Goal: Task Accomplishment & Management: Manage account settings

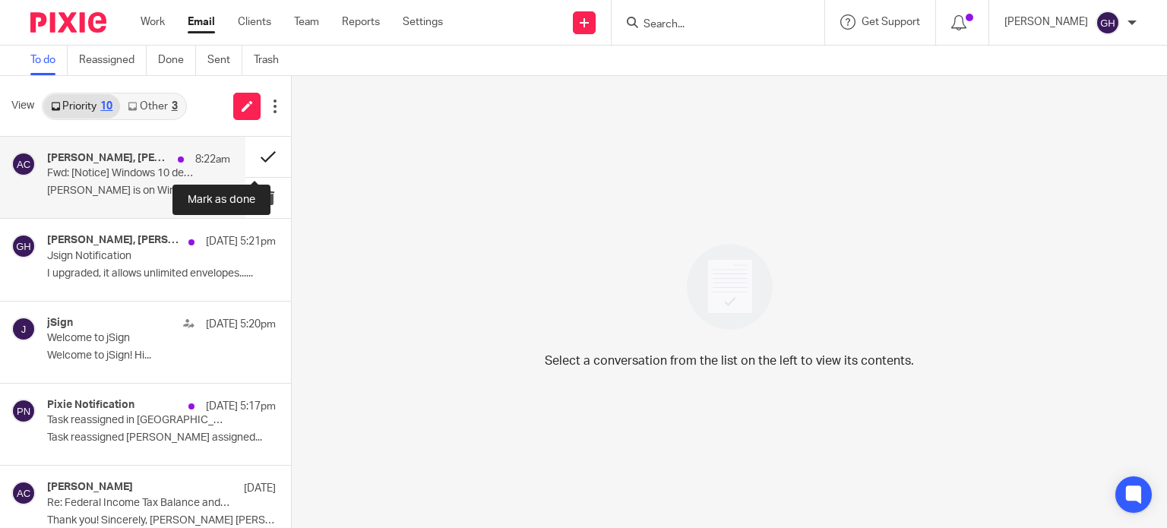
click at [248, 158] on button at bounding box center [268, 157] width 46 height 40
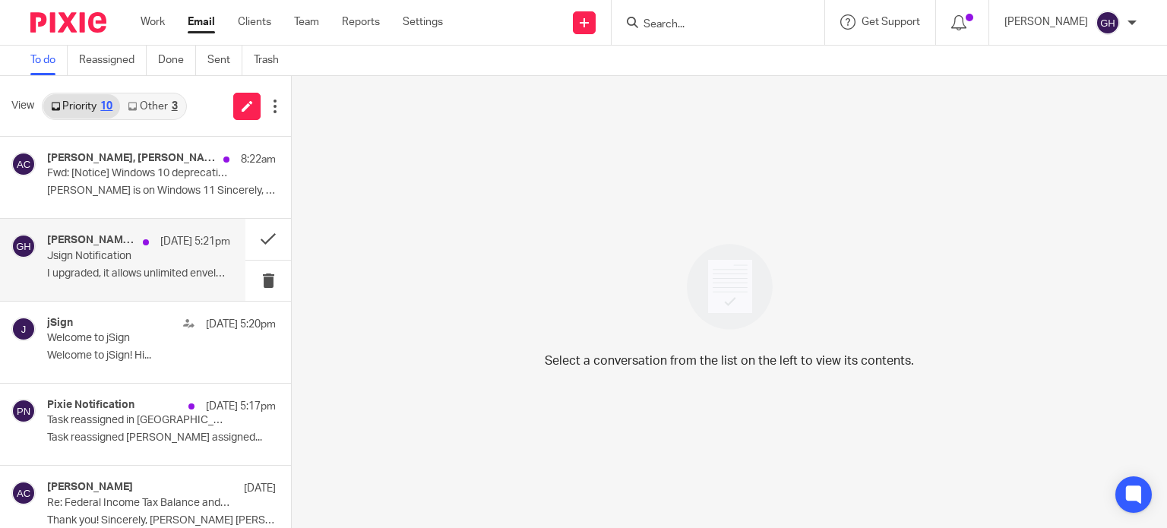
click at [110, 265] on div "Amy Corfixsen, Amy L Corfixsen, CPA, Me Sep 21 5:21pm Jsign Notification I upgr…" at bounding box center [138, 259] width 183 height 51
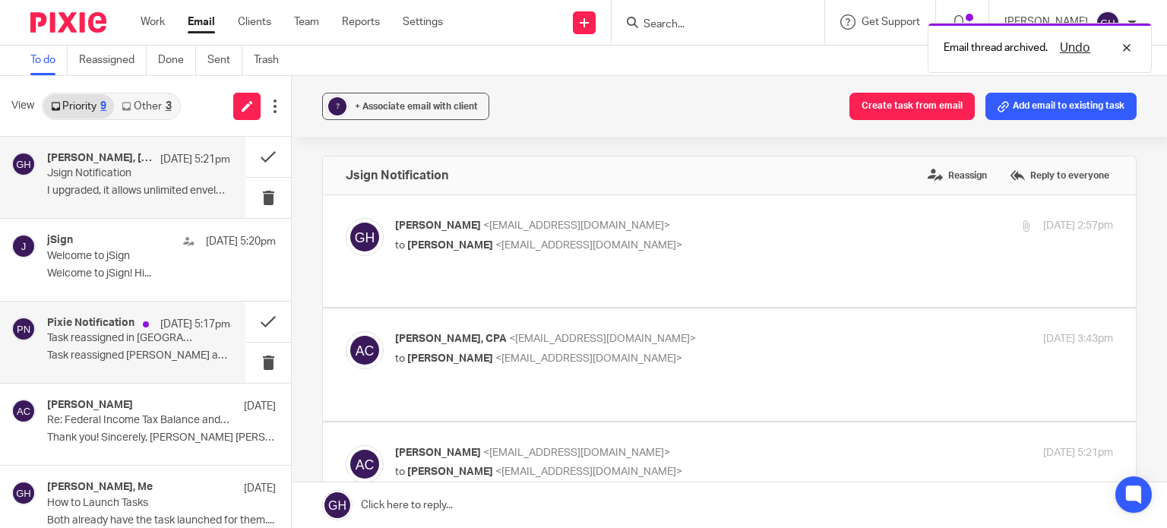
click at [136, 358] on p "Task reassigned Amy Corfixsen assigned..." at bounding box center [138, 355] width 183 height 13
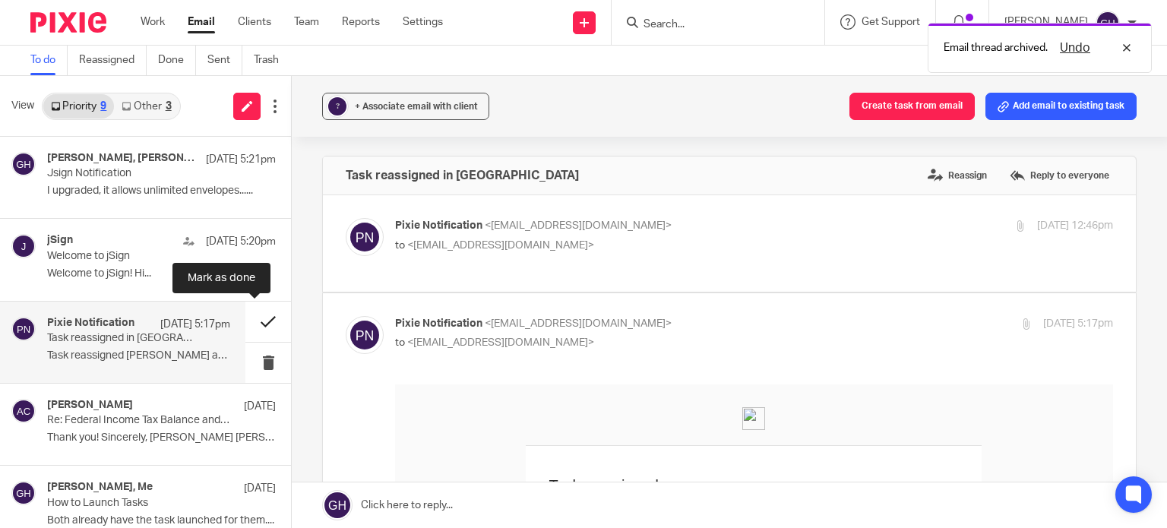
click at [256, 322] on button at bounding box center [268, 322] width 46 height 40
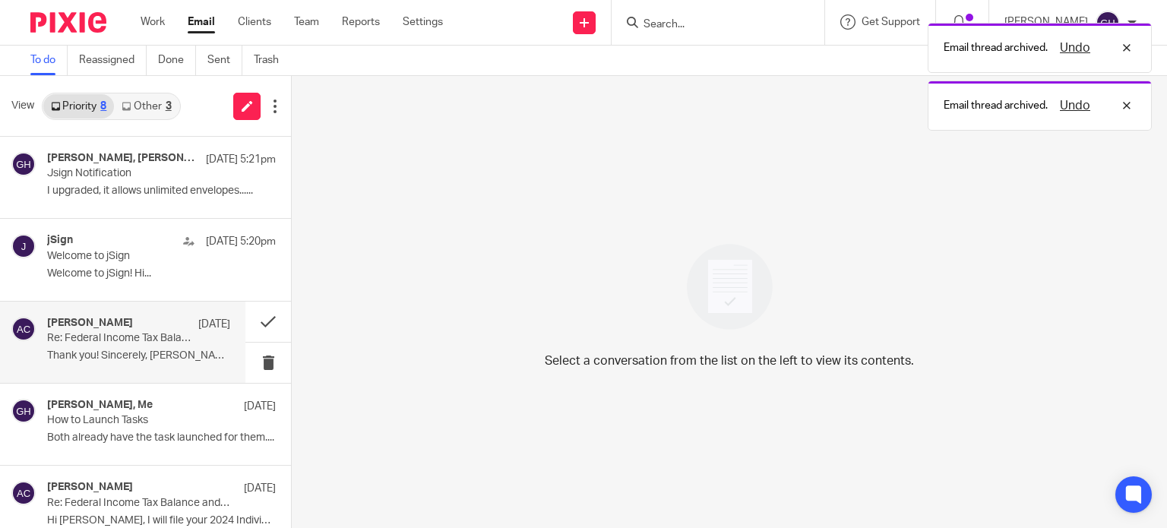
click at [134, 330] on div "Amy Corfixsen Sep 17" at bounding box center [138, 324] width 183 height 15
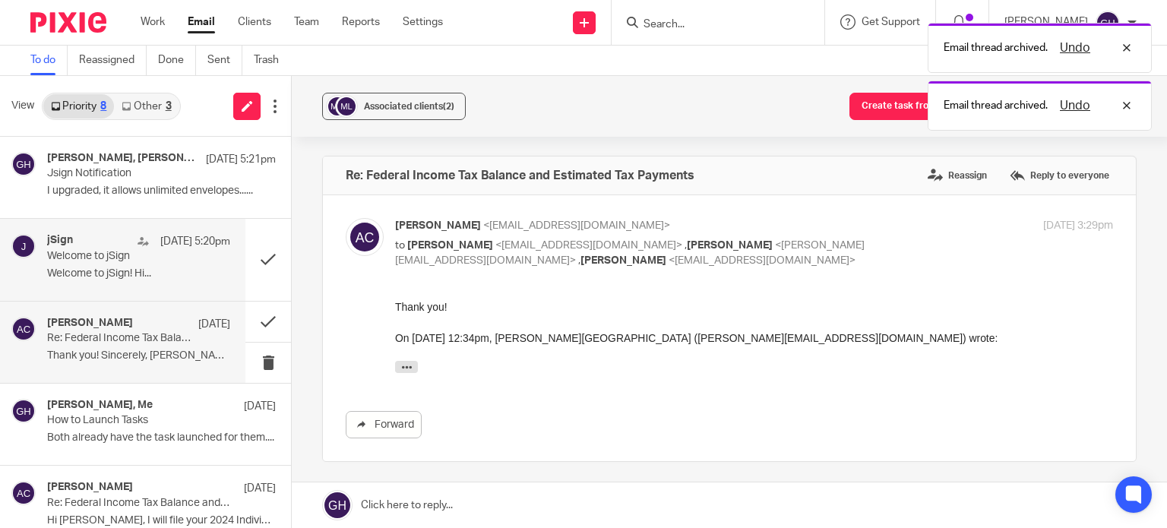
click at [131, 270] on p "Welcome to jSign! Hi..." at bounding box center [138, 273] width 183 height 13
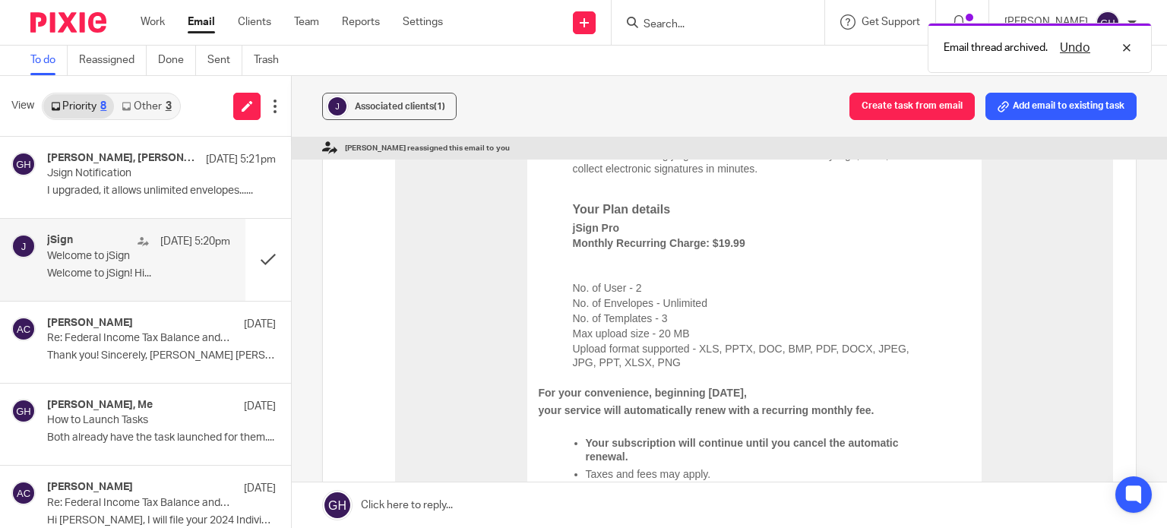
scroll to position [304, 0]
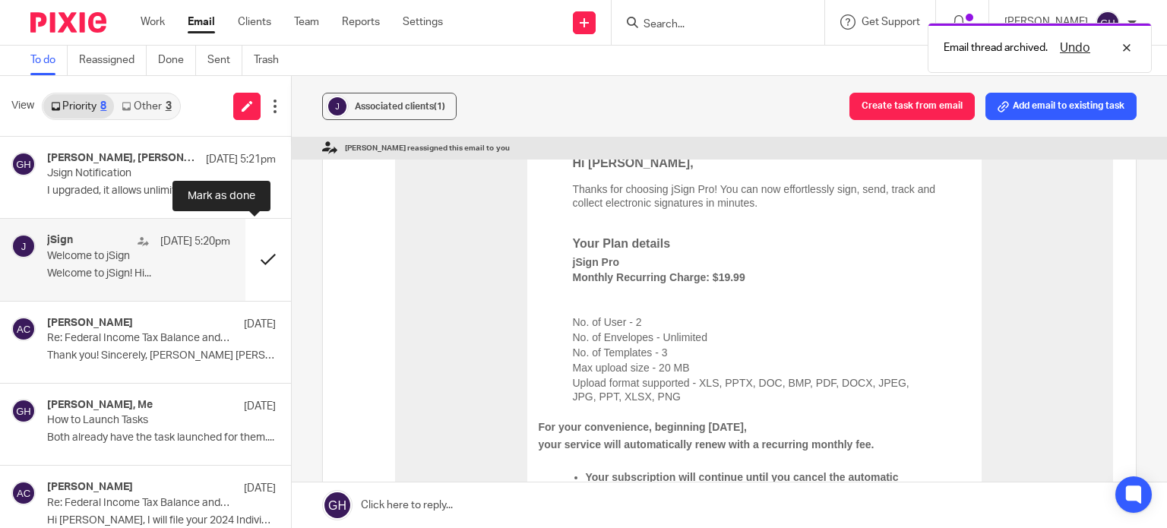
click at [253, 257] on button at bounding box center [268, 259] width 46 height 81
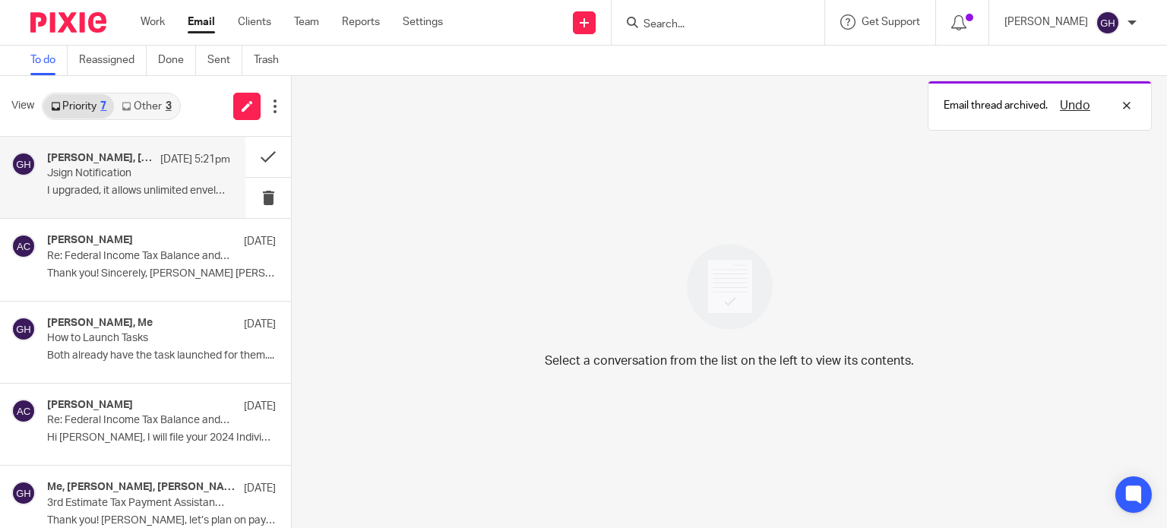
click at [170, 199] on div "Amy Corfixsen, Amy L Corfixsen, CPA, Me Sep 21 5:21pm Jsign Notification I upgr…" at bounding box center [138, 177] width 183 height 51
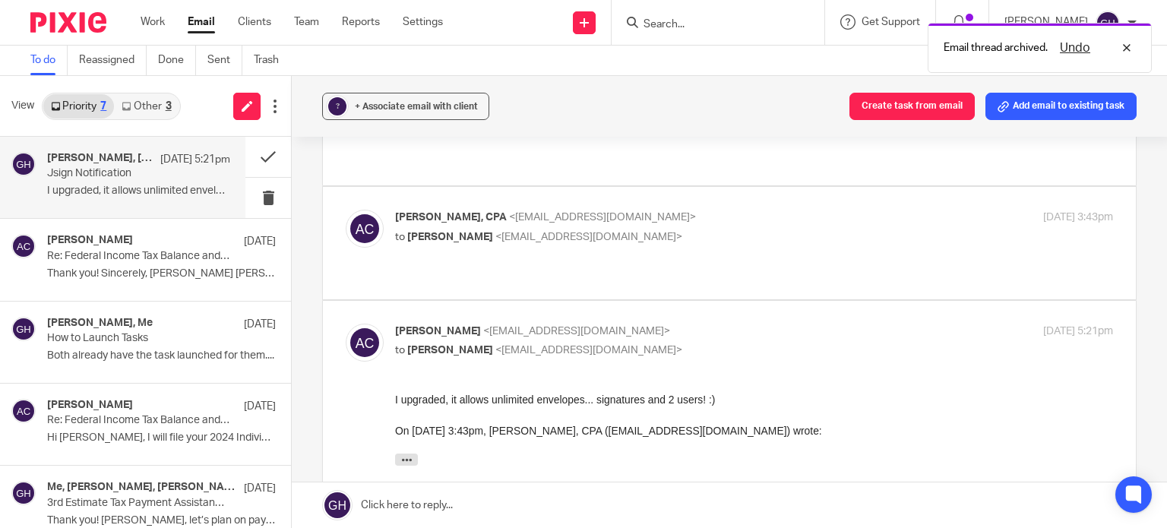
scroll to position [0, 0]
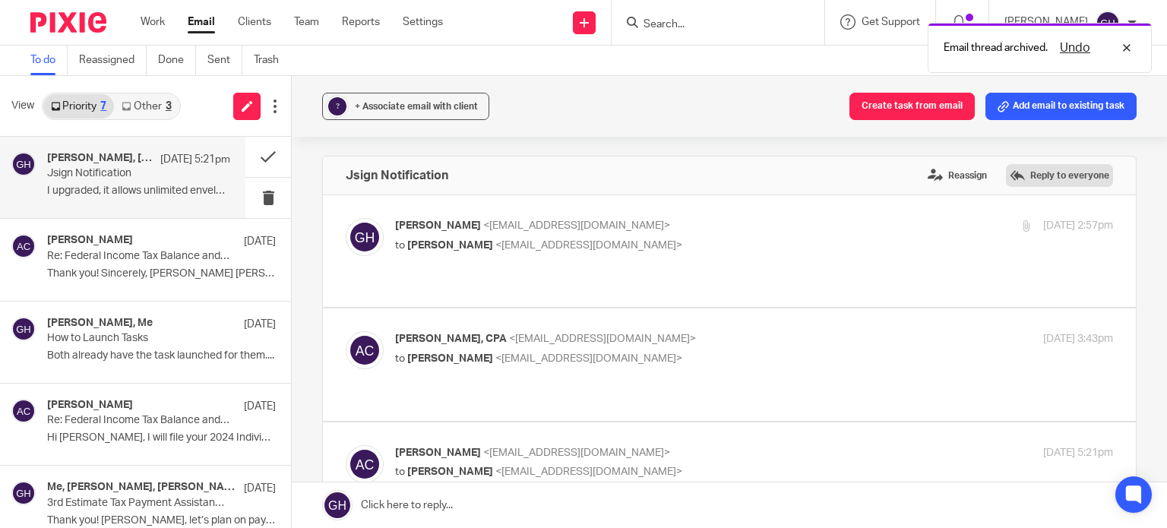
click at [1012, 181] on label "Reply to everyone" at bounding box center [1059, 175] width 107 height 23
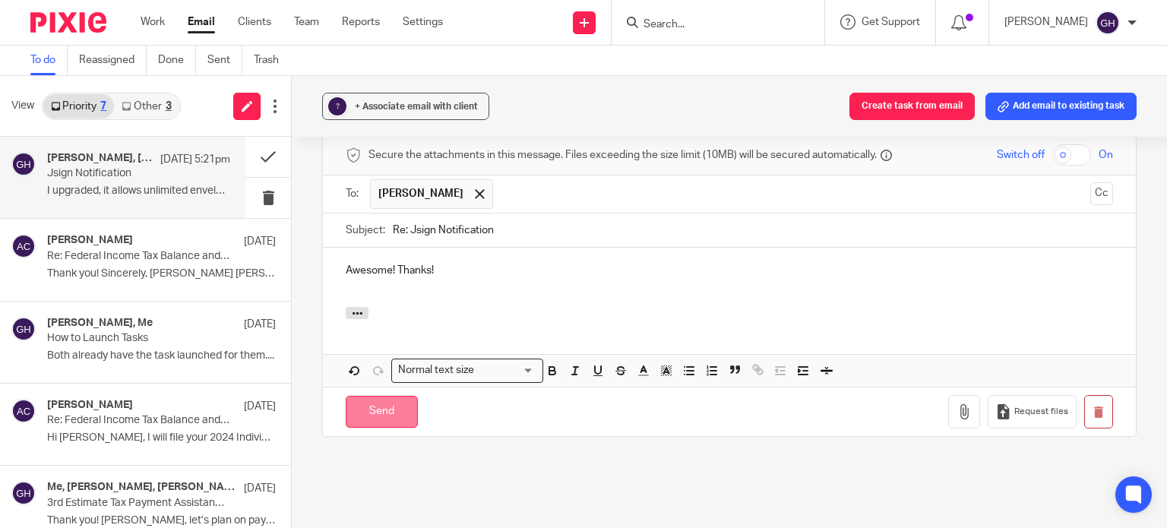
click at [364, 396] on input "Send" at bounding box center [382, 412] width 72 height 33
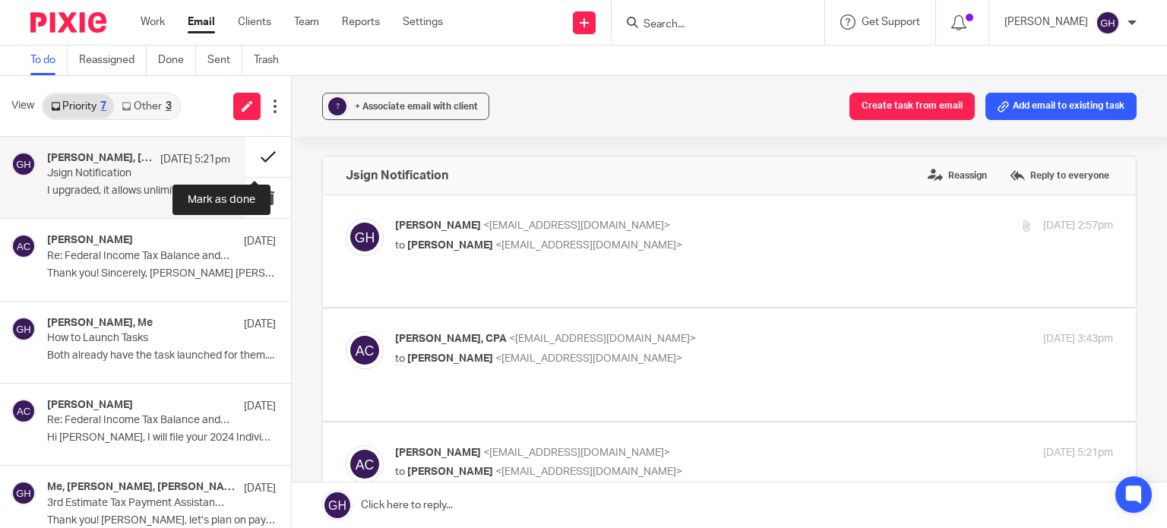
click at [254, 144] on button at bounding box center [268, 157] width 46 height 40
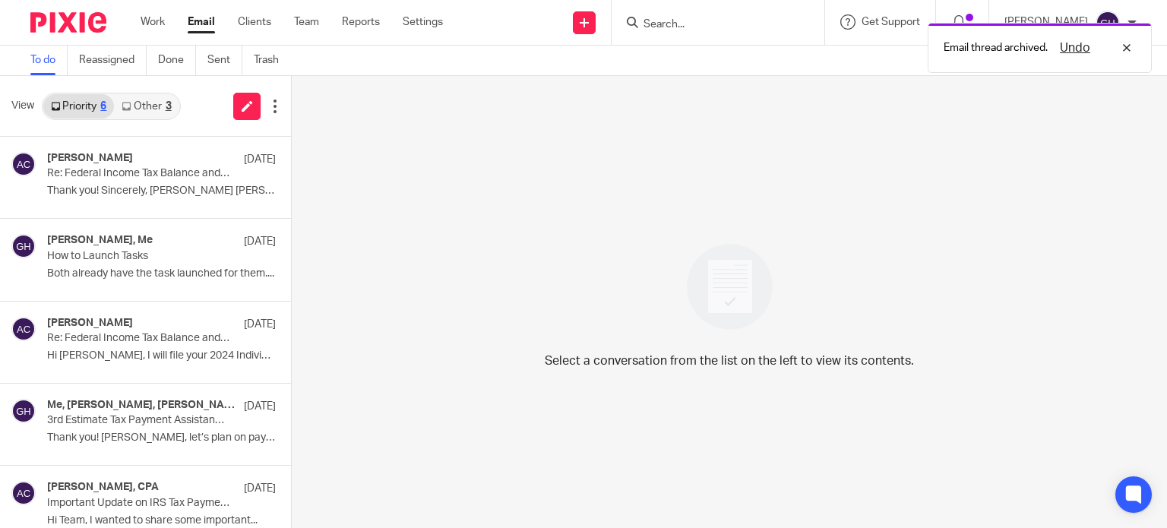
click at [149, 109] on link "Other 3" at bounding box center [146, 106] width 65 height 24
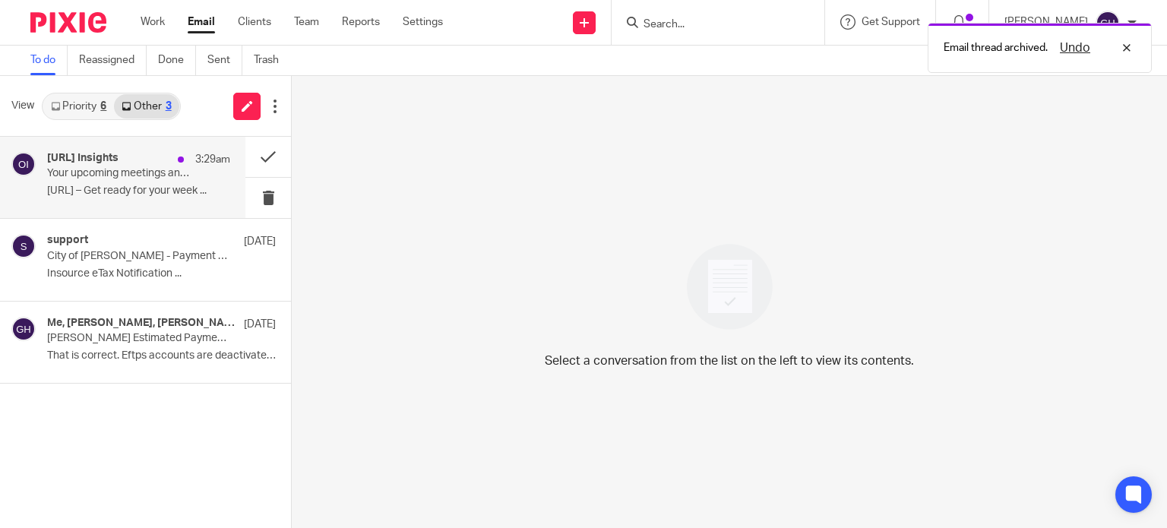
click at [158, 180] on div "Otter.ai Insights 3:29am Your upcoming meetings and 2 that you may have missed …" at bounding box center [138, 177] width 183 height 51
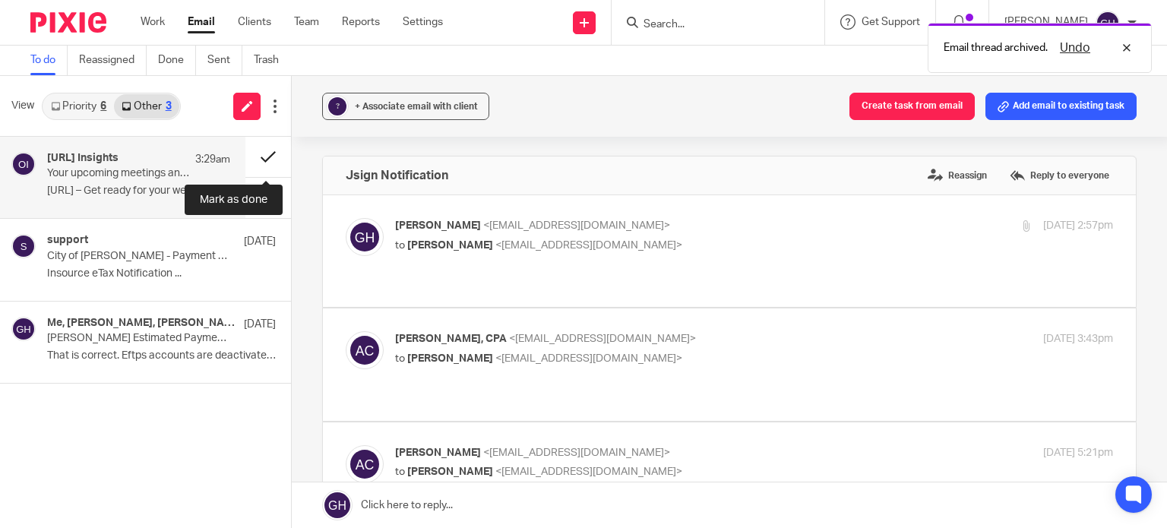
click at [255, 160] on button at bounding box center [268, 157] width 46 height 40
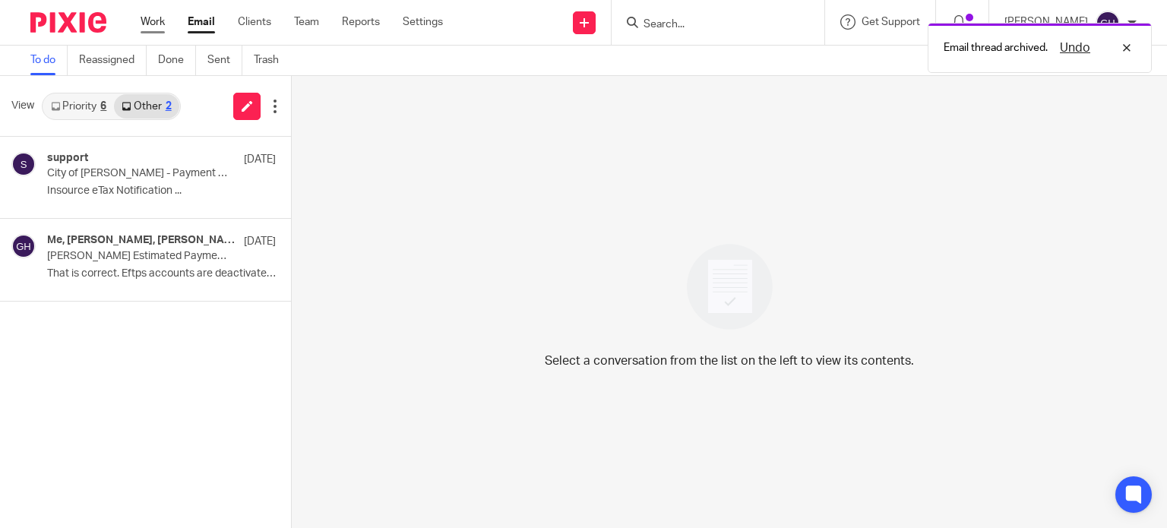
click at [146, 30] on link "Work" at bounding box center [153, 21] width 24 height 15
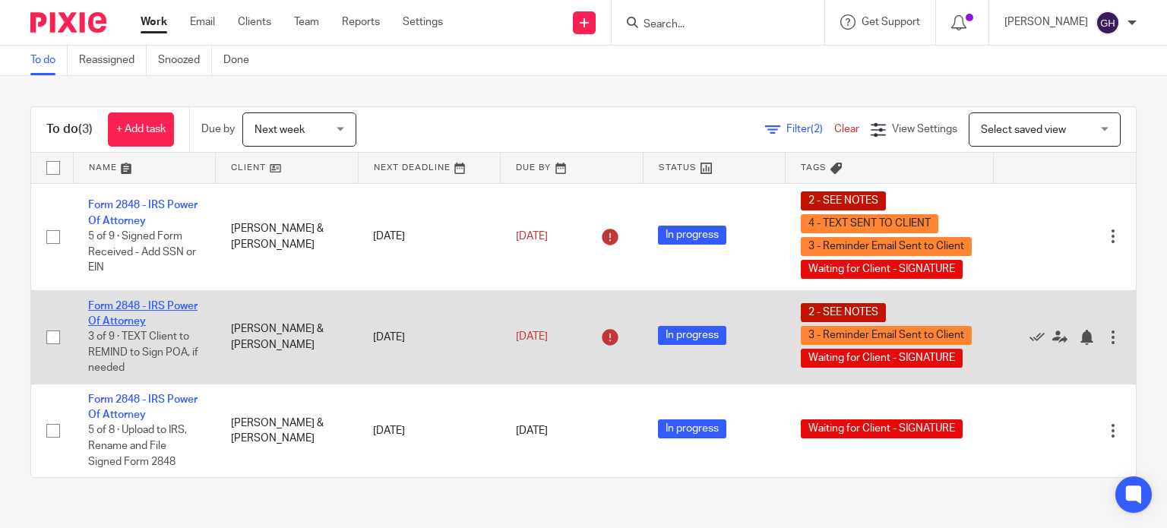
click at [147, 318] on link "Form 2848 - IRS Power Of Attorney" at bounding box center [142, 314] width 109 height 26
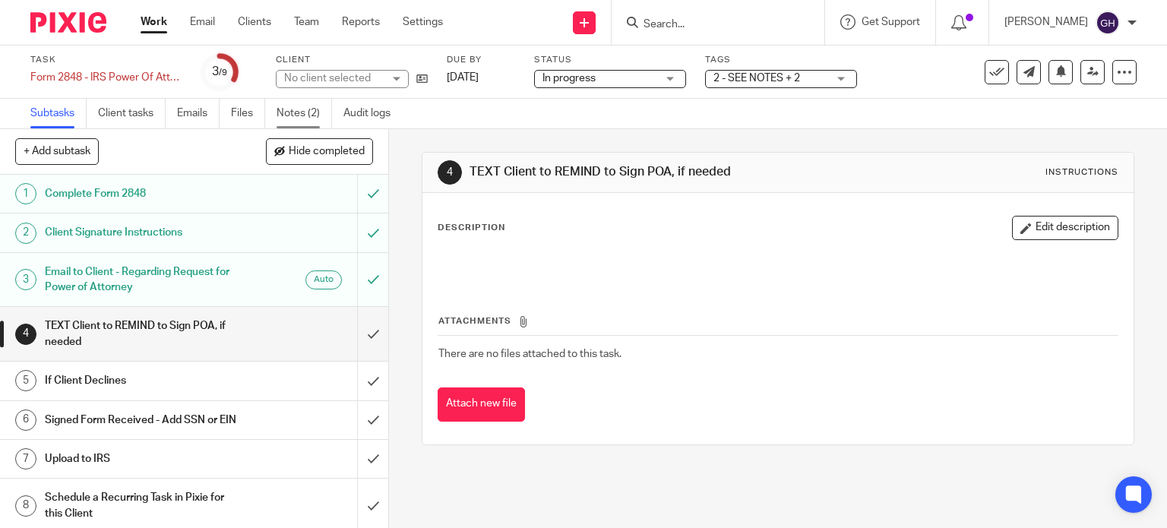
click at [294, 119] on link "Notes (2)" at bounding box center [303, 114] width 55 height 30
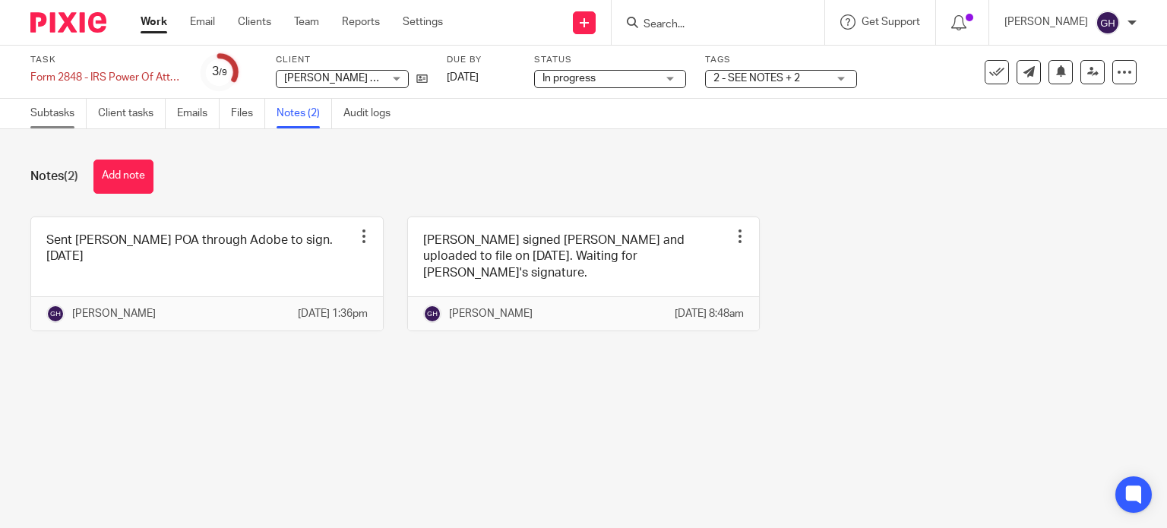
click at [64, 112] on link "Subtasks" at bounding box center [58, 114] width 56 height 30
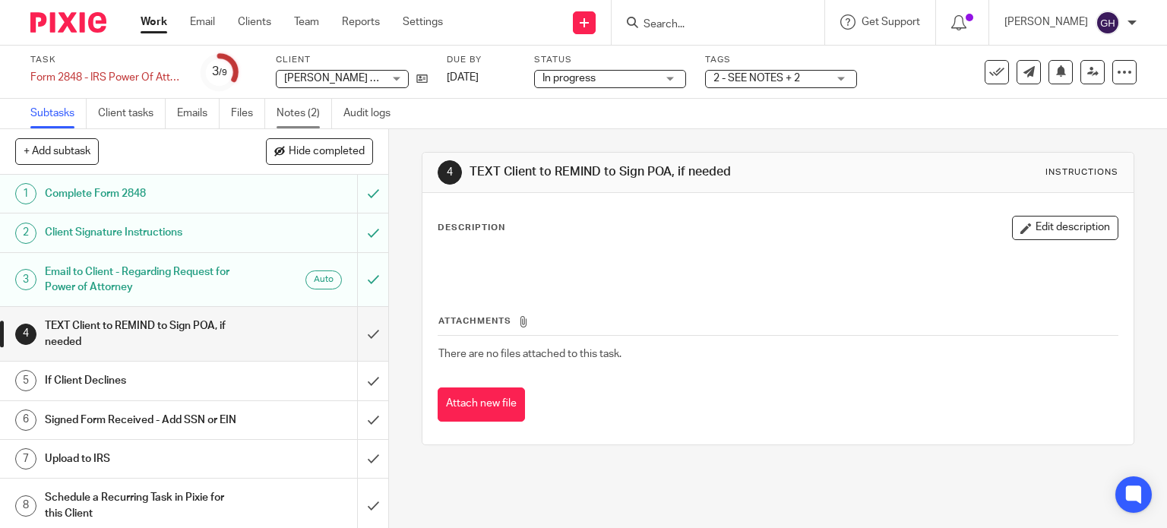
click at [314, 112] on link "Notes (2)" at bounding box center [303, 114] width 55 height 30
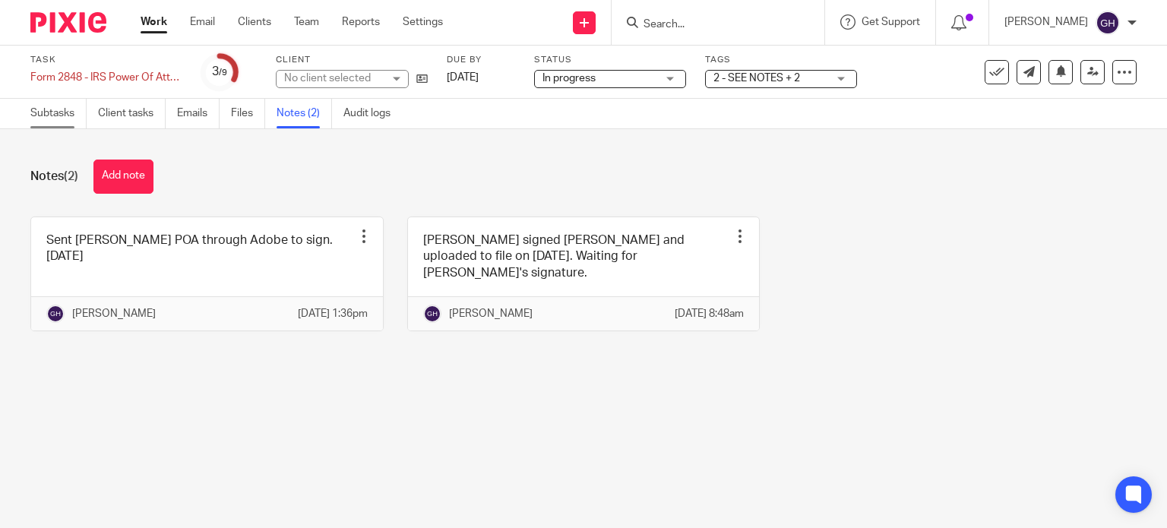
click at [73, 106] on link "Subtasks" at bounding box center [58, 114] width 56 height 30
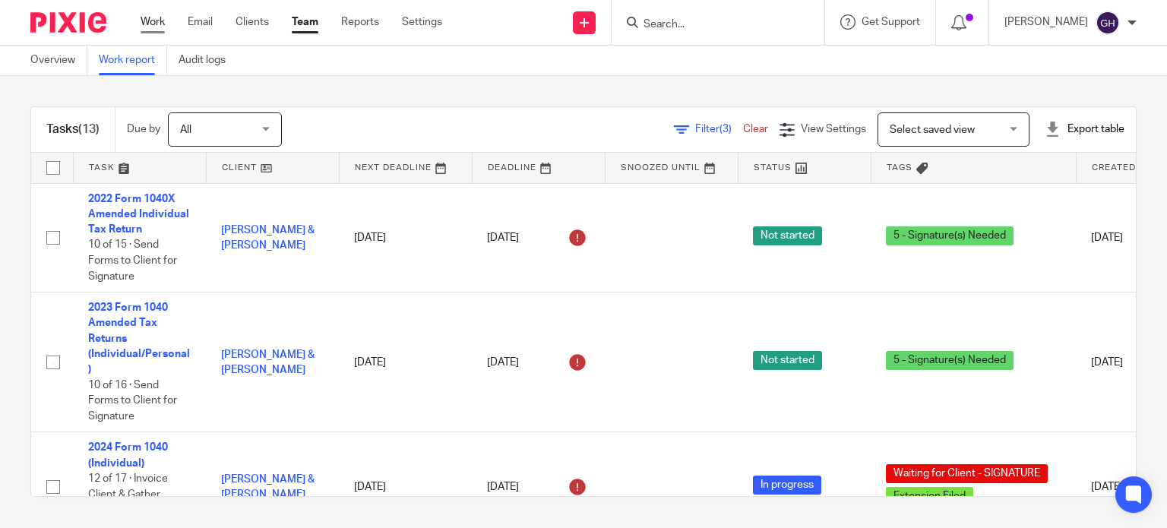
click at [153, 21] on link "Work" at bounding box center [153, 21] width 24 height 15
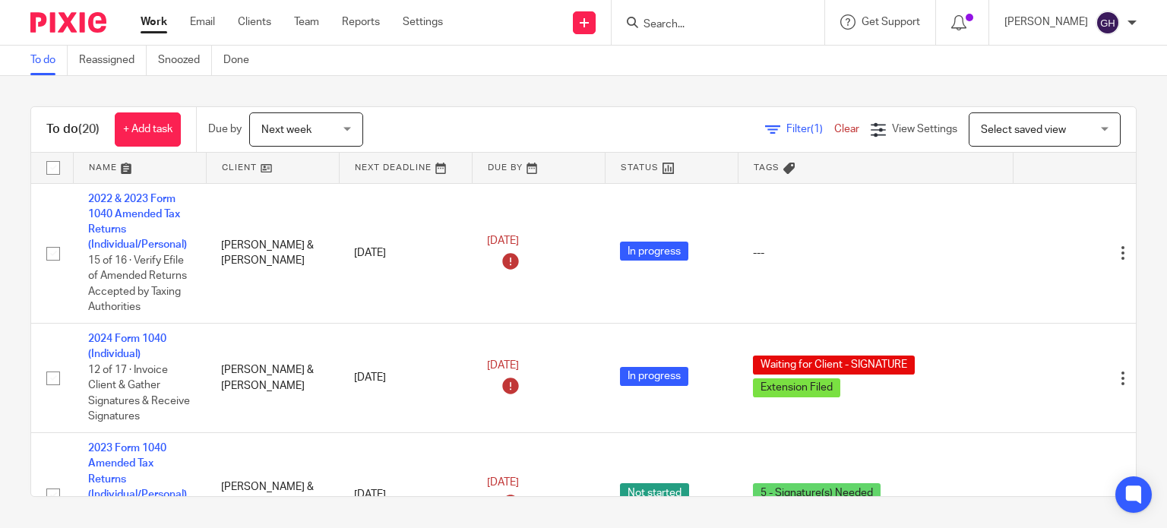
click at [786, 133] on span "Filter (1)" at bounding box center [810, 129] width 48 height 11
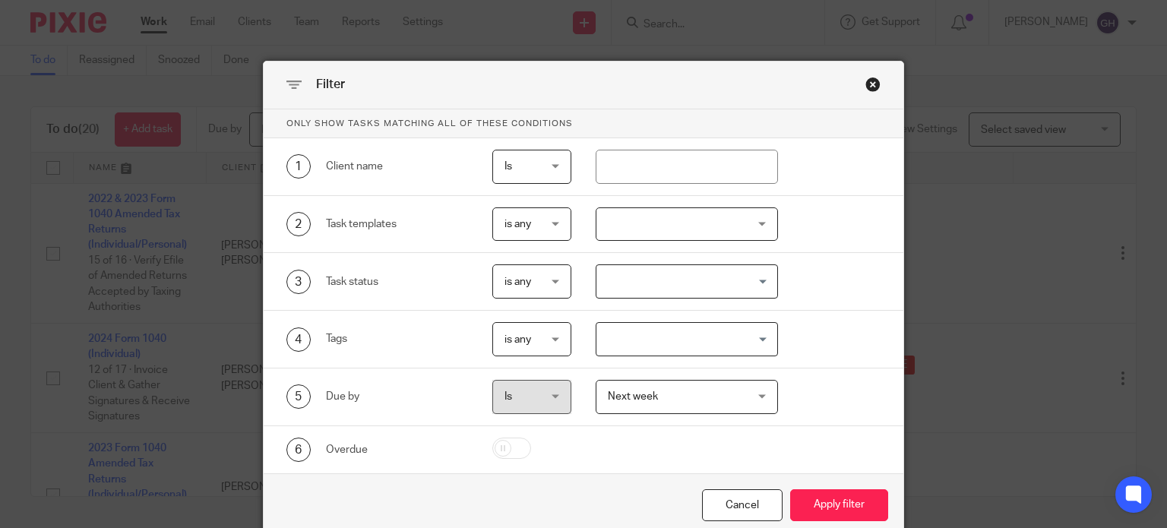
click at [870, 87] on div "Close this dialog window" at bounding box center [872, 84] width 15 height 15
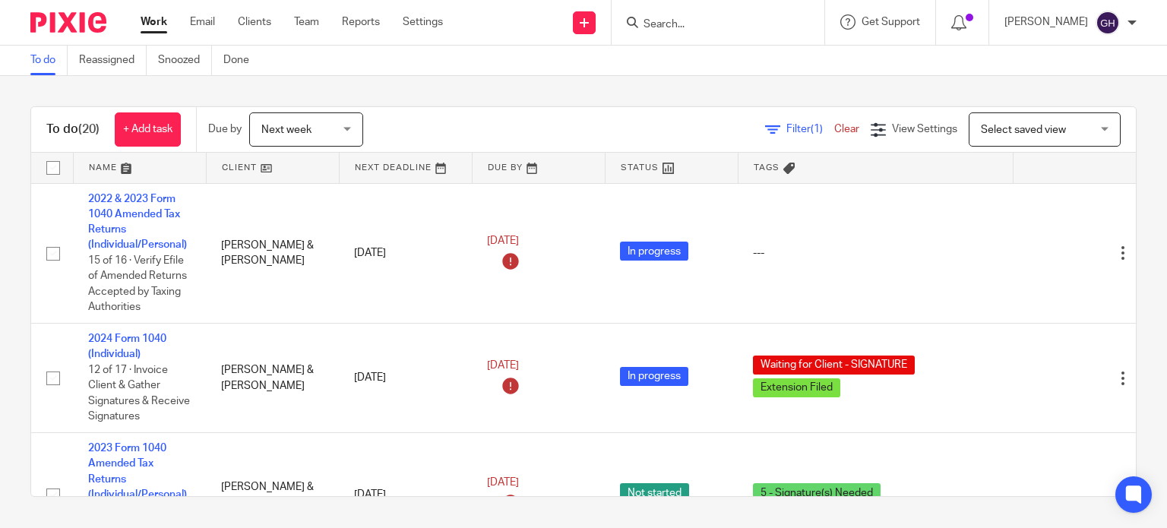
click at [980, 125] on span "Select saved view" at bounding box center [1022, 130] width 85 height 11
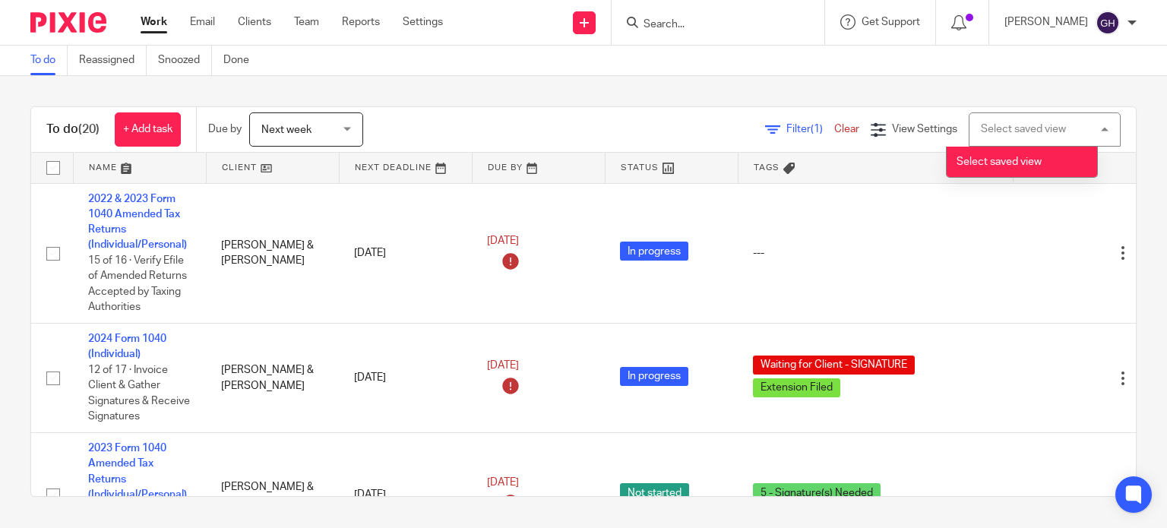
click at [980, 125] on div "Select saved view" at bounding box center [1022, 129] width 85 height 11
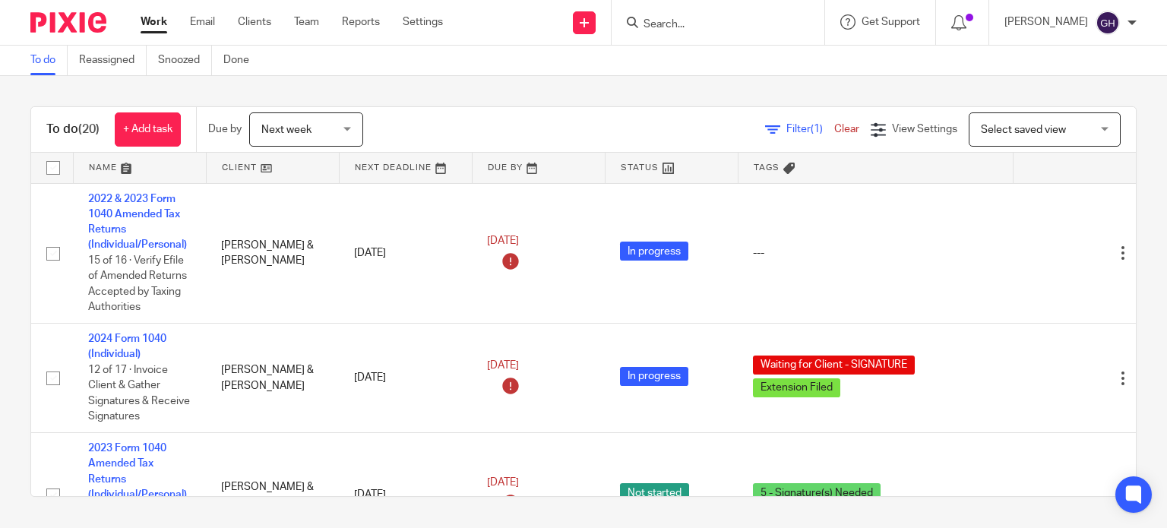
click at [346, 134] on div "Next week Next week" at bounding box center [306, 129] width 114 height 34
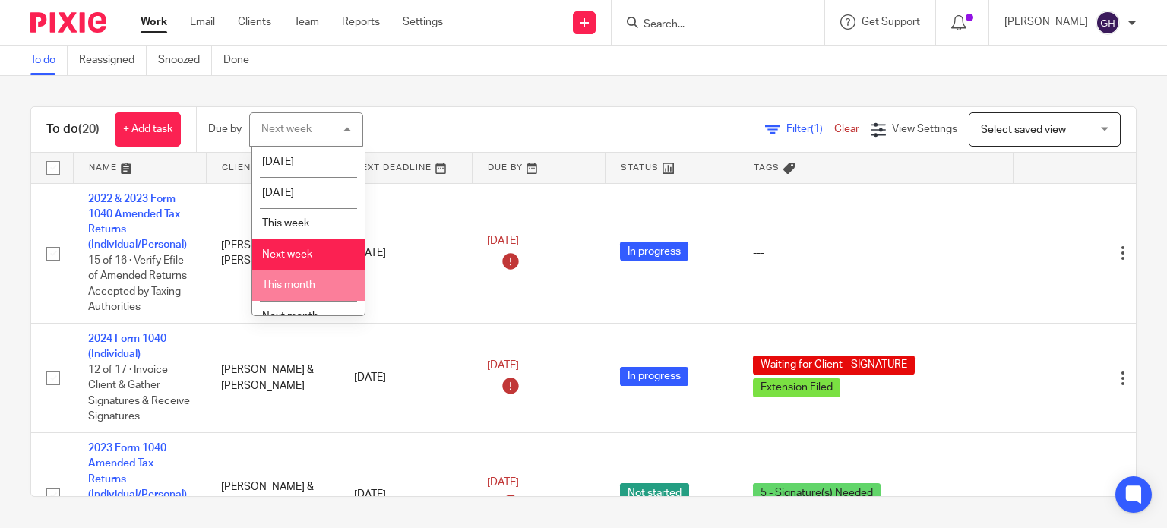
click at [302, 273] on li "This month" at bounding box center [308, 285] width 112 height 31
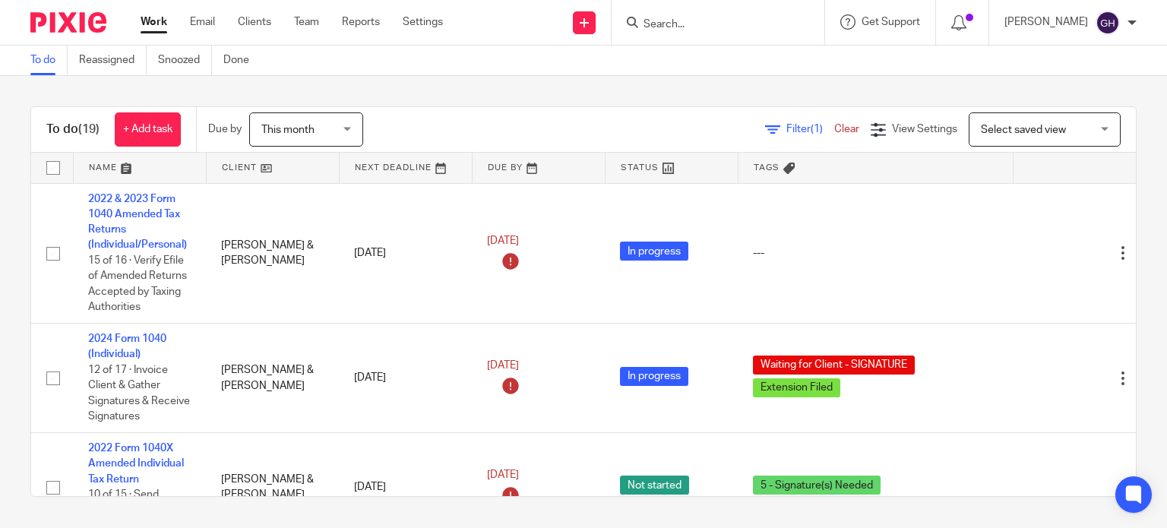
click at [329, 127] on span "This month" at bounding box center [301, 129] width 81 height 32
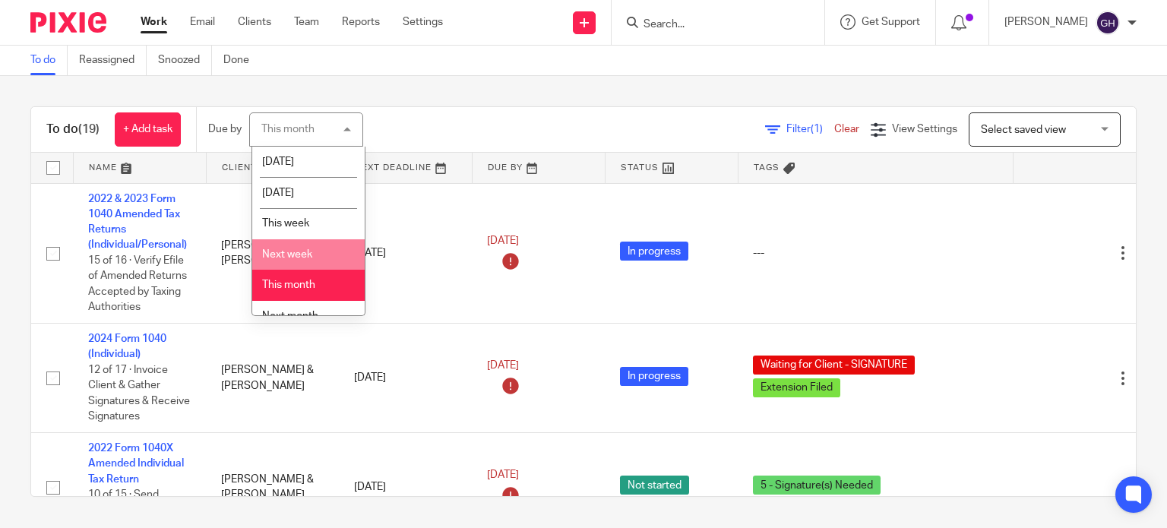
click at [291, 265] on li "Next week" at bounding box center [308, 254] width 112 height 31
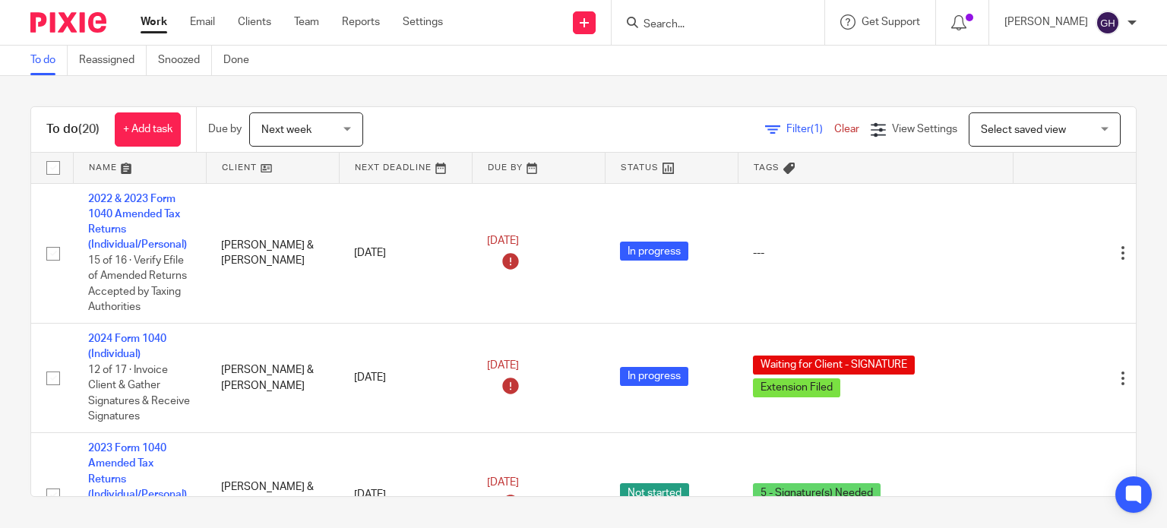
click at [291, 133] on span "Next week" at bounding box center [286, 130] width 50 height 11
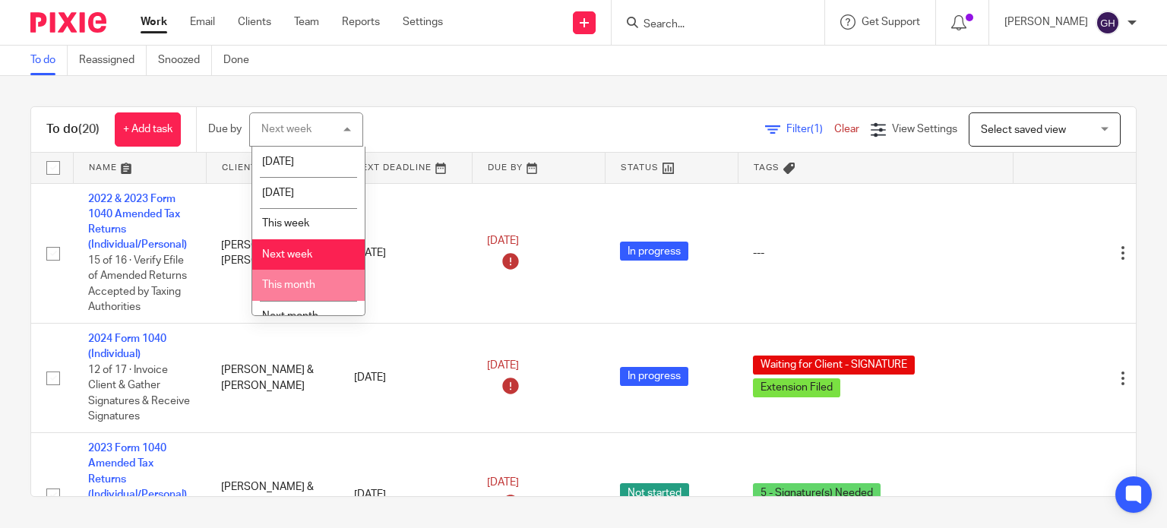
click at [291, 289] on span "This month" at bounding box center [288, 284] width 53 height 11
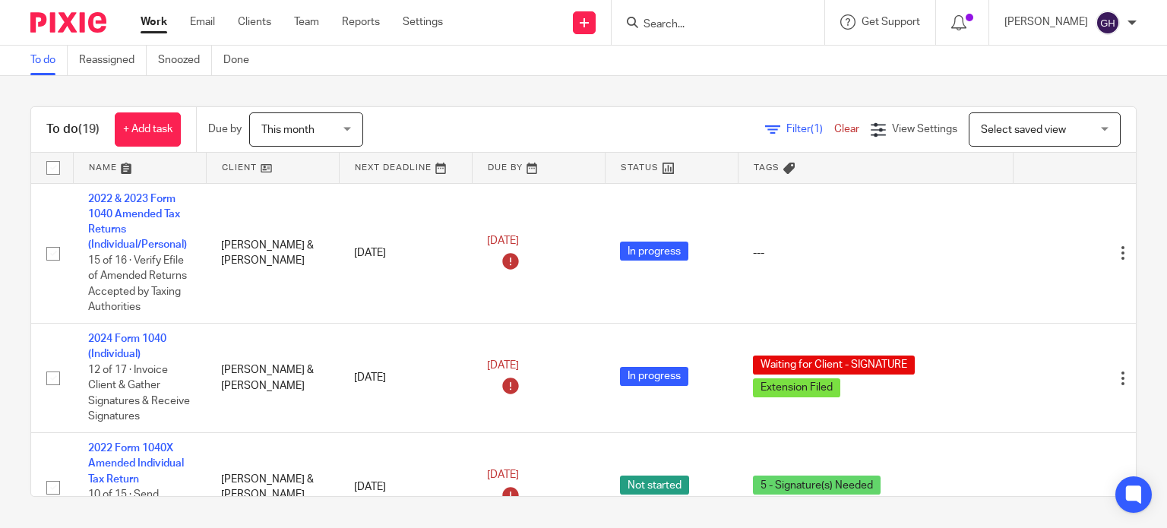
click at [331, 122] on span "This month" at bounding box center [301, 129] width 81 height 32
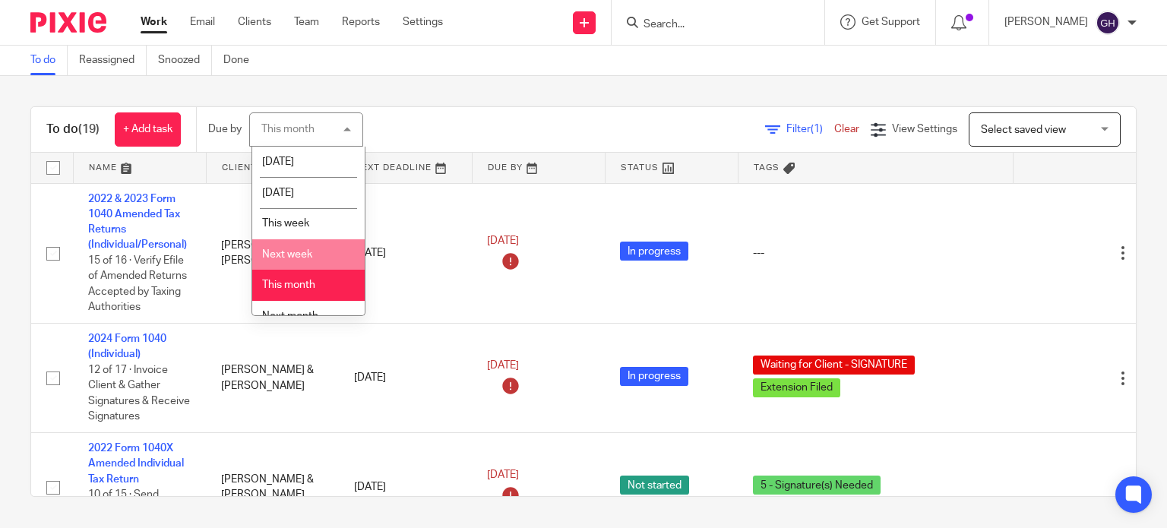
click at [337, 245] on li "Next week" at bounding box center [308, 254] width 112 height 31
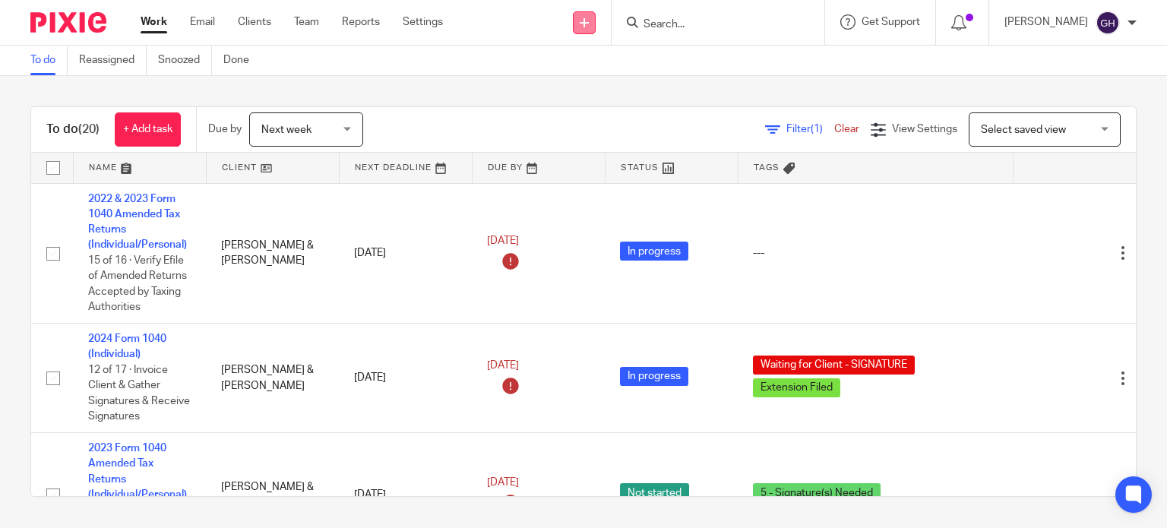
click at [579, 25] on icon at bounding box center [583, 22] width 9 height 9
click at [533, 22] on div "Send new email Create task Add client Get Support Contact Support Help Document…" at bounding box center [816, 22] width 701 height 45
click at [361, 27] on link "Reports" at bounding box center [361, 21] width 38 height 15
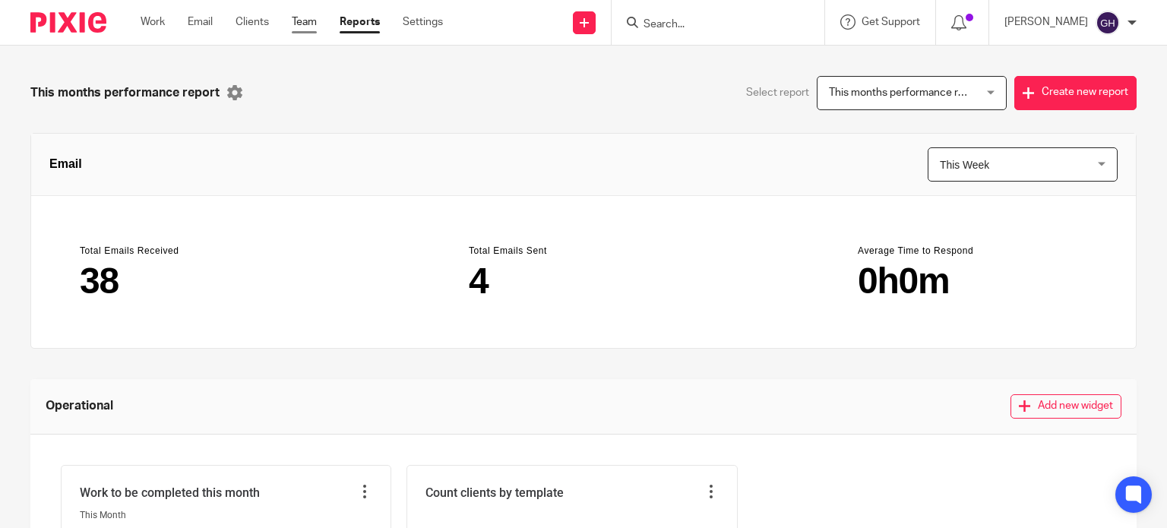
click at [299, 21] on link "Team" at bounding box center [304, 21] width 25 height 15
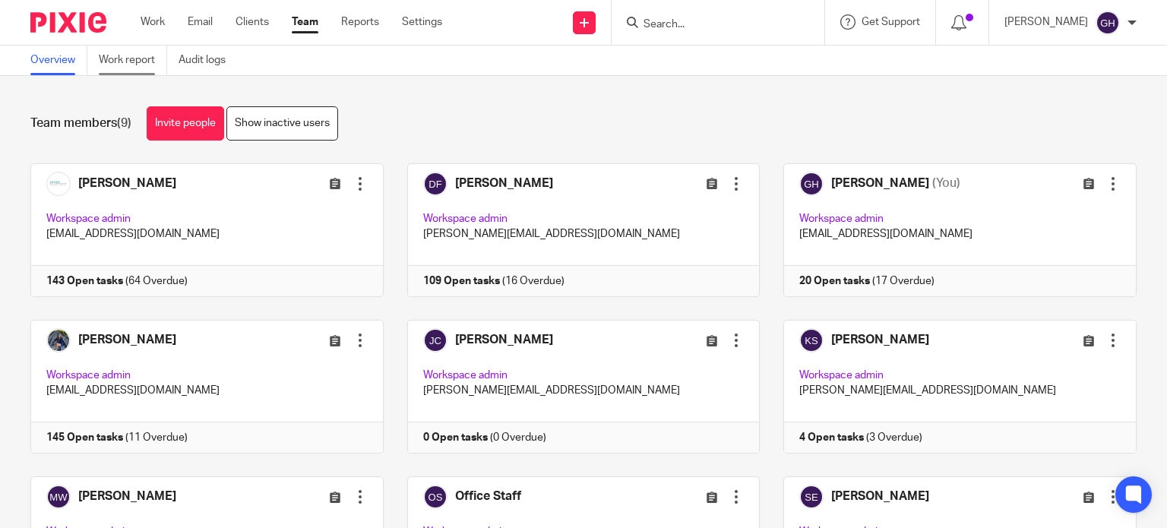
click at [153, 55] on link "Work report" at bounding box center [133, 61] width 68 height 30
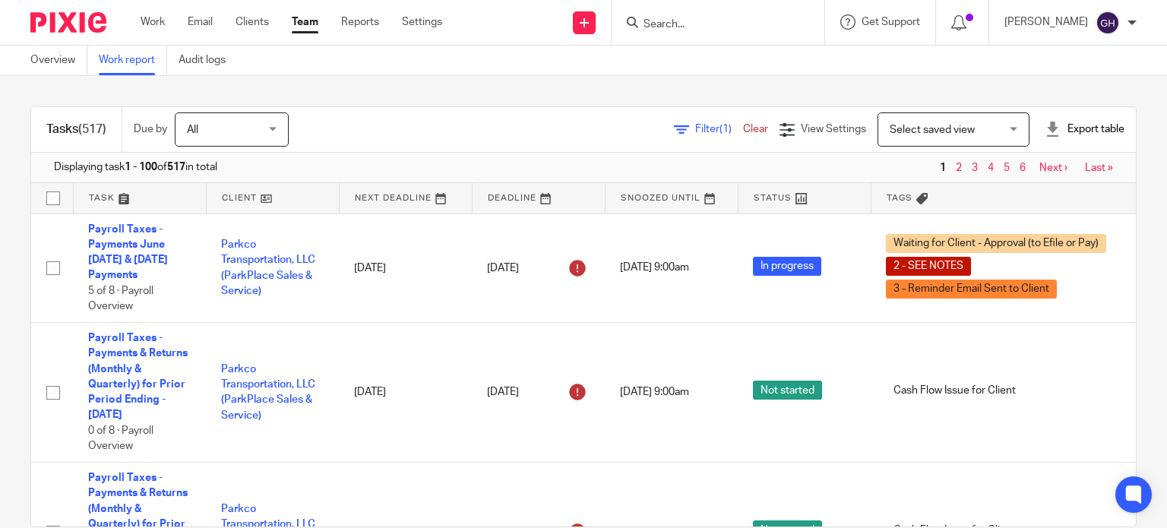
click at [695, 130] on span "Filter (1)" at bounding box center [719, 129] width 48 height 11
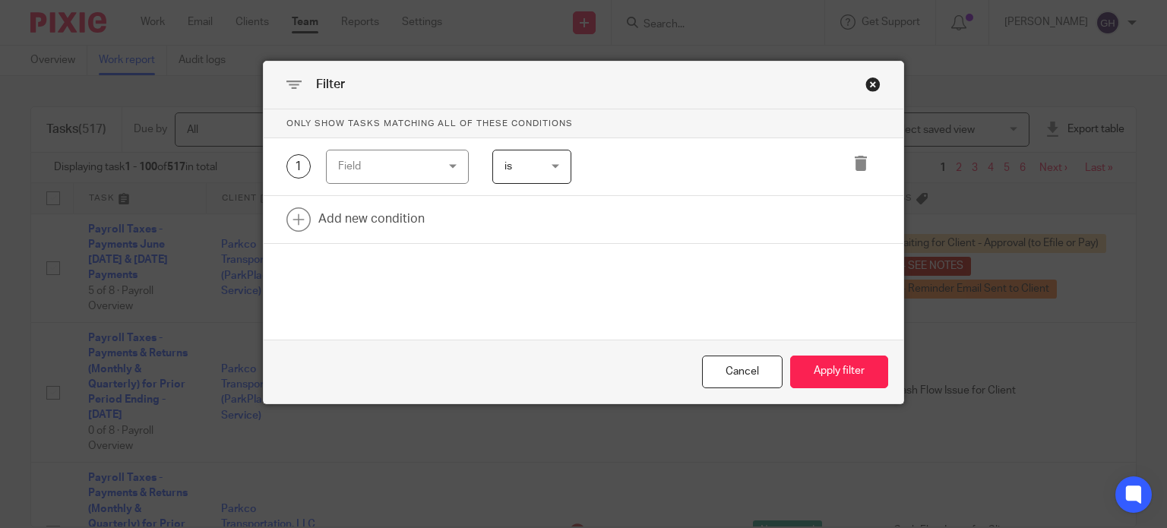
click at [451, 170] on div "Field" at bounding box center [397, 167] width 143 height 34
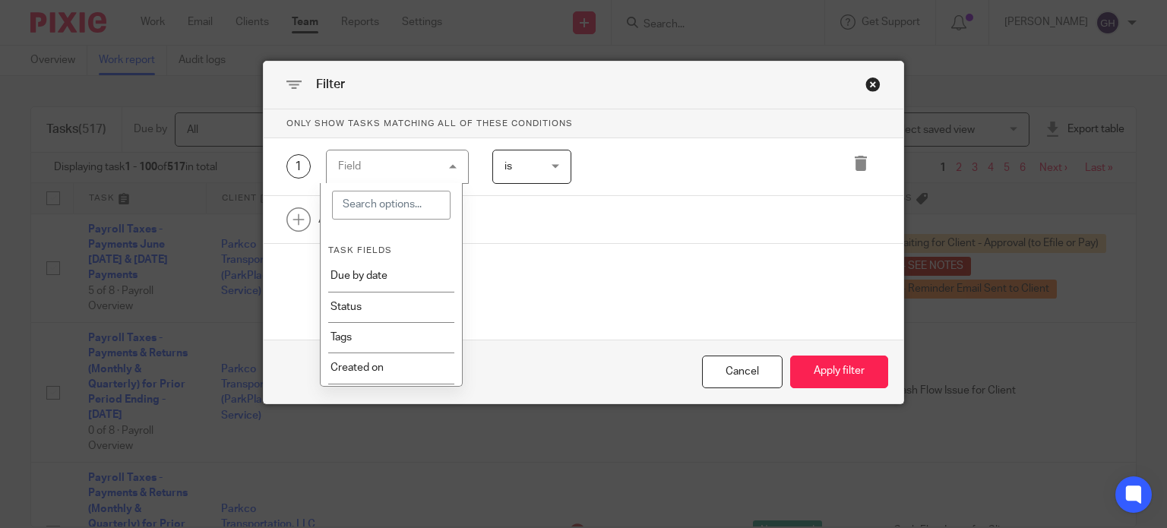
click at [451, 170] on div "Field" at bounding box center [397, 167] width 143 height 34
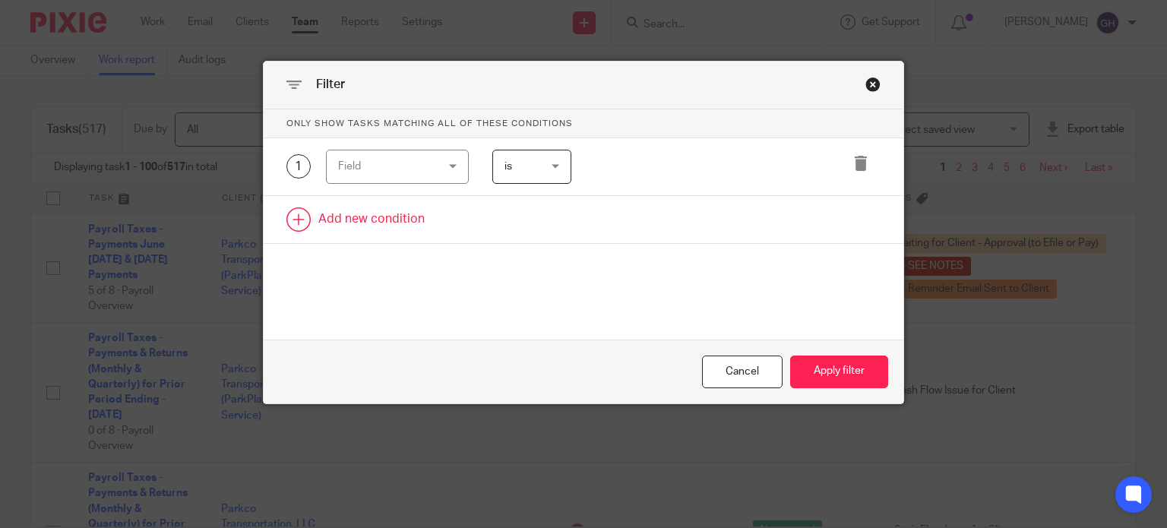
click at [394, 209] on link at bounding box center [584, 219] width 640 height 47
click at [450, 172] on div "Field" at bounding box center [397, 167] width 143 height 34
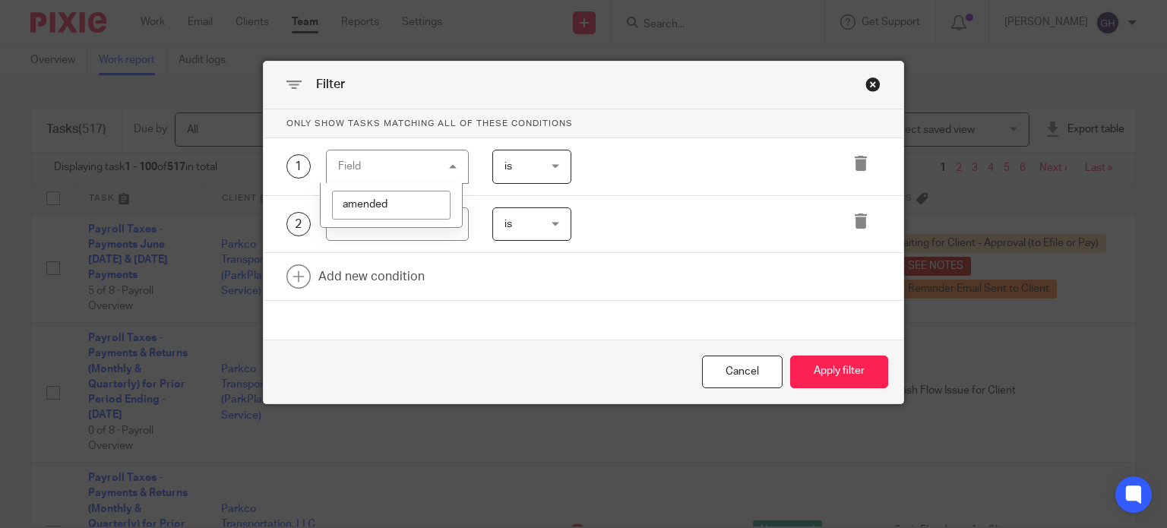
drag, startPoint x: 416, startPoint y: 197, endPoint x: 322, endPoint y: 206, distance: 94.6
click at [322, 206] on div "amended" at bounding box center [390, 205] width 141 height 44
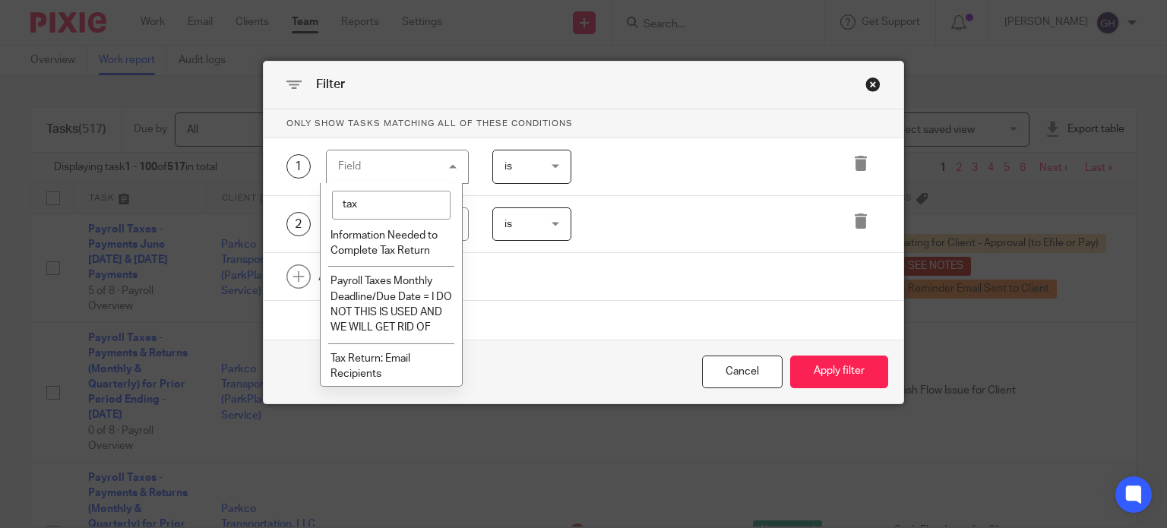
scroll to position [456, 0]
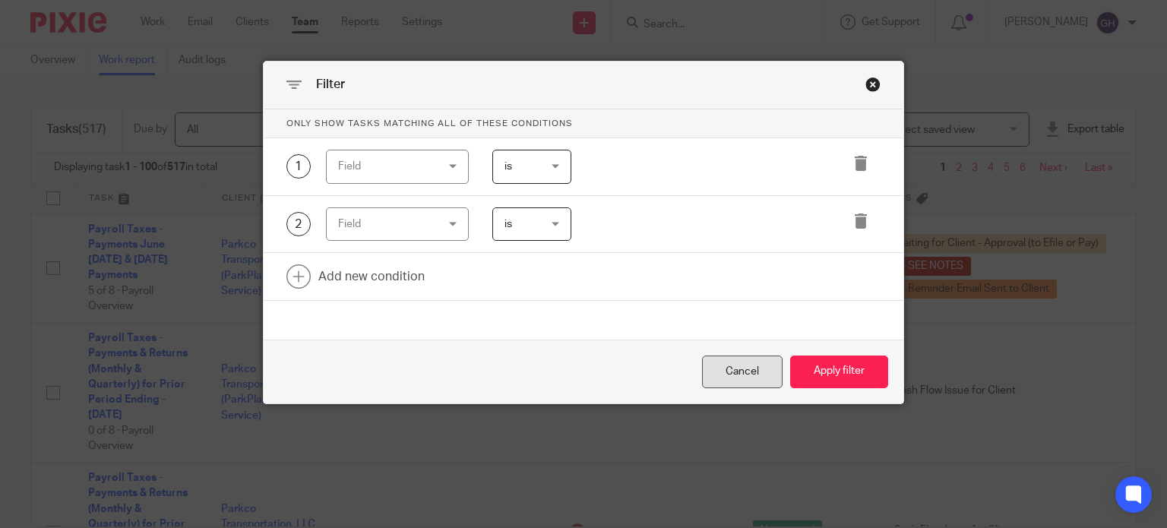
click at [738, 370] on div "Cancel" at bounding box center [742, 371] width 81 height 33
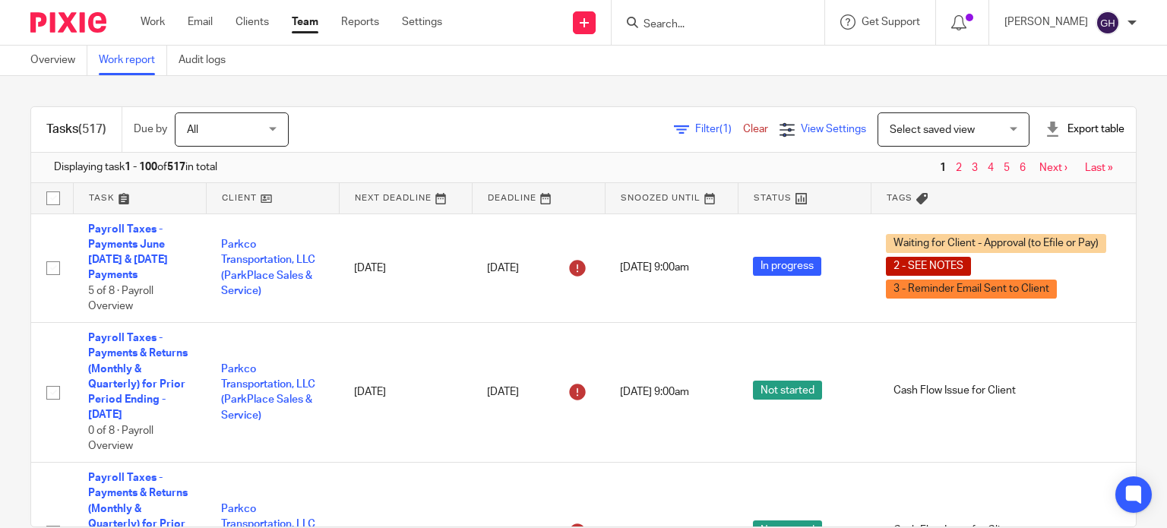
click at [788, 122] on div "View Settings" at bounding box center [822, 130] width 87 height 16
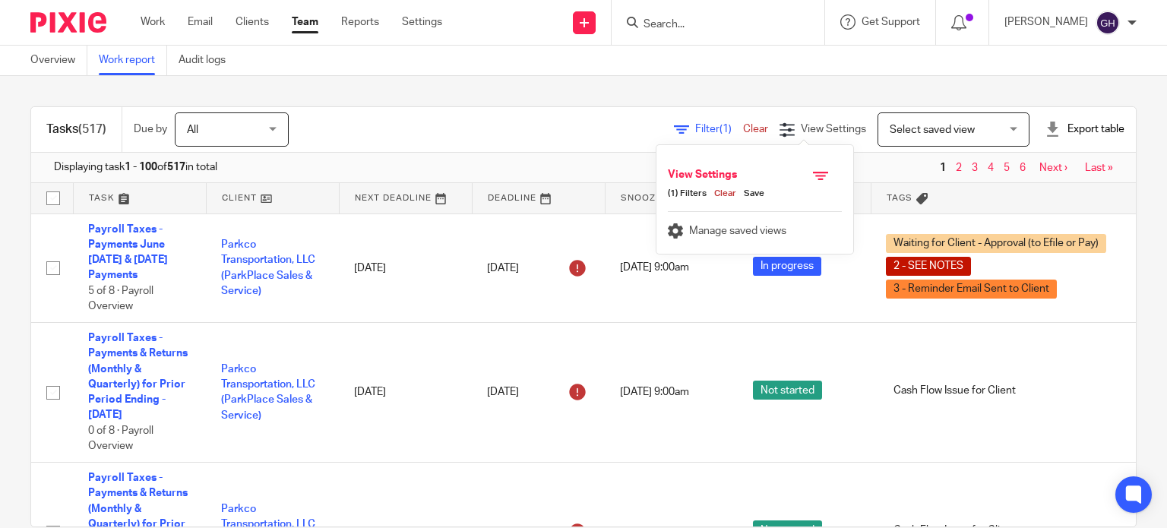
click at [697, 194] on span "(1) Filters" at bounding box center [687, 194] width 39 height 12
click at [719, 133] on span "(1)" at bounding box center [725, 129] width 12 height 11
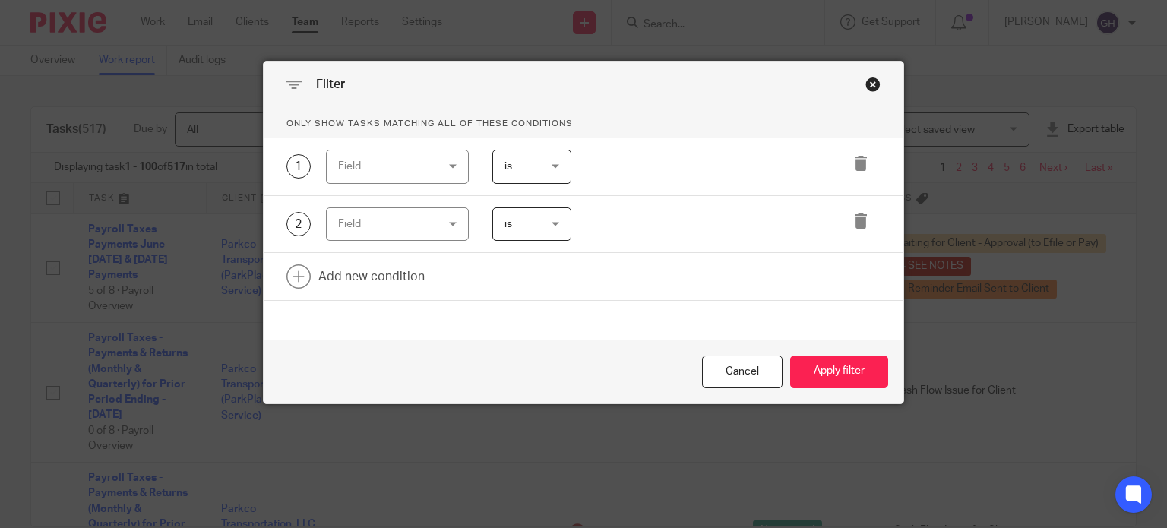
click at [552, 163] on div "is is" at bounding box center [531, 167] width 79 height 34
click at [474, 175] on div "is is is is not is" at bounding box center [520, 167] width 103 height 34
click at [469, 169] on div "is is is is not is" at bounding box center [520, 167] width 103 height 34
click at [450, 165] on div "Field" at bounding box center [397, 167] width 143 height 34
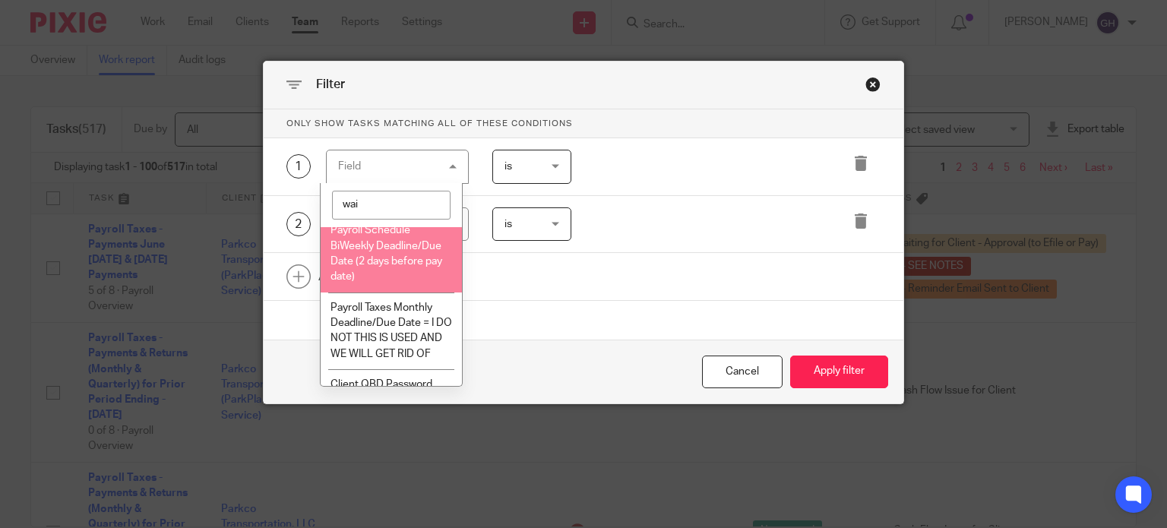
scroll to position [0, 0]
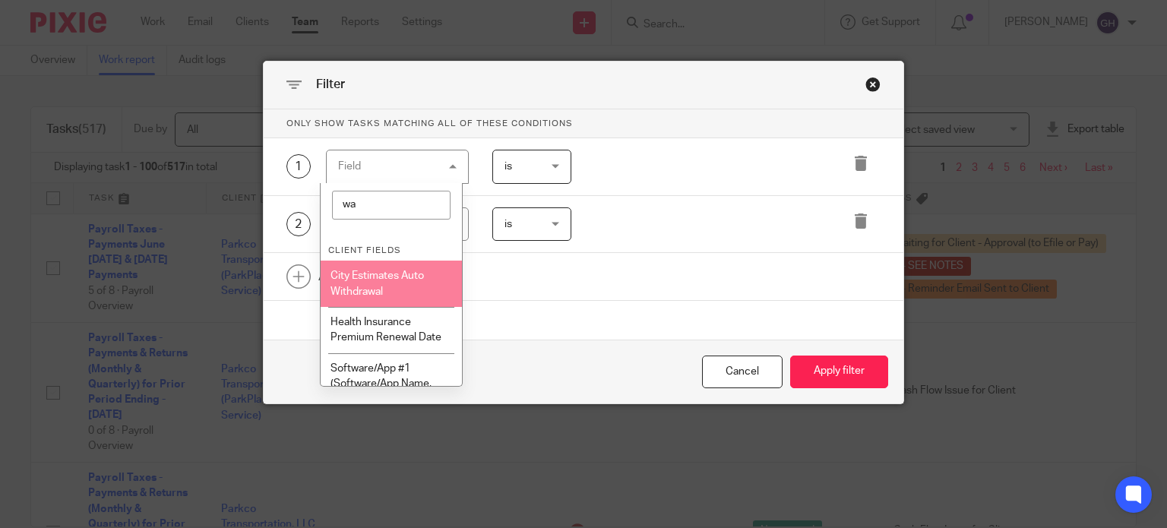
type input "w"
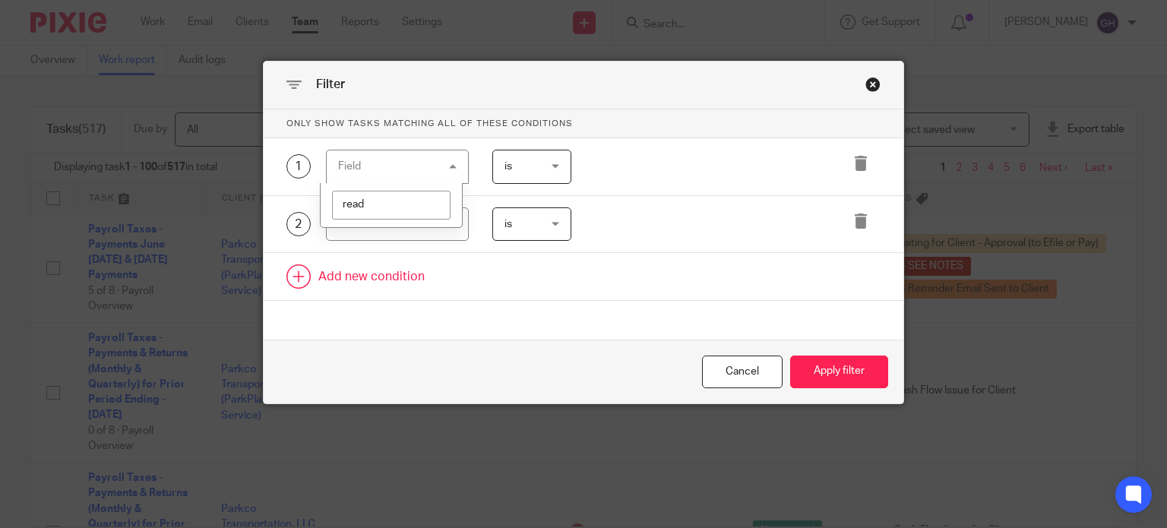
type input "ready"
click at [706, 364] on div "Cancel" at bounding box center [742, 371] width 81 height 33
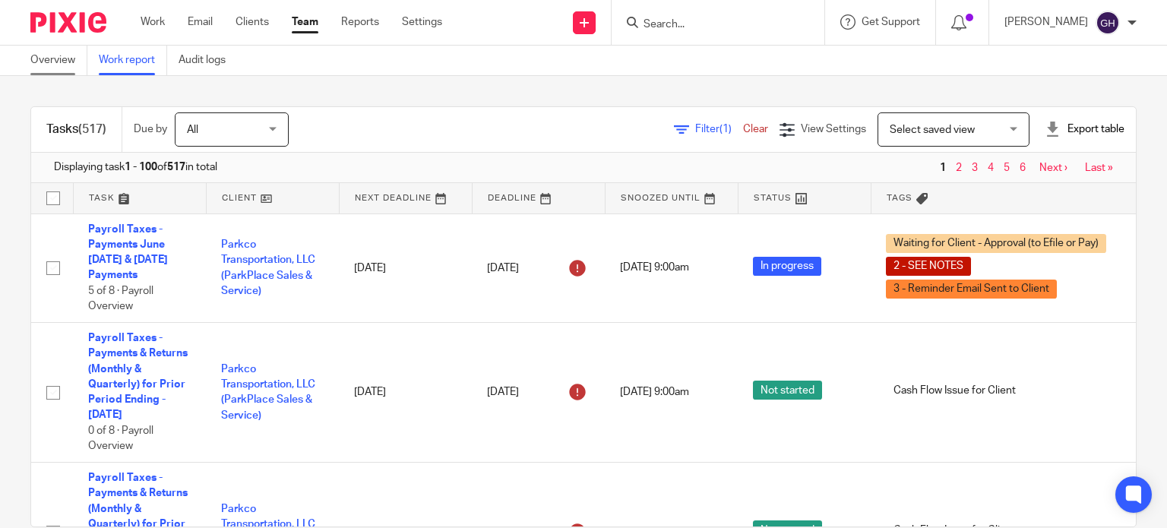
click at [82, 51] on link "Overview" at bounding box center [58, 61] width 57 height 30
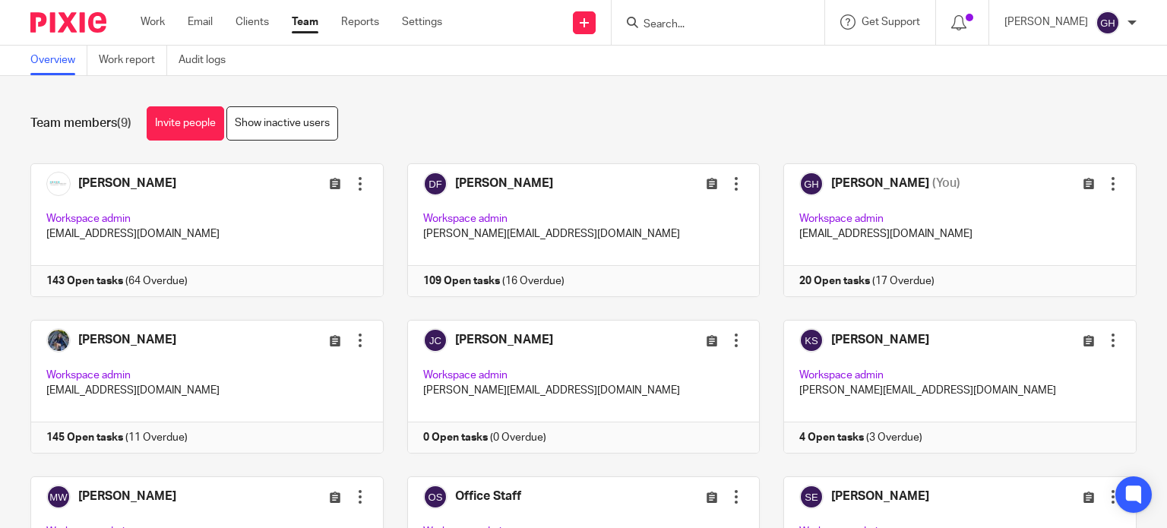
click at [642, 22] on input "Search" at bounding box center [710, 25] width 137 height 14
click at [629, 22] on icon at bounding box center [632, 22] width 11 height 11
click at [696, 27] on input "Search" at bounding box center [710, 25] width 137 height 14
click at [647, 19] on input "Search" at bounding box center [710, 25] width 137 height 14
click at [418, 24] on link "Settings" at bounding box center [422, 21] width 40 height 15
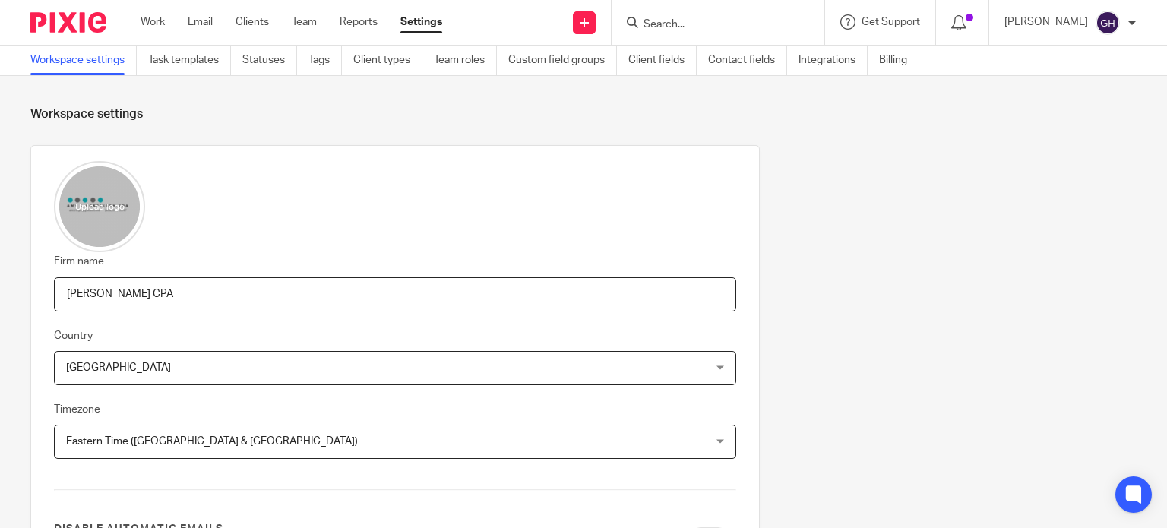
click at [369, 24] on link "Reports" at bounding box center [358, 21] width 38 height 15
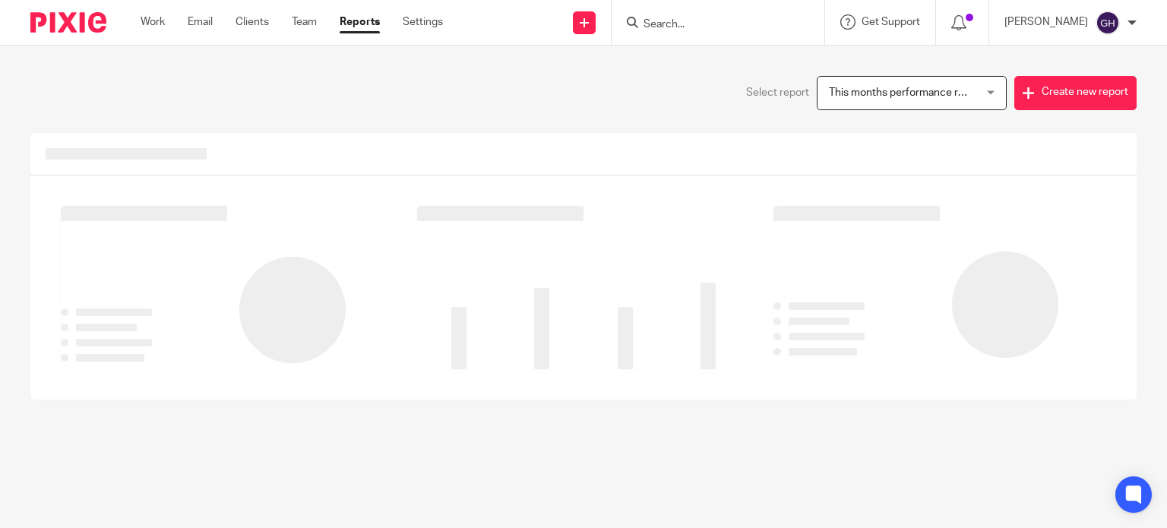
click at [423, 22] on link "Settings" at bounding box center [423, 21] width 40 height 15
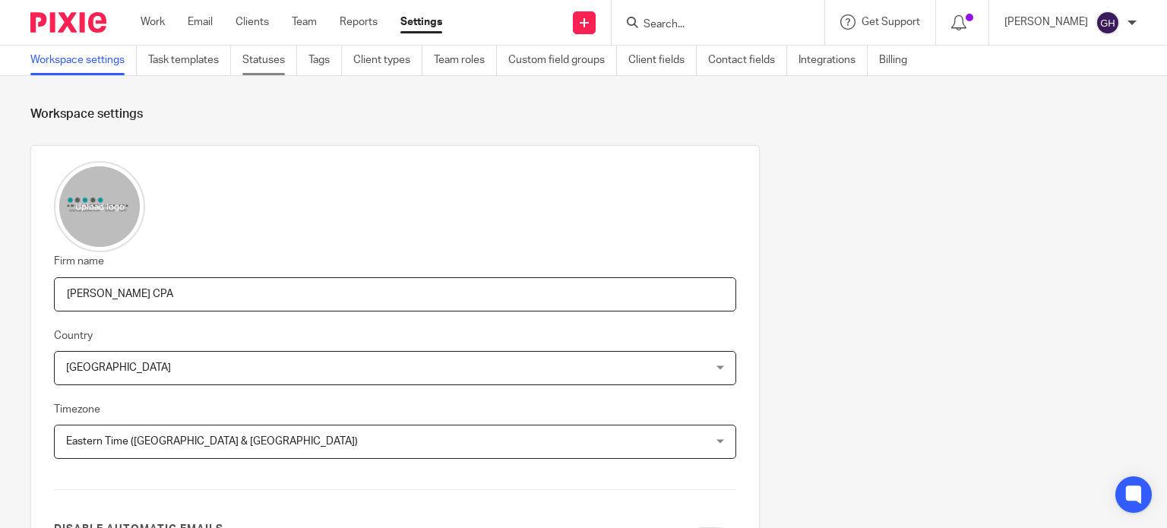
click at [276, 59] on link "Statuses" at bounding box center [269, 61] width 55 height 30
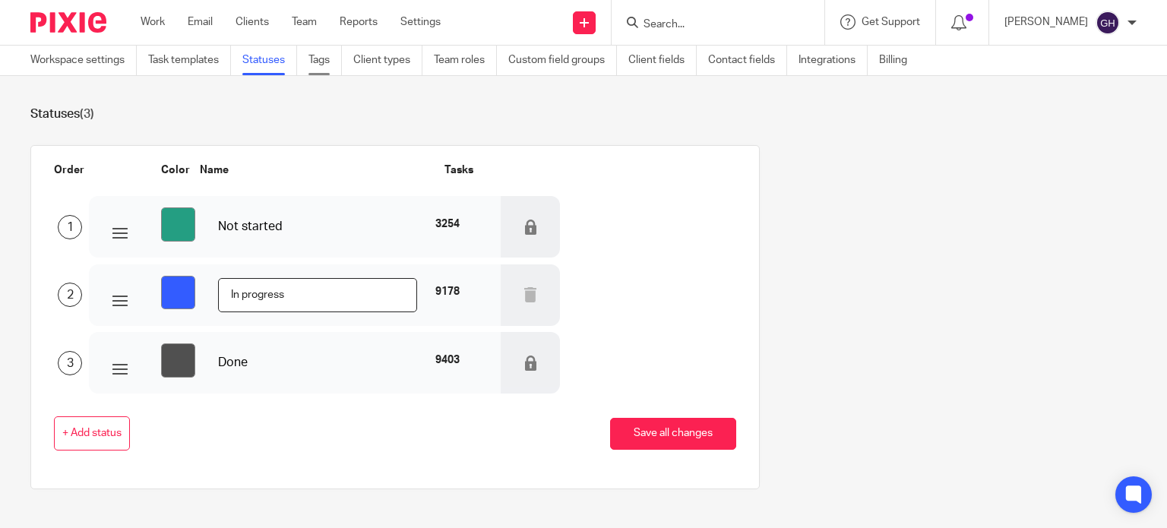
click at [323, 64] on link "Tags" at bounding box center [324, 61] width 33 height 30
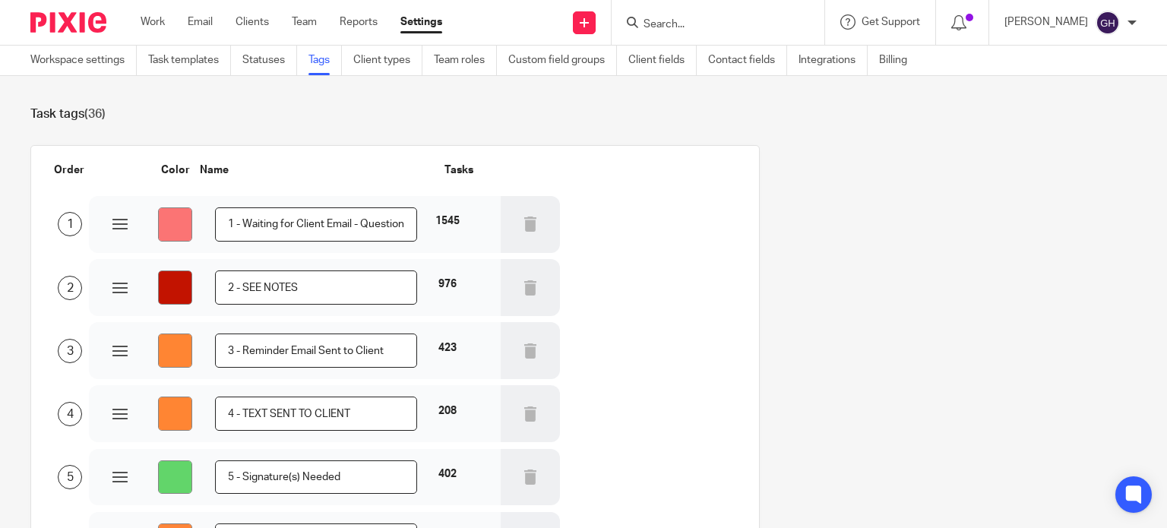
click at [368, 21] on link "Reports" at bounding box center [358, 21] width 38 height 15
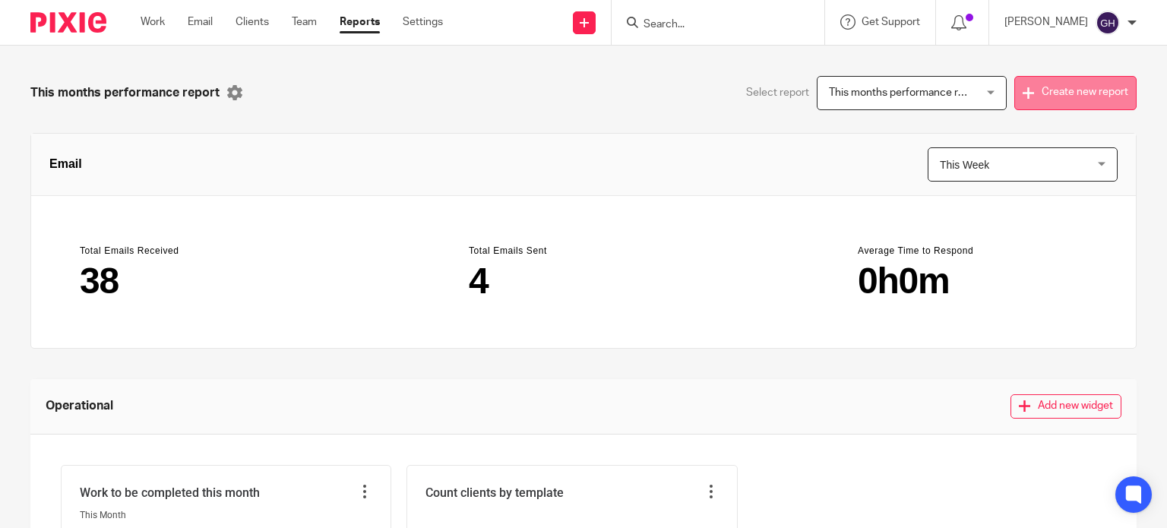
click at [1059, 96] on button "Create new report" at bounding box center [1075, 93] width 122 height 34
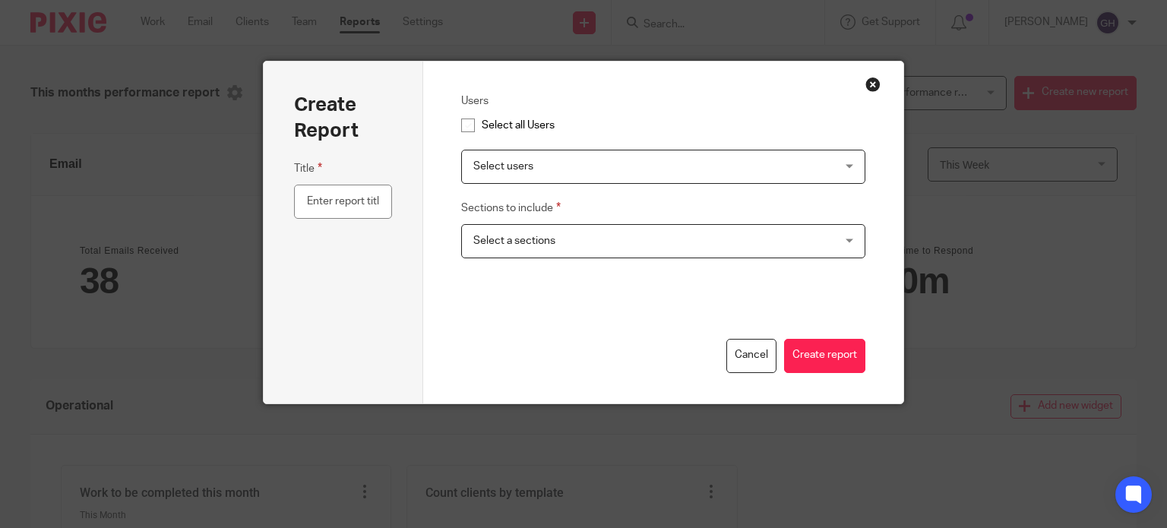
click at [516, 175] on span "Select users" at bounding box center [629, 166] width 313 height 32
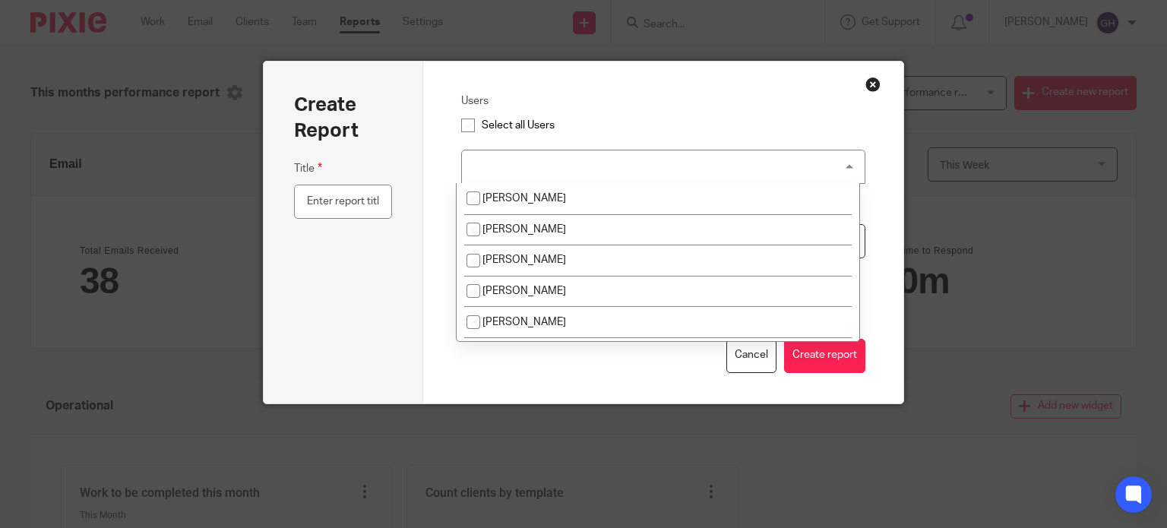
click at [575, 166] on div "Select users" at bounding box center [663, 167] width 404 height 34
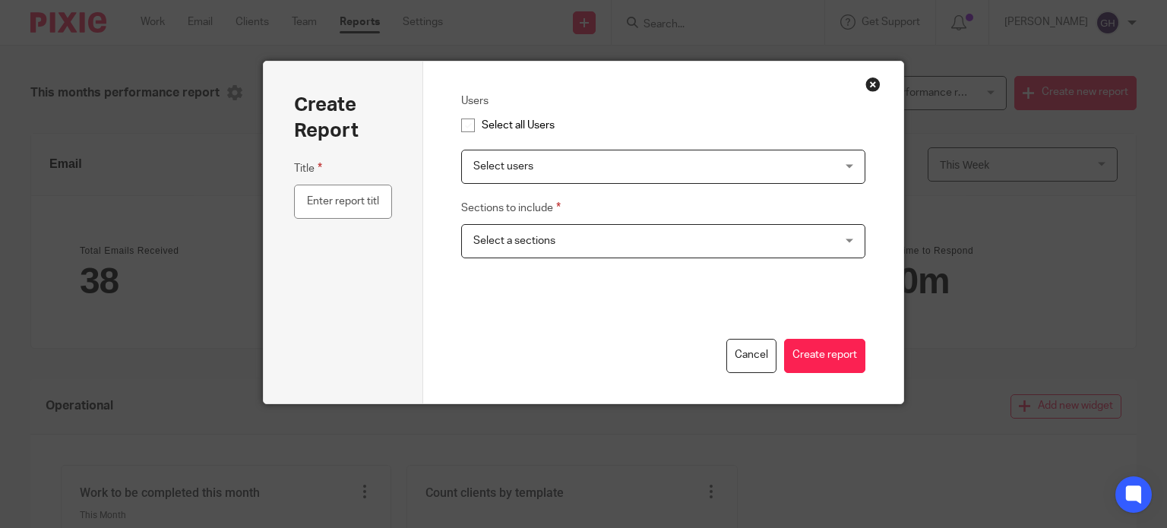
click at [867, 81] on button "Close modal" at bounding box center [872, 84] width 15 height 15
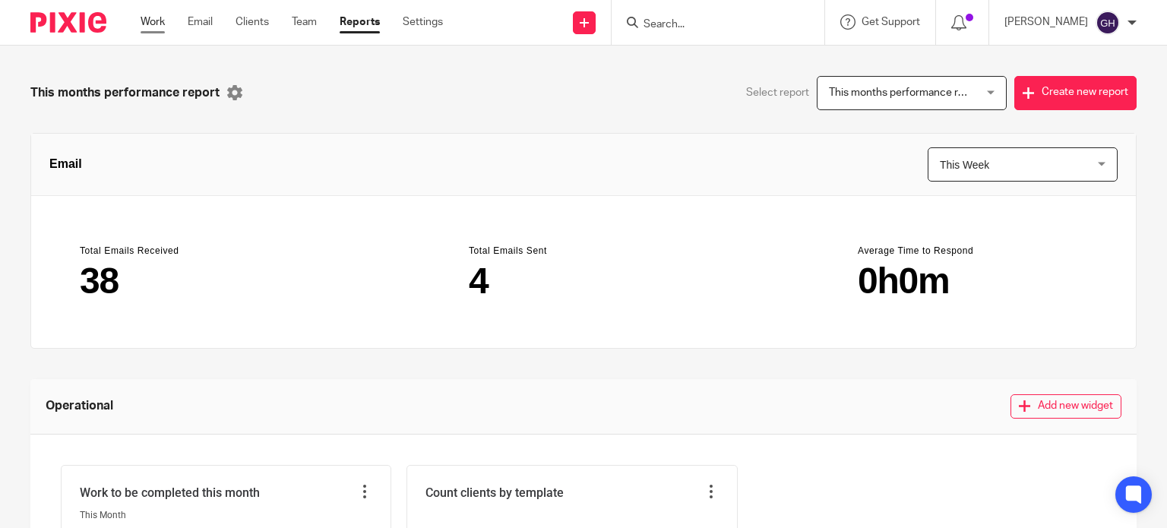
click at [144, 14] on link "Work" at bounding box center [153, 21] width 24 height 15
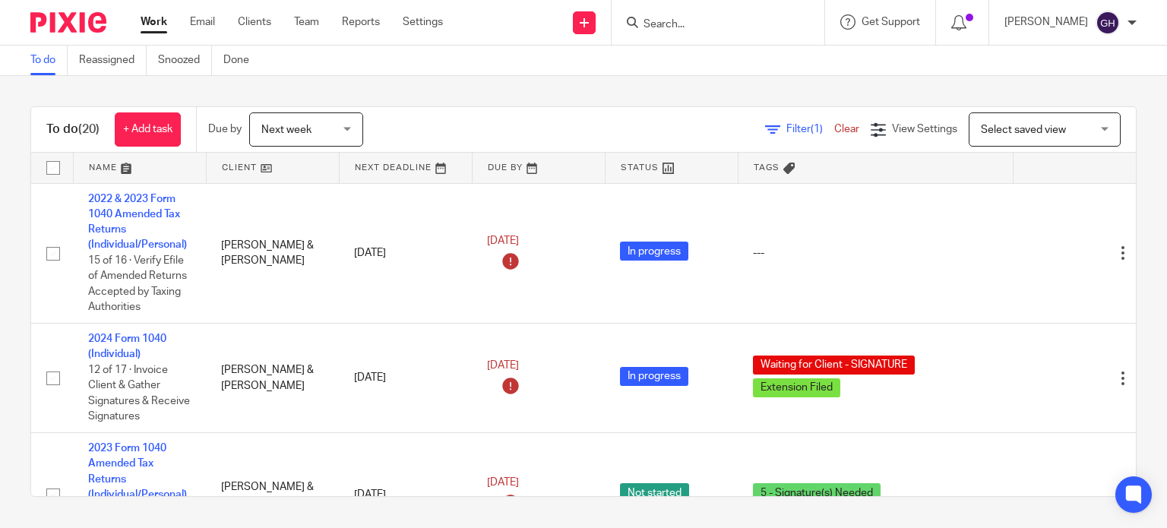
drag, startPoint x: 0, startPoint y: 0, endPoint x: 509, endPoint y: 71, distance: 513.8
click at [509, 71] on div "To do Reassigned Snoozed Done" at bounding box center [583, 61] width 1167 height 30
click at [765, 128] on link "Filter (1)" at bounding box center [799, 129] width 69 height 11
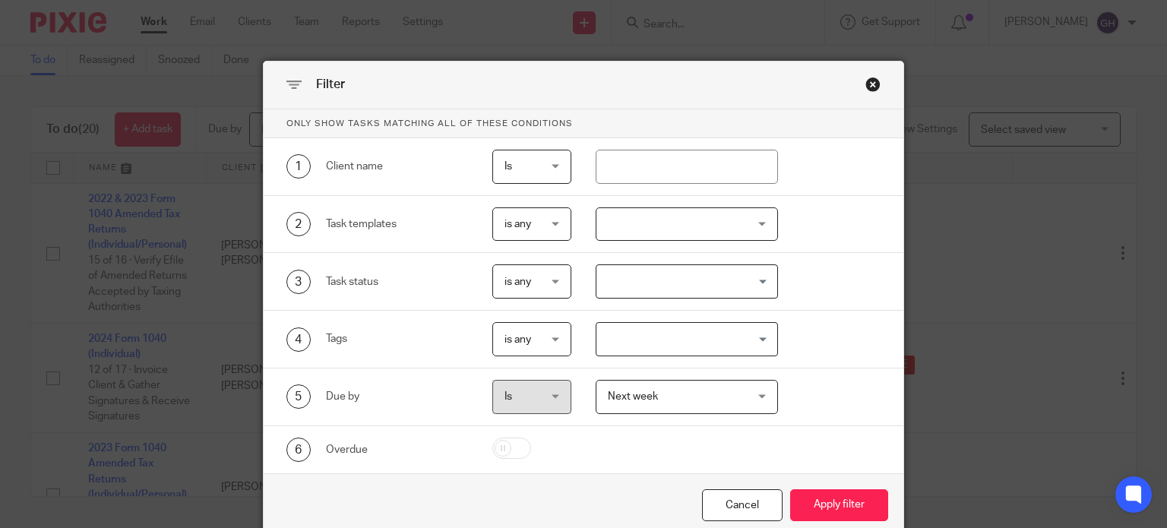
click at [668, 273] on input "Search for option" at bounding box center [683, 281] width 171 height 27
click at [662, 275] on input "Search for option" at bounding box center [683, 281] width 171 height 27
click at [560, 370] on div "5 Due by Is Is Is is Next week Next week Today Tomorrow This week Next week Thi…" at bounding box center [584, 397] width 640 height 58
click at [545, 342] on span "is any" at bounding box center [530, 339] width 53 height 32
click at [649, 340] on input "Search for option" at bounding box center [683, 339] width 171 height 27
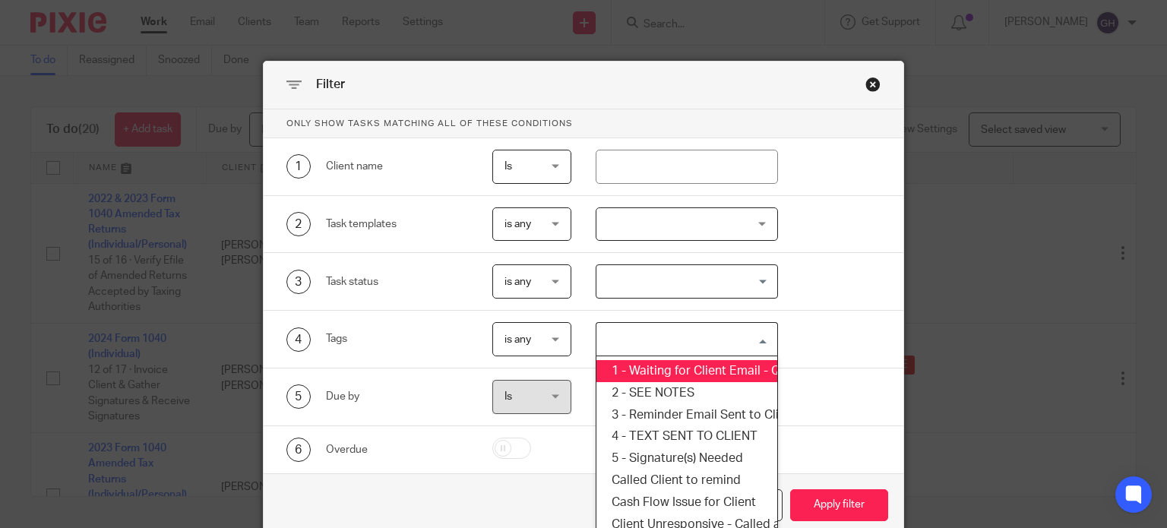
click at [829, 339] on div "4 Tags is any is any is any is all is none is_any Loading... 1 - Waiting for Cl…" at bounding box center [571, 339] width 618 height 34
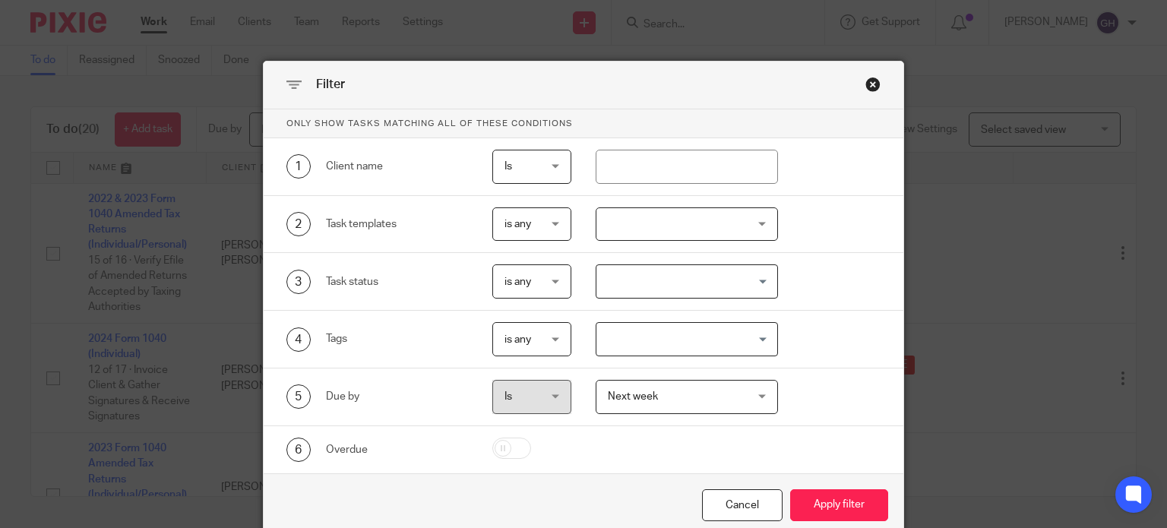
click at [496, 456] on input "checkbox" at bounding box center [511, 447] width 39 height 21
checkbox input "true"
click at [866, 84] on div "Close this dialog window" at bounding box center [872, 84] width 15 height 15
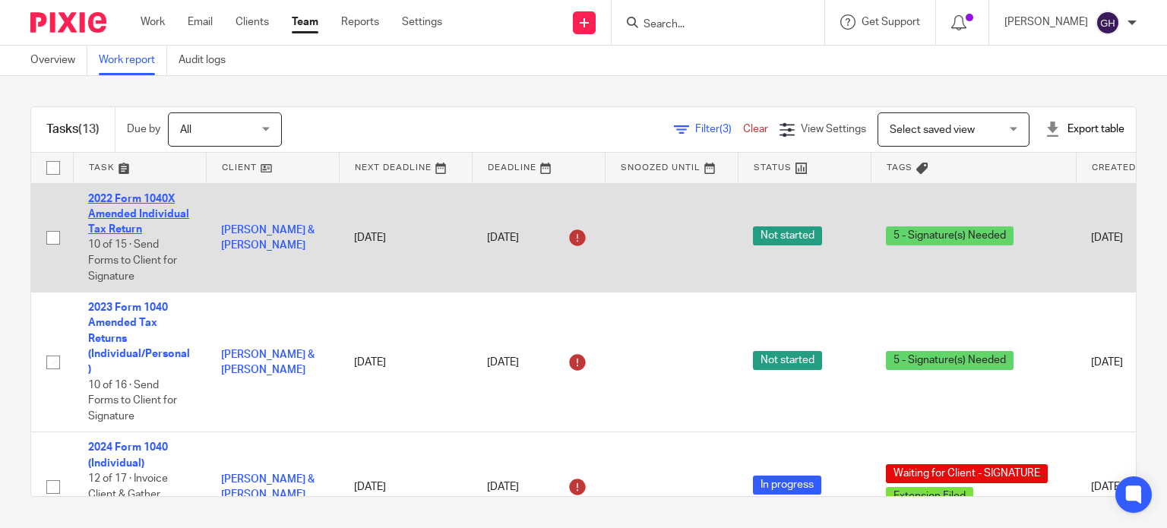
click at [162, 210] on link "2022 Form 1040X Amended Individual Tax Return" at bounding box center [138, 215] width 101 height 42
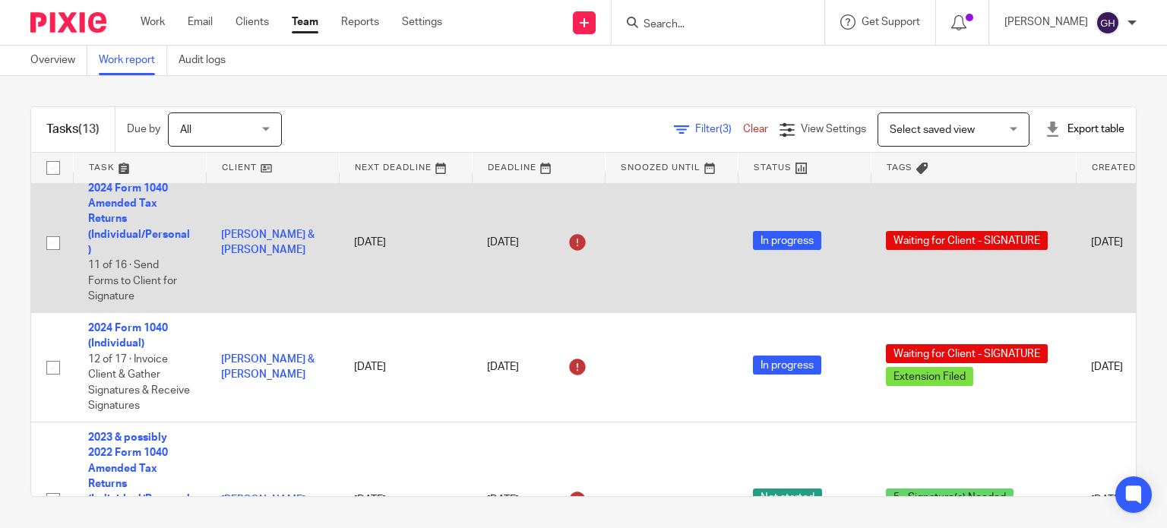
scroll to position [911, 0]
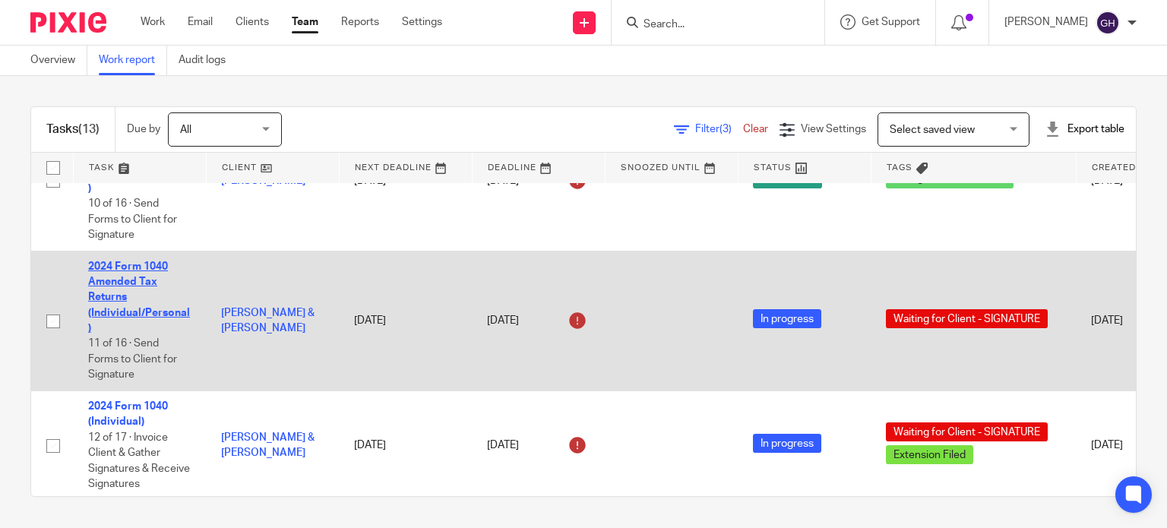
click at [118, 297] on link "2024 Form 1040 Amended Tax Returns (Individual/Personal)" at bounding box center [139, 297] width 102 height 72
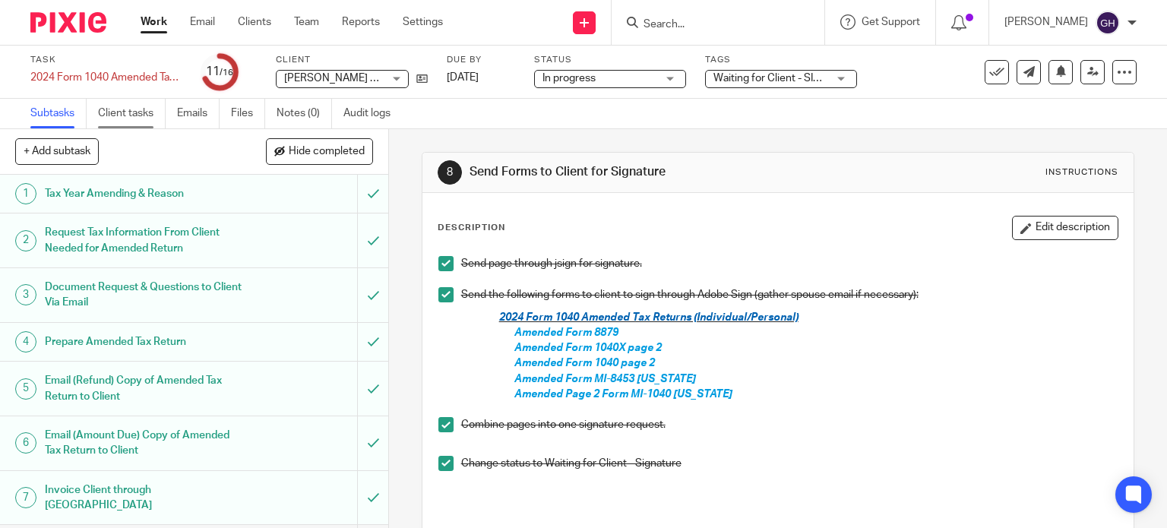
click at [152, 125] on link "Client tasks" at bounding box center [132, 114] width 68 height 30
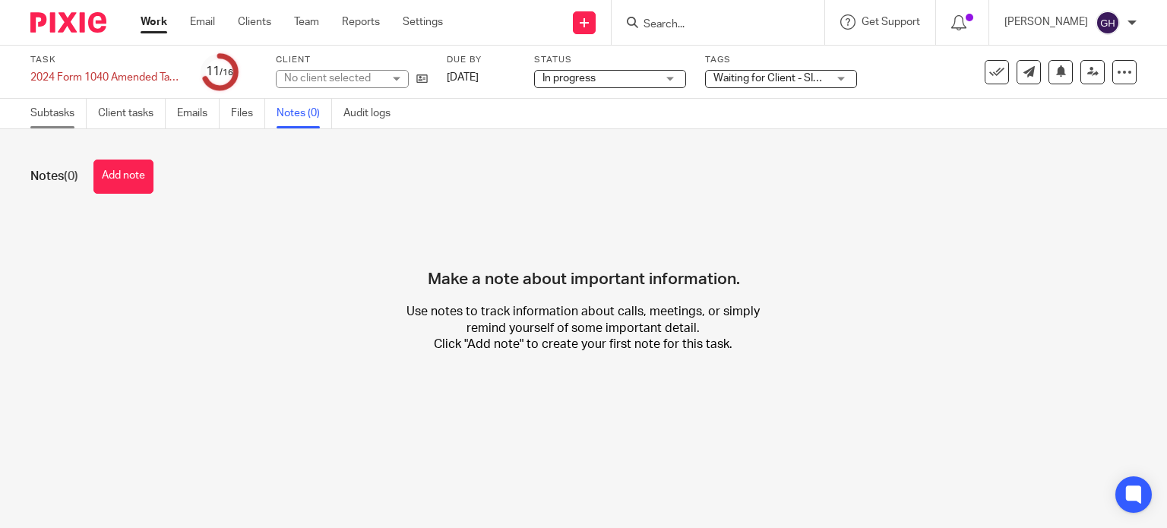
click at [66, 115] on link "Subtasks" at bounding box center [58, 114] width 56 height 30
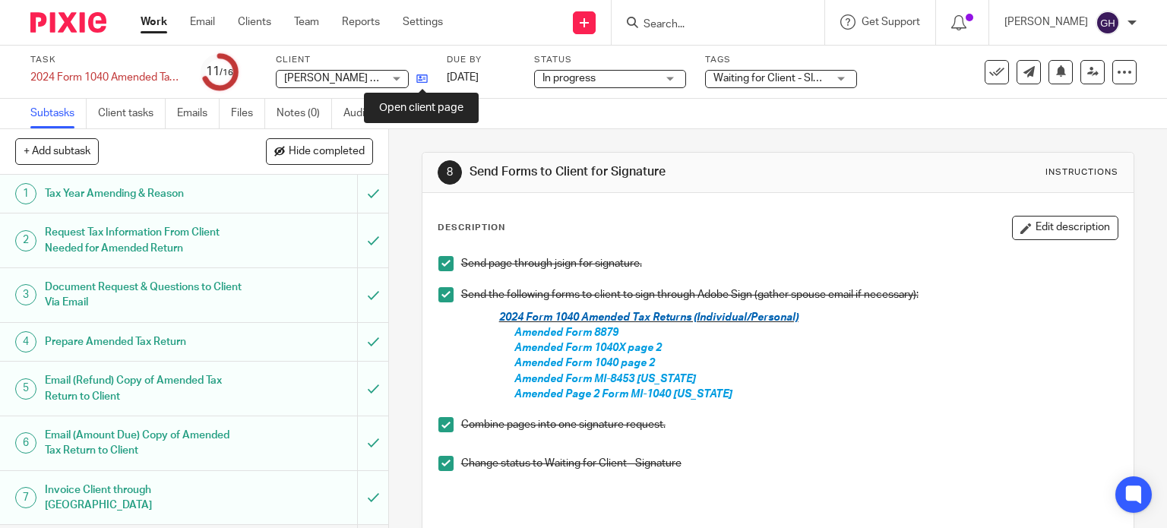
click at [425, 83] on icon at bounding box center [421, 78] width 11 height 11
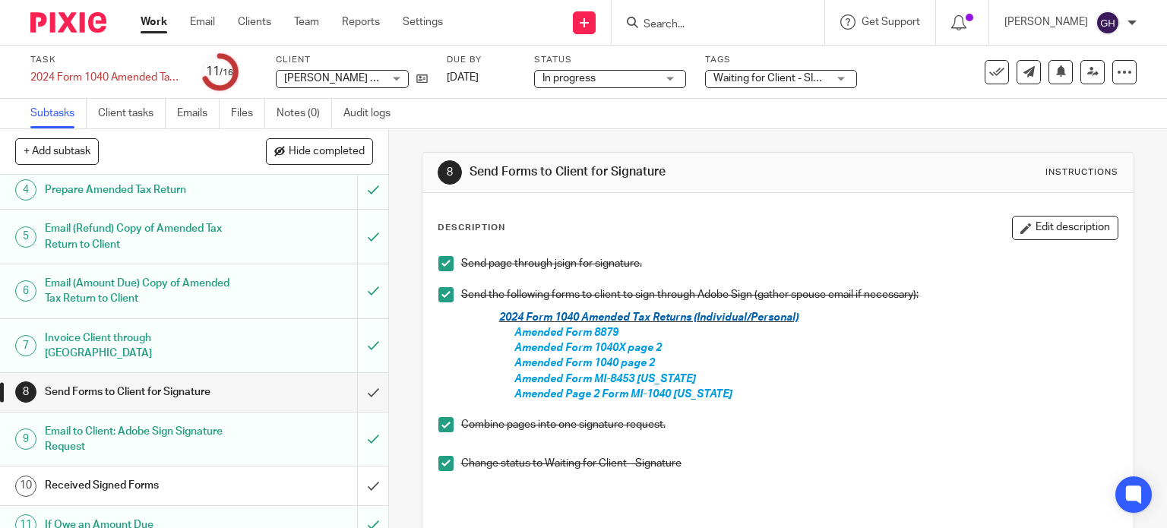
click at [176, 288] on h1 "Email (Amount Due) Copy of Amended Tax Return to Client" at bounding box center [144, 291] width 198 height 39
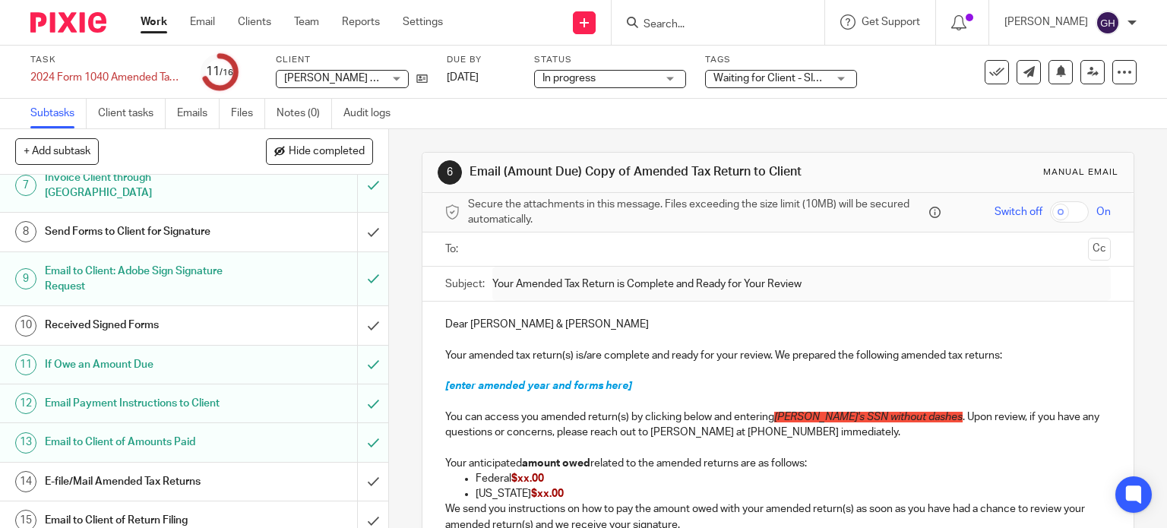
scroll to position [286, 0]
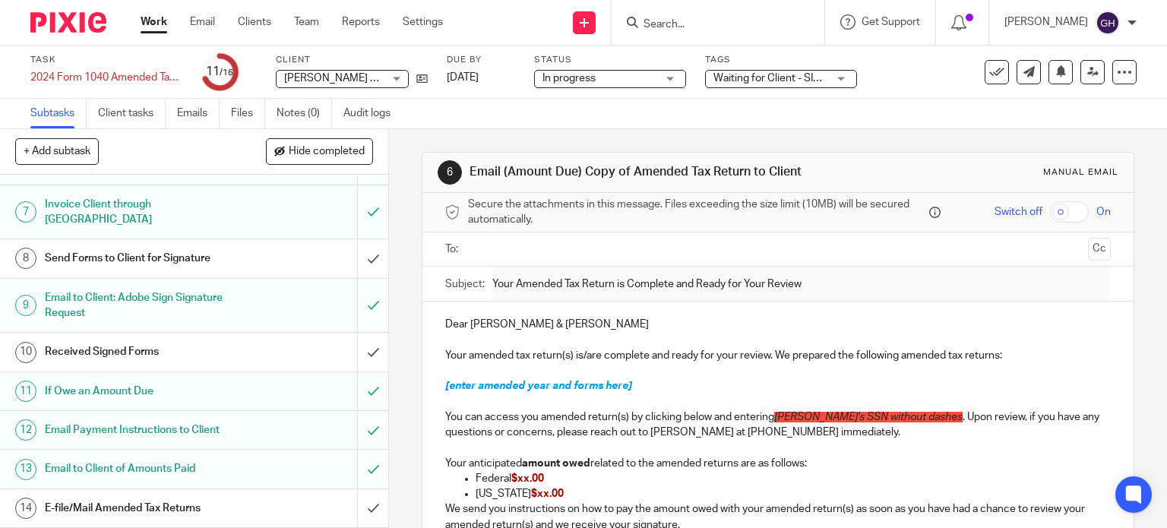
click at [214, 288] on h1 "Email to Client: Adobe Sign Signature Request" at bounding box center [144, 305] width 198 height 39
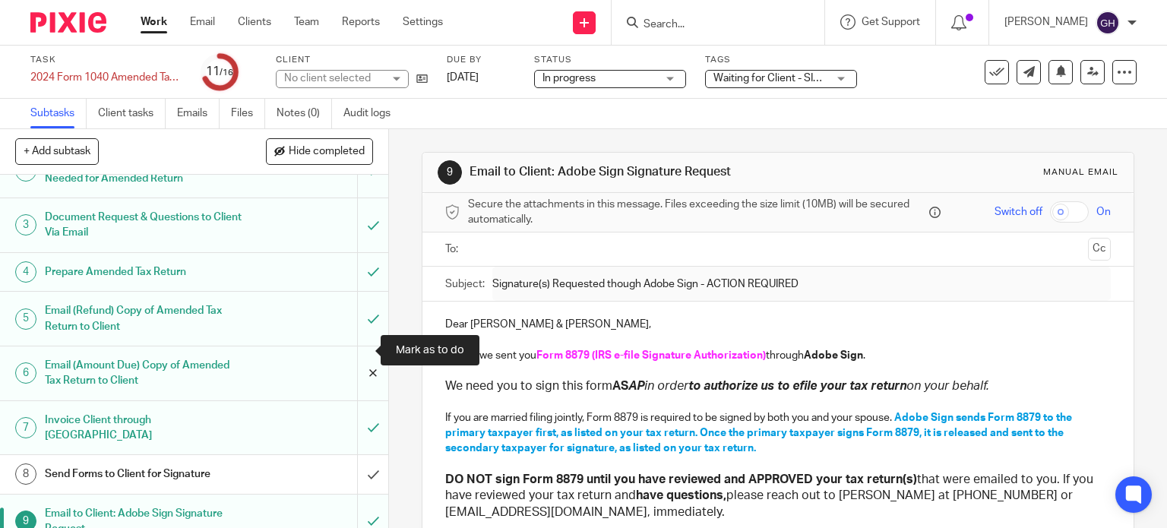
scroll to position [152, 0]
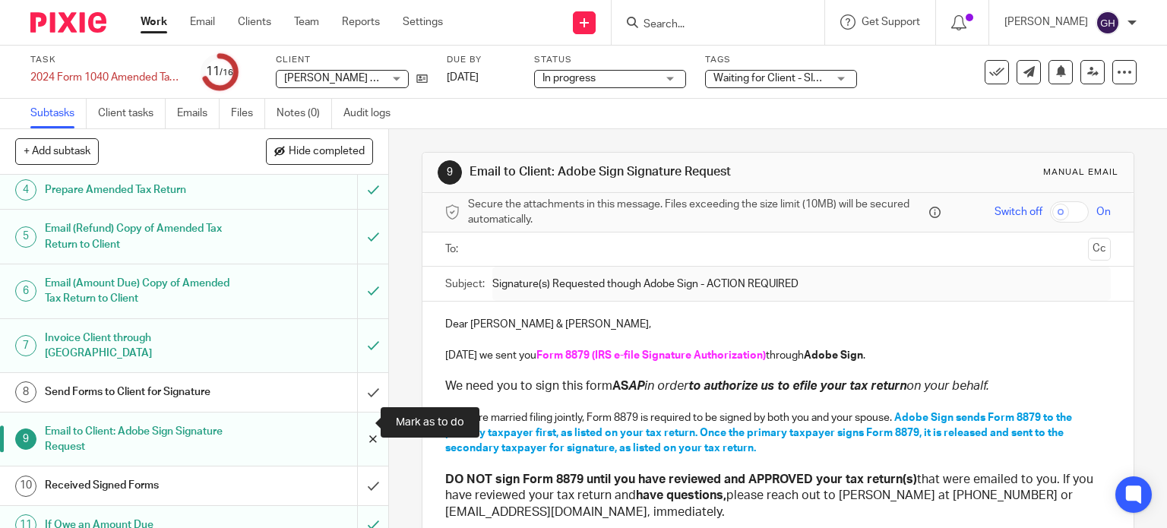
click at [355, 425] on input "submit" at bounding box center [194, 439] width 388 height 54
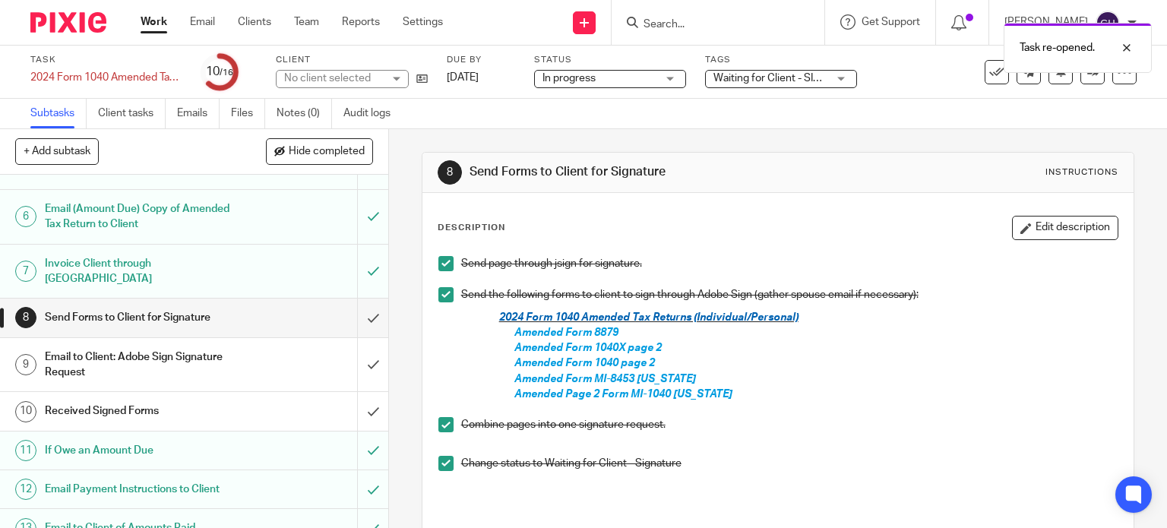
scroll to position [228, 0]
click at [85, 346] on h1 "Email to Client: Adobe Sign Signature Request" at bounding box center [144, 363] width 198 height 39
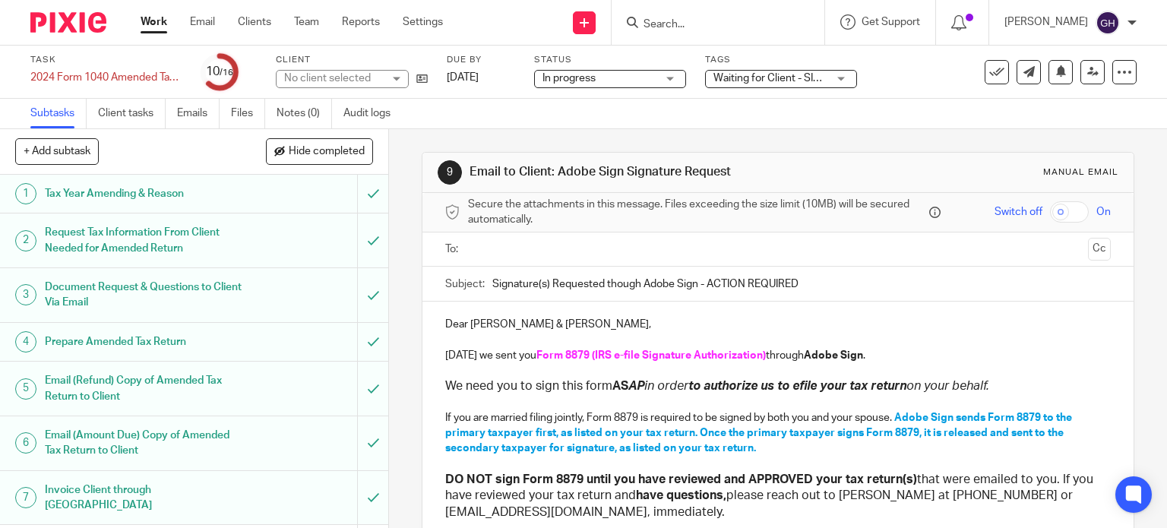
click at [473, 248] on input "text" at bounding box center [777, 249] width 608 height 17
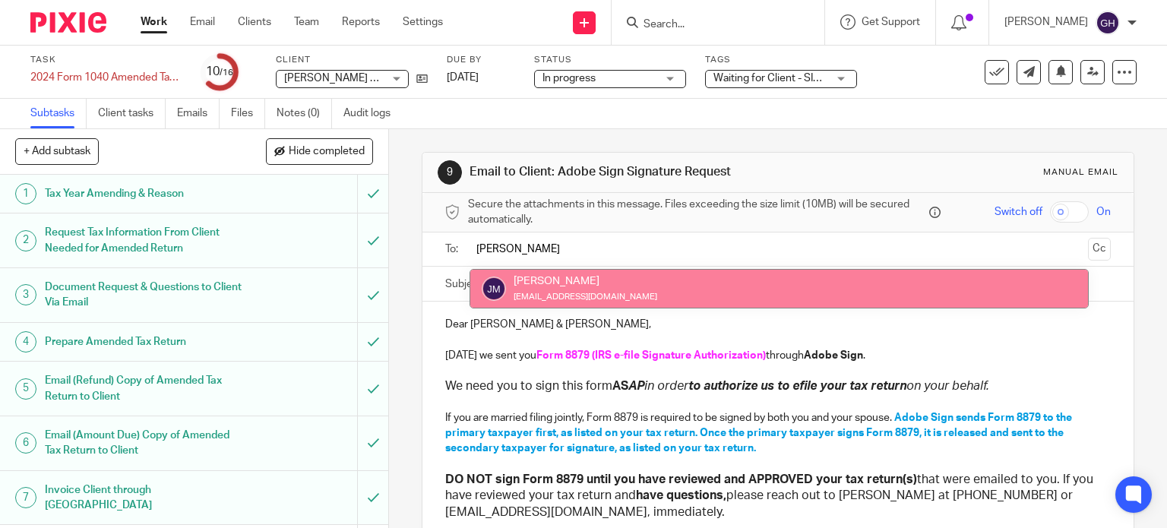
type input "jeff"
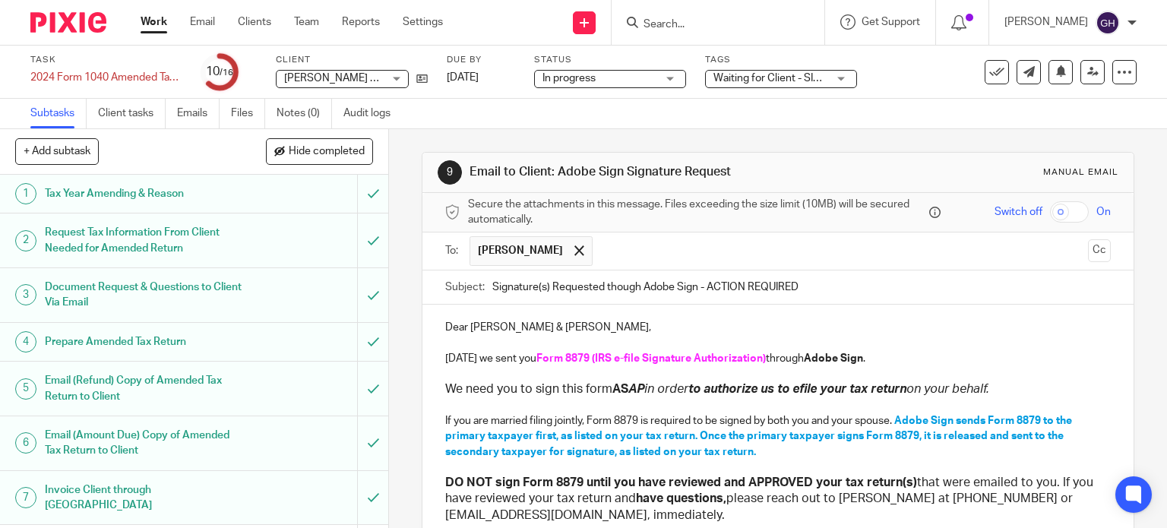
click at [600, 241] on input "text" at bounding box center [841, 251] width 482 height 30
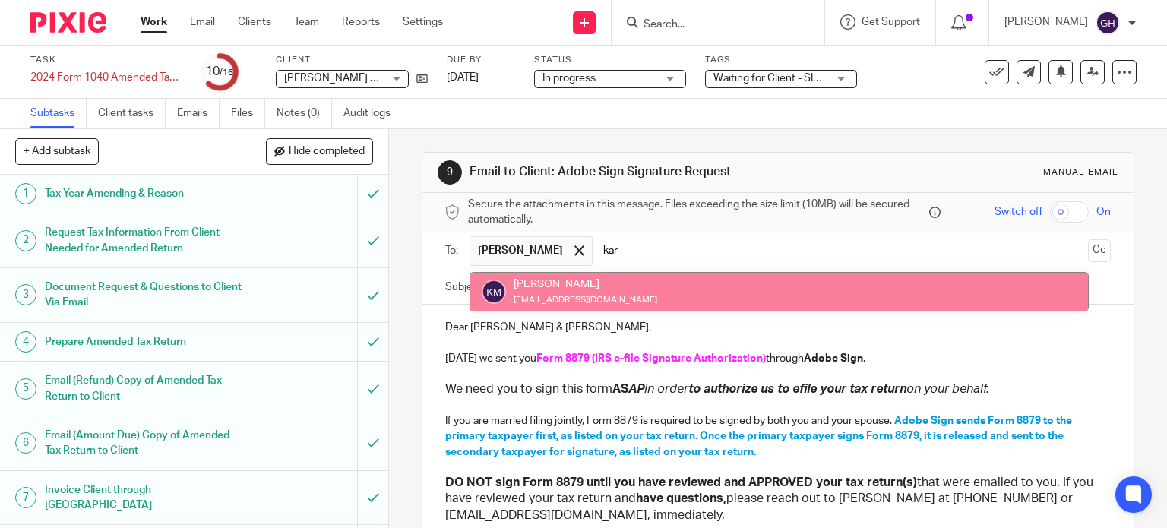
type input "kar"
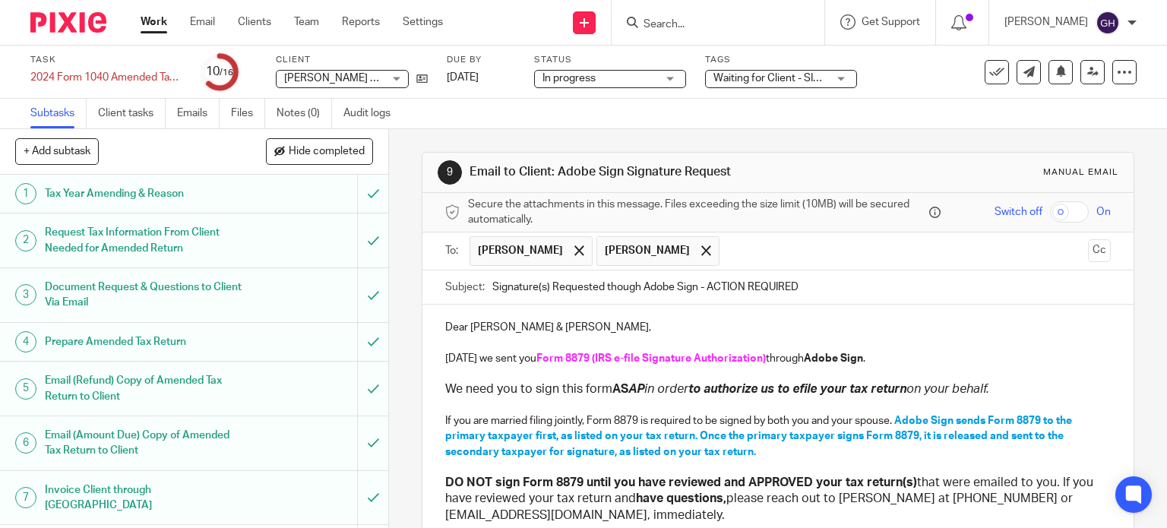
click at [492, 329] on p "Dear Jeff Merritt & Karla Marks," at bounding box center [778, 327] width 666 height 15
click at [490, 324] on p "Dear Jeff Merritt & Karla Marks," at bounding box center [778, 327] width 666 height 15
click at [656, 281] on input "Signature(s) Requested though Adobe Sign - ACTION REQUIRED" at bounding box center [801, 287] width 619 height 34
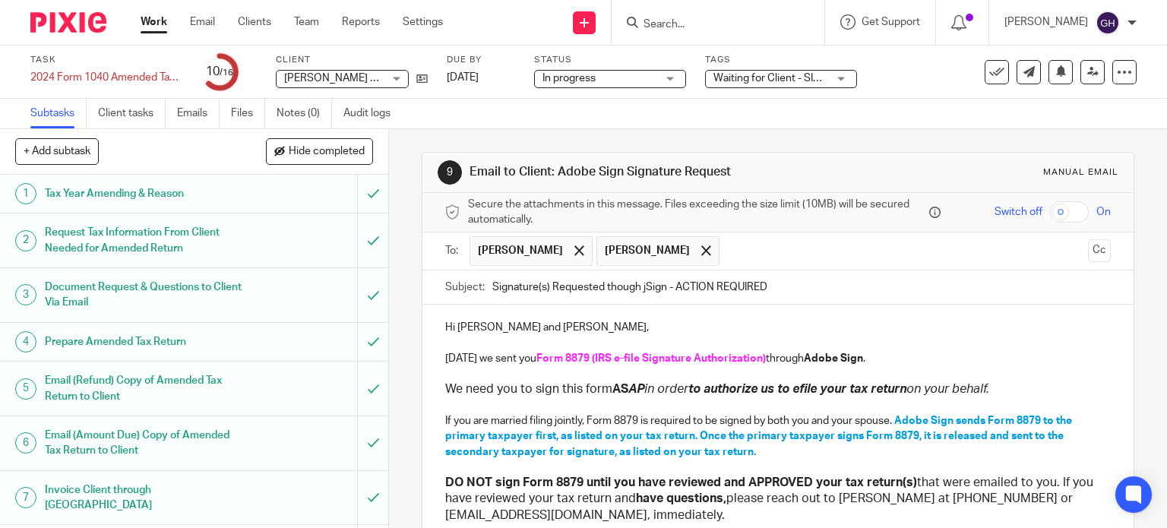
type input "Signature(s) Requested though jSign - ACTION REQUIRED"
click at [824, 356] on strong "Adobe Sign" at bounding box center [833, 358] width 59 height 11
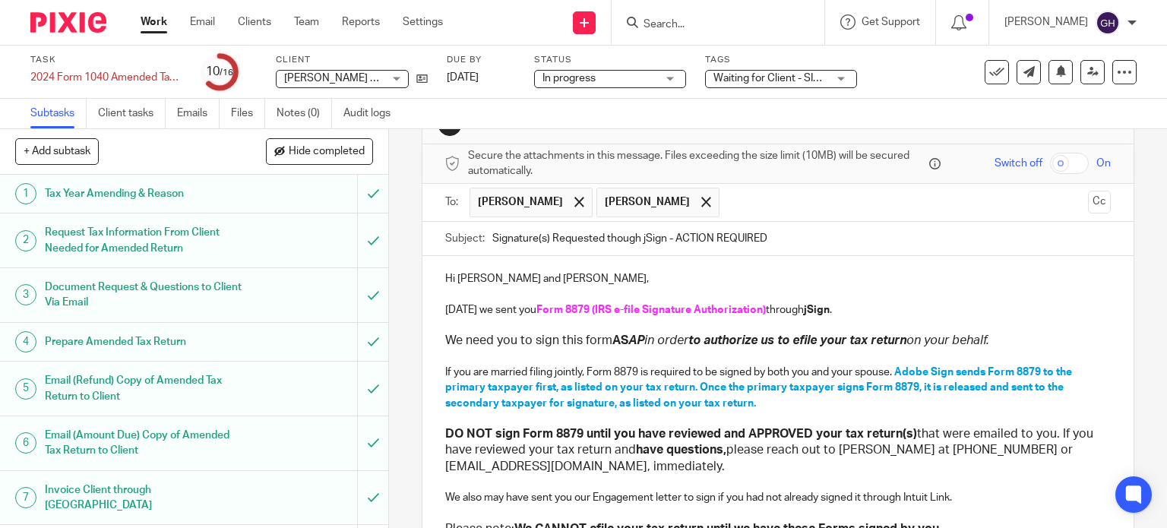
scroll to position [76, 0]
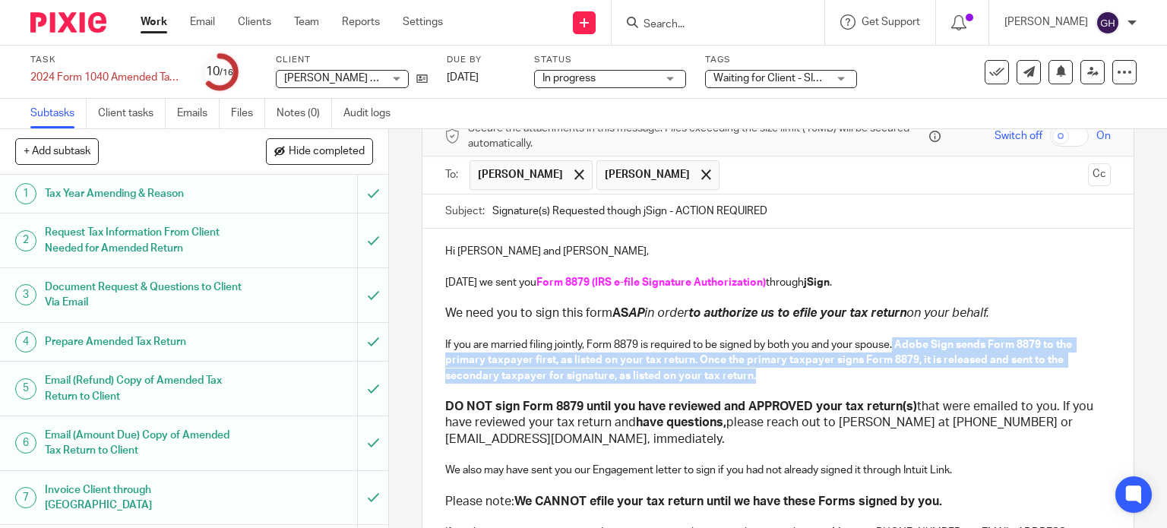
drag, startPoint x: 801, startPoint y: 373, endPoint x: 890, endPoint y: 343, distance: 93.9
click at [890, 343] on p "If you are married filing jointly, Form 8879 is required to be signed by both y…" at bounding box center [778, 360] width 666 height 46
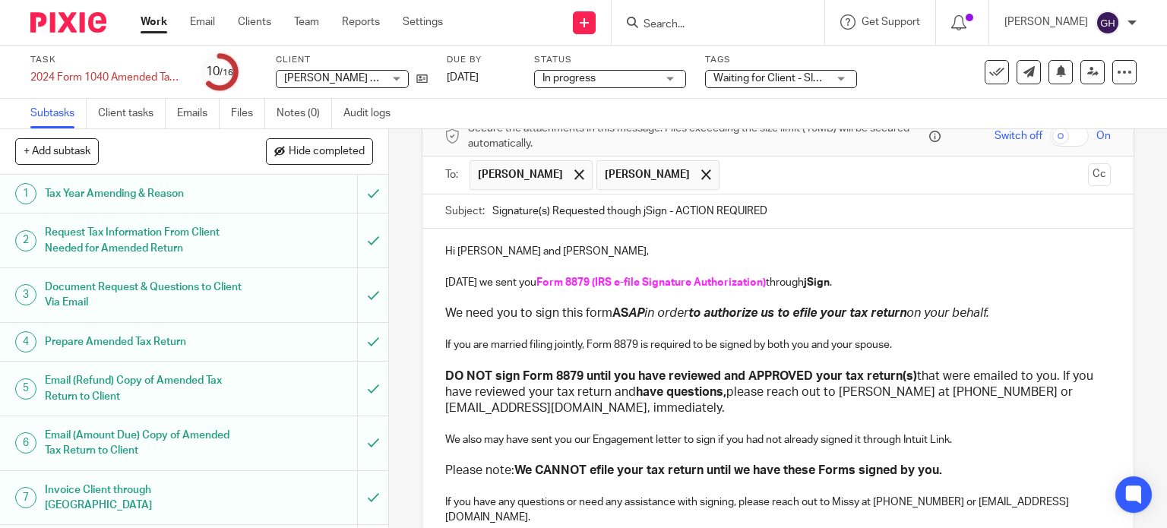
click at [532, 250] on p "Hi Jeff and Karla," at bounding box center [778, 251] width 666 height 15
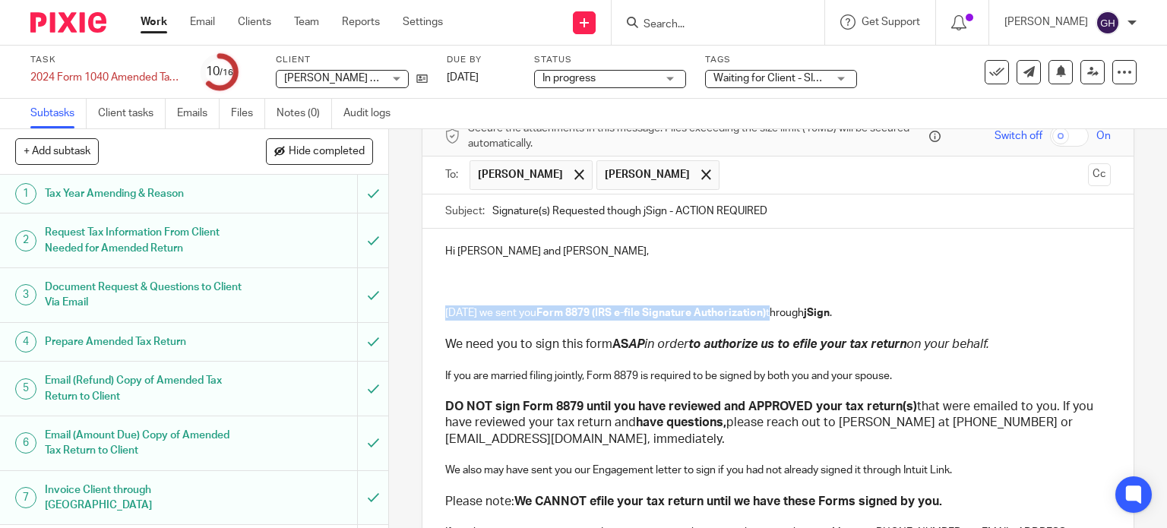
drag, startPoint x: 434, startPoint y: 309, endPoint x: 763, endPoint y: 311, distance: 328.1
click at [763, 311] on div "Hi Jeff and Karla, Today we sent you Form 8879 (IRS e-file Signature Authorizat…" at bounding box center [778, 413] width 712 height 369
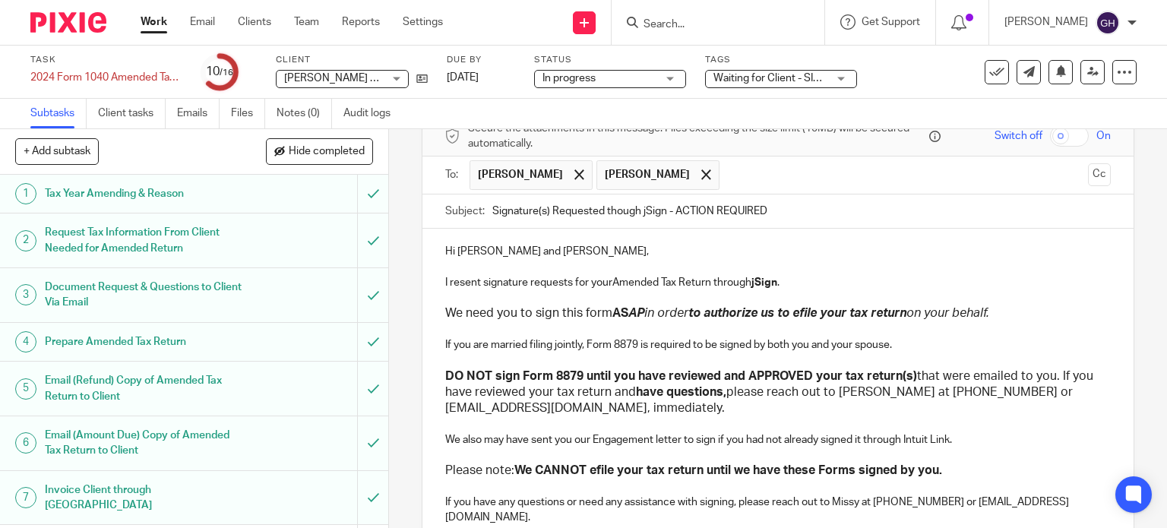
click at [608, 283] on p "I resent signature requests for yourAmended Tax Return through jSign ." at bounding box center [778, 282] width 666 height 15
click at [805, 276] on p "I resent signature requests for your Amended Tax Return through jSign ." at bounding box center [778, 282] width 666 height 15
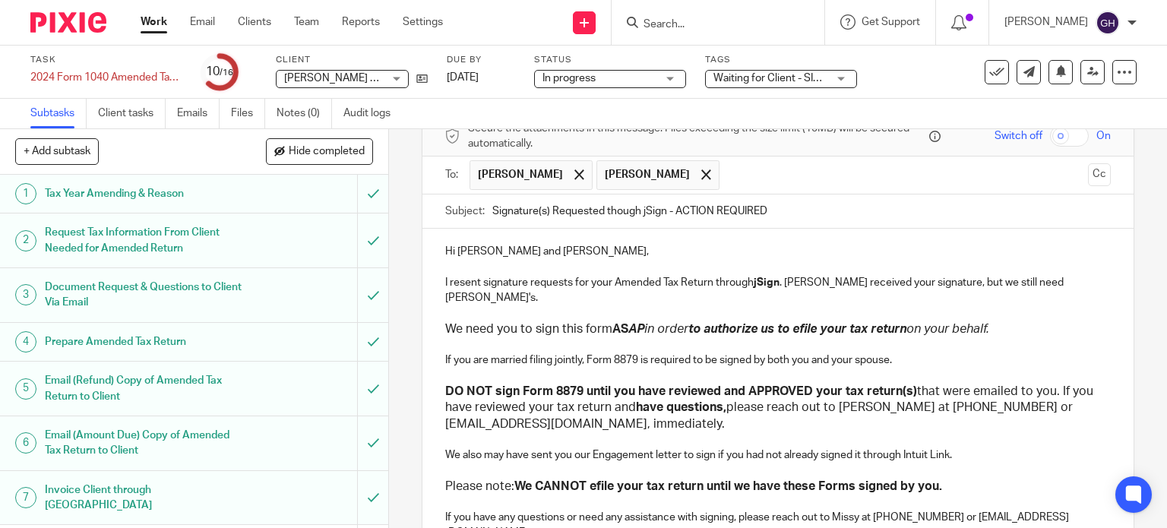
click at [482, 279] on p "I resent signature requests for your Amended Tax Return through jSign . Jeff I …" at bounding box center [778, 290] width 666 height 31
click at [475, 279] on p "I resent signature requests for your Amended Tax Return through jSign . Jeff I …" at bounding box center [778, 290] width 666 height 31
click at [1056, 281] on p "I resent the signature requests for your Amended Tax Return through jSign . Jef…" at bounding box center [778, 290] width 666 height 31
click at [445, 295] on p "I resent the signature requests for your Amended Tax Return through jSign . Jef…" at bounding box center [778, 290] width 666 height 31
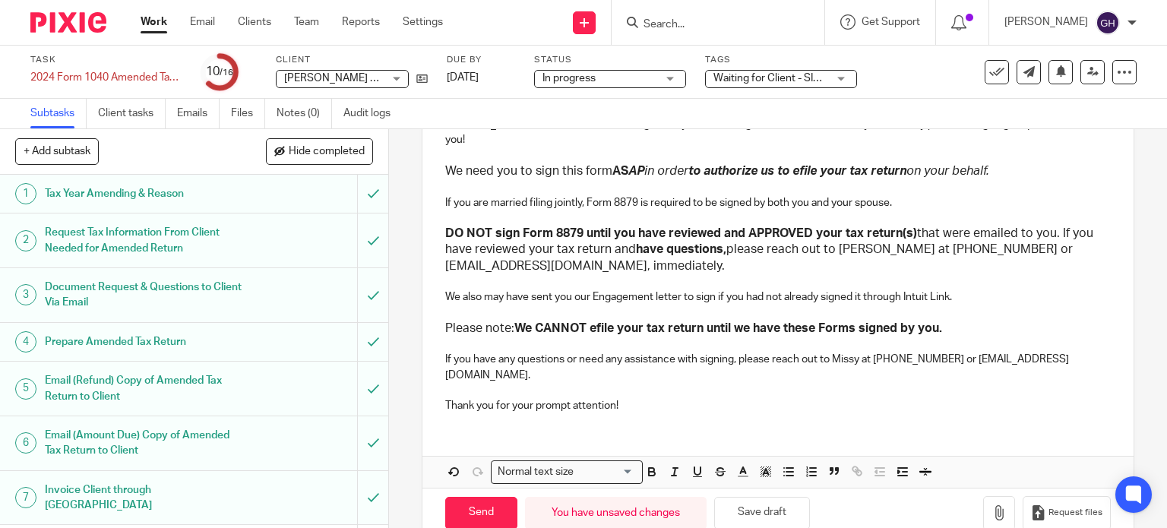
scroll to position [173, 0]
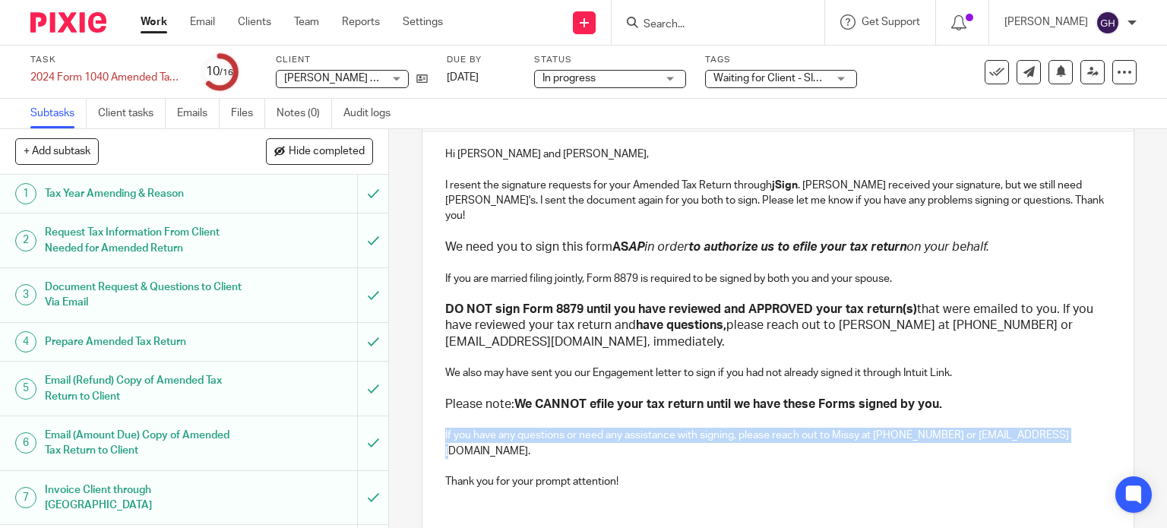
drag, startPoint x: 440, startPoint y: 415, endPoint x: 1060, endPoint y: 426, distance: 619.8
click at [1060, 428] on p "If you have any questions or need any assistance with signing, please reach out…" at bounding box center [778, 443] width 666 height 31
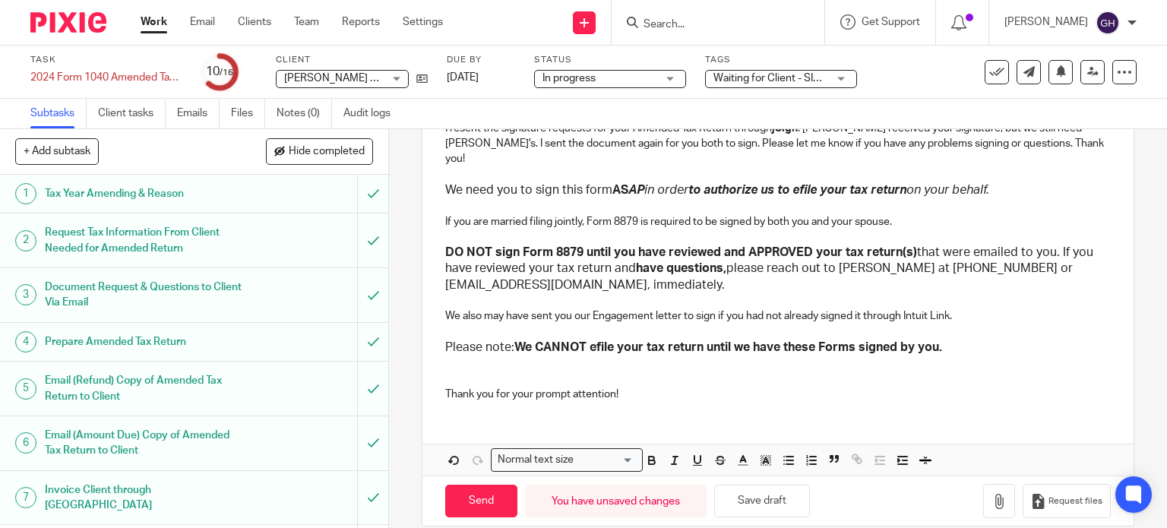
scroll to position [234, 0]
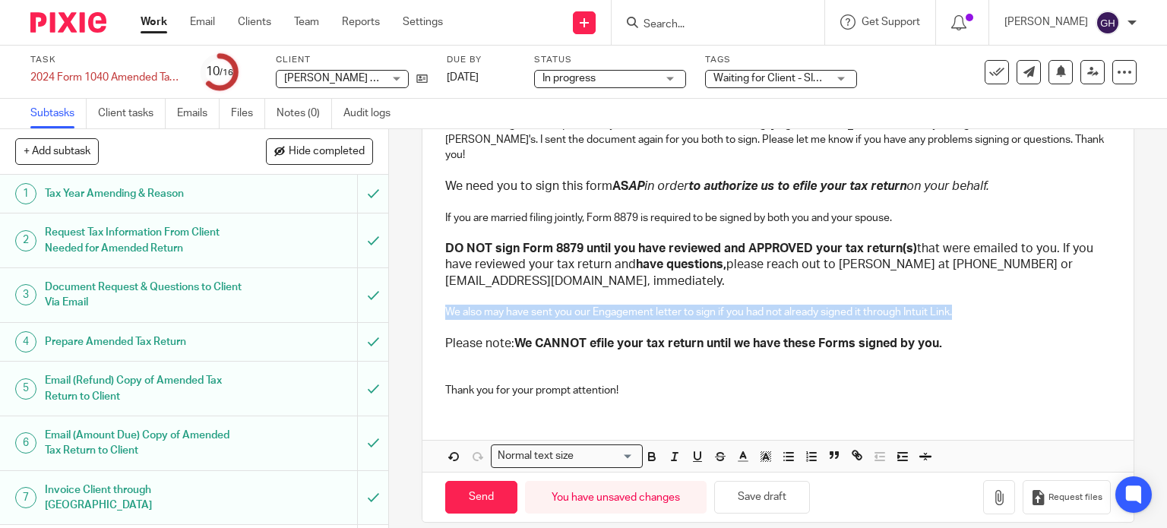
drag, startPoint x: 436, startPoint y: 298, endPoint x: 990, endPoint y: 302, distance: 554.4
click at [990, 302] on div "Hi Jeff and Karla, I resent the signature requests for your Amended Tax Return …" at bounding box center [778, 240] width 712 height 339
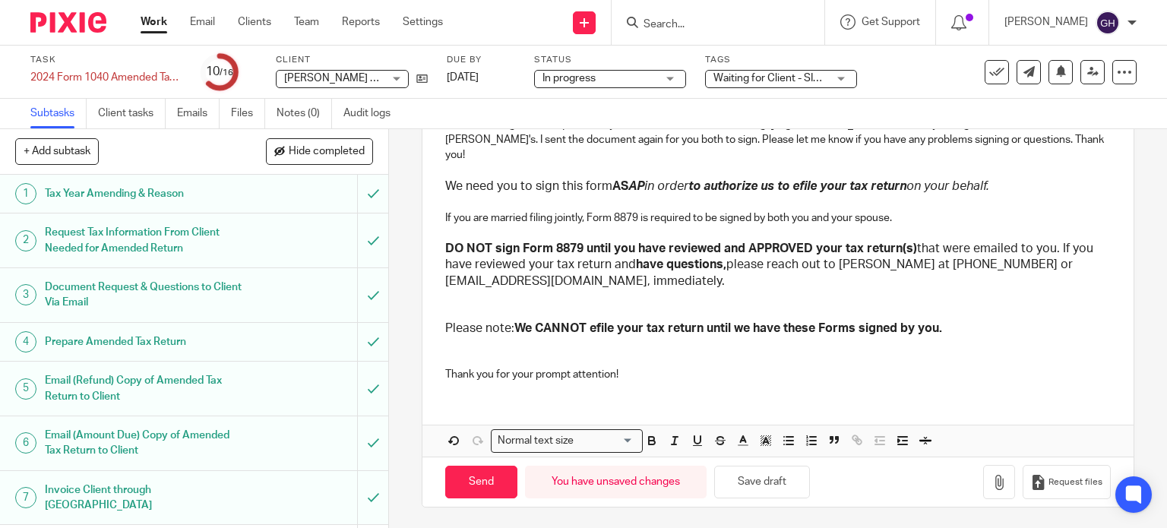
scroll to position [85, 0]
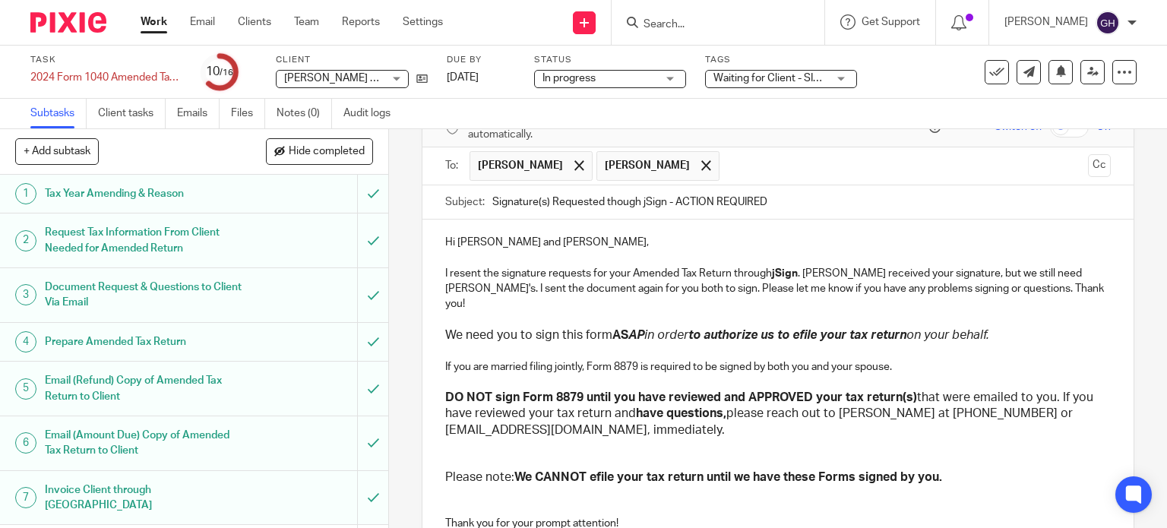
click at [514, 485] on p at bounding box center [778, 492] width 666 height 15
drag, startPoint x: 630, startPoint y: 501, endPoint x: 428, endPoint y: 470, distance: 204.4
click at [428, 470] on div "Hi Jeff and Karla, I resent the signature requests for your Amended Tax Return …" at bounding box center [778, 373] width 712 height 308
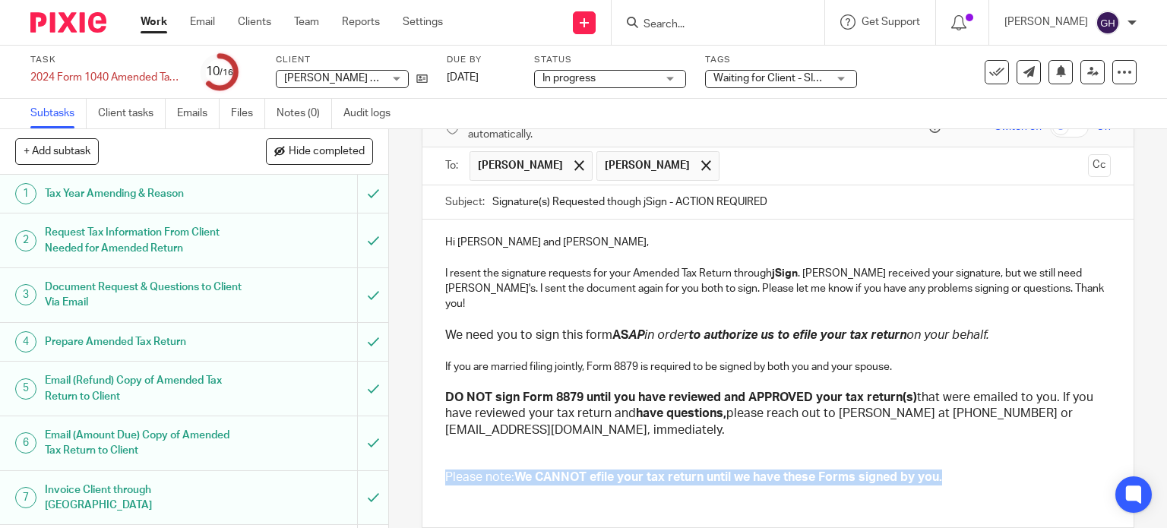
drag, startPoint x: 961, startPoint y: 466, endPoint x: 384, endPoint y: 458, distance: 577.3
click at [389, 458] on div "9 Email to Client: Adobe Sign Signature Request Manual email Secure the attachm…" at bounding box center [778, 328] width 778 height 399
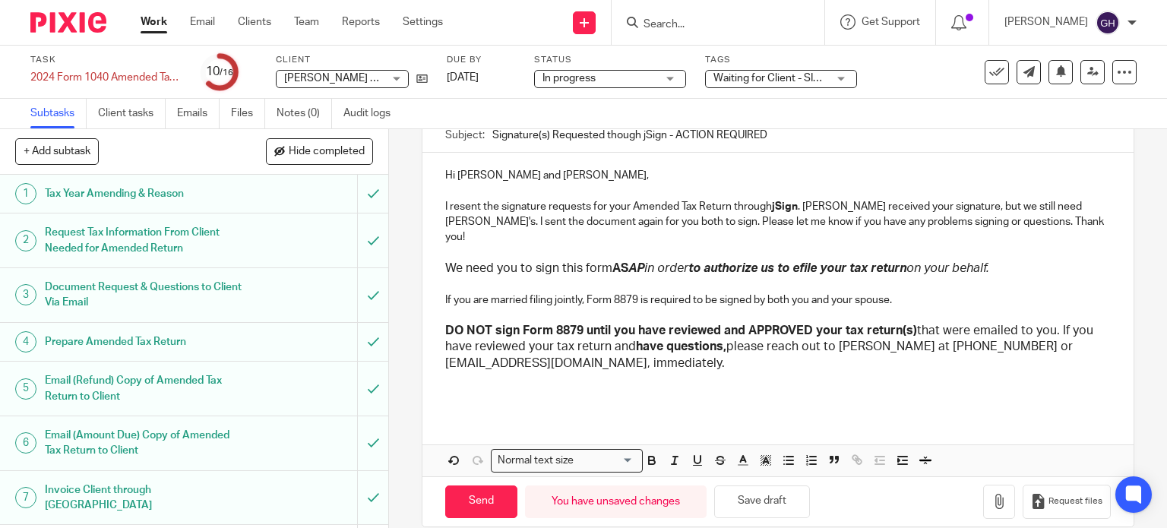
scroll to position [156, 0]
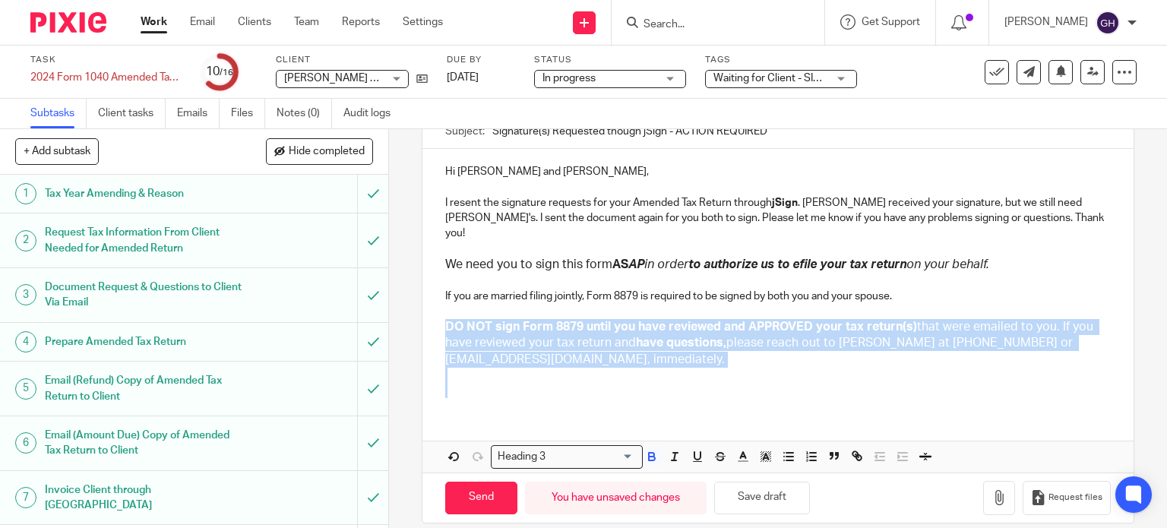
drag, startPoint x: 567, startPoint y: 373, endPoint x: 427, endPoint y: 306, distance: 155.6
click at [427, 306] on div "Hi Jeff and Karla, I resent the signature requests for your Amended Tax Return …" at bounding box center [778, 279] width 712 height 261
click at [633, 368] on p at bounding box center [778, 375] width 666 height 15
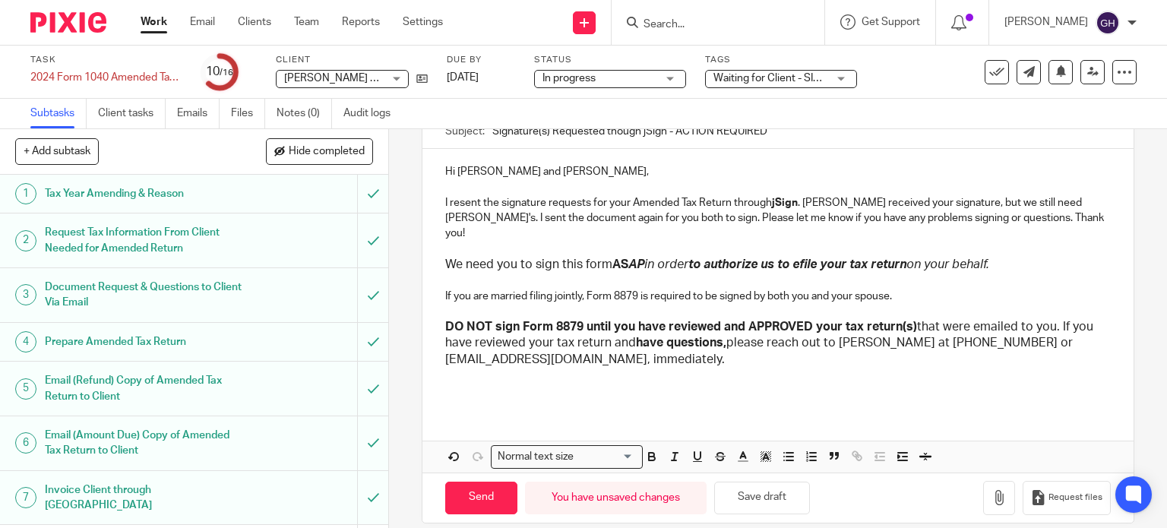
click at [442, 440] on div "Normal text size Loading... Remove Edit" at bounding box center [778, 456] width 712 height 32
click at [442, 397] on div "Hi Jeff and Karla, I resent the signature requests for your Amended Tax Return …" at bounding box center [778, 311] width 712 height 324
click at [463, 383] on p at bounding box center [778, 390] width 666 height 15
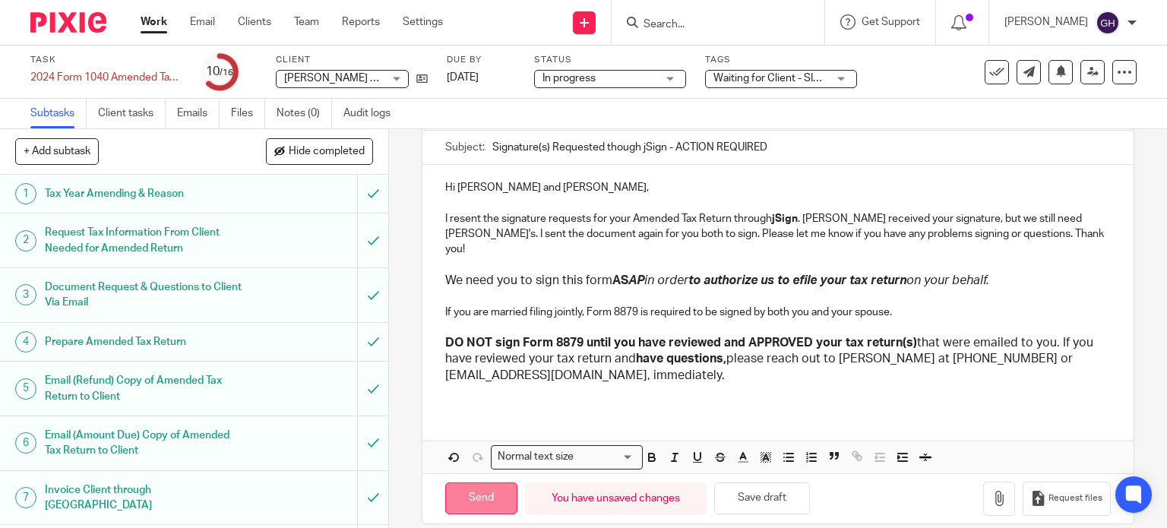
click at [488, 485] on input "Send" at bounding box center [481, 498] width 72 height 33
type input "Sent"
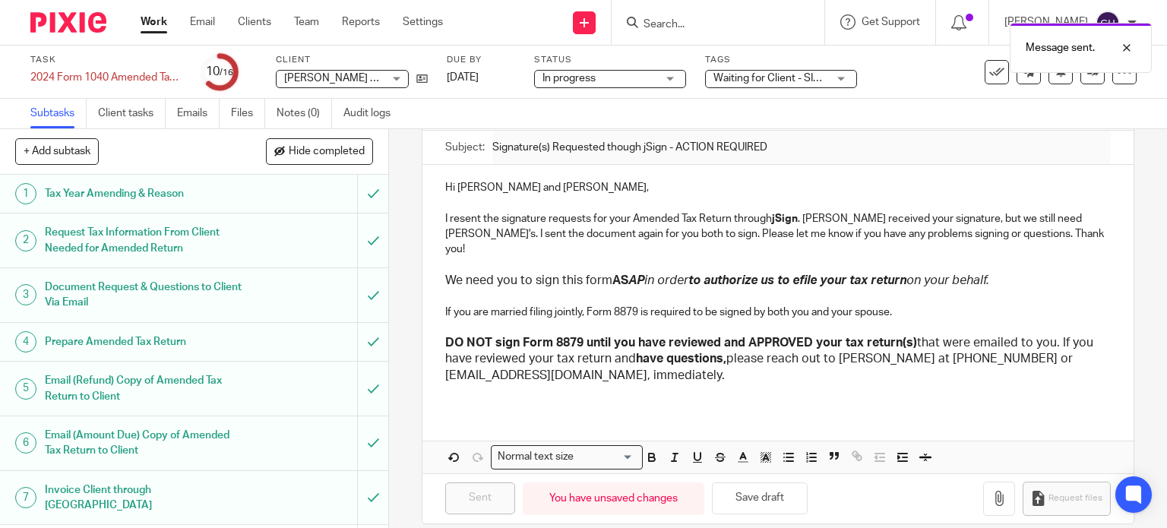
click at [797, 76] on span "Waiting for Client - SIGNATURE" at bounding box center [786, 78] width 147 height 11
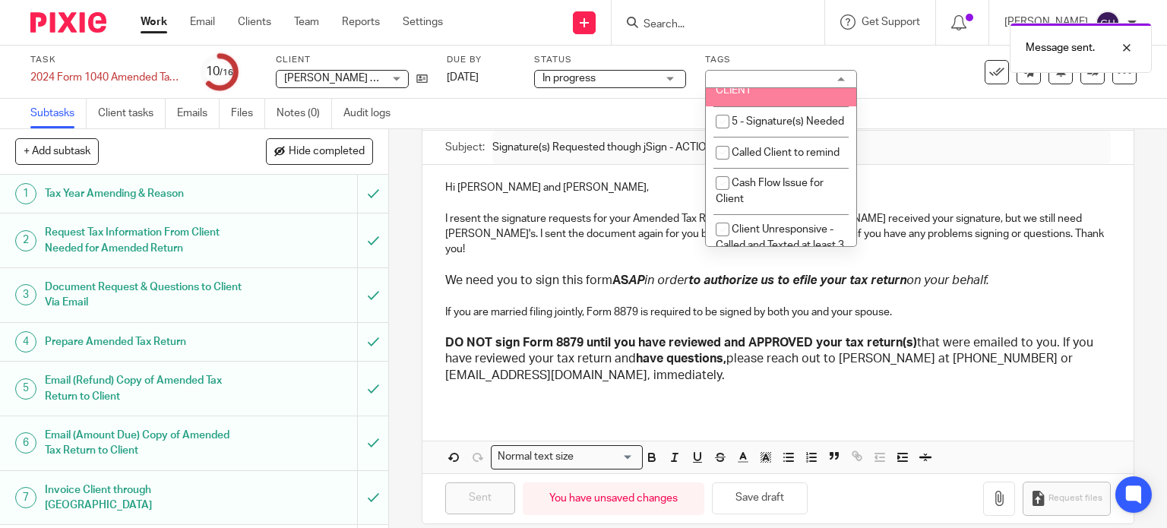
scroll to position [76, 0]
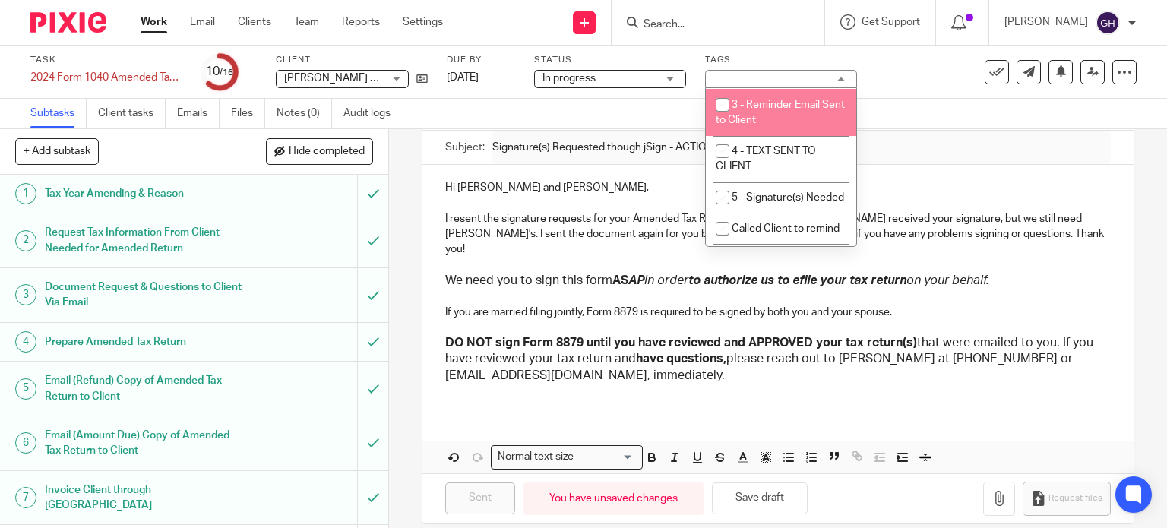
click at [797, 134] on li "3 - Reminder Email Sent to Client" at bounding box center [781, 112] width 150 height 46
checkbox input "true"
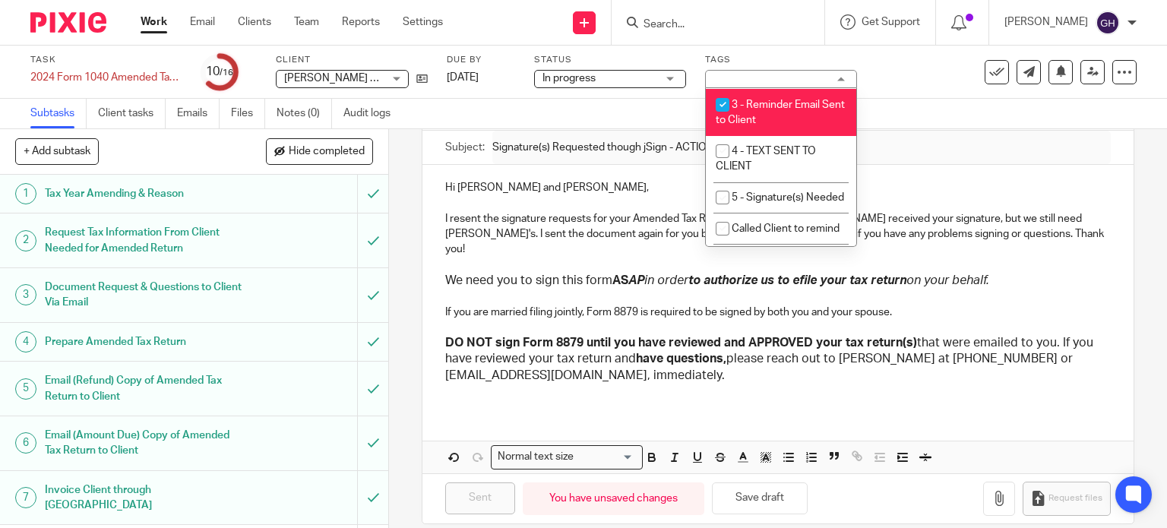
click at [626, 121] on div "Subtasks Client tasks Emails Files Notes (0) Audit logs" at bounding box center [583, 114] width 1167 height 30
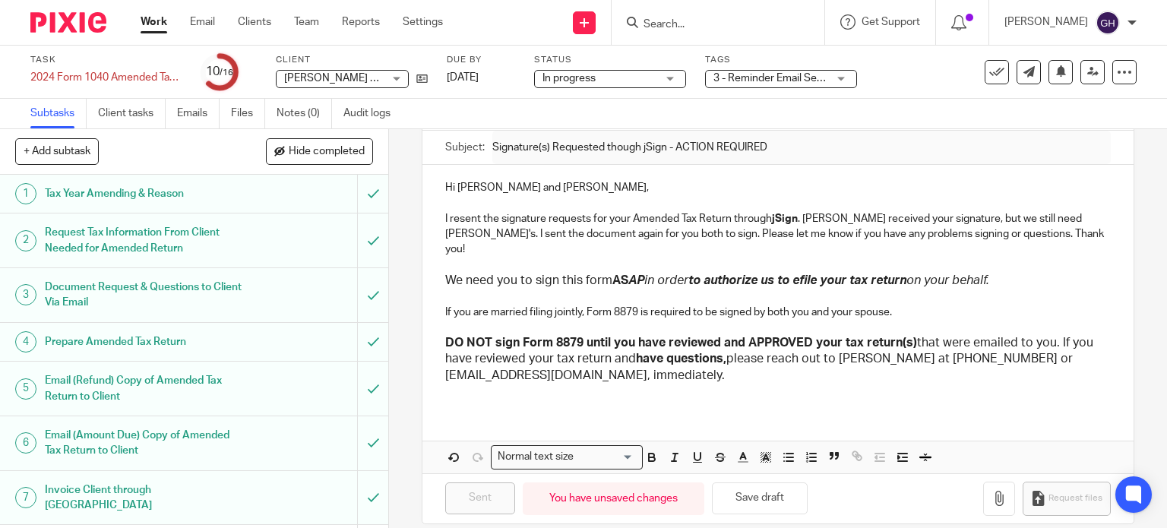
click at [156, 27] on link "Work" at bounding box center [154, 21] width 27 height 15
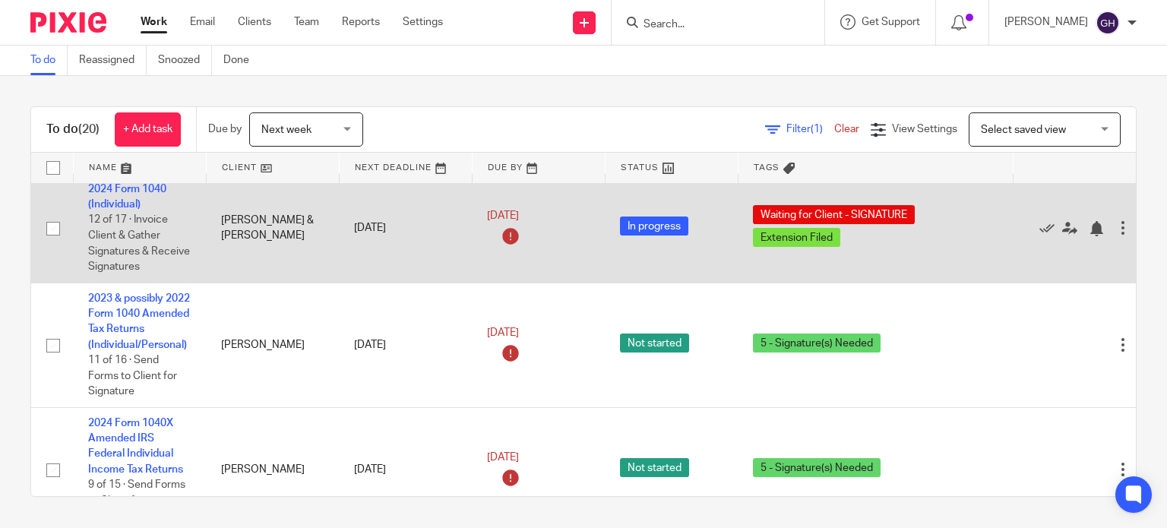
scroll to position [1367, 0]
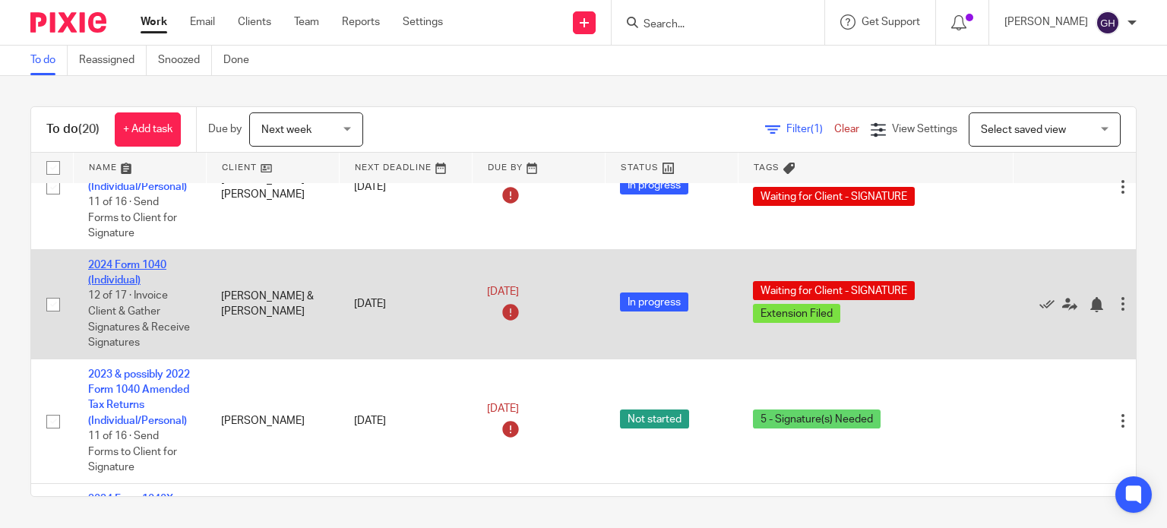
click at [149, 275] on link "2024 Form 1040 (Individual)" at bounding box center [127, 273] width 78 height 26
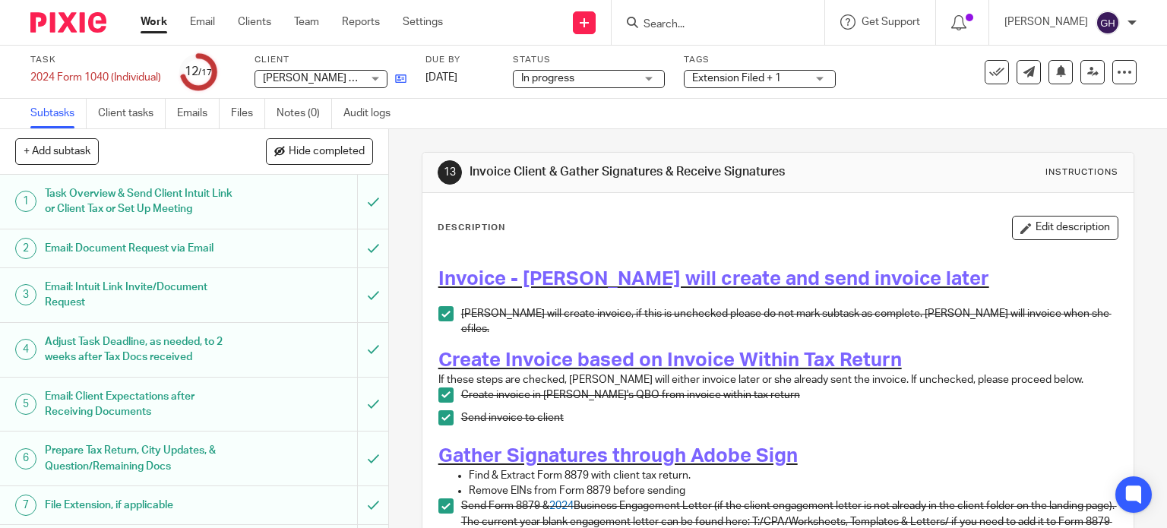
click at [405, 81] on icon at bounding box center [400, 78] width 11 height 11
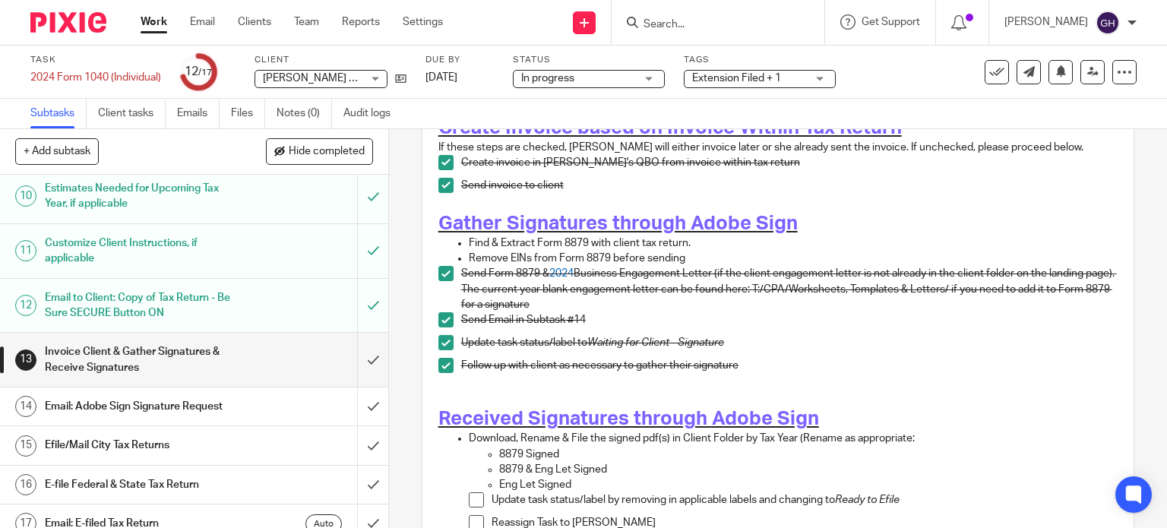
scroll to position [492, 0]
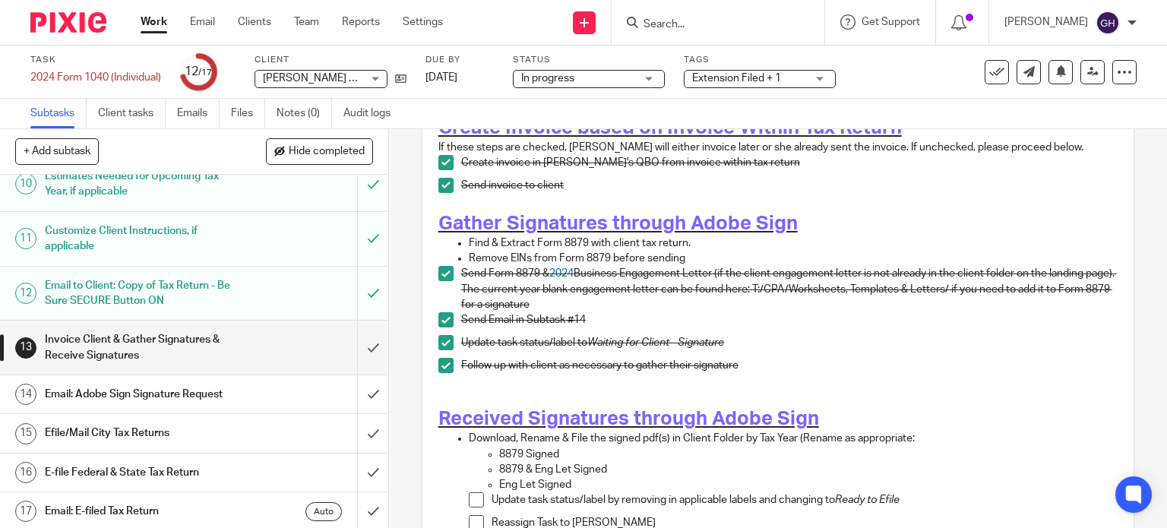
click at [213, 399] on h1 "Email: Adobe Sign Signature Request" at bounding box center [144, 394] width 198 height 23
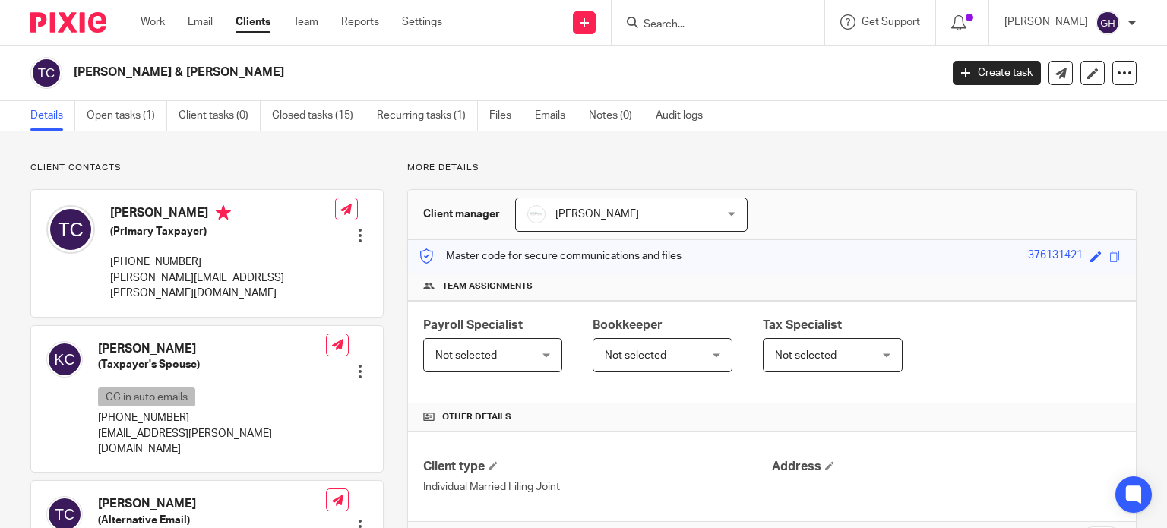
scroll to position [76, 0]
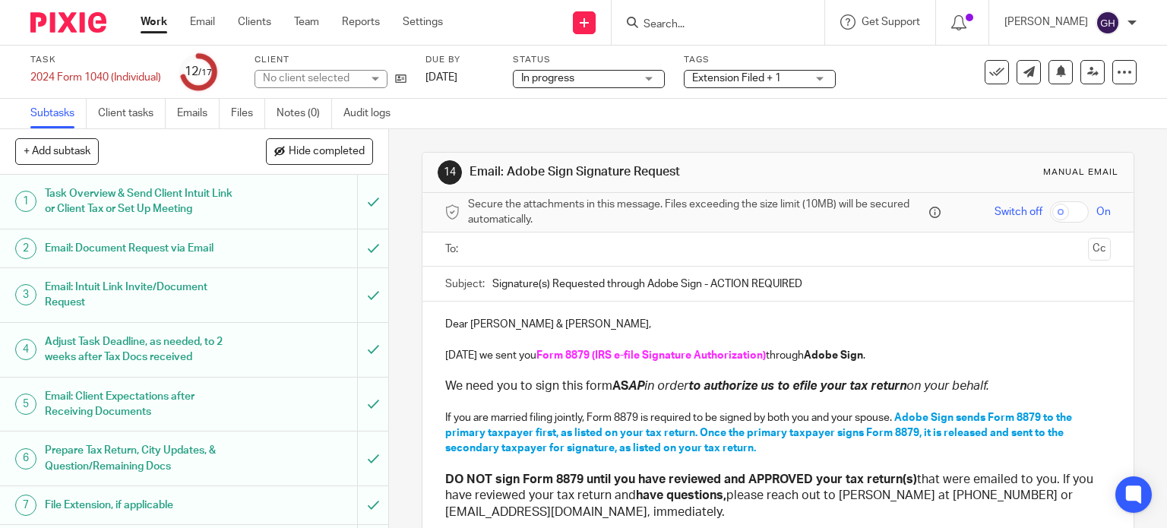
click at [474, 239] on ul at bounding box center [778, 249] width 619 height 25
click at [488, 251] on input "text" at bounding box center [777, 249] width 608 height 17
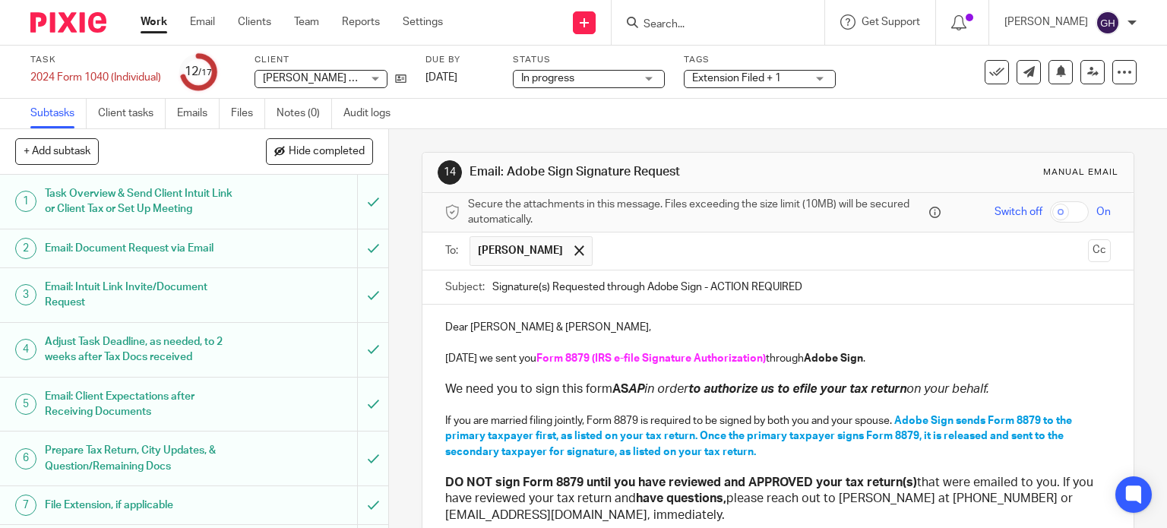
click at [600, 250] on input "text" at bounding box center [841, 251] width 482 height 30
click at [561, 325] on p "Dear Tully & Kitt Chapman," at bounding box center [778, 327] width 666 height 15
click at [445, 327] on p "Dear Tully & Kitt Chapman," at bounding box center [778, 327] width 666 height 15
click at [559, 324] on p "Hello Tully & Kitt Chapman," at bounding box center [778, 327] width 666 height 15
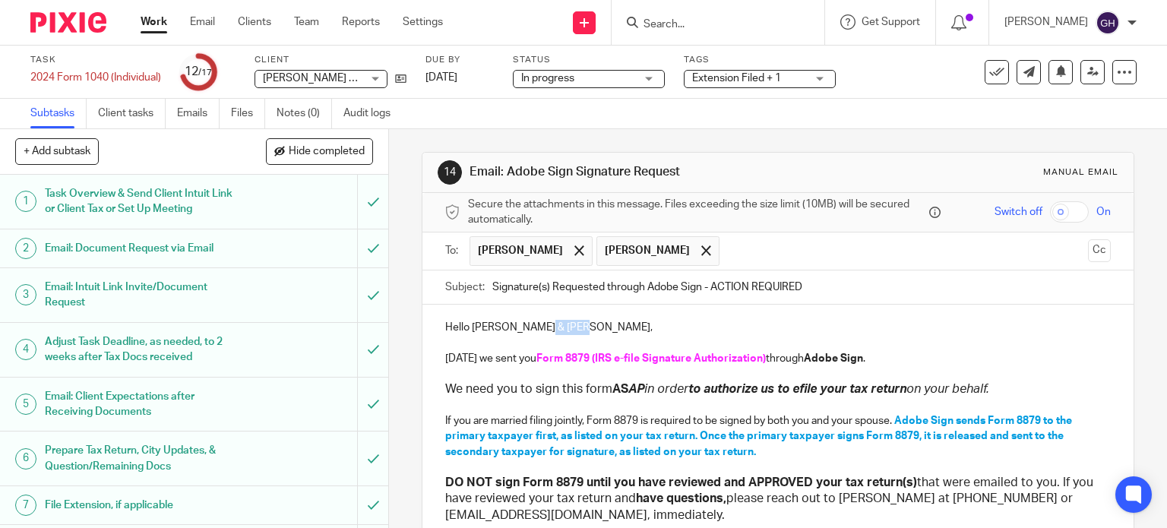
click at [559, 324] on p "Hello Tully & Kitt Chapman," at bounding box center [778, 327] width 666 height 15
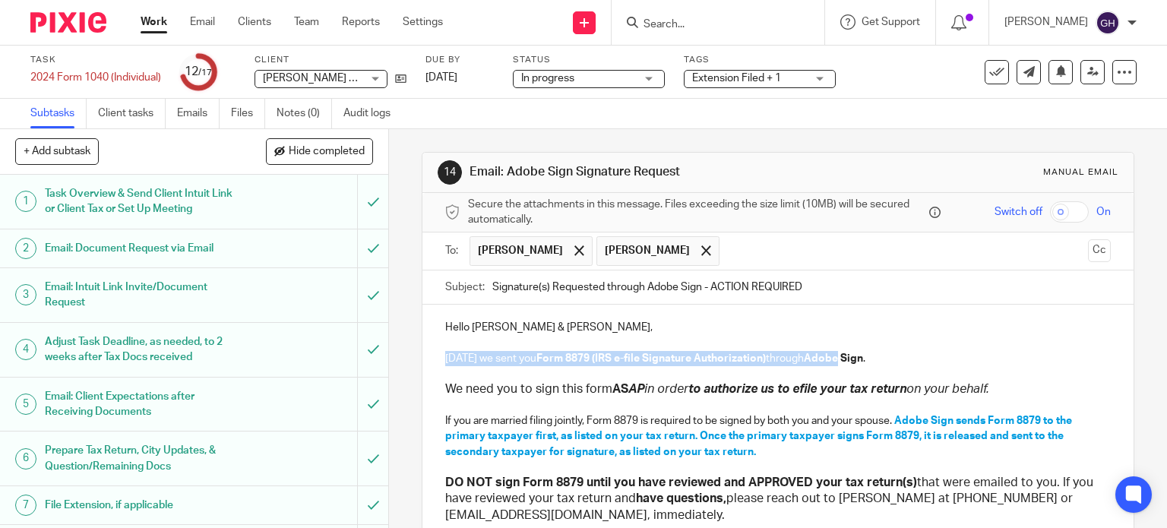
drag, startPoint x: 440, startPoint y: 357, endPoint x: 833, endPoint y: 361, distance: 392.7
click at [833, 361] on p "Today we sent you Form 8879 (IRS e-file Signature Authorization) through Adobe …" at bounding box center [778, 358] width 666 height 15
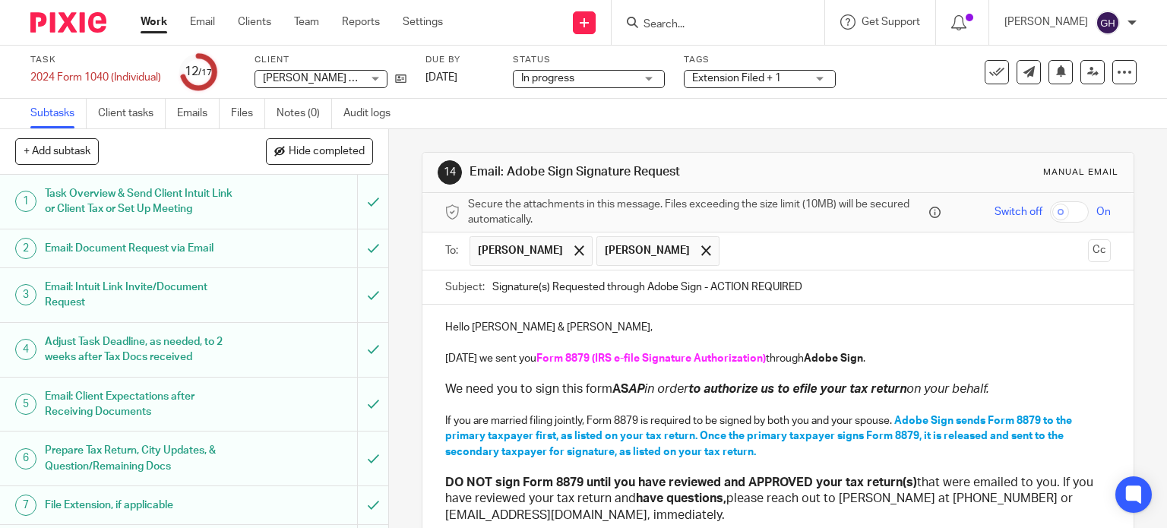
click at [835, 358] on strong "Adobe Sign" at bounding box center [833, 358] width 59 height 11
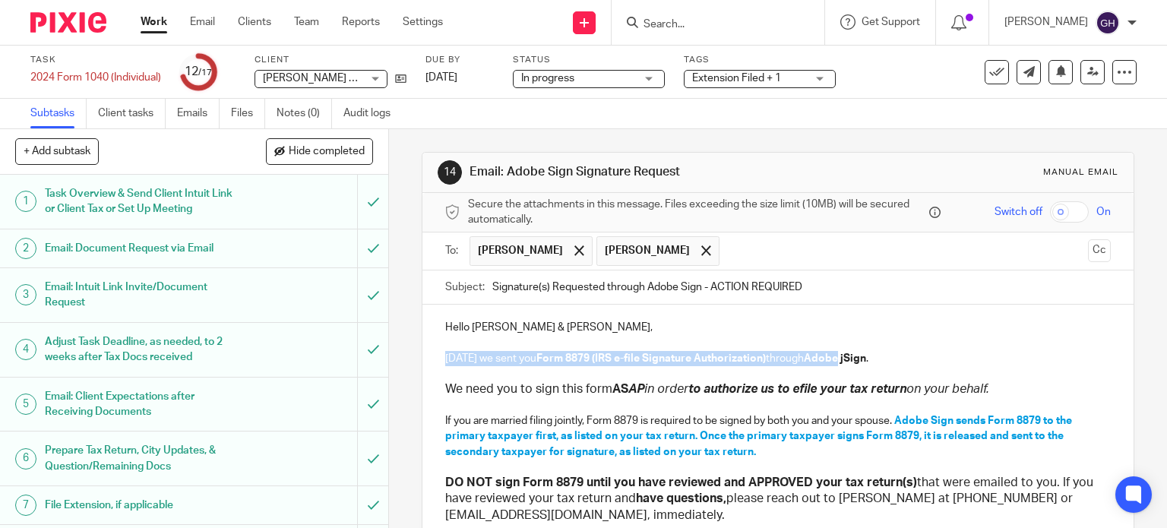
drag, startPoint x: 835, startPoint y: 355, endPoint x: 434, endPoint y: 350, distance: 401.0
click at [434, 350] on div "Hello Tully & Kitt, Today we sent you Form 8879 (IRS e-file Signature Authoriza…" at bounding box center [778, 489] width 712 height 369
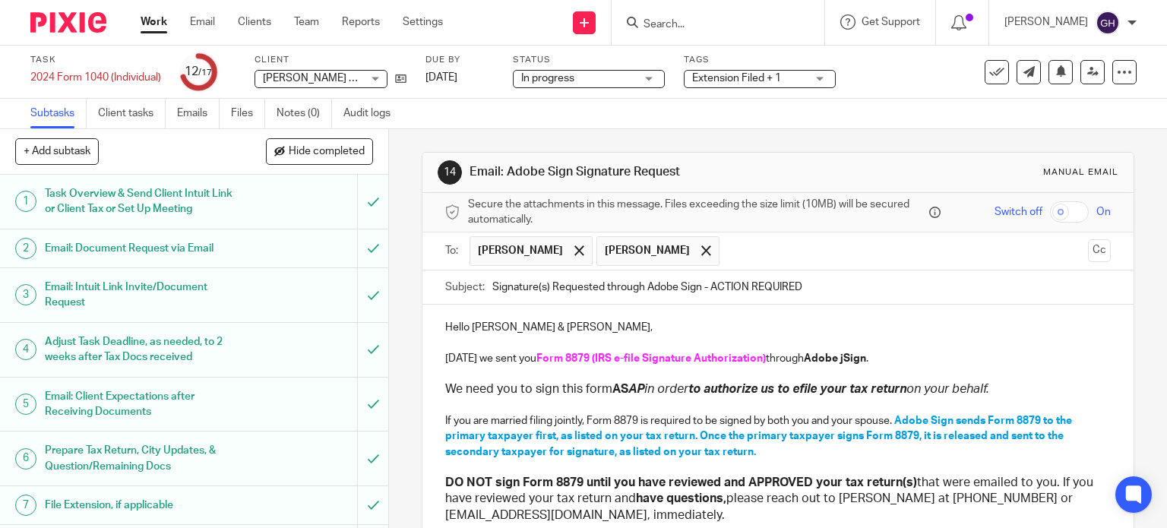
click at [618, 368] on p at bounding box center [778, 373] width 666 height 15
click at [479, 355] on p "Today we sent you Form 8879 (IRS e-file Signature Authorization) through Adobe …" at bounding box center [778, 358] width 666 height 15
click at [665, 287] on input "Signature(s) Requested through Adobe Sign - ACTION REQUIRED" at bounding box center [801, 287] width 619 height 34
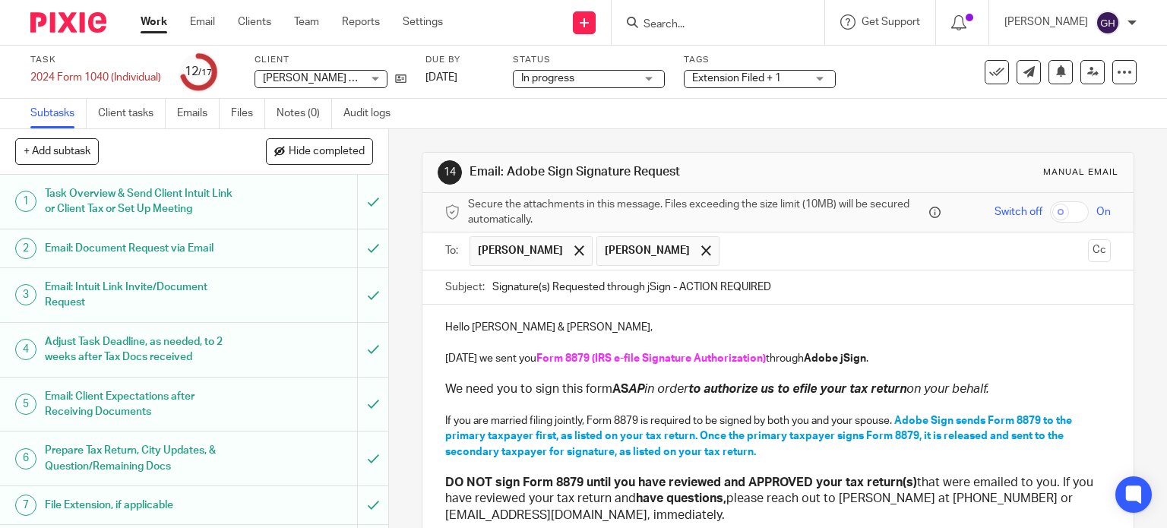
type input "Signature(s) Requested through jSign - ACTION REQUIRED"
click at [892, 356] on p "Today we sent you Form 8879 (IRS e-file Signature Authorization) through Adobe …" at bounding box center [778, 358] width 666 height 15
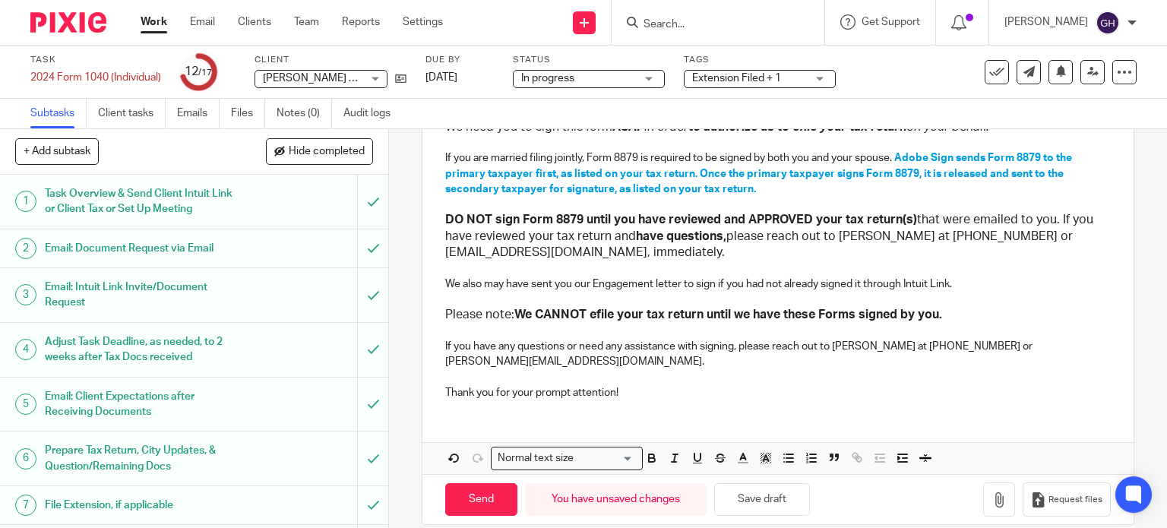
scroll to position [279, 0]
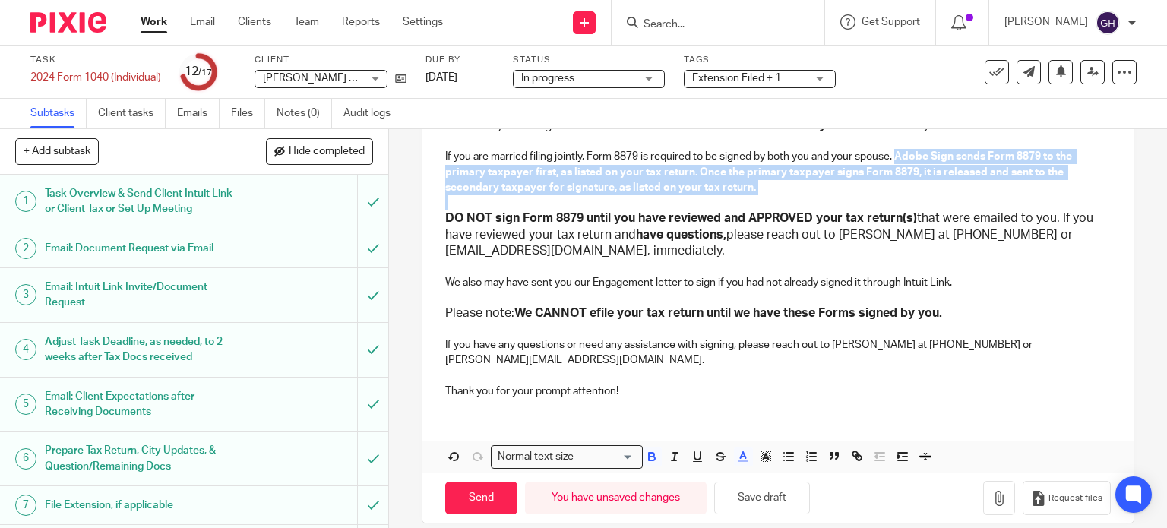
drag, startPoint x: 894, startPoint y: 152, endPoint x: 903, endPoint y: 203, distance: 51.7
click at [903, 203] on div "Hello Tully & Kitt, Today we sent you Form 8879 (IRS e-file Signature Authoriza…" at bounding box center [778, 217] width 712 height 384
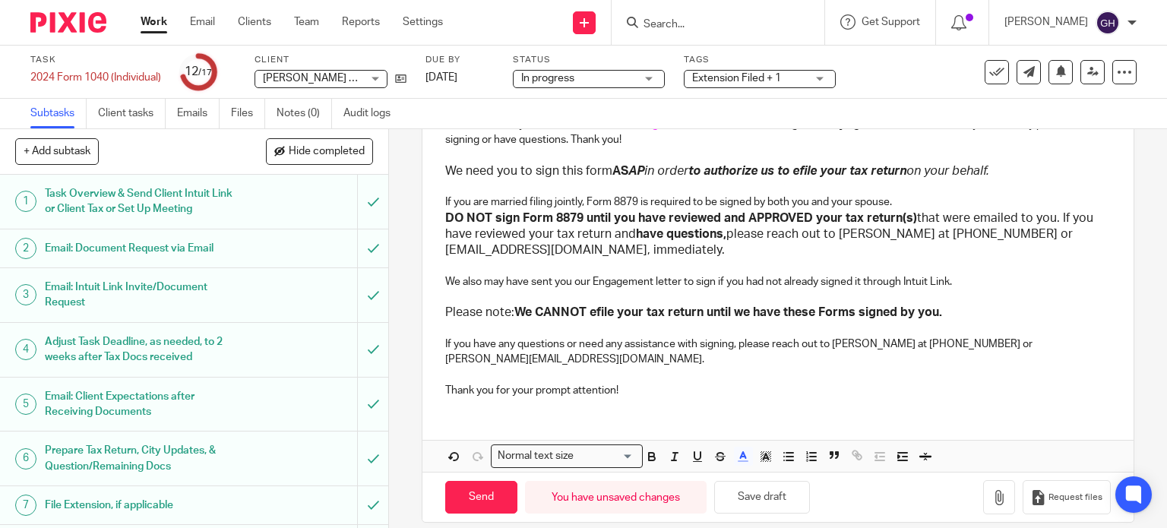
scroll to position [249, 0]
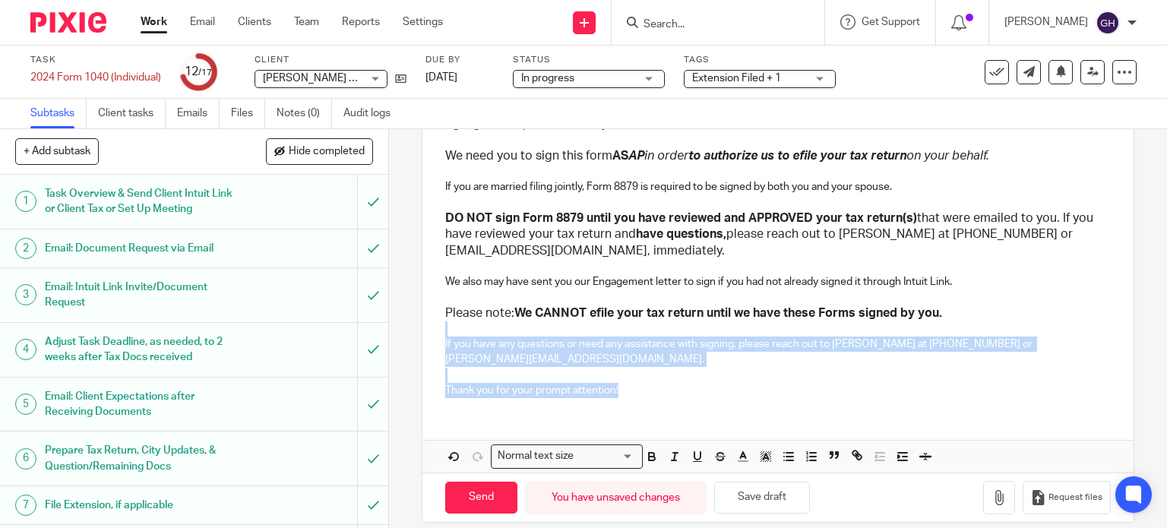
drag, startPoint x: 631, startPoint y: 374, endPoint x: 422, endPoint y: 332, distance: 213.0
click at [422, 332] on div "Hello Tully & Kitt, Today we sent you Form 8879 (IRS e-file Signature Authoriza…" at bounding box center [778, 232] width 712 height 354
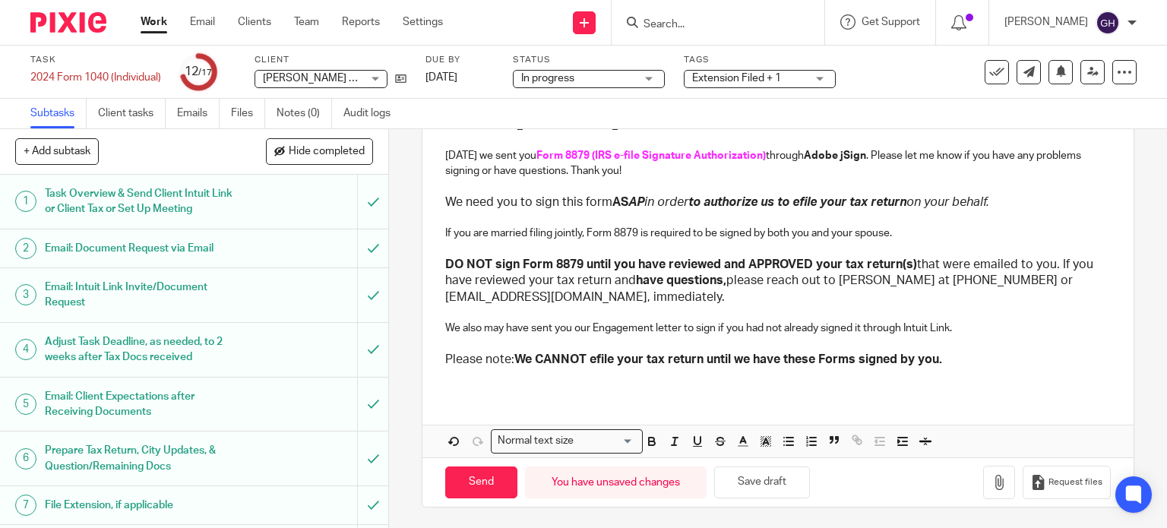
scroll to position [188, 0]
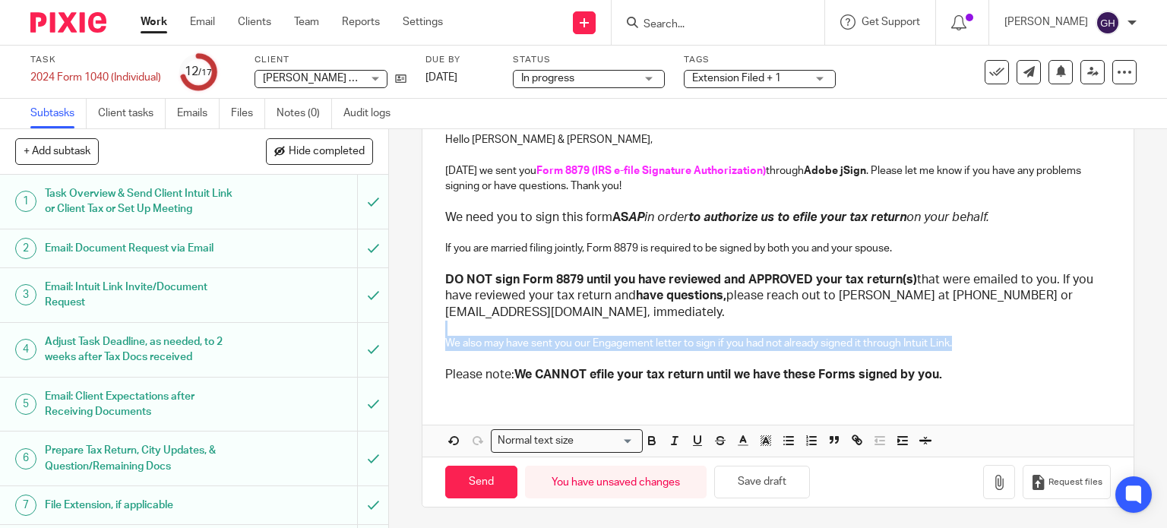
drag, startPoint x: 960, startPoint y: 336, endPoint x: 442, endPoint y: 330, distance: 518.0
click at [442, 330] on div "Hello Tully & Kitt, Today we sent you Form 8879 (IRS e-file Signature Authoriza…" at bounding box center [778, 255] width 712 height 277
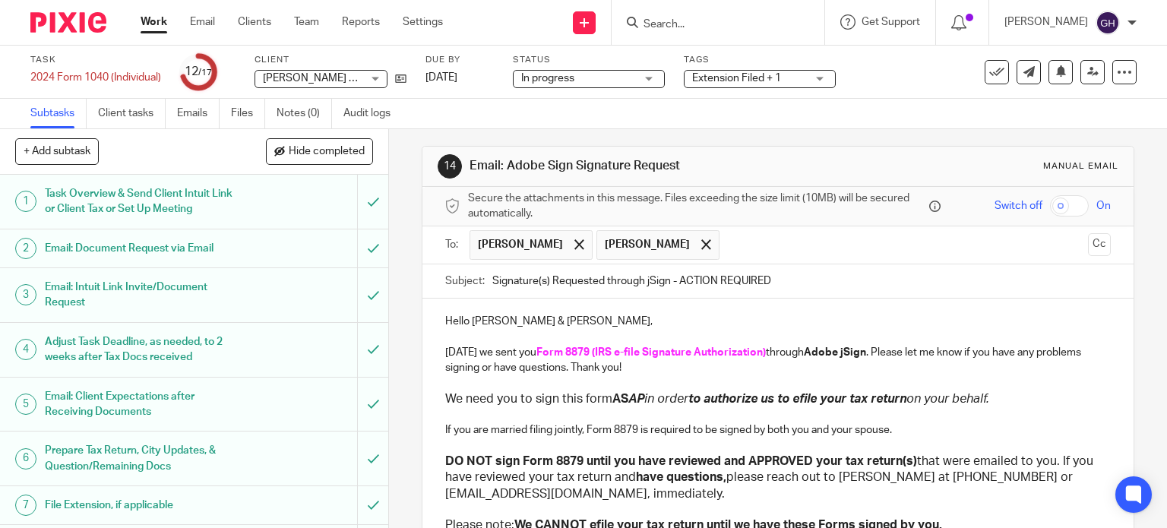
scroll to position [5, 0]
click at [564, 368] on p "Today we sent you Form 8879 (IRS e-file Signature Authorization) through Adobe …" at bounding box center [778, 361] width 666 height 31
click at [476, 350] on p "Today we sent you Form 8879 (IRS e-file Signature Authorization) through Adobe …" at bounding box center [778, 361] width 666 height 31
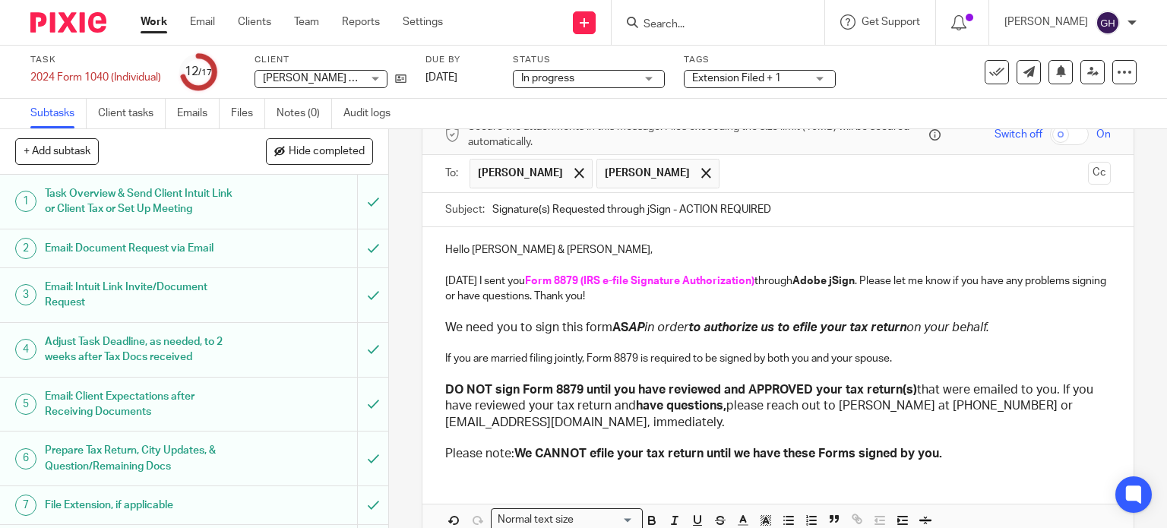
scroll to position [156, 0]
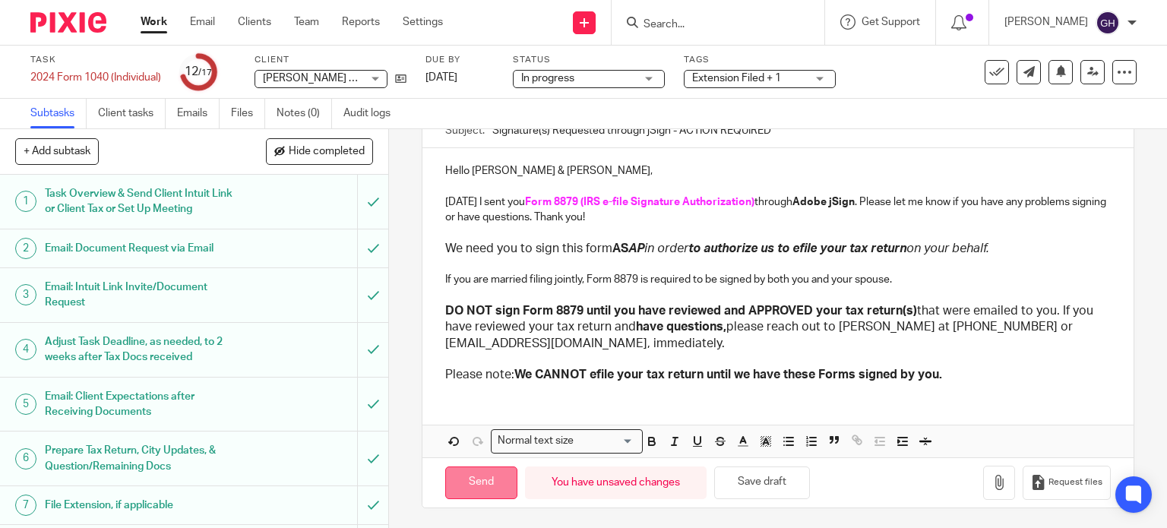
click at [488, 476] on input "Send" at bounding box center [481, 482] width 72 height 33
type input "Sent"
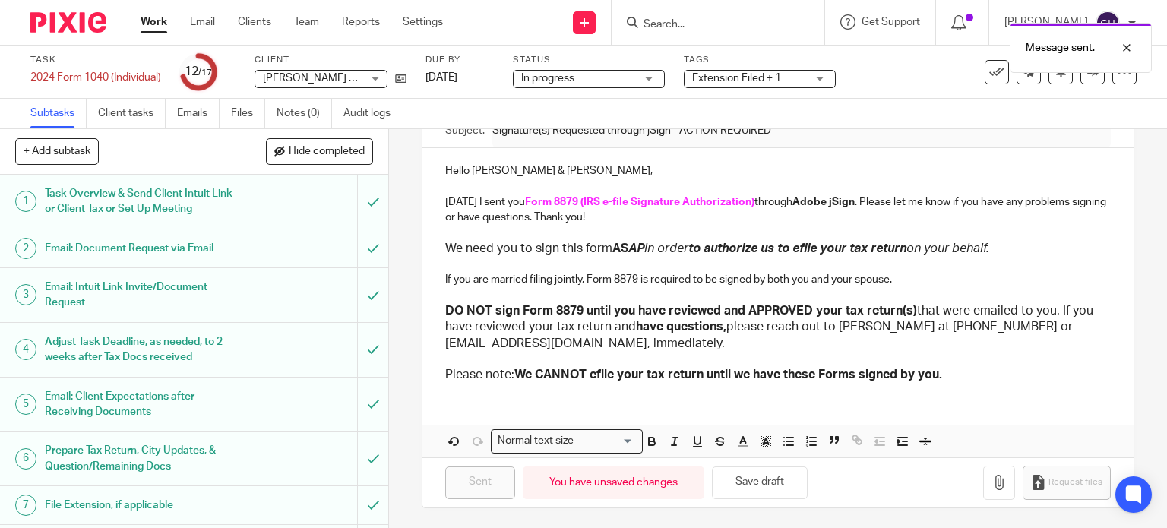
click at [738, 81] on span "Extension Filed + 1" at bounding box center [736, 78] width 89 height 11
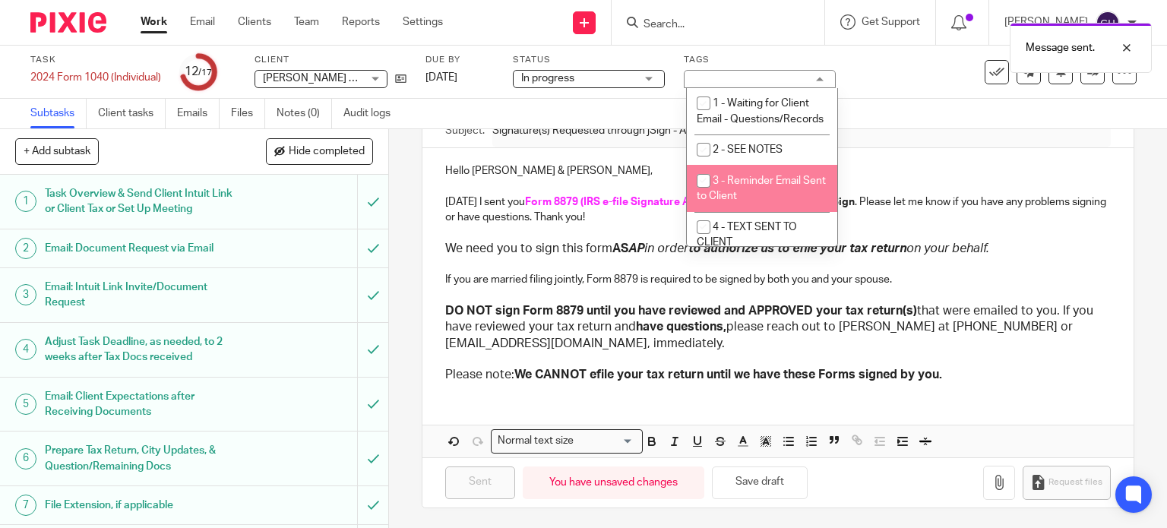
scroll to position [76, 0]
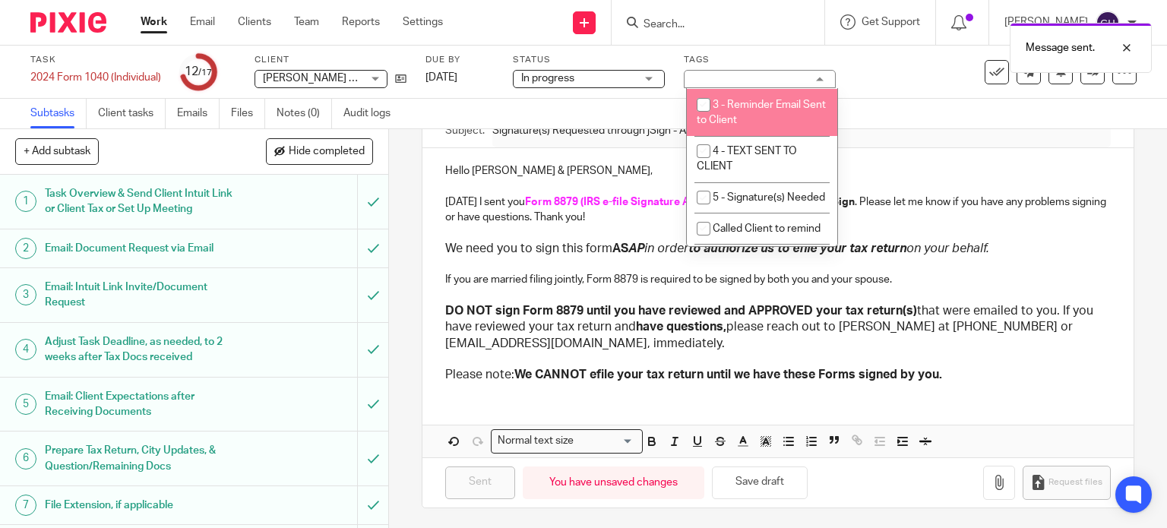
click at [741, 122] on span "3 - Reminder Email Sent to Client" at bounding box center [760, 112] width 129 height 27
checkbox input "true"
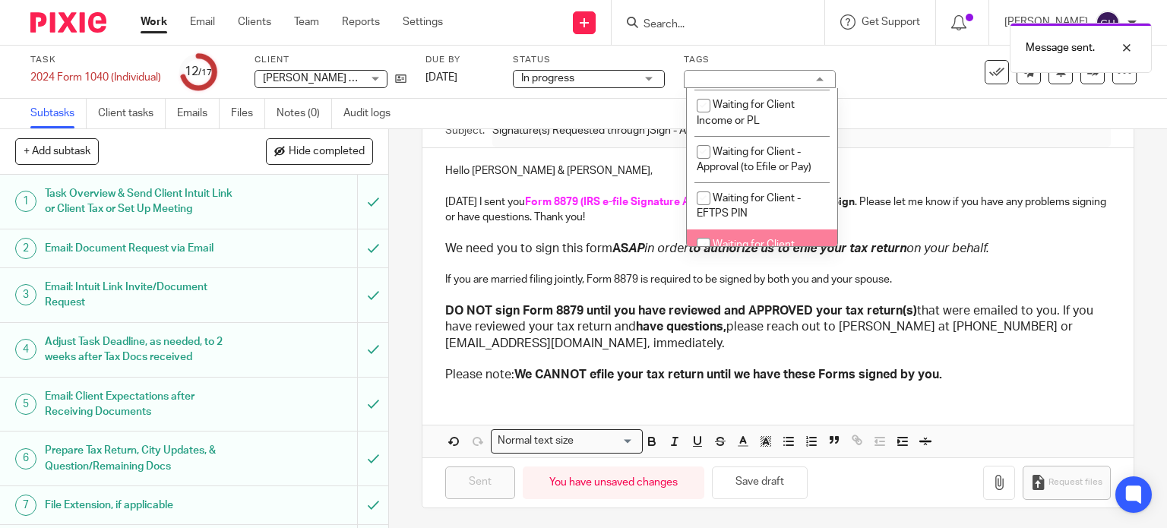
scroll to position [1291, 0]
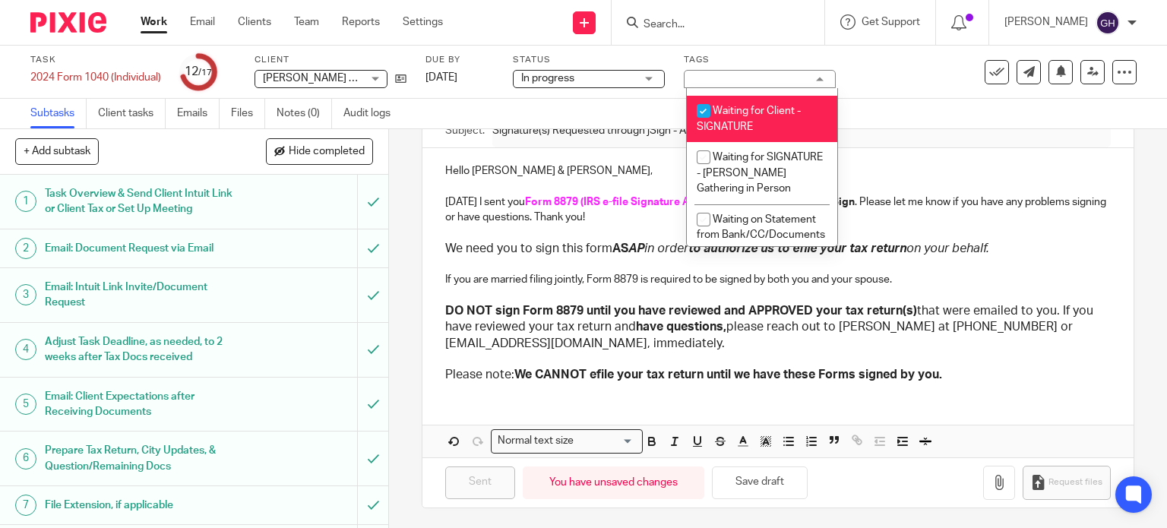
click at [603, 109] on div "Subtasks Client tasks Emails Files Notes (0) Audit logs" at bounding box center [583, 114] width 1167 height 30
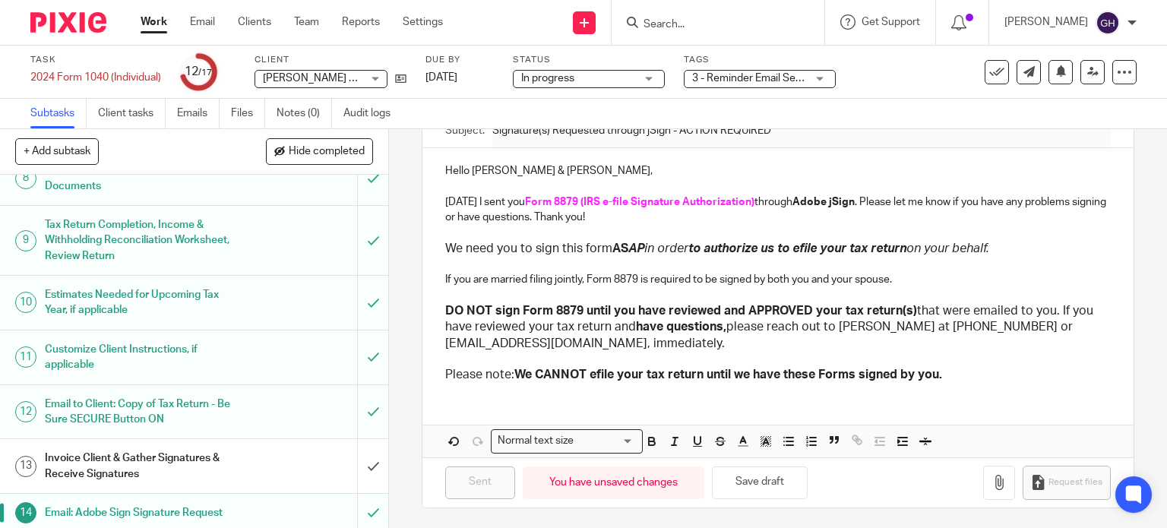
scroll to position [492, 0]
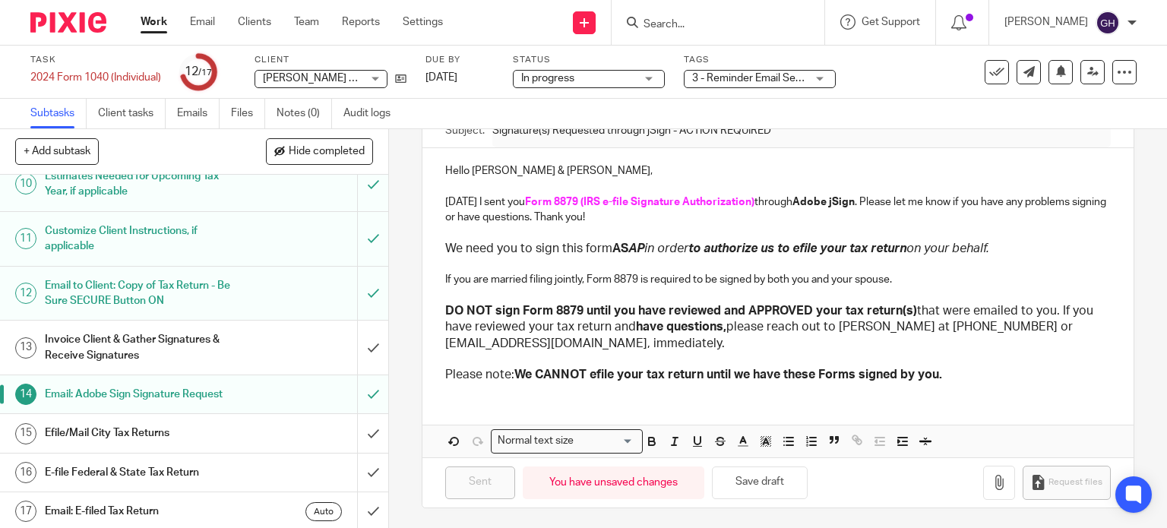
click at [164, 22] on link "Work" at bounding box center [154, 21] width 27 height 15
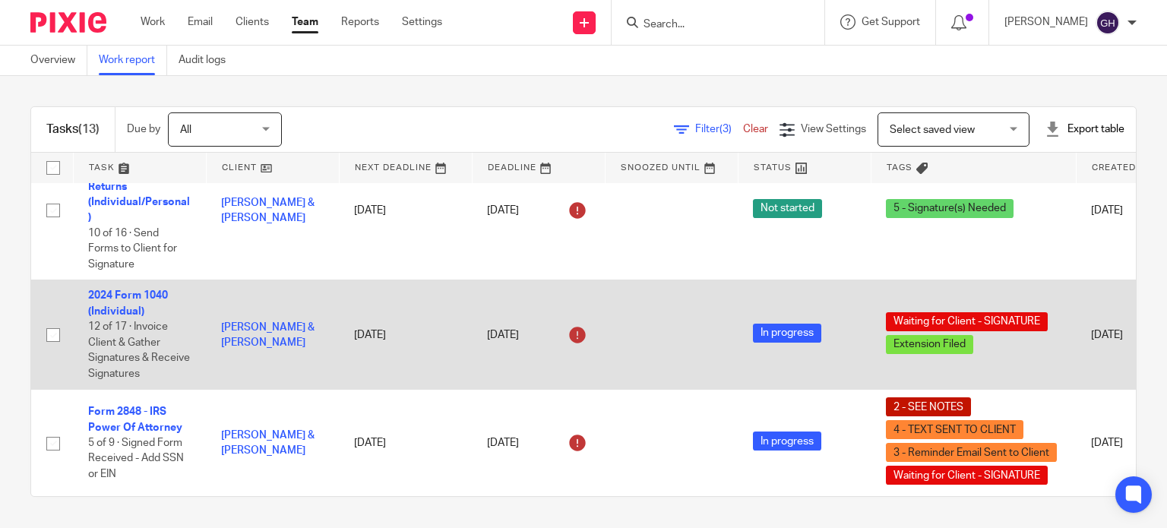
scroll to position [228, 0]
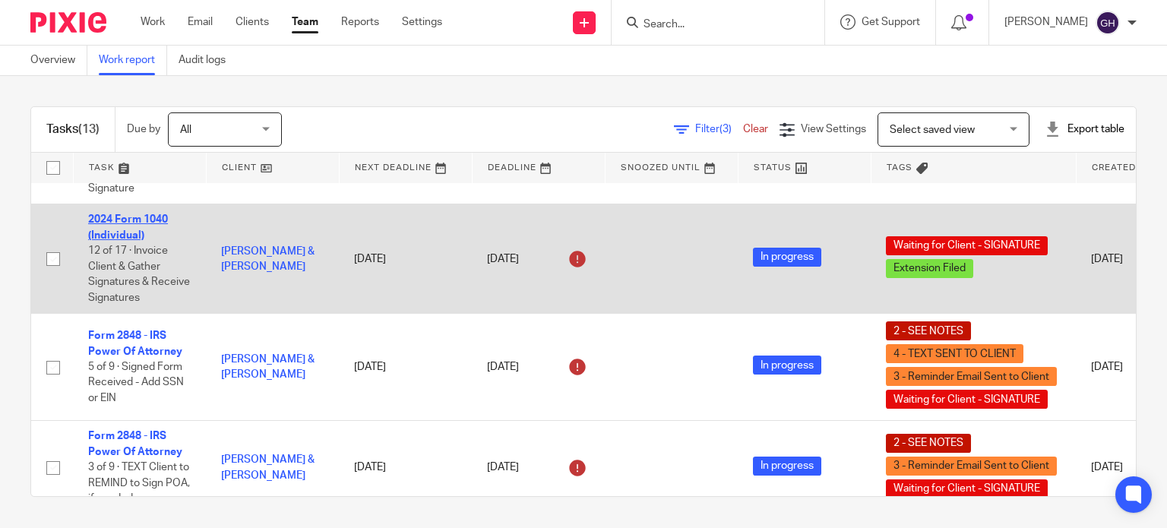
click at [109, 240] on link "2024 Form 1040 (Individual)" at bounding box center [128, 227] width 80 height 26
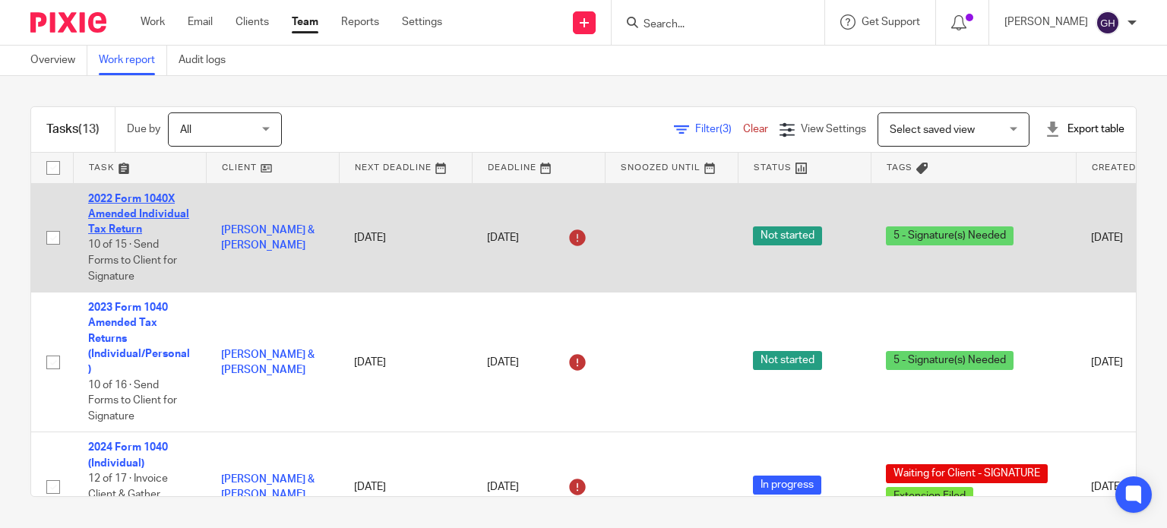
click at [131, 211] on link "2022 Form 1040X Amended Individual Tax Return" at bounding box center [138, 215] width 101 height 42
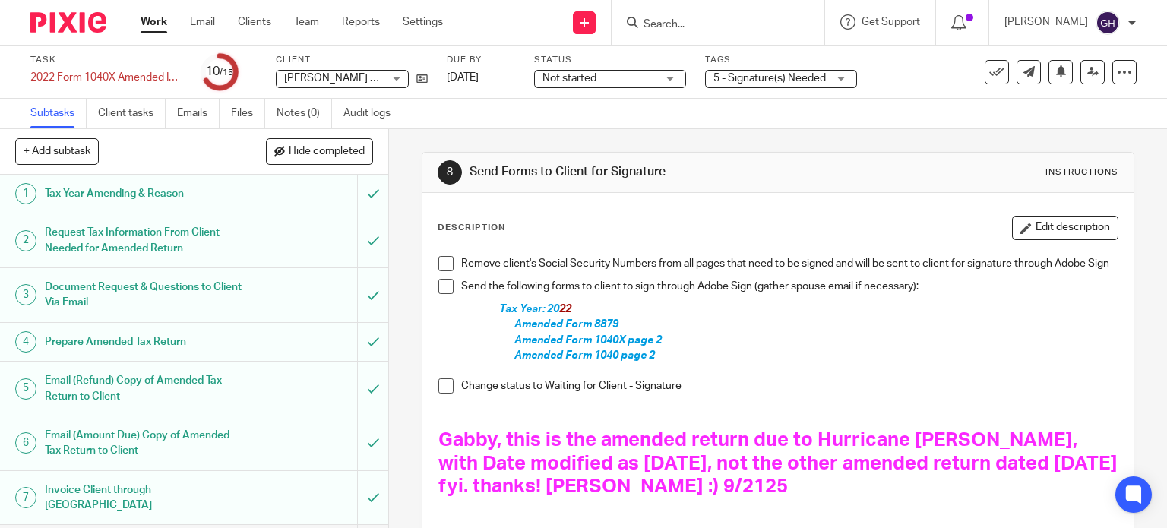
click at [541, 428] on div "Remove client's Social Security Numbers from all pages that need to be signed a…" at bounding box center [778, 386] width 695 height 277
click at [442, 287] on span at bounding box center [445, 286] width 15 height 15
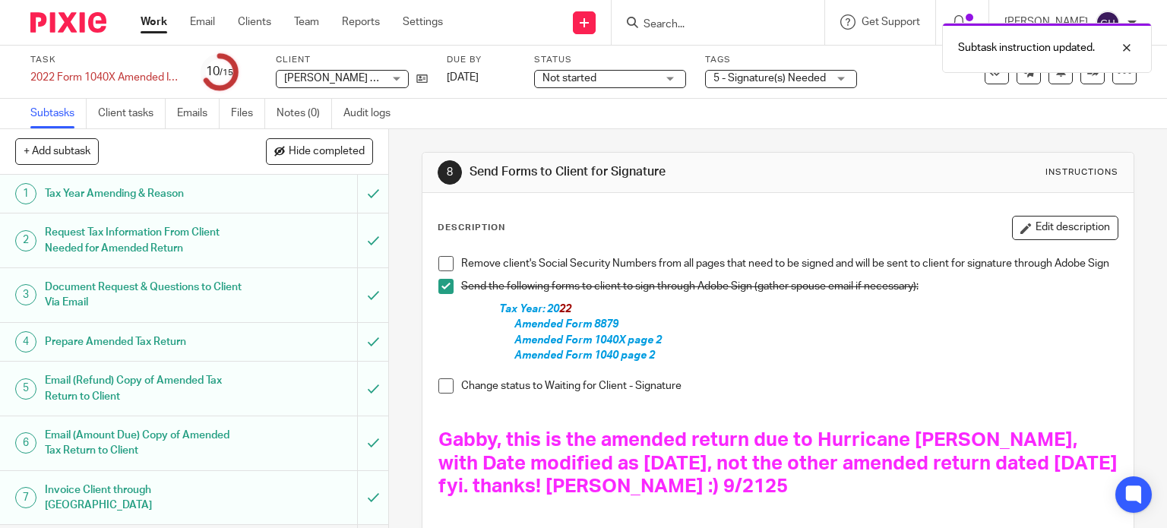
click at [442, 258] on span at bounding box center [445, 263] width 15 height 15
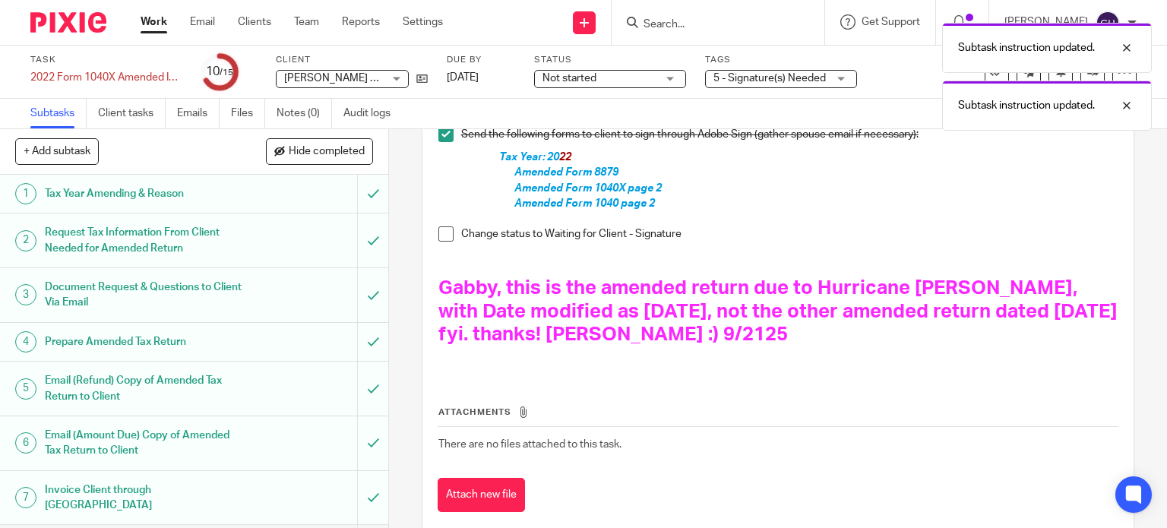
click at [440, 242] on span at bounding box center [445, 233] width 15 height 15
click at [773, 83] on div "Subtask instruction updated. Subtask instruction updated. Subtask instruction u…" at bounding box center [867, 101] width 568 height 173
click at [1122, 49] on div at bounding box center [1114, 48] width 41 height 18
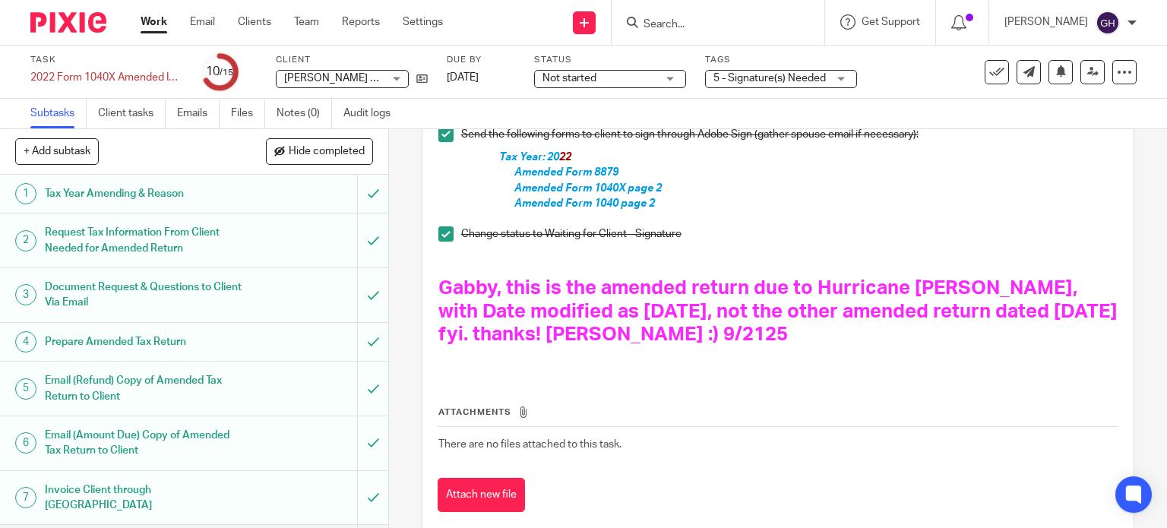
click at [761, 77] on span "5 - Signature(s) Needed" at bounding box center [769, 78] width 112 height 11
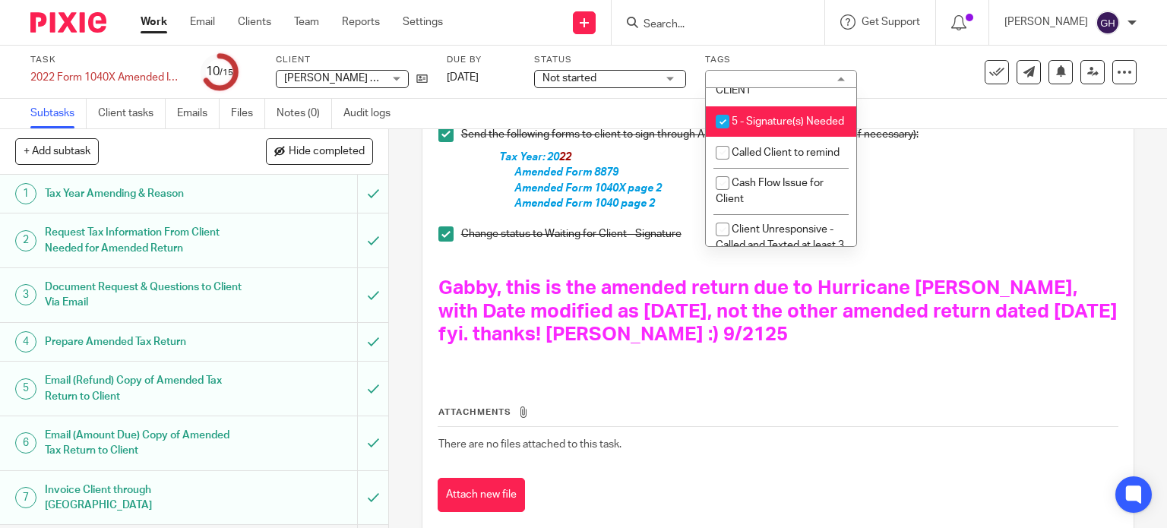
click at [769, 127] on span "5 - Signature(s) Needed" at bounding box center [787, 121] width 112 height 11
checkbox input "false"
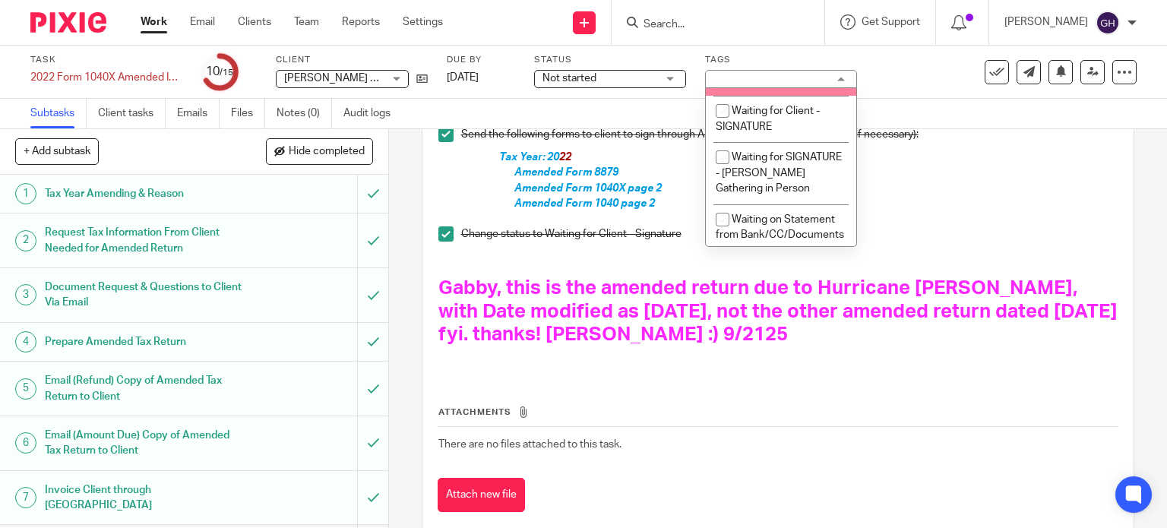
scroll to position [1367, 0]
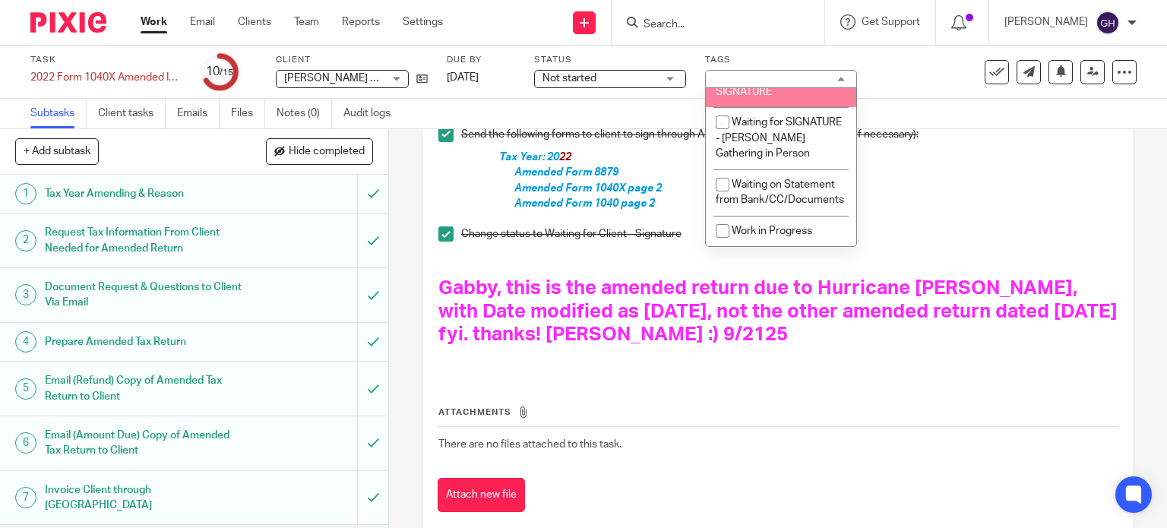
click at [787, 107] on li "Waiting for Client - SIGNATURE" at bounding box center [781, 84] width 150 height 46
checkbox input "true"
click at [641, 74] on span "Not started" at bounding box center [599, 79] width 114 height 16
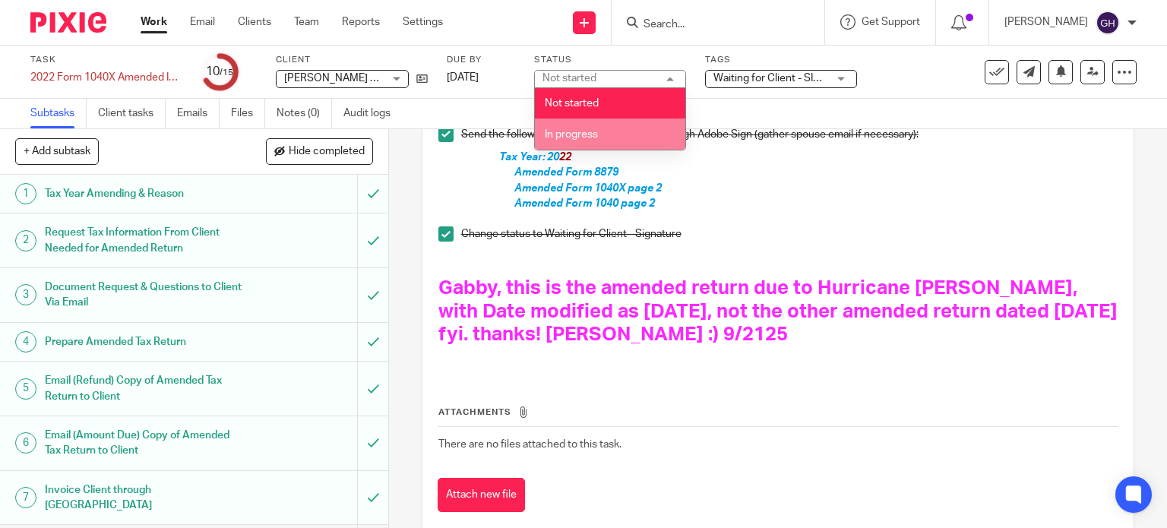
click at [622, 127] on li "In progress" at bounding box center [610, 133] width 150 height 31
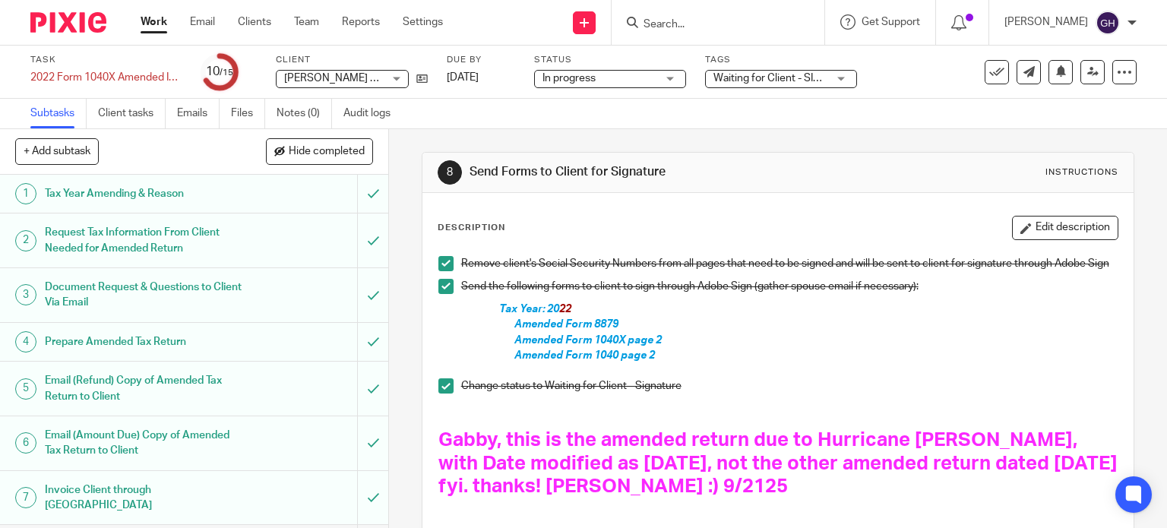
scroll to position [0, 0]
click at [423, 78] on icon at bounding box center [421, 78] width 11 height 11
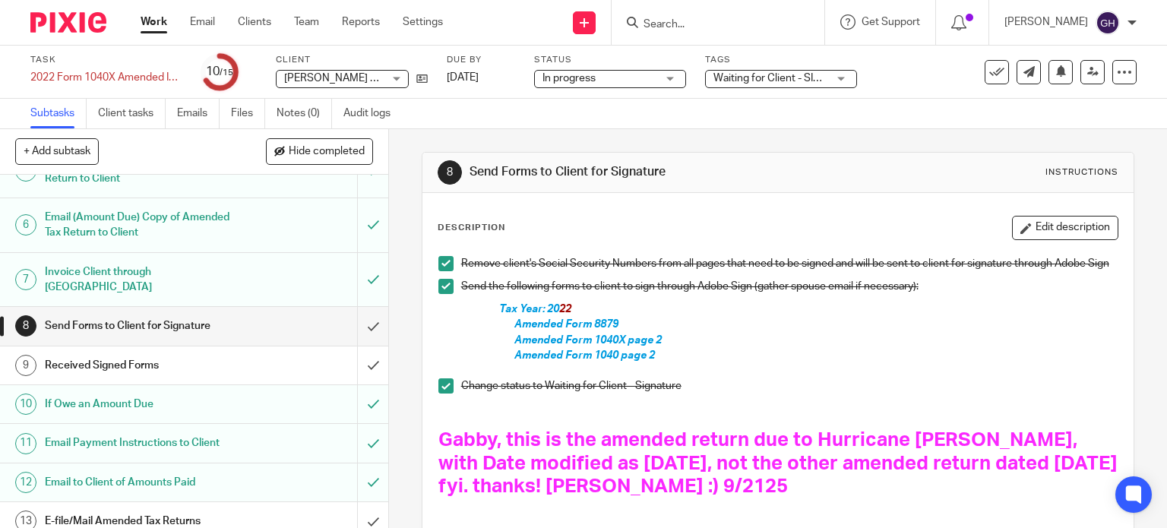
scroll to position [228, 0]
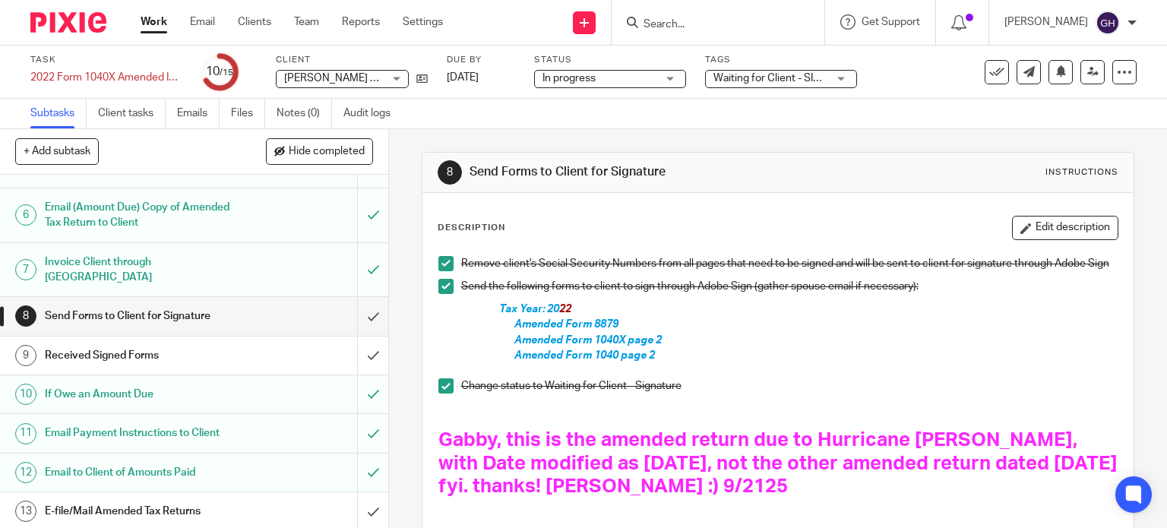
click at [152, 305] on h1 "Send Forms to Client for Signature" at bounding box center [144, 316] width 198 height 23
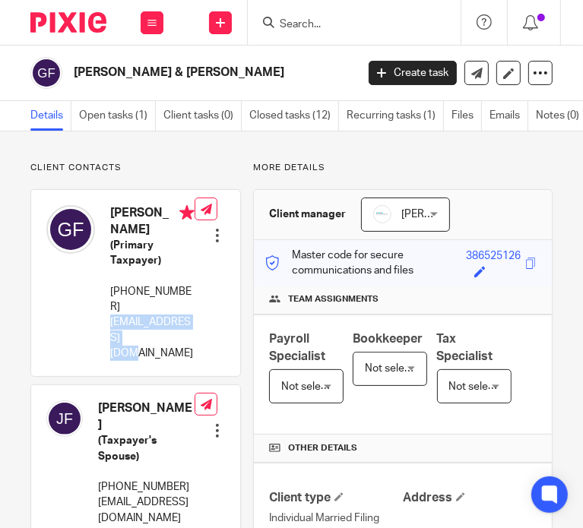
drag, startPoint x: 160, startPoint y: 327, endPoint x: 112, endPoint y: 305, distance: 52.4
click at [112, 314] on p "[EMAIL_ADDRESS][DOMAIN_NAME]" at bounding box center [152, 337] width 84 height 46
copy p "[EMAIL_ADDRESS][DOMAIN_NAME]"
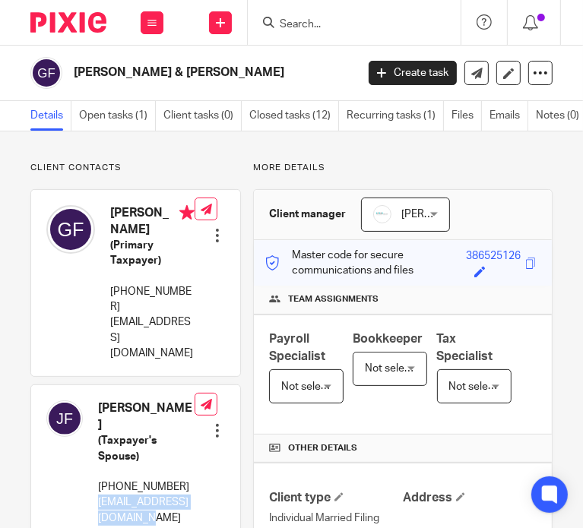
drag, startPoint x: 153, startPoint y: 469, endPoint x: 91, endPoint y: 456, distance: 63.6
click at [91, 456] on div "[PERSON_NAME] (Taxpayer's Spouse) [PHONE_NUMBER] [EMAIL_ADDRESS][DOMAIN_NAME]" at bounding box center [120, 463] width 148 height 141
copy p "[EMAIL_ADDRESS][DOMAIN_NAME]"
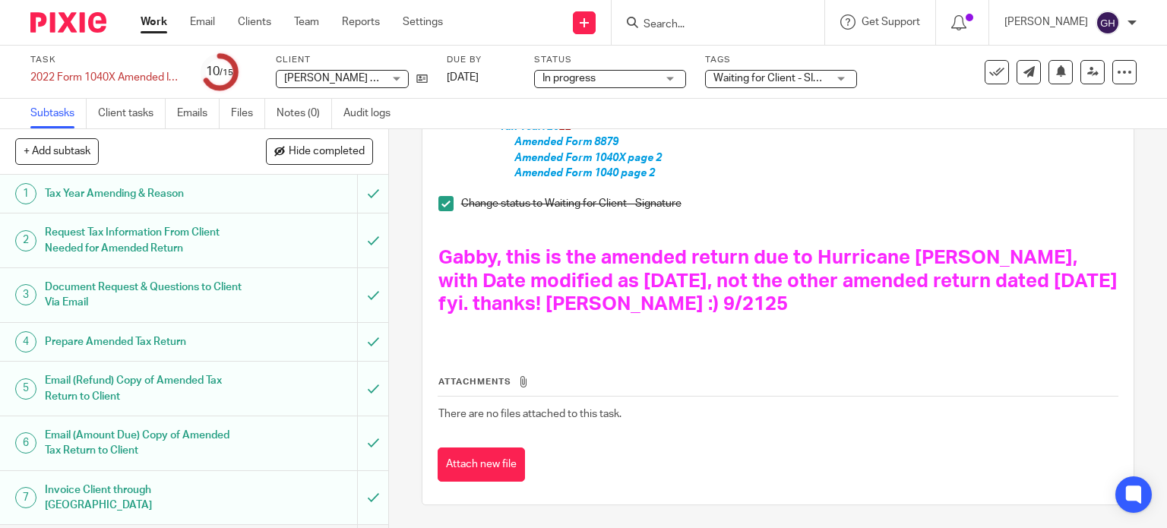
scroll to position [228, 0]
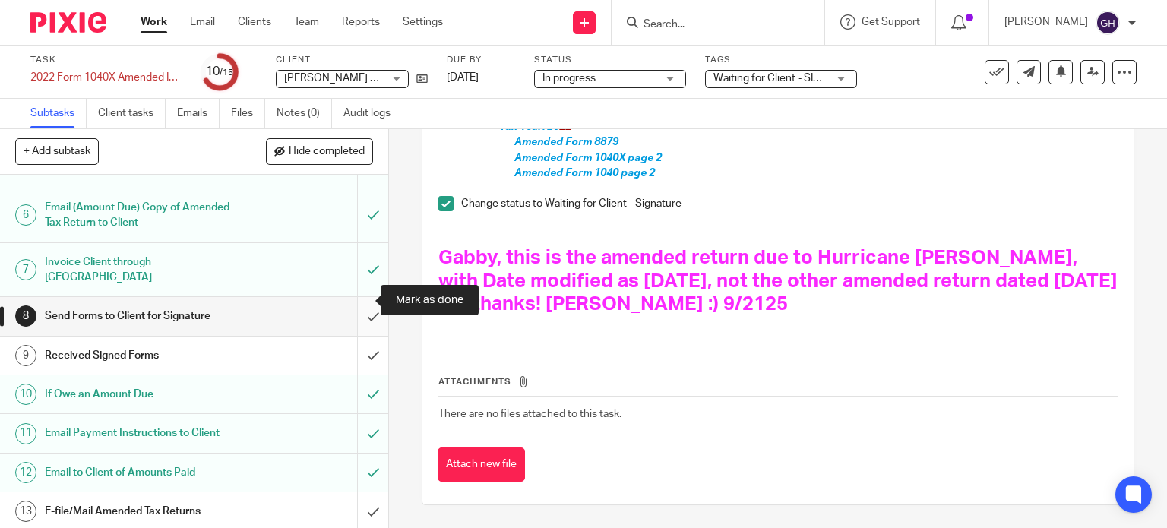
click at [358, 297] on input "submit" at bounding box center [194, 316] width 388 height 38
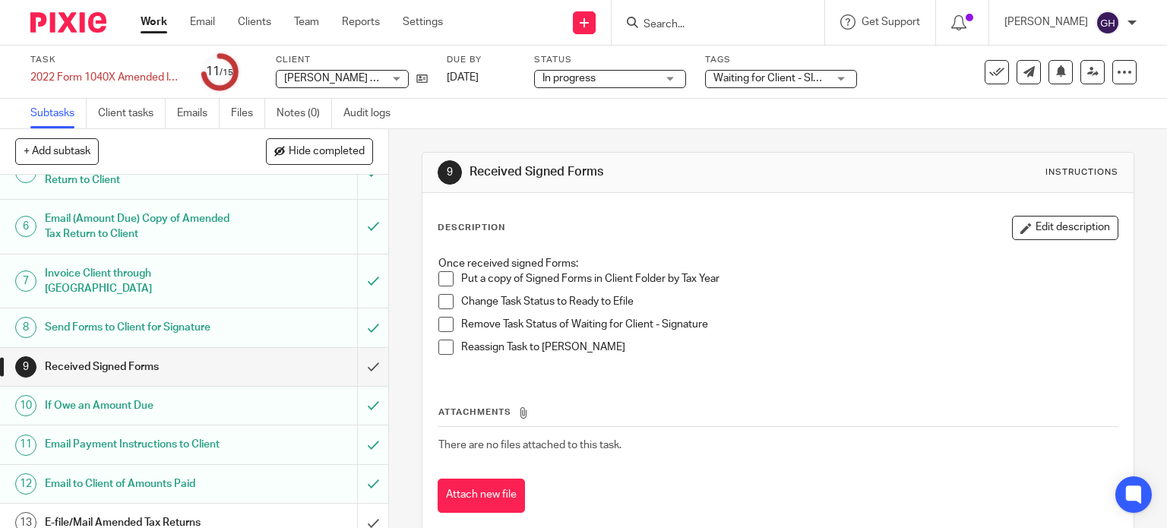
scroll to position [307, 0]
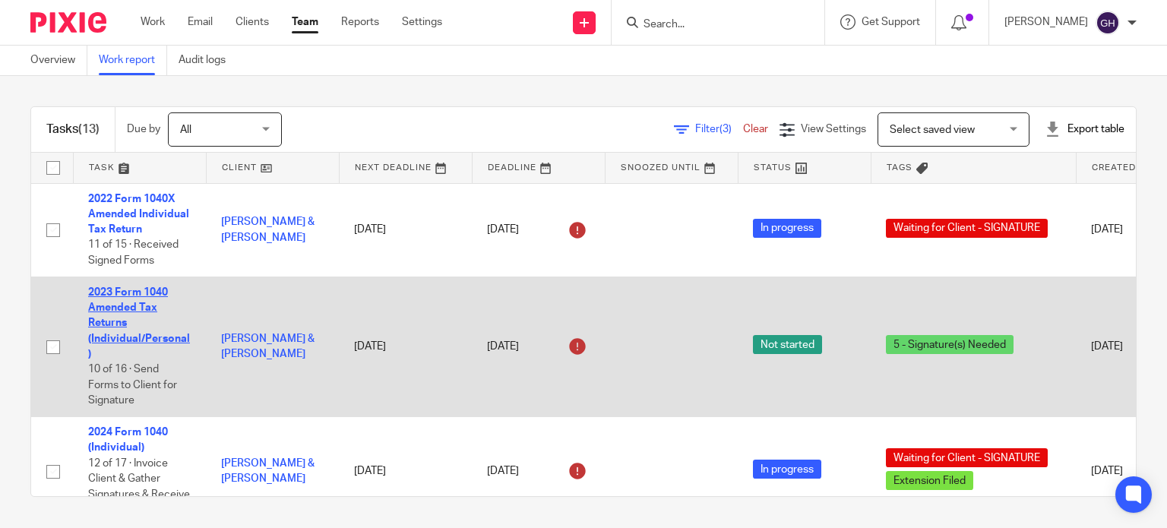
click at [115, 342] on link "2023 Form 1040 Amended Tax Returns (Individual/Personal)" at bounding box center [139, 323] width 102 height 72
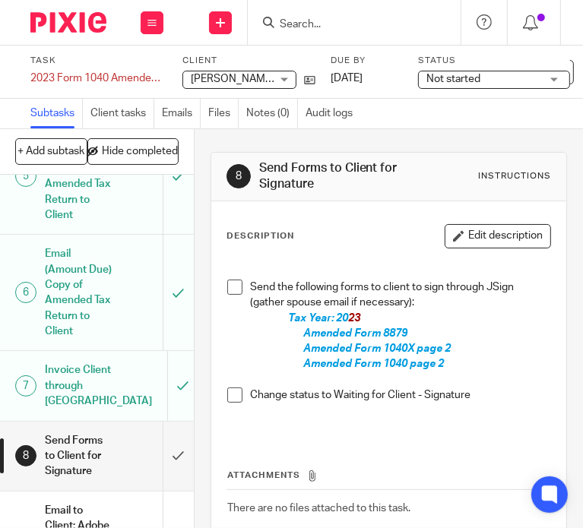
click at [231, 291] on span at bounding box center [234, 286] width 15 height 15
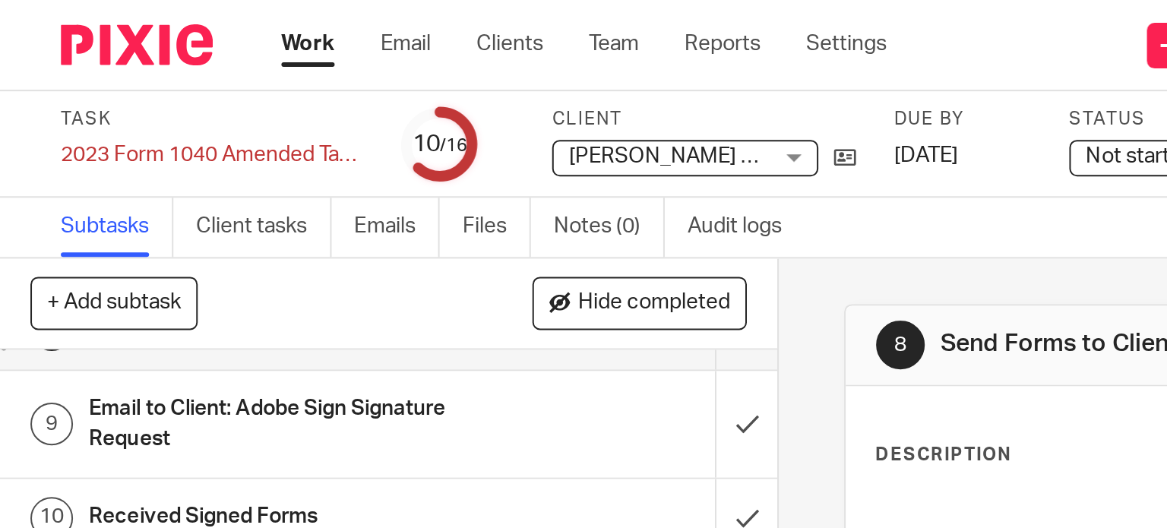
scroll to position [228, 0]
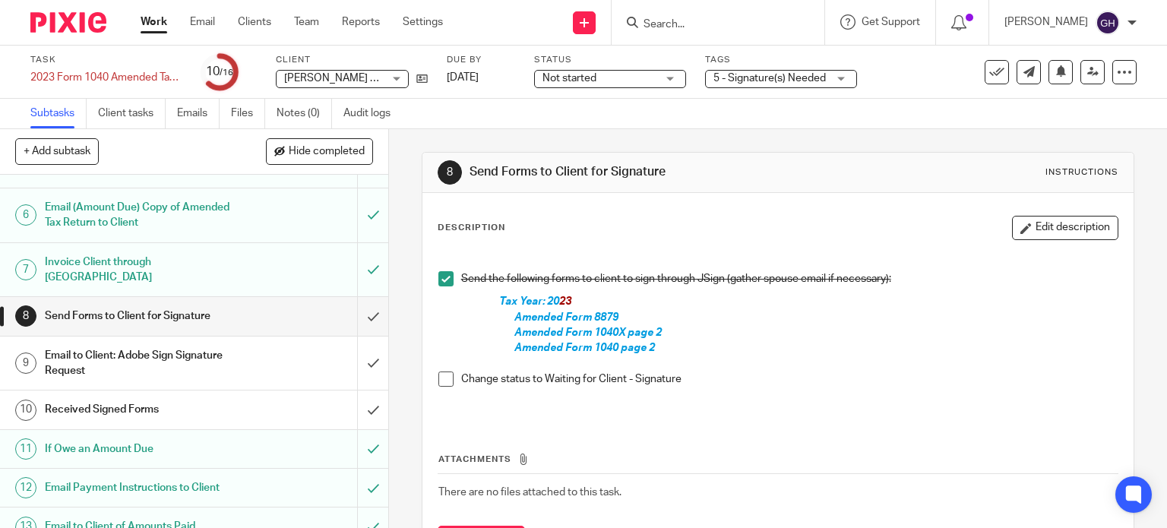
click at [663, 80] on div "Not started Not started" at bounding box center [610, 79] width 152 height 18
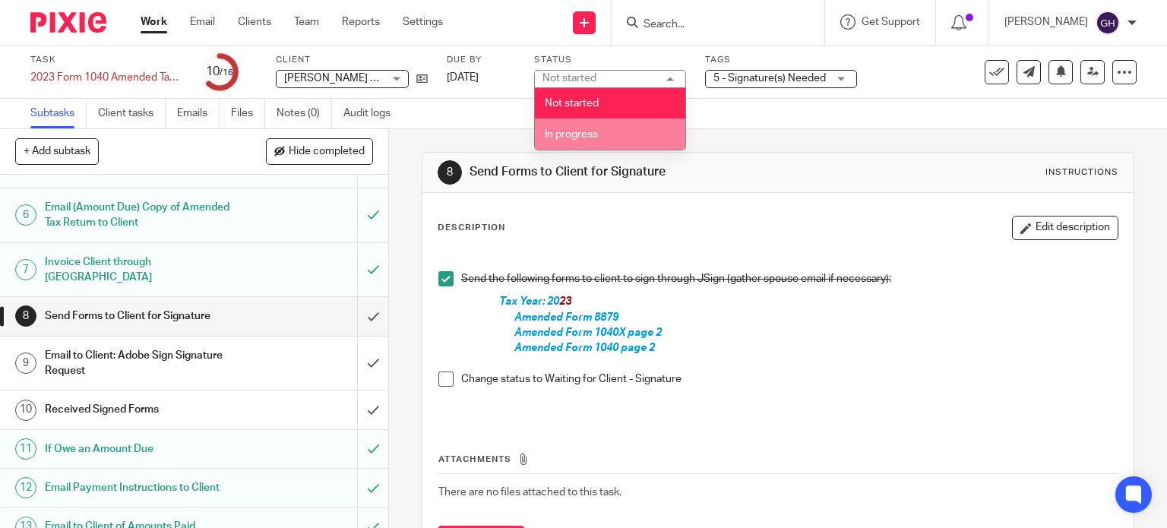
click at [596, 127] on li "In progress" at bounding box center [610, 133] width 150 height 31
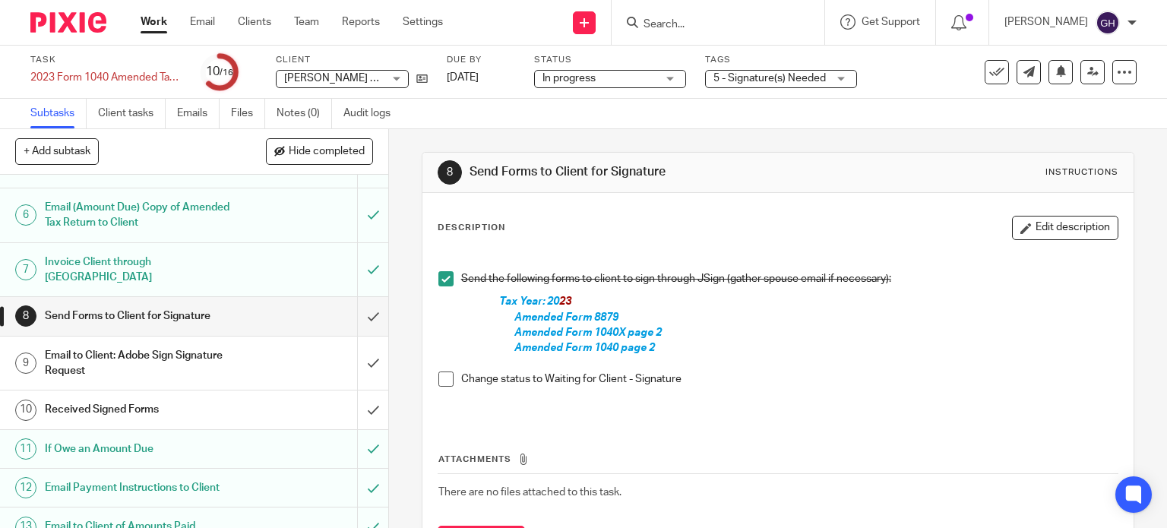
click at [764, 80] on span "5 - Signature(s) Needed" at bounding box center [769, 78] width 112 height 11
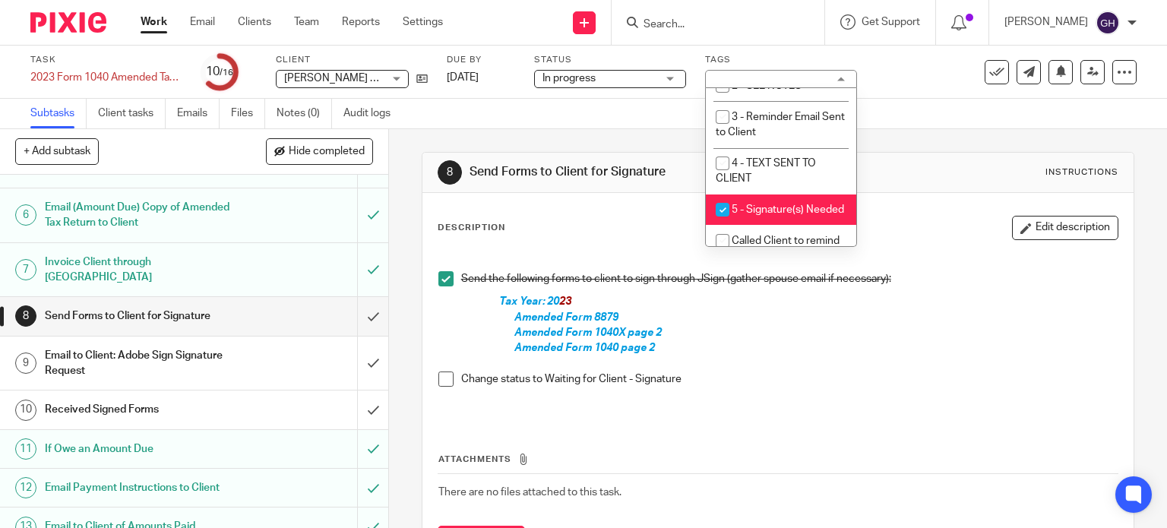
scroll to position [152, 0]
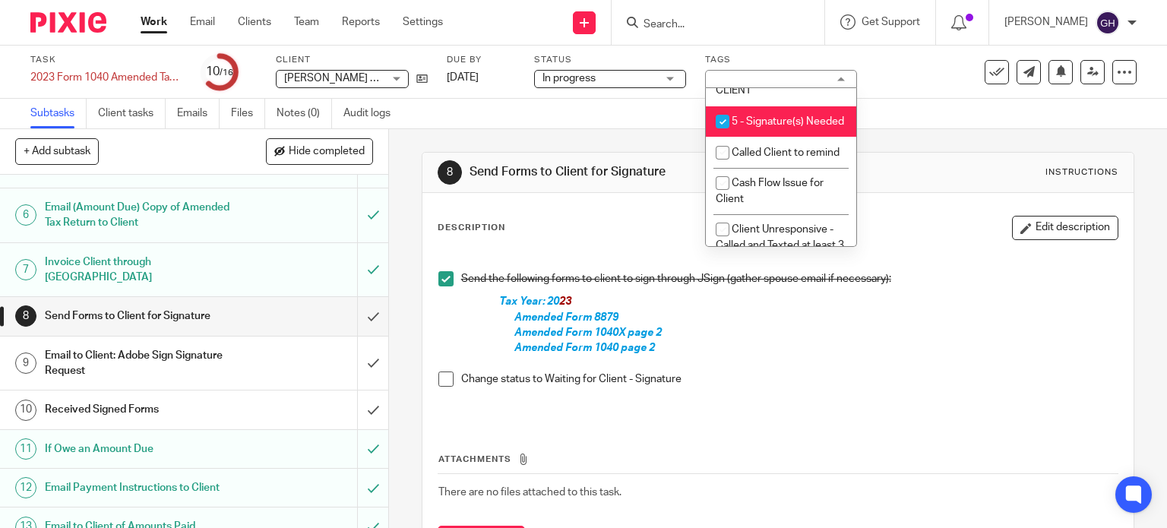
click at [759, 127] on span "5 - Signature(s) Needed" at bounding box center [787, 121] width 112 height 11
checkbox input "false"
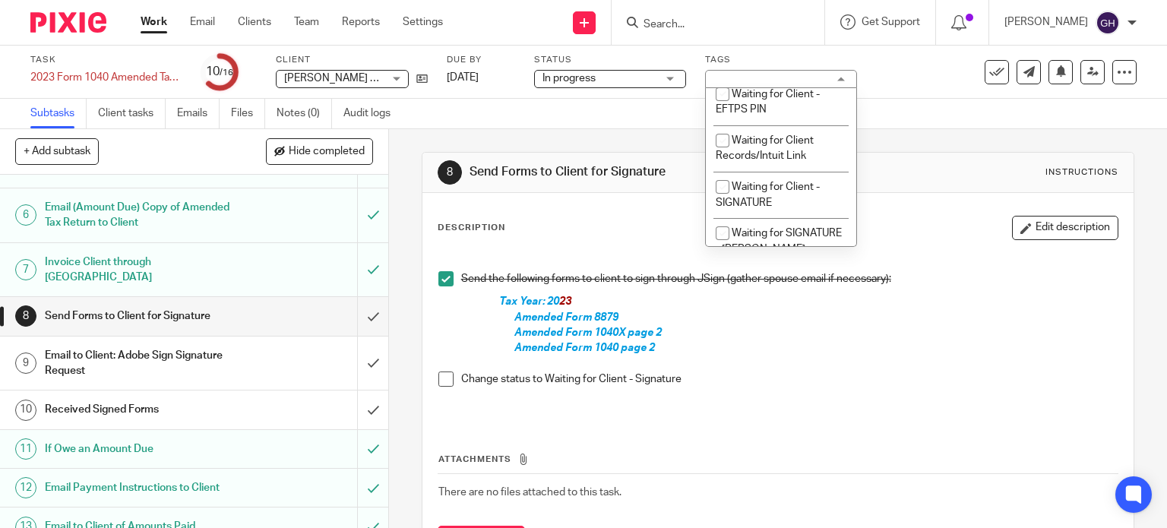
scroll to position [1291, 0]
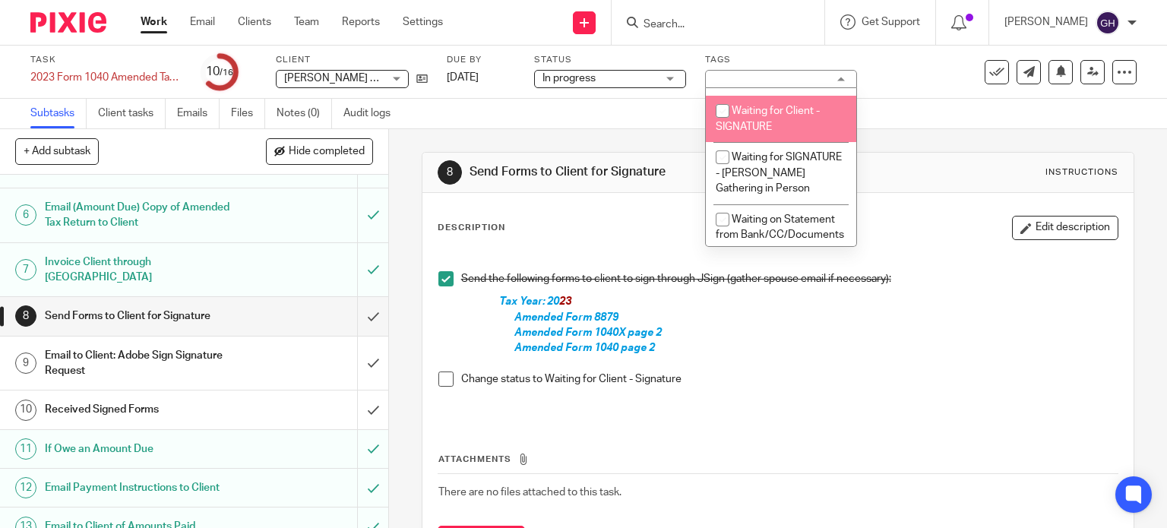
click at [777, 132] on span "Waiting for Client - SIGNATURE" at bounding box center [767, 119] width 104 height 27
checkbox input "true"
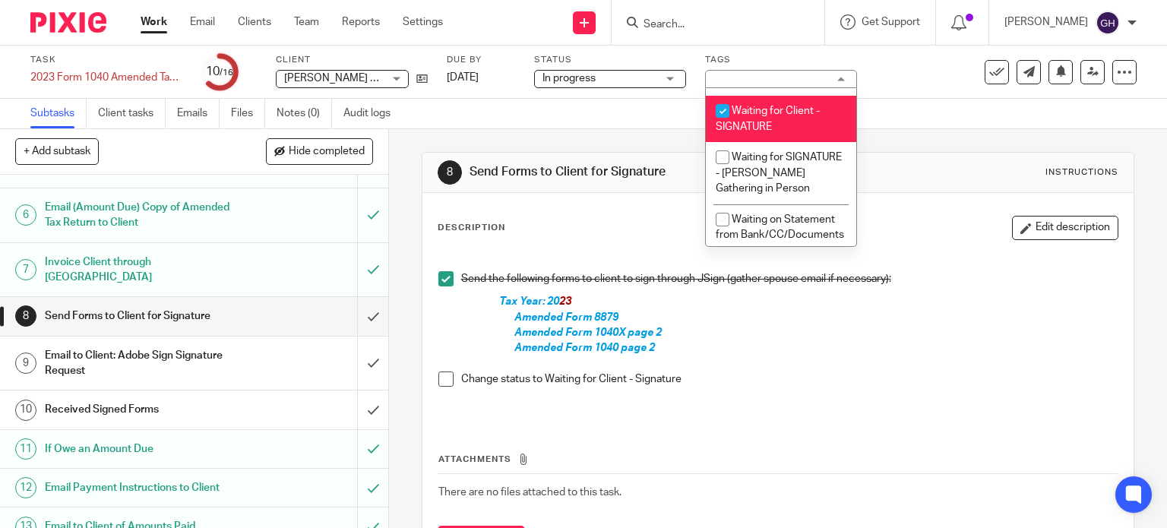
click at [443, 377] on span at bounding box center [445, 378] width 15 height 15
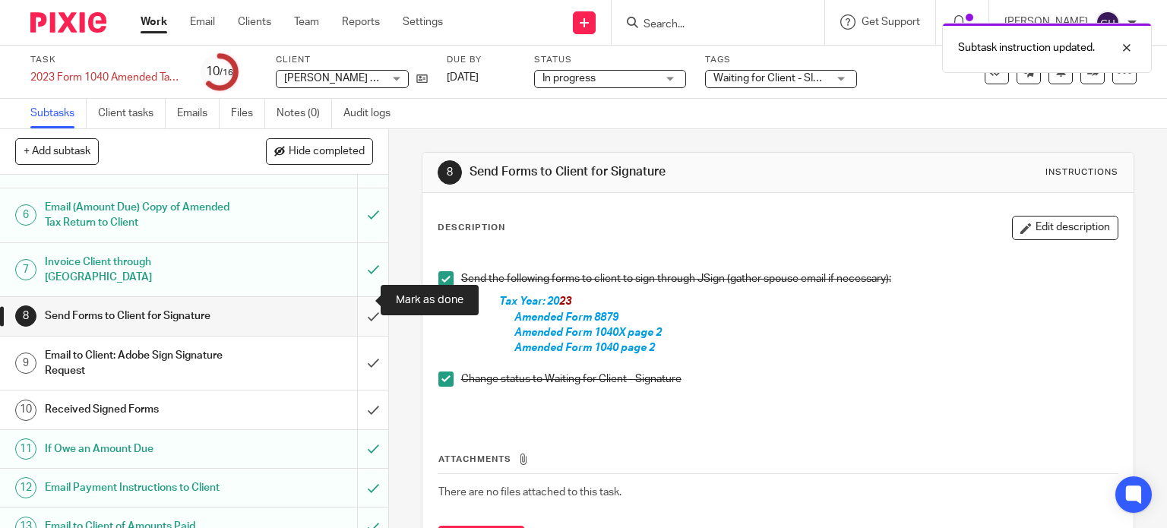
click at [355, 300] on input "submit" at bounding box center [194, 316] width 388 height 38
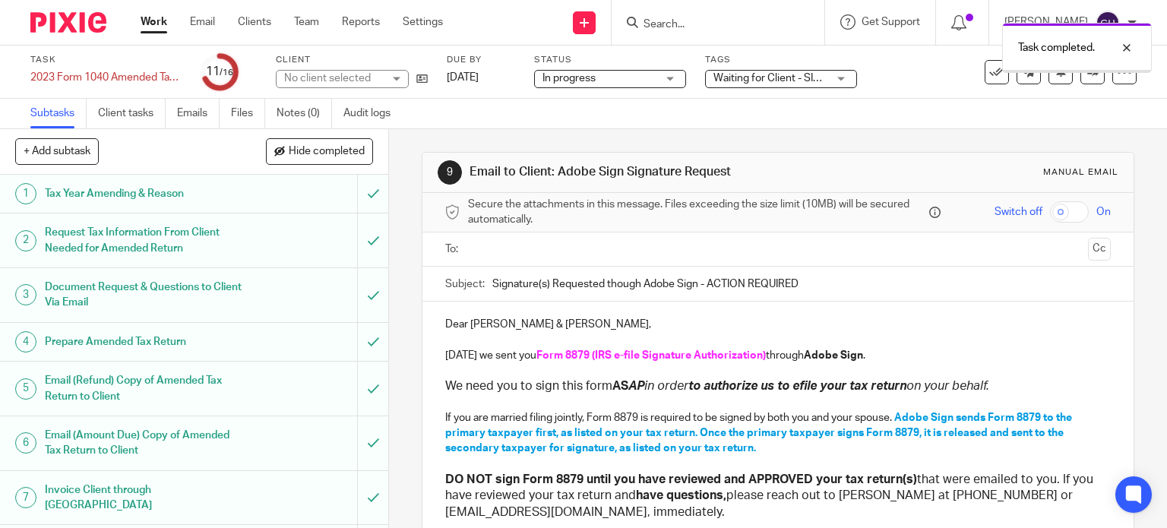
click at [515, 254] on input "text" at bounding box center [777, 249] width 608 height 17
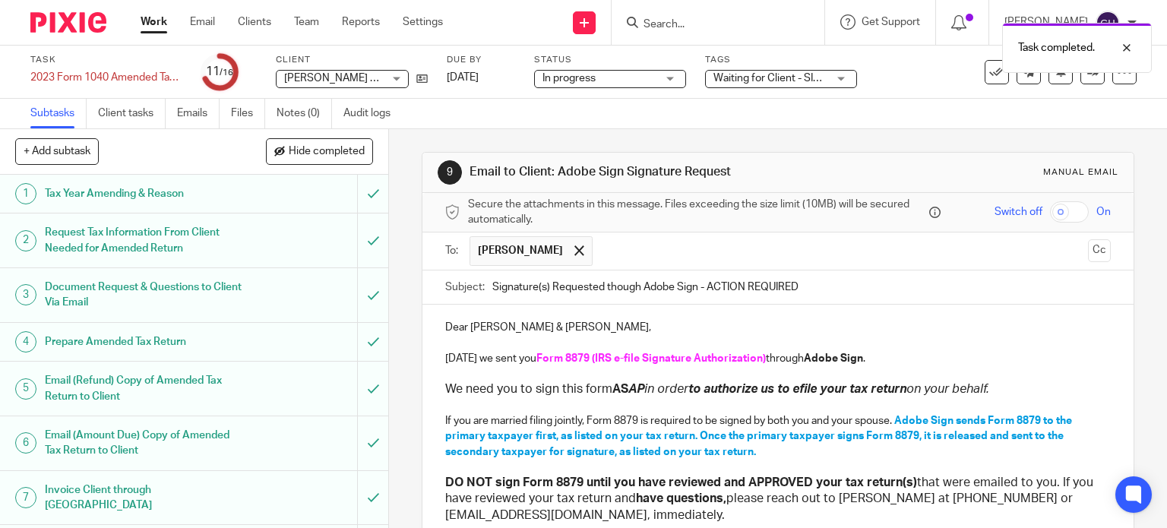
click at [608, 251] on input "text" at bounding box center [841, 251] width 482 height 30
click at [555, 326] on p "Dear Chad & Allie Corfixsen," at bounding box center [778, 327] width 666 height 15
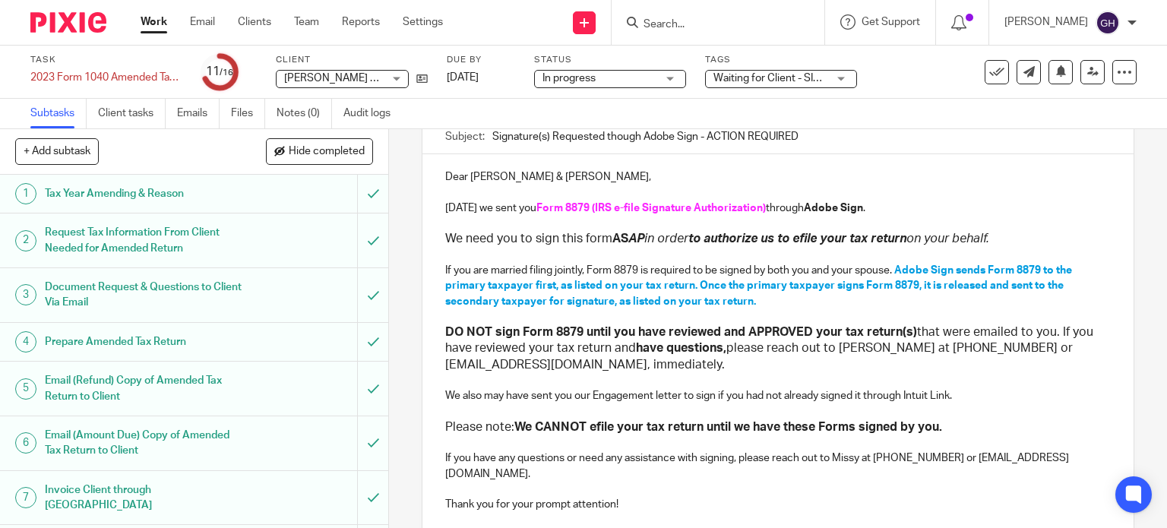
scroll to position [152, 0]
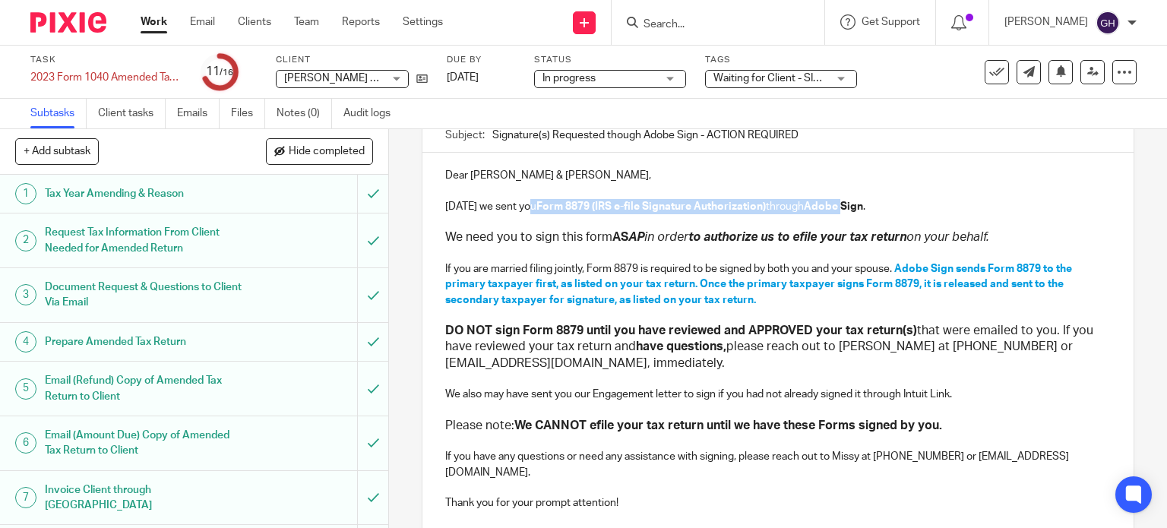
drag, startPoint x: 528, startPoint y: 206, endPoint x: 835, endPoint y: 206, distance: 307.6
click at [835, 206] on p "Today we sent you Form 8879 (IRS e-file Signature Authorization) through Adobe …" at bounding box center [778, 206] width 666 height 15
click at [710, 208] on strong "Sign" at bounding box center [719, 206] width 23 height 11
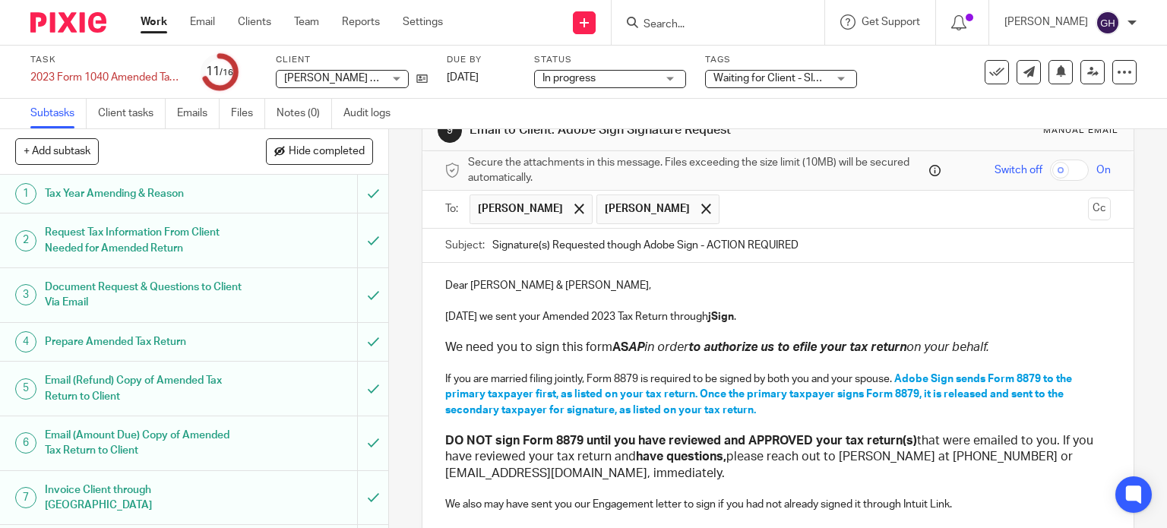
scroll to position [0, 0]
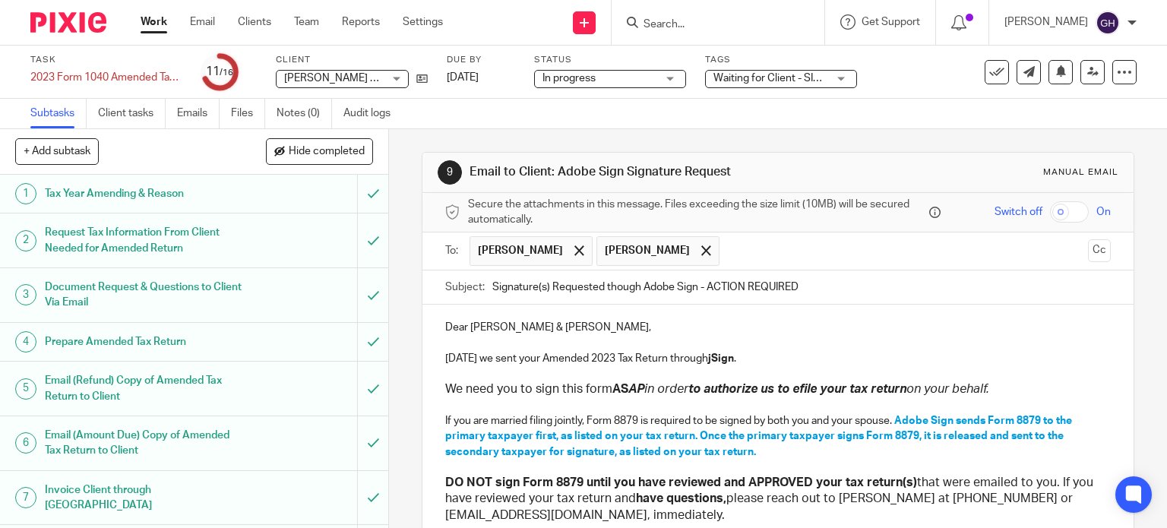
click at [630, 289] on input "Signature(s) Requested though Adobe Sign - ACTION REQUIRED" at bounding box center [801, 287] width 619 height 34
click at [650, 286] on input "Signature(s) Requested though Adobe Sign - ACTION REQUIRED" at bounding box center [801, 287] width 619 height 34
type input "Signature(s) Requested though jSign - ACTION REQUIRED"
click at [845, 358] on p "Today we sent your Amended 2023 Tax Return through jSign ." at bounding box center [778, 358] width 666 height 15
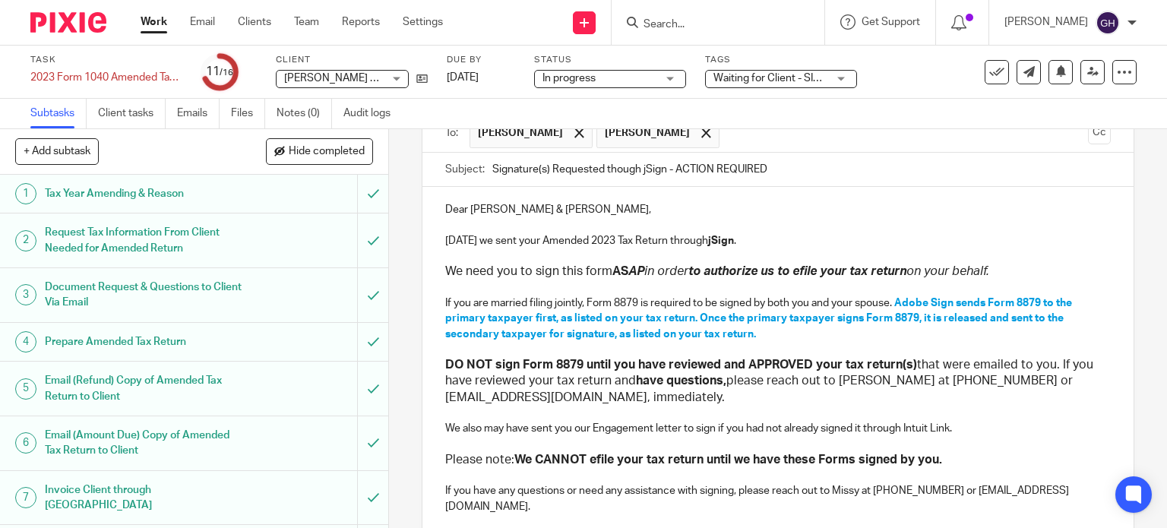
scroll to position [152, 0]
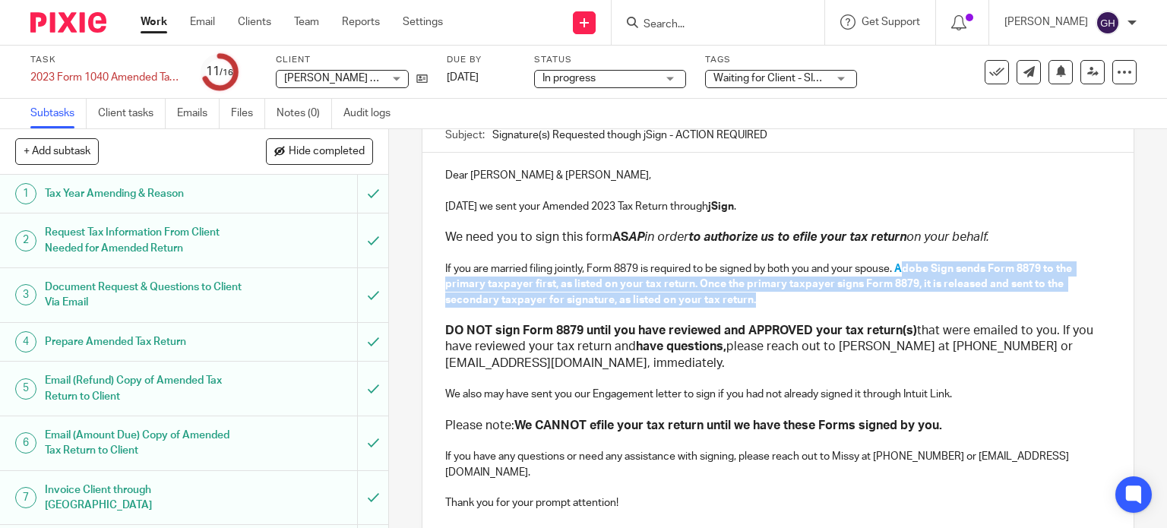
drag, startPoint x: 899, startPoint y: 262, endPoint x: 905, endPoint y: 302, distance: 39.8
click at [905, 302] on p "If you are married filing jointly, Form 8879 is required to be signed by both y…" at bounding box center [778, 284] width 666 height 46
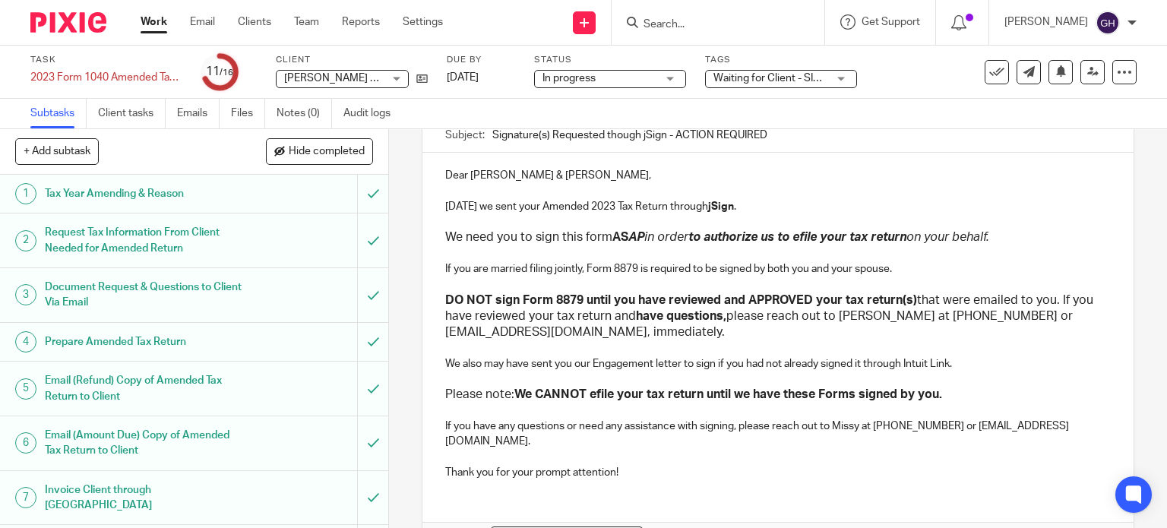
scroll to position [228, 0]
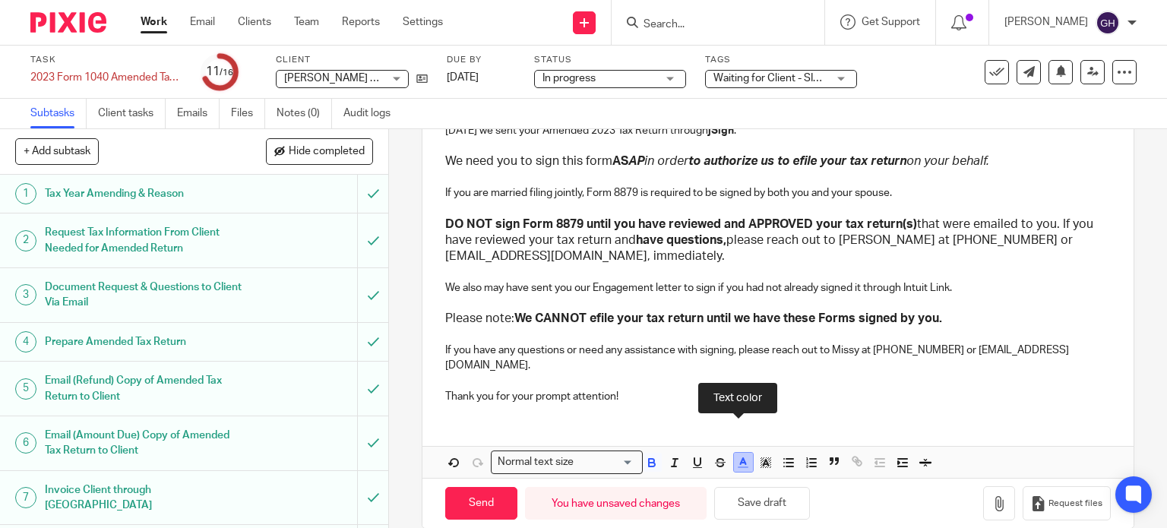
click at [740, 458] on polyline "button" at bounding box center [742, 461] width 5 height 6
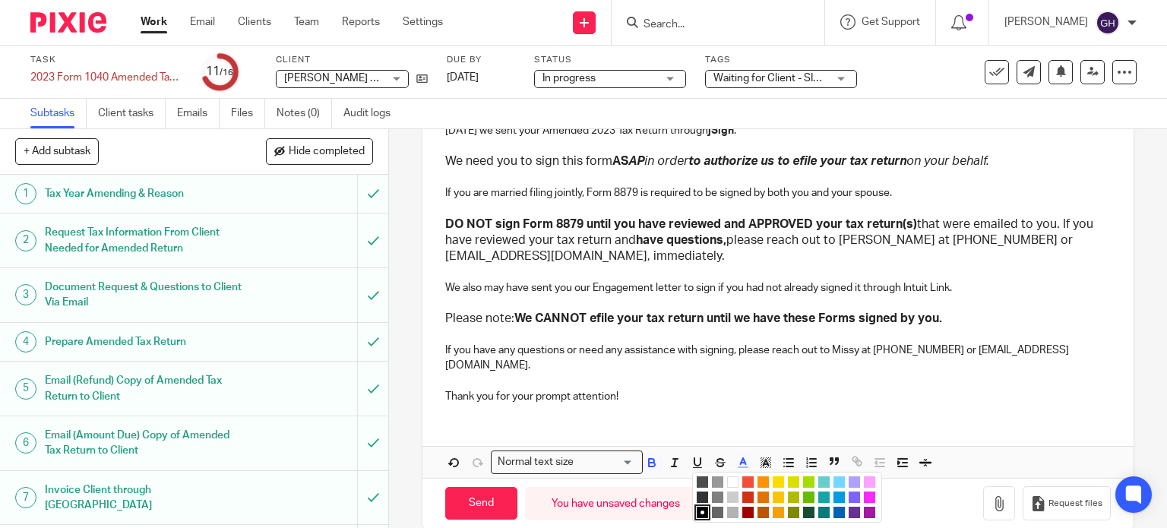
click at [833, 491] on li "color:#009CE0" at bounding box center [838, 496] width 11 height 11
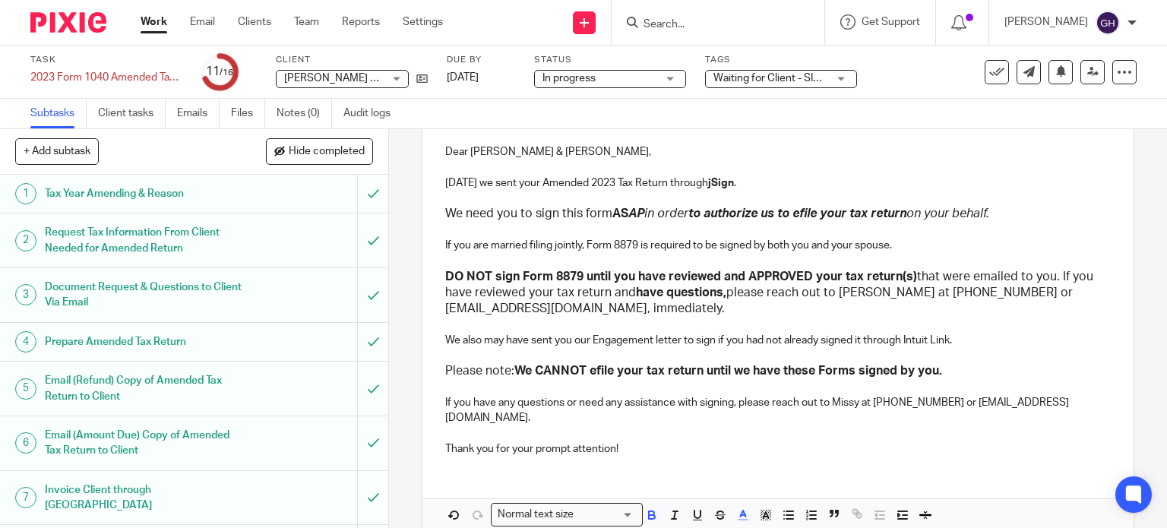
scroll to position [152, 0]
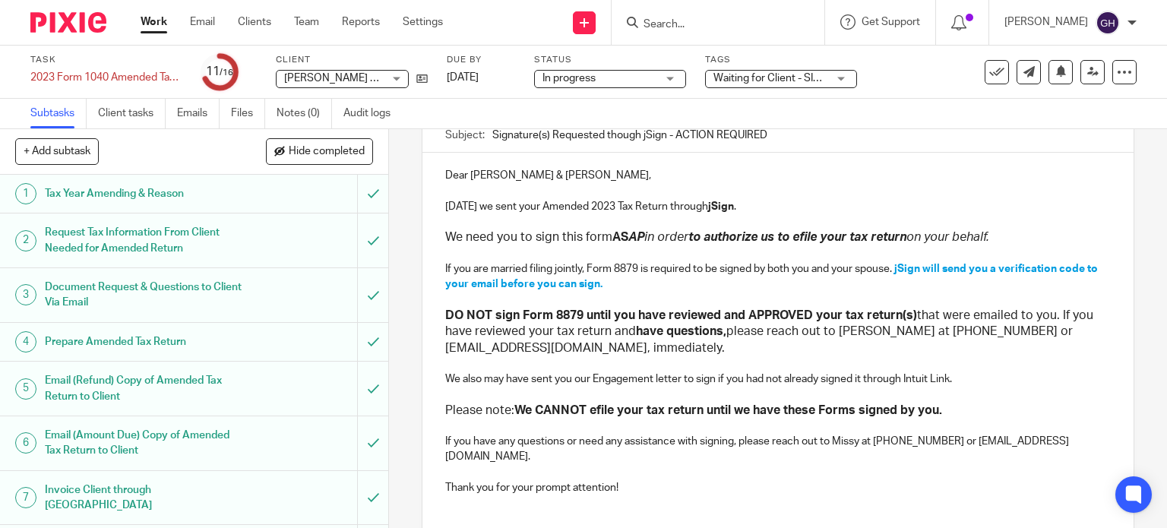
drag, startPoint x: 624, startPoint y: 291, endPoint x: 893, endPoint y: 261, distance: 271.3
click at [893, 261] on div "Dear Chad & Allie, Today we sent your Amended 2023 Tax Return through jSign . W…" at bounding box center [778, 330] width 712 height 354
copy span "jSign will send you a verification code to your email before you can sign."
click at [889, 267] on p "If you are married filing jointly, Form 8879 is required to be signed by both y…" at bounding box center [778, 276] width 666 height 31
click at [1116, 69] on icon at bounding box center [1123, 72] width 15 height 15
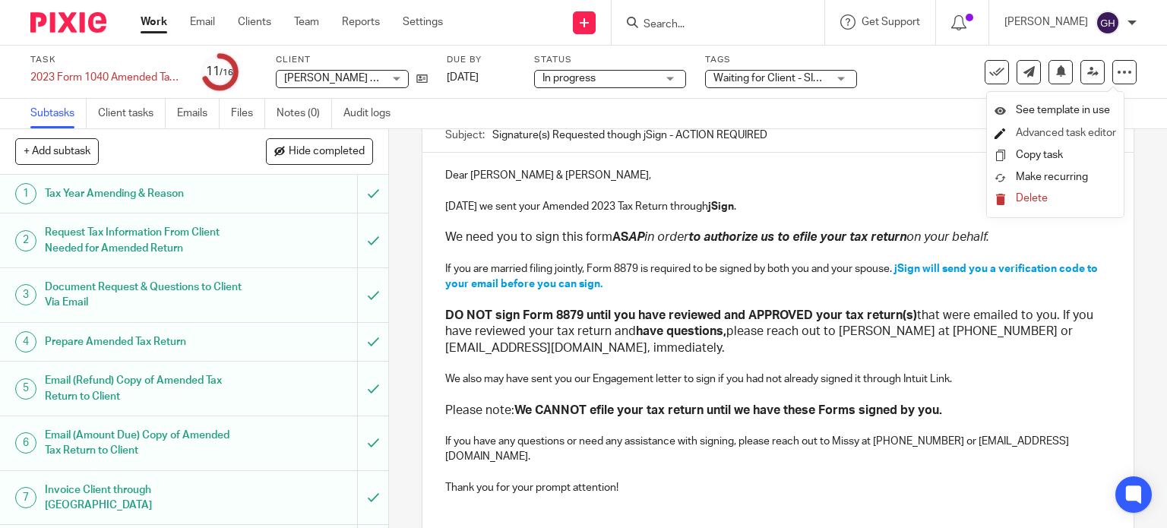
click at [1066, 130] on link "Advanced task editor" at bounding box center [1065, 133] width 100 height 11
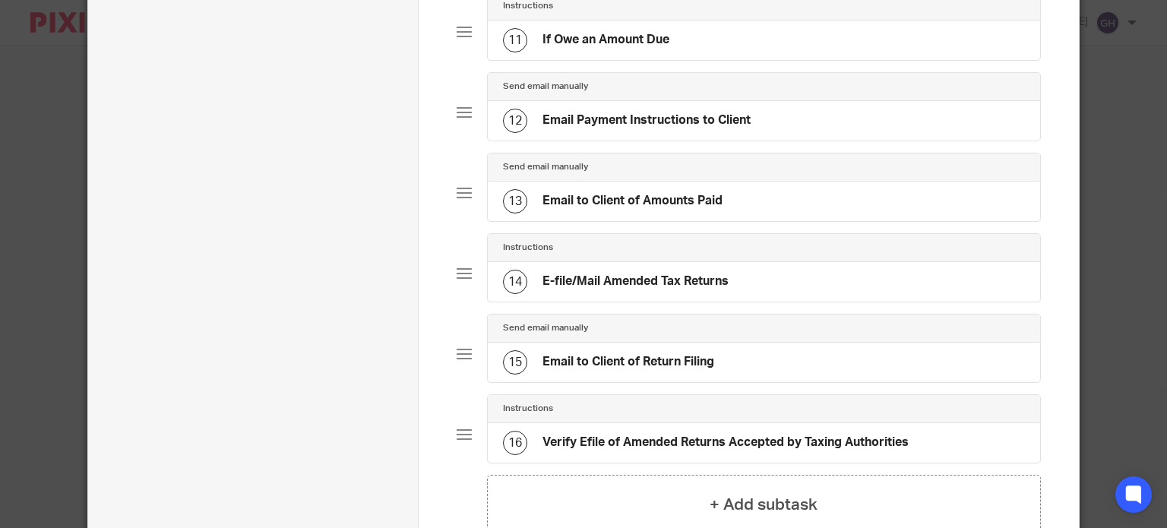
scroll to position [857, 0]
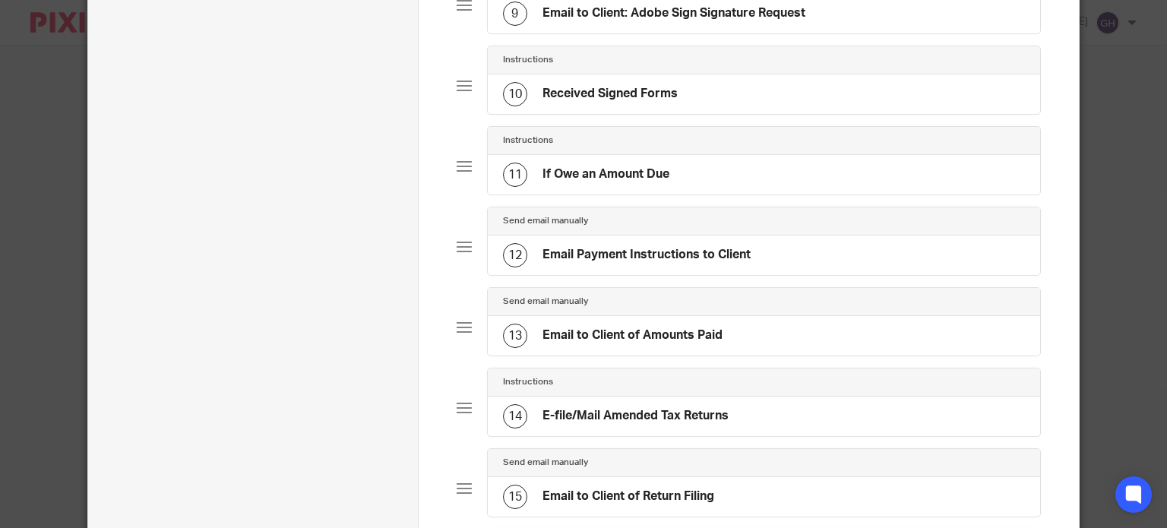
click at [728, 14] on h4 "Email to Client: Adobe Sign Signature Request" at bounding box center [673, 13] width 263 height 16
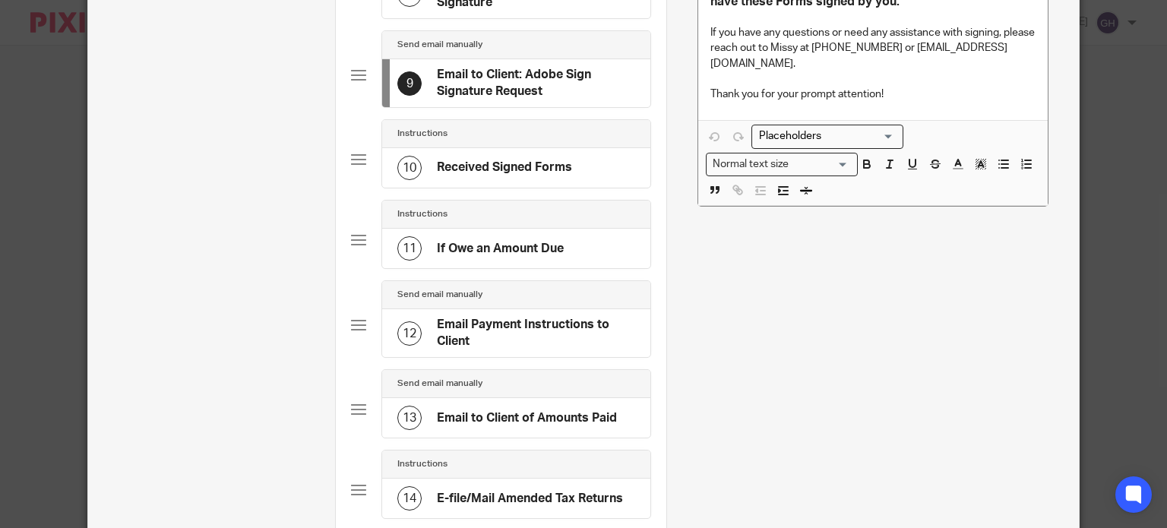
scroll to position [0, 0]
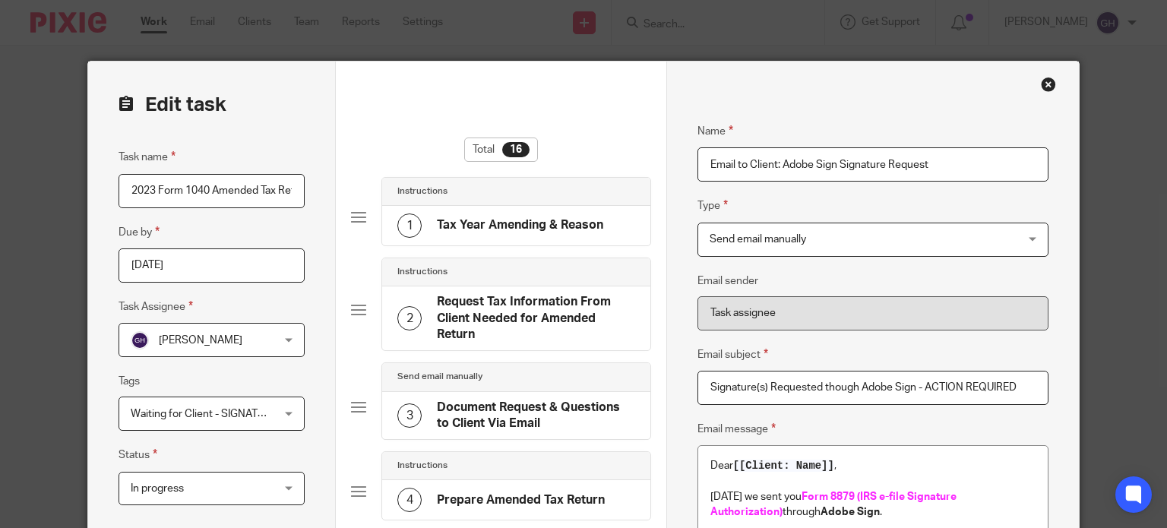
click at [796, 160] on input "Email to Client: Adobe Sign Signature Request" at bounding box center [872, 164] width 351 height 34
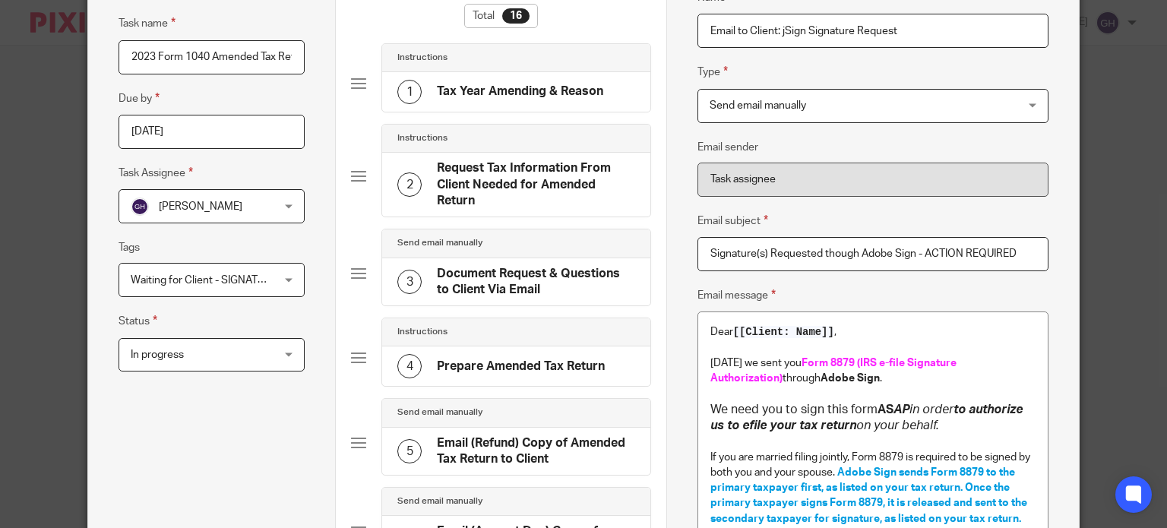
scroll to position [152, 0]
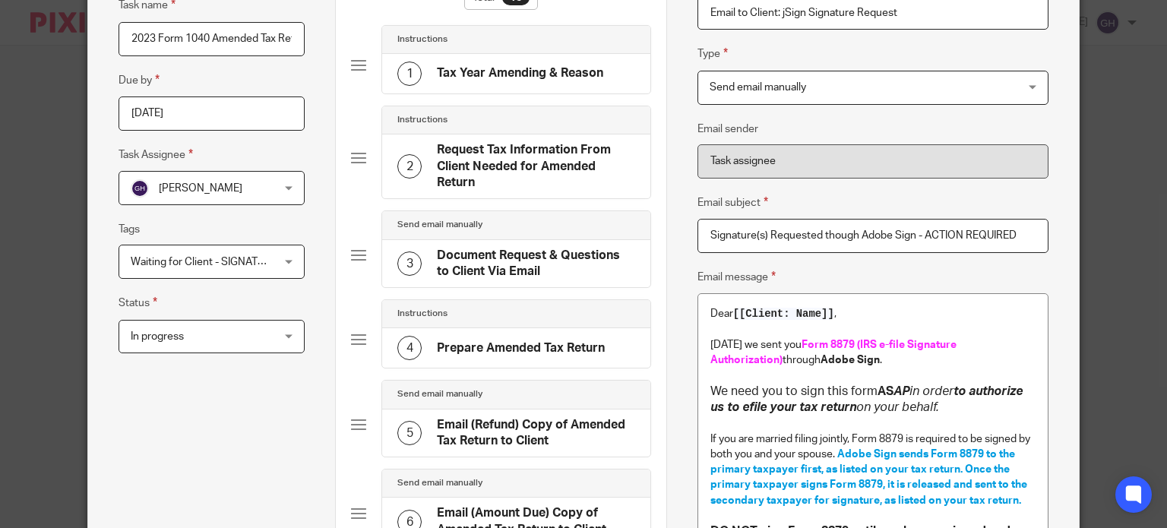
type input "Email to Client: jSign Signature Request"
click at [873, 235] on input "Signature(s) Requested though Adobe Sign - ACTION REQUIRED" at bounding box center [872, 236] width 351 height 34
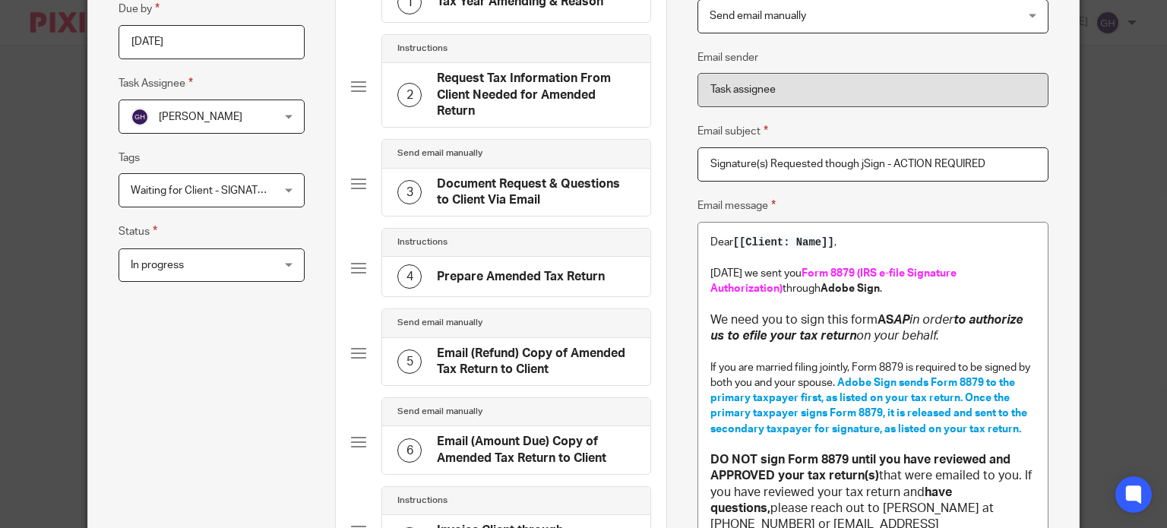
scroll to position [304, 0]
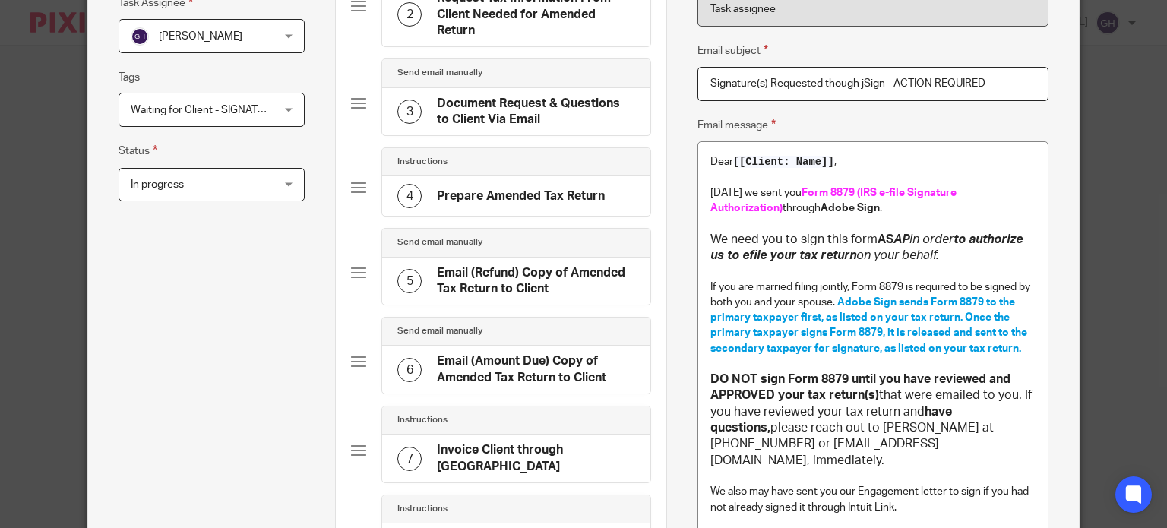
type input "Signature(s) Requested though jSign - ACTION REQUIRED"
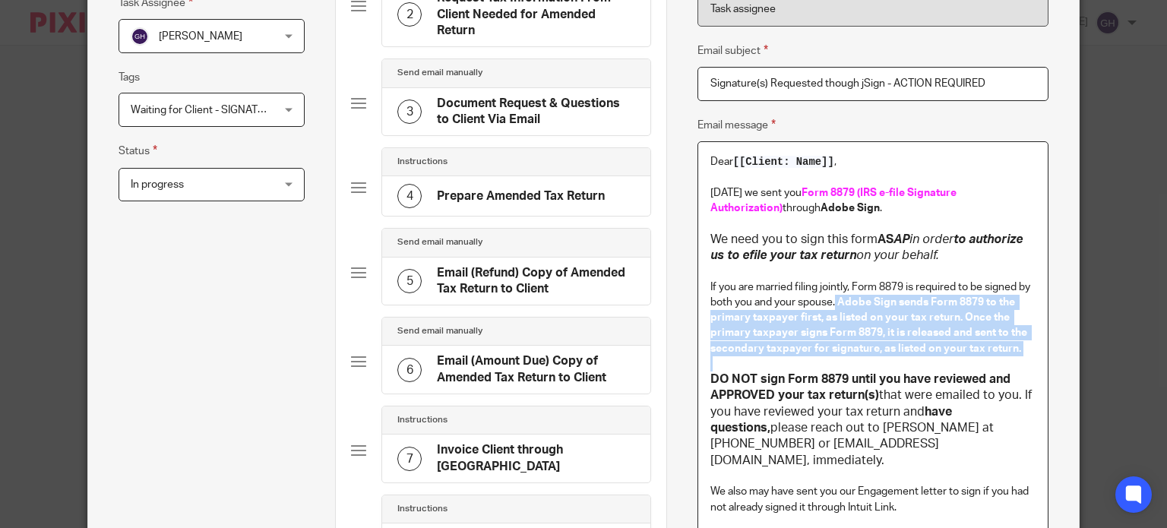
drag, startPoint x: 829, startPoint y: 303, endPoint x: 1012, endPoint y: 360, distance: 191.0
click at [1012, 360] on div "Dear [[Client: Name]] , Today we sent you Form 8879 (IRS e-file Signature Autho…" at bounding box center [872, 407] width 349 height 531
paste div
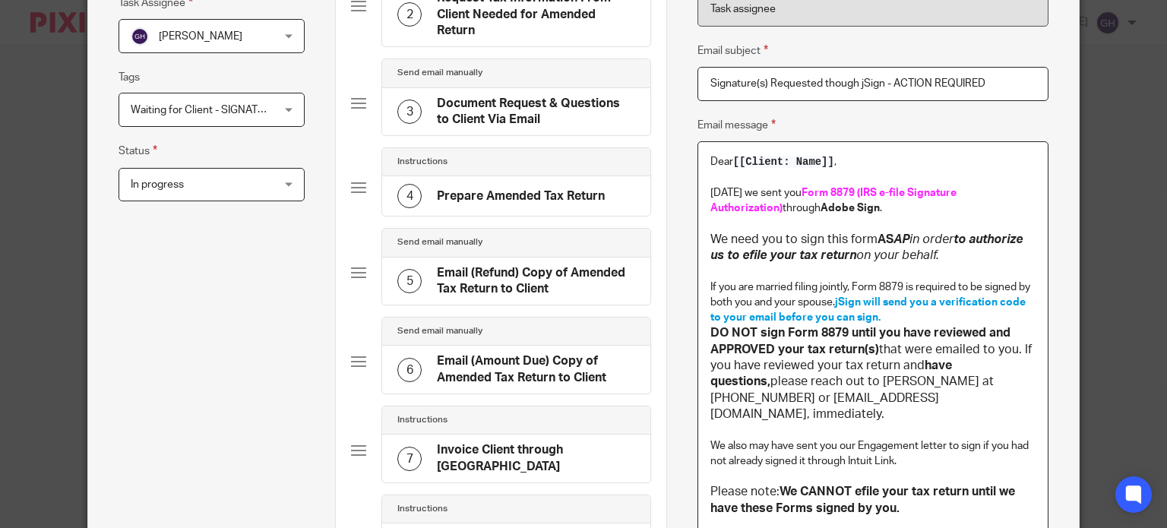
click at [829, 303] on span "jSign will send you a verification code to your email before you can sign." at bounding box center [868, 310] width 317 height 26
click at [933, 327] on strong "until you have reviewed and APPROVED your tax return(s)" at bounding box center [861, 341] width 303 height 28
click at [931, 321] on p "If you are married filing jointly, Form 8879 is required to be signed by both y…" at bounding box center [872, 302] width 325 height 46
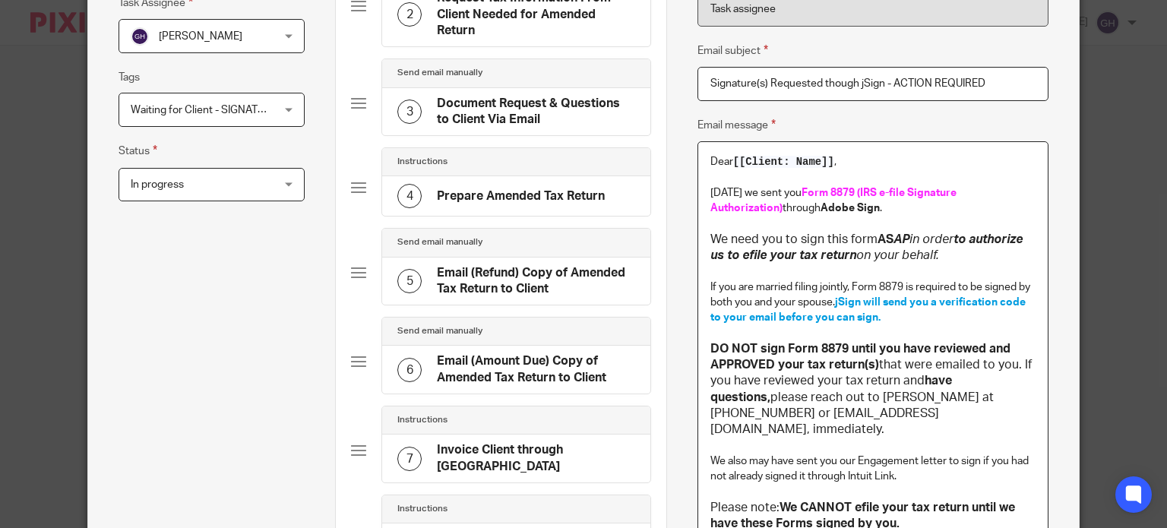
click at [820, 207] on strong "Adobe Sign" at bounding box center [849, 208] width 59 height 11
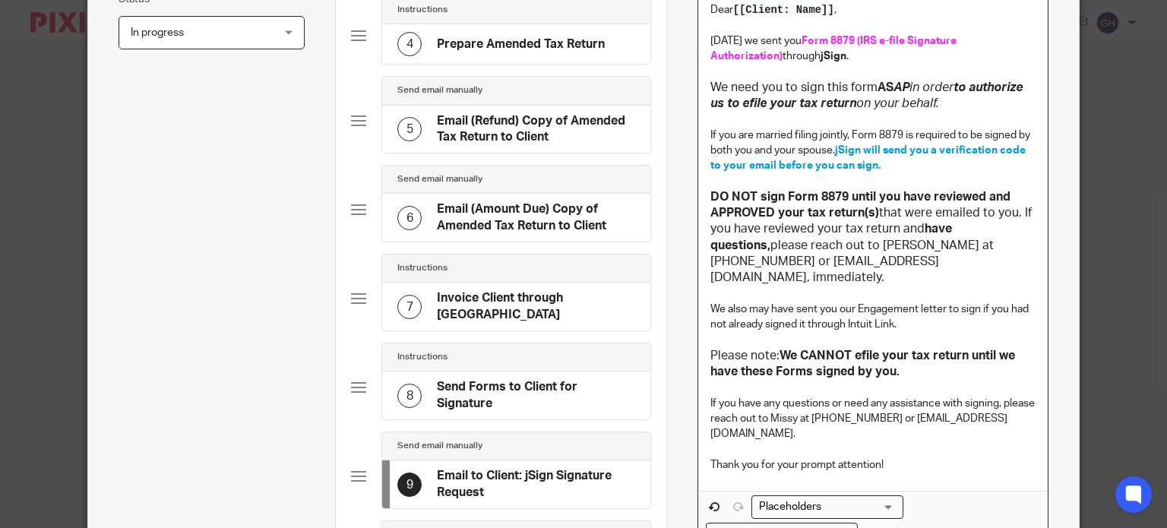
click at [811, 406] on p "If you have any questions or need any assistance with signing, please reach out…" at bounding box center [872, 419] width 325 height 46
click at [871, 402] on p "If you have any questions or need any assistance with signing, please reach out…" at bounding box center [872, 419] width 325 height 46
click at [901, 399] on p "If you have any questions or need any assistance with signing, please reach out…" at bounding box center [872, 419] width 325 height 46
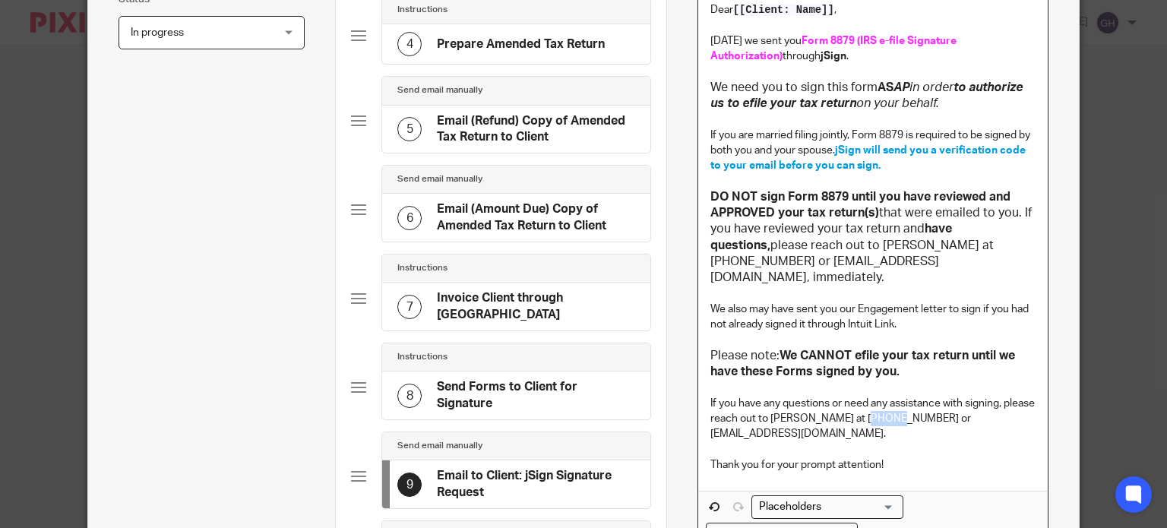
click at [901, 399] on p "If you have any questions or need any assistance with signing, please reach out…" at bounding box center [872, 419] width 325 height 46
click at [715, 419] on p "If you have any questions or need any assistance with signing, please reach out…" at bounding box center [872, 419] width 325 height 46
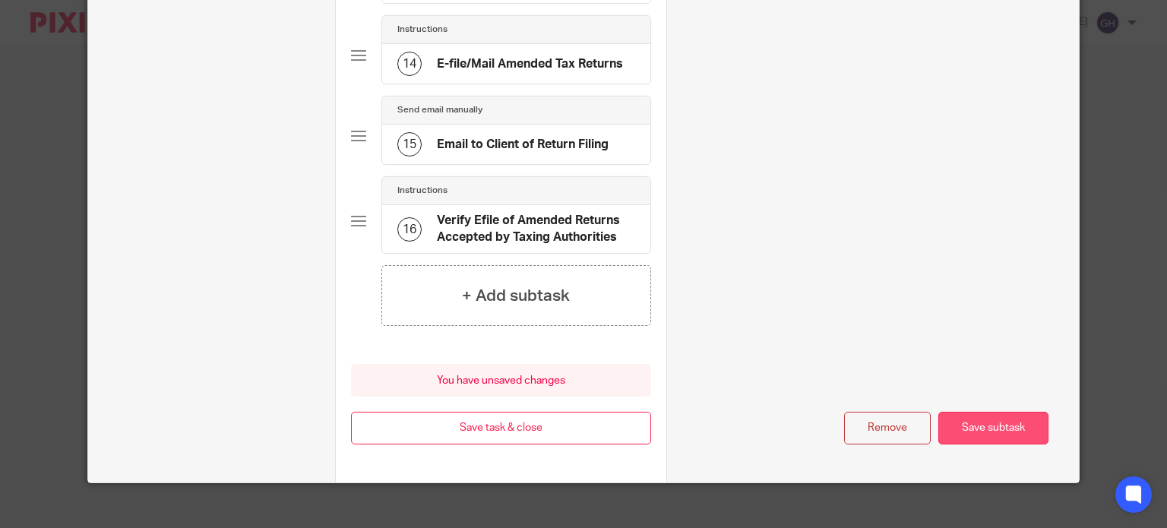
click at [978, 412] on button "Save subtask" at bounding box center [993, 428] width 110 height 33
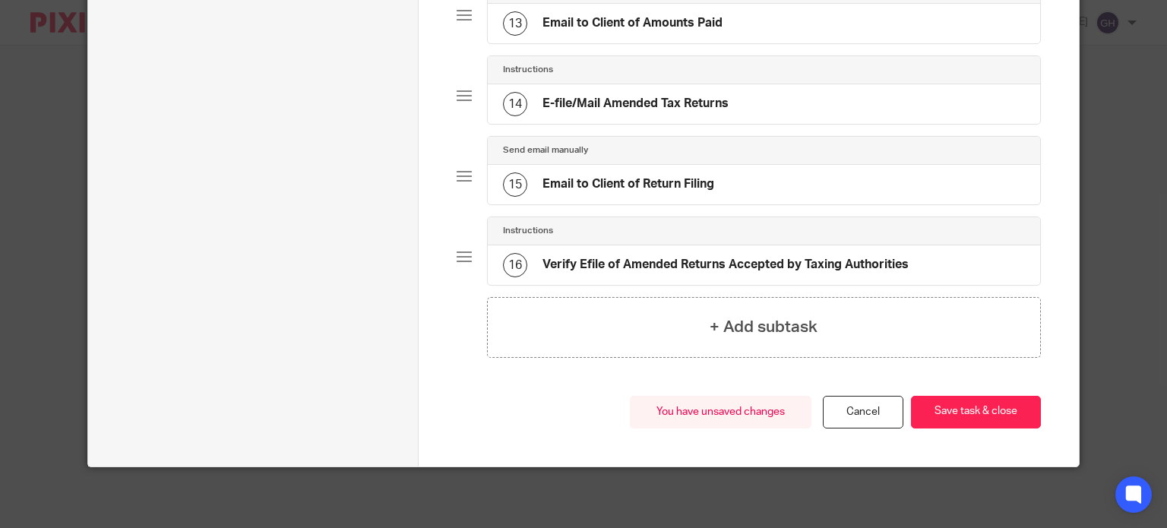
scroll to position [1160, 0]
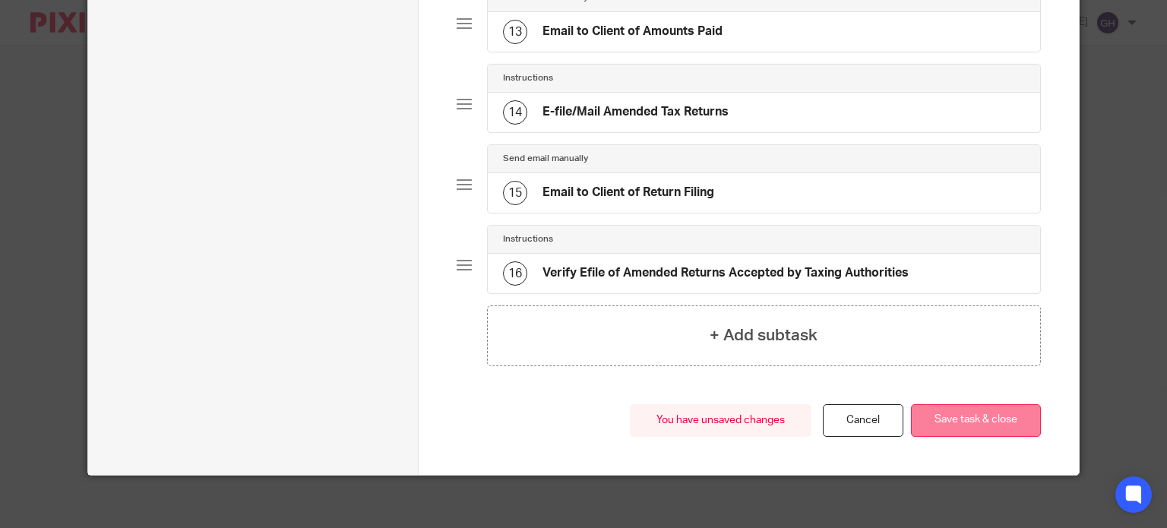
click at [948, 404] on button "Save task & close" at bounding box center [976, 420] width 130 height 33
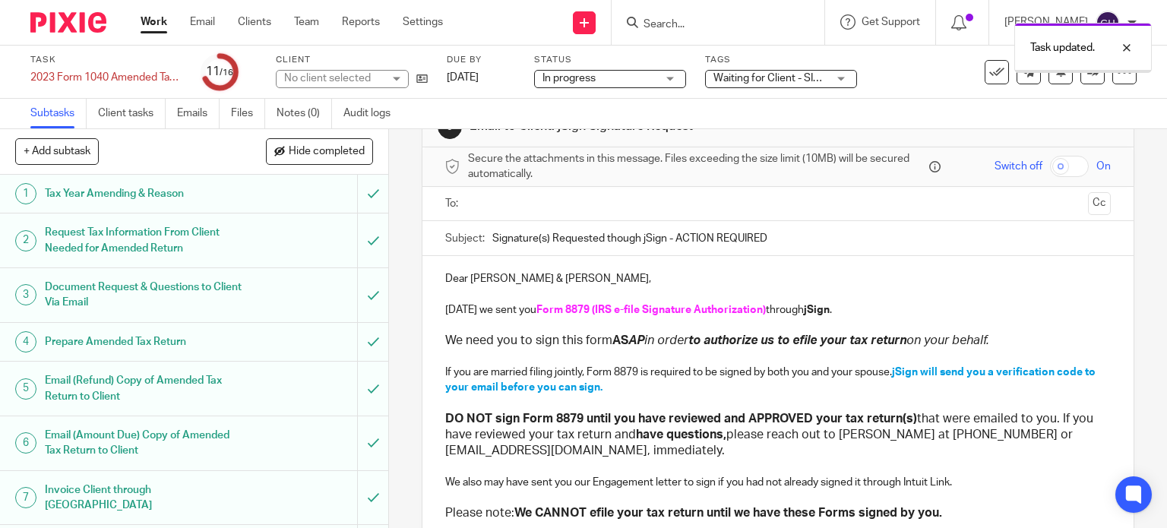
scroll to position [76, 0]
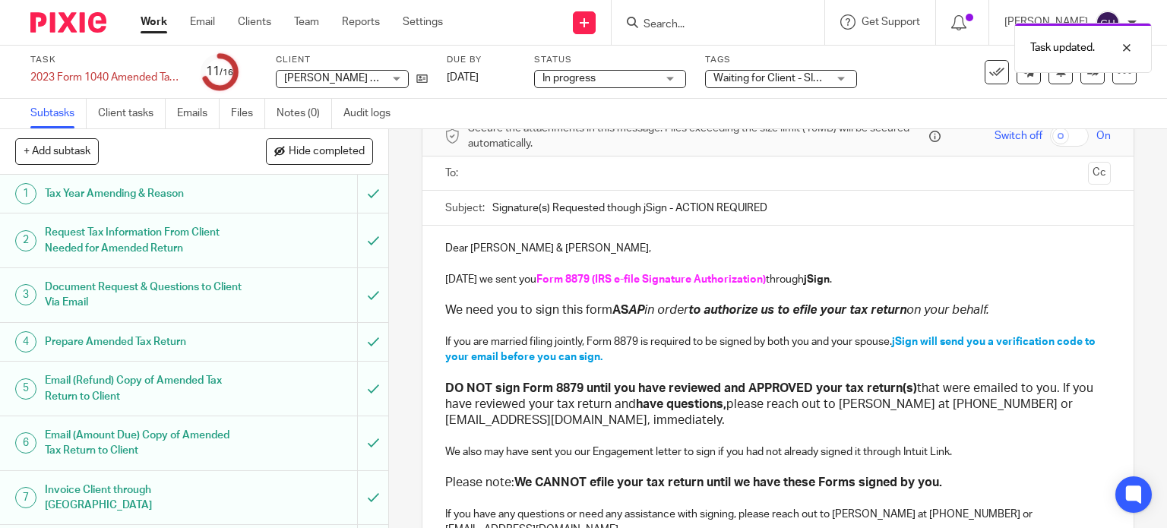
click at [535, 180] on input "text" at bounding box center [777, 173] width 608 height 17
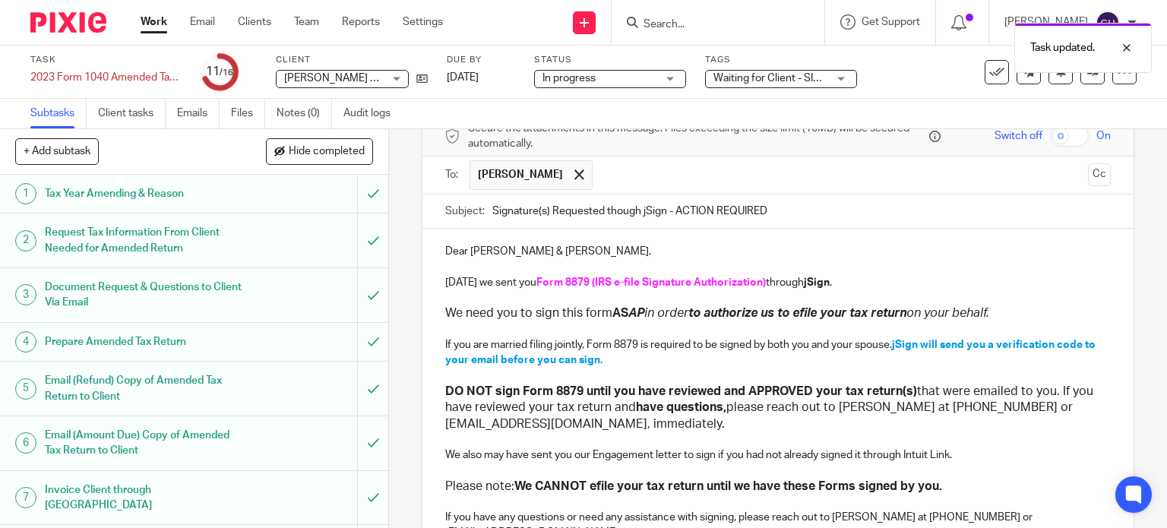
click at [607, 166] on input "text" at bounding box center [841, 175] width 482 height 30
click at [547, 257] on p "Dear Chad & Allie Corfixsen," at bounding box center [778, 251] width 666 height 15
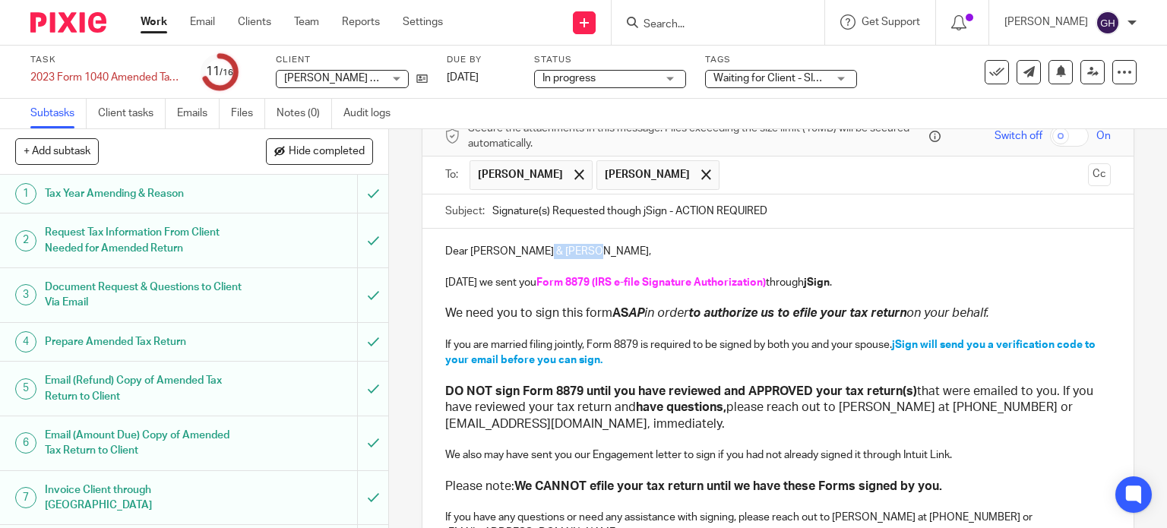
click at [547, 257] on p "Dear Chad & Allie Corfixsen," at bounding box center [778, 251] width 666 height 15
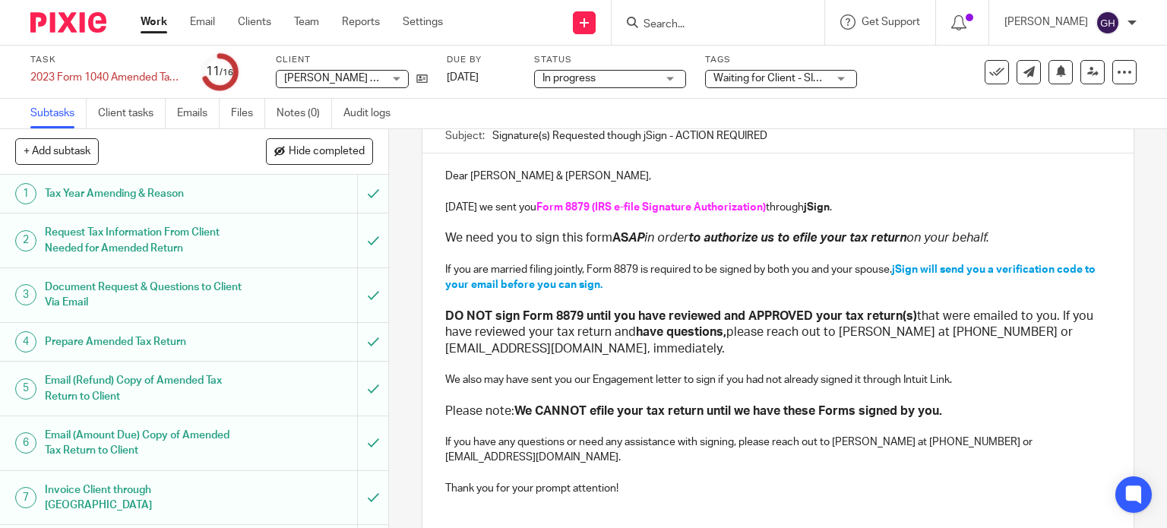
scroll to position [152, 0]
drag, startPoint x: 529, startPoint y: 206, endPoint x: 759, endPoint y: 211, distance: 230.9
click at [759, 211] on p "Today we sent you Form 8879 (IRS e-file Signature Authorization) through jSign ." at bounding box center [778, 206] width 666 height 15
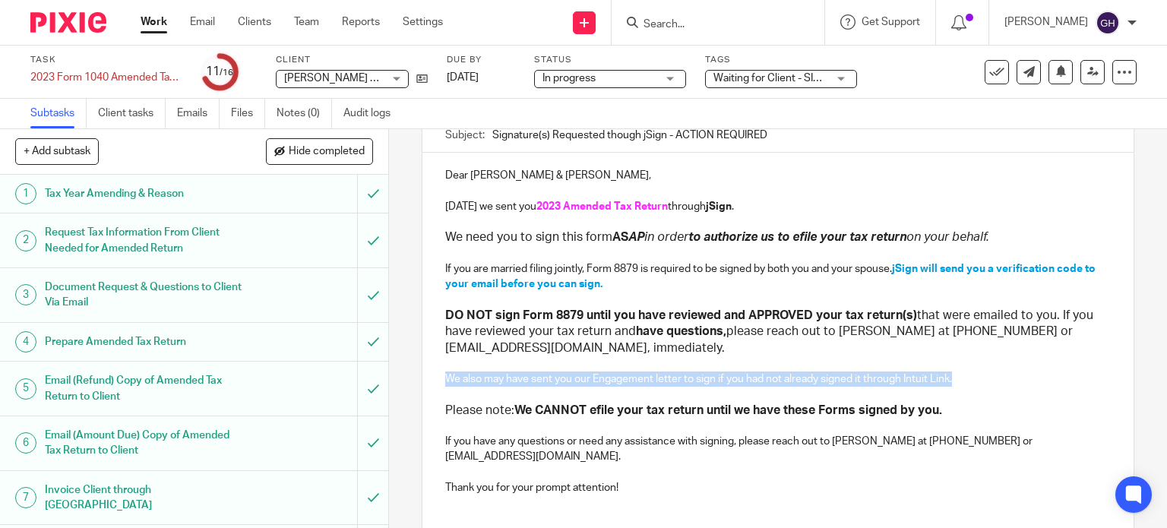
drag, startPoint x: 961, startPoint y: 382, endPoint x: 422, endPoint y: 382, distance: 538.5
click at [422, 382] on div "Dear Chad & Allie, Today we sent you 2023 Amended Tax Return through jSign . We…" at bounding box center [778, 330] width 712 height 354
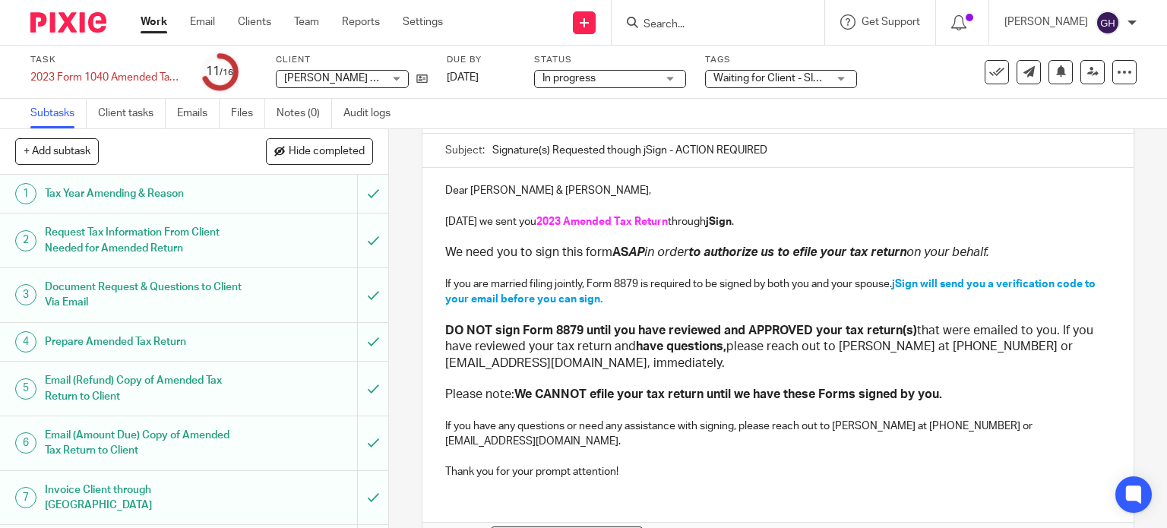
scroll to position [218, 0]
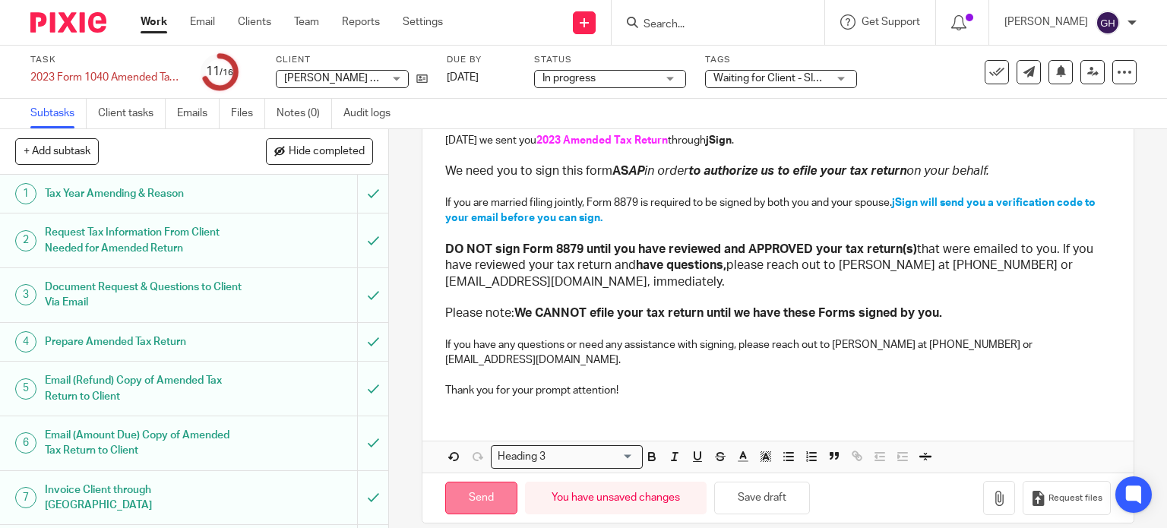
click at [463, 485] on input "Send" at bounding box center [481, 498] width 72 height 33
type input "Sent"
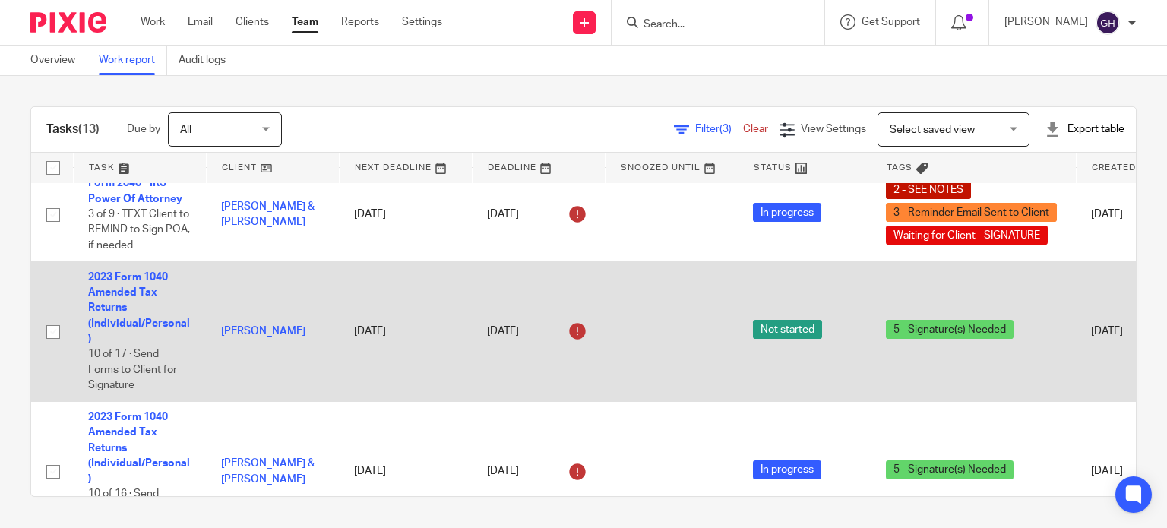
scroll to position [443, 0]
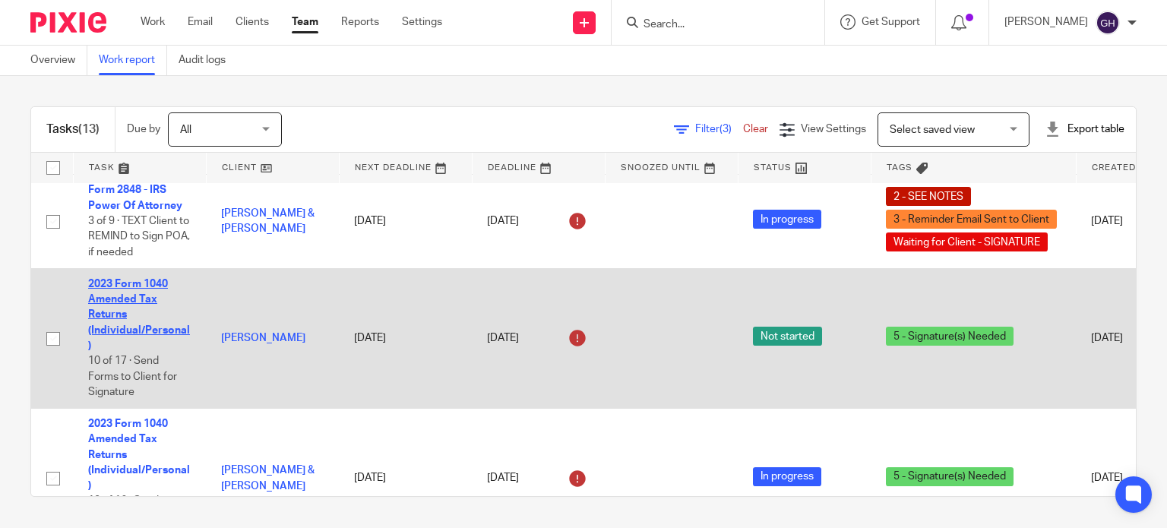
click at [131, 300] on link "2023 Form 1040 Amended Tax Returns (Individual/Personal)" at bounding box center [139, 315] width 102 height 72
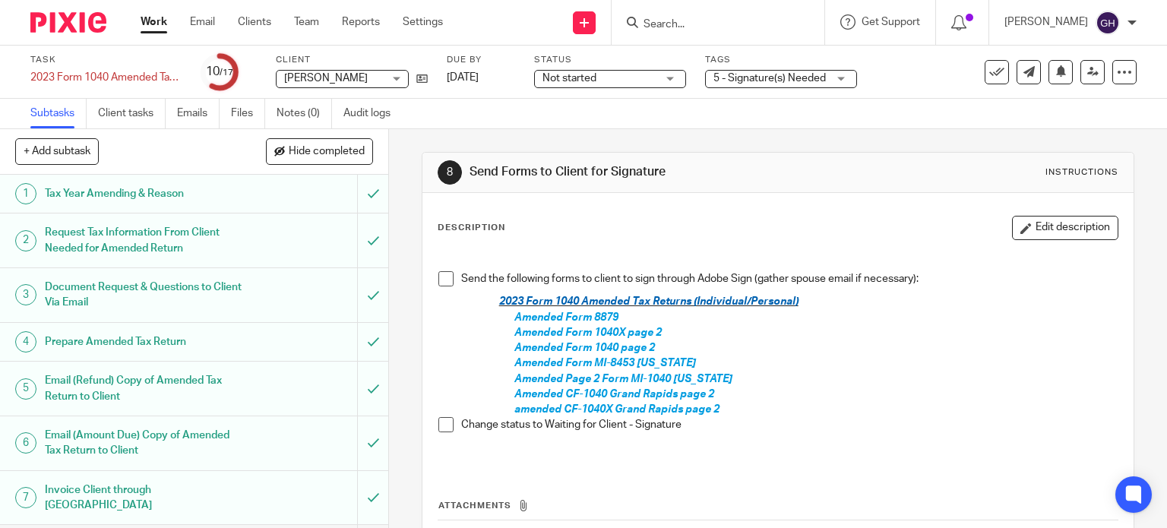
click at [490, 90] on div "Task 2023 Form 1040 Amended Tax Returns (Individual/Personal) Save 2023 Form 10…" at bounding box center [583, 72] width 1167 height 53
click at [605, 81] on span "Not started" at bounding box center [599, 79] width 114 height 16
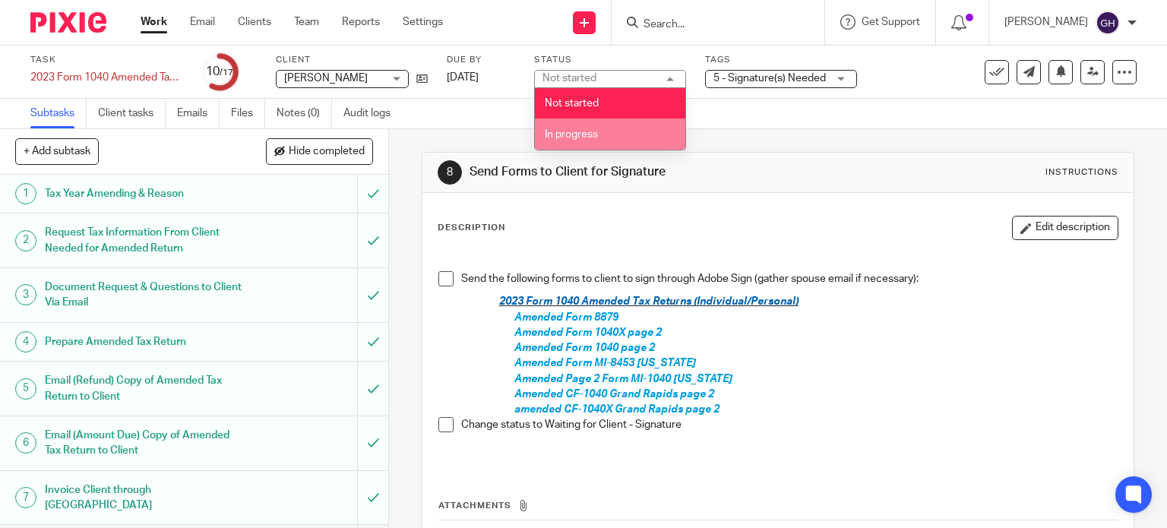
click at [611, 124] on li "In progress" at bounding box center [610, 133] width 150 height 31
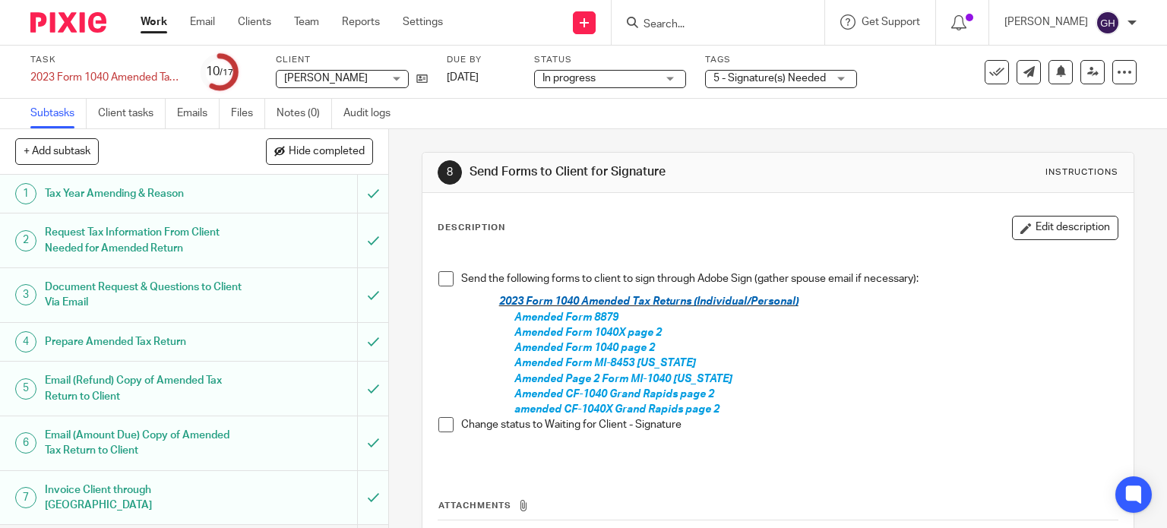
click at [769, 82] on span "5 - Signature(s) Needed" at bounding box center [769, 78] width 112 height 11
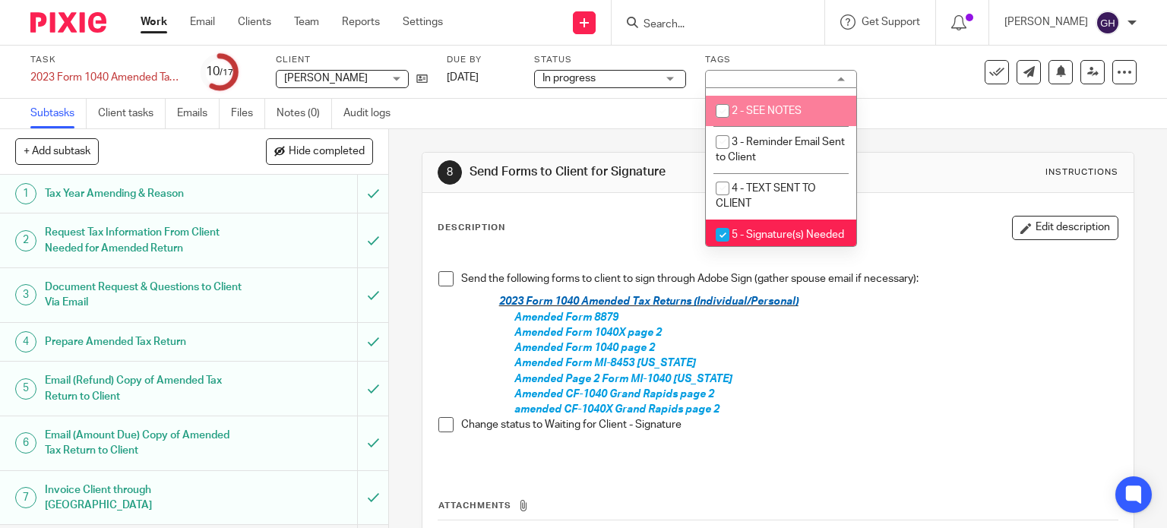
scroll to position [76, 0]
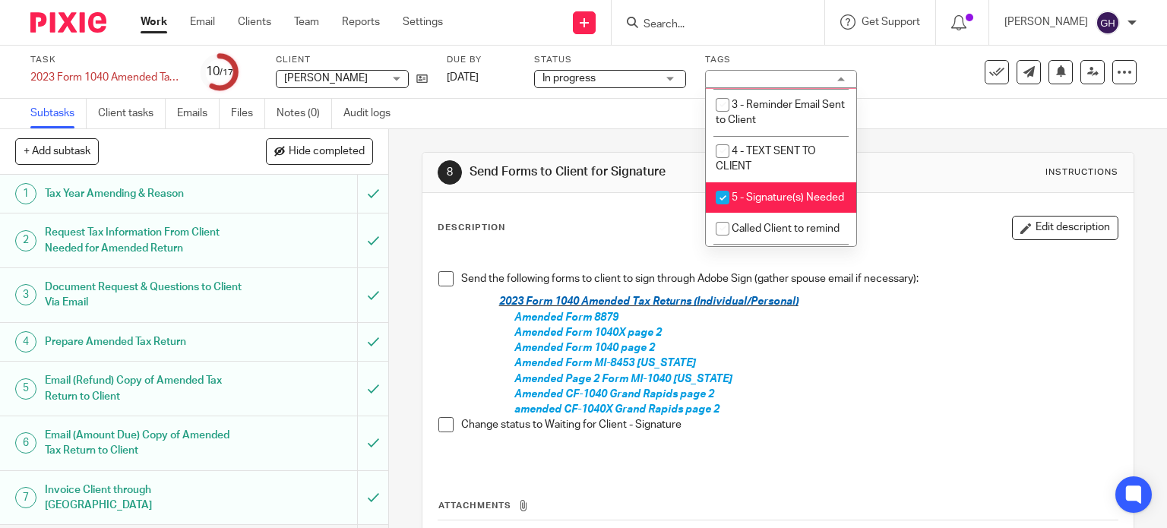
click at [786, 79] on span "2 - SEE NOTES" at bounding box center [766, 73] width 70 height 11
checkbox input "true"
click at [740, 209] on li "5 - Signature(s) Needed" at bounding box center [781, 197] width 150 height 31
checkbox input "false"
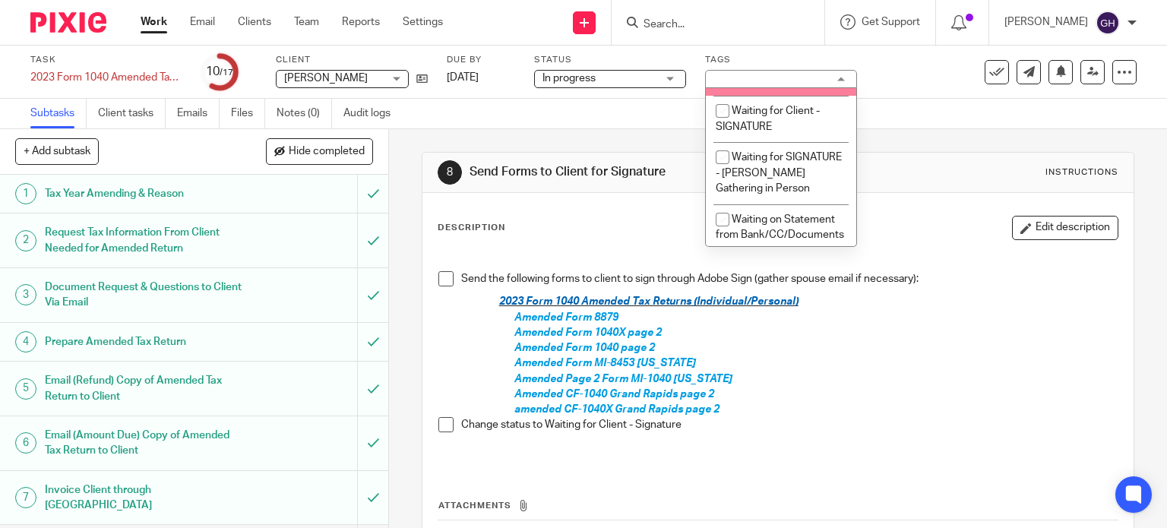
scroll to position [1367, 0]
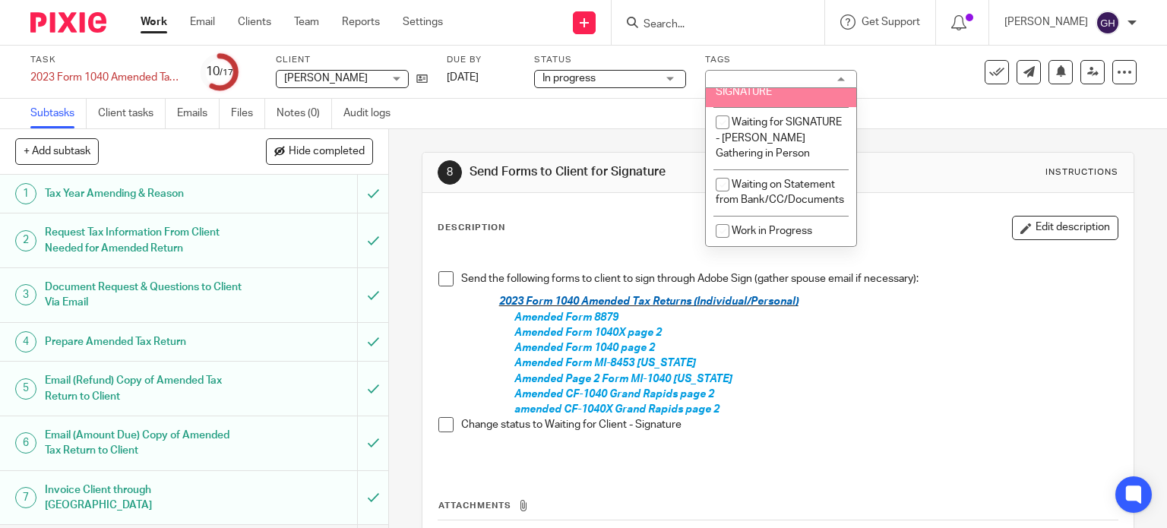
click at [771, 107] on li "Waiting for Client - SIGNATURE" at bounding box center [781, 84] width 150 height 46
checkbox input "true"
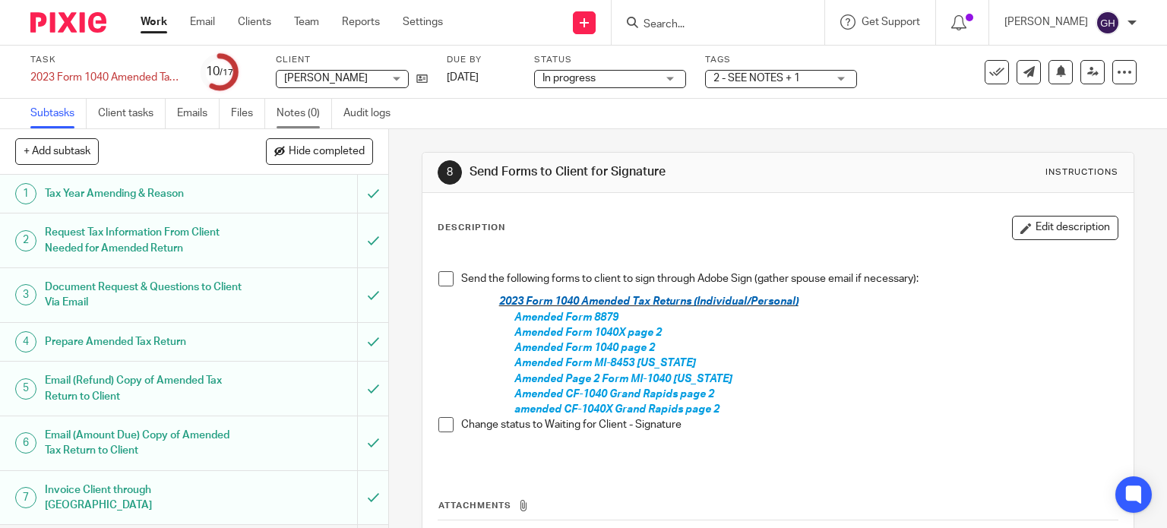
click at [286, 118] on link "Notes (0)" at bounding box center [303, 114] width 55 height 30
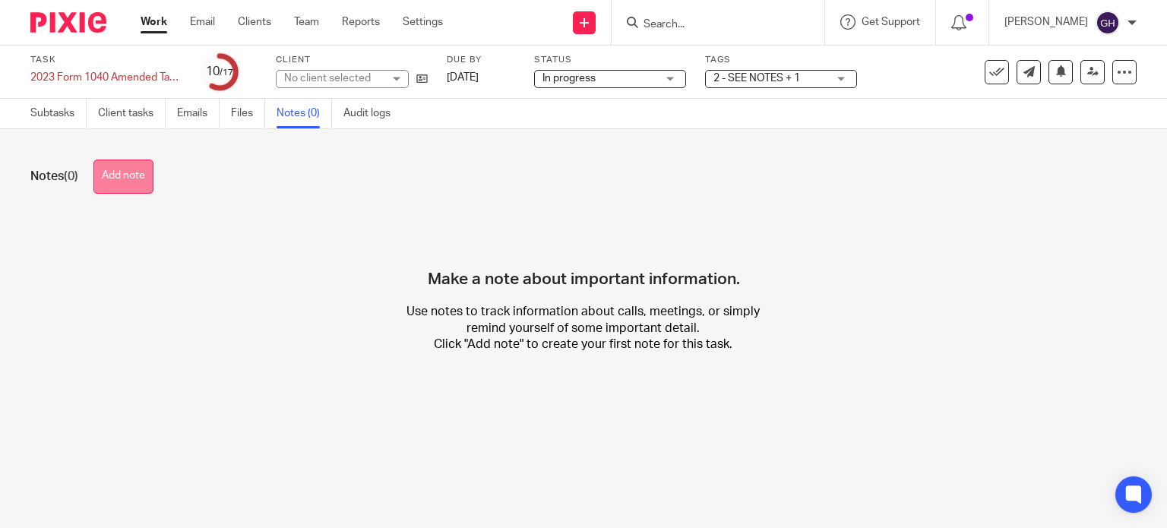
click at [143, 179] on button "Add note" at bounding box center [123, 176] width 60 height 34
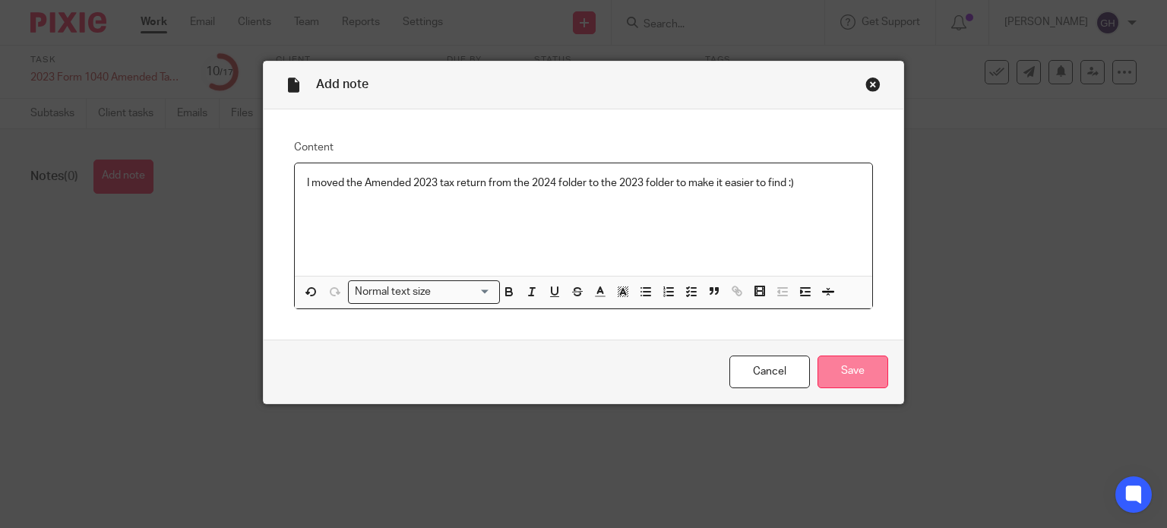
click at [850, 385] on input "Save" at bounding box center [852, 371] width 71 height 33
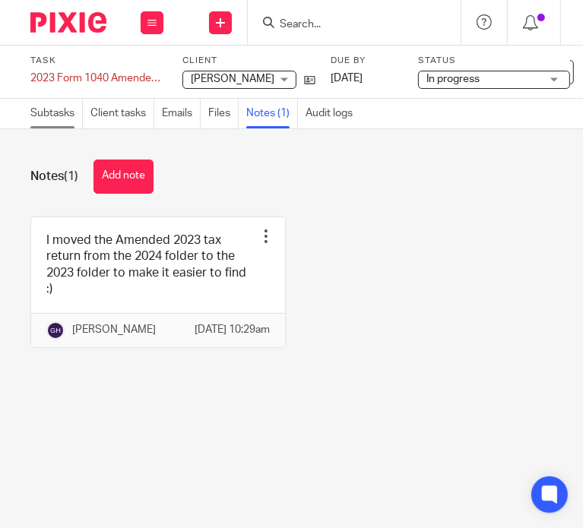
drag, startPoint x: 45, startPoint y: 96, endPoint x: 58, endPoint y: 115, distance: 23.0
click at [45, 96] on div "Task 2023 Form 1040 Amended Tax Returns (Individual/Personal) Save 2023 Form 10…" at bounding box center [291, 72] width 583 height 53
click at [58, 128] on link "Subtasks" at bounding box center [56, 114] width 52 height 30
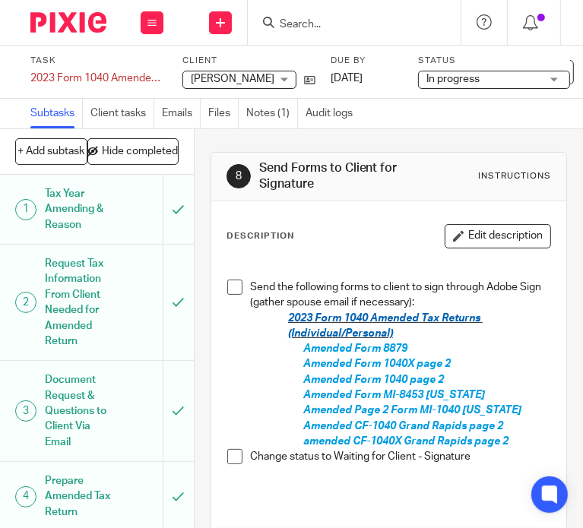
click at [382, 217] on div "Description Edit description Send the following forms to client to sign through…" at bounding box center [388, 430] width 355 height 459
click at [232, 288] on span at bounding box center [234, 286] width 15 height 15
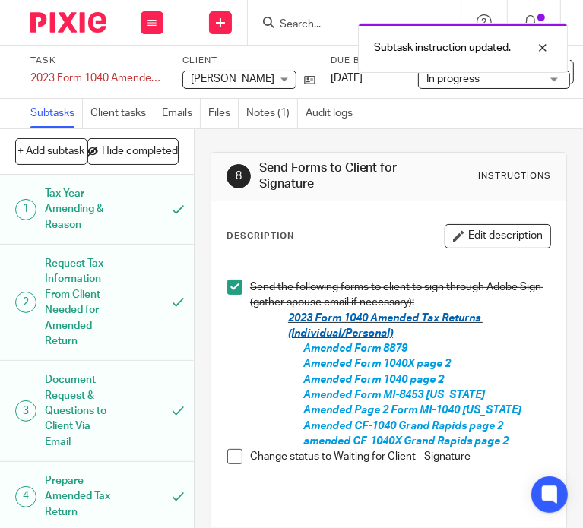
click at [229, 455] on span at bounding box center [234, 456] width 15 height 15
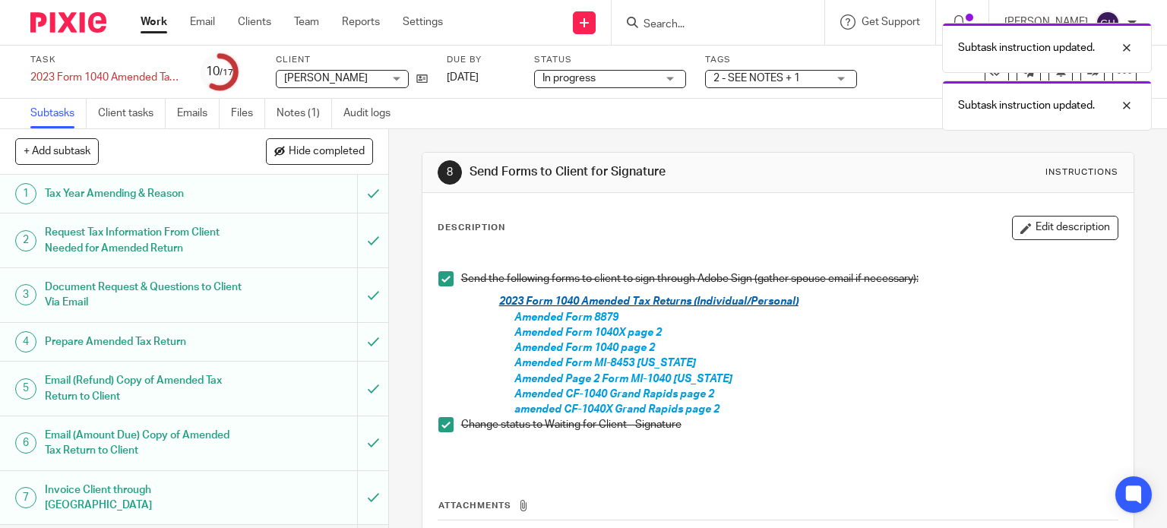
click at [582, 81] on div "Subtask instruction updated. Subtask instruction updated." at bounding box center [867, 72] width 568 height 115
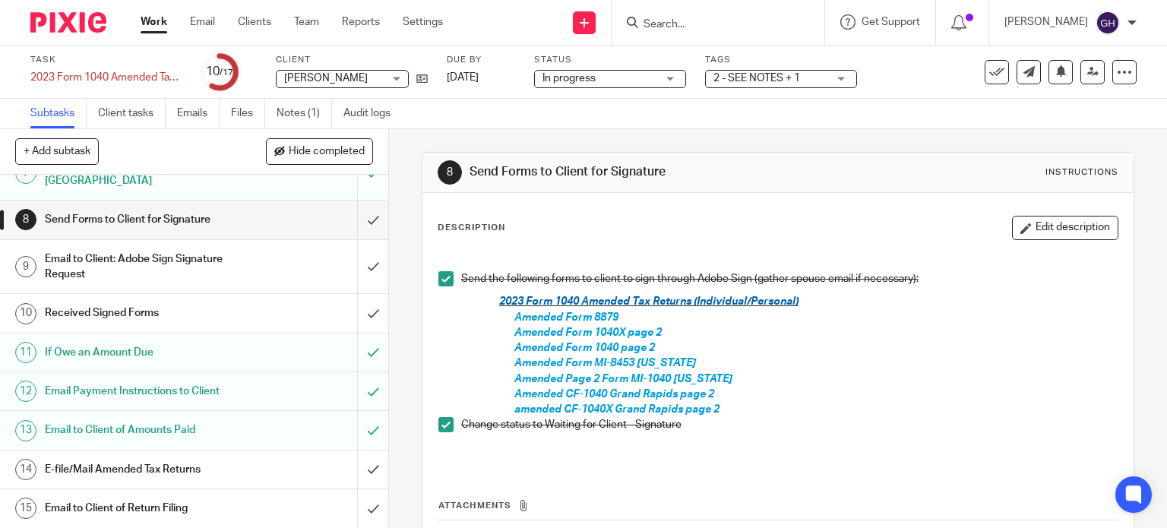
scroll to position [248, 0]
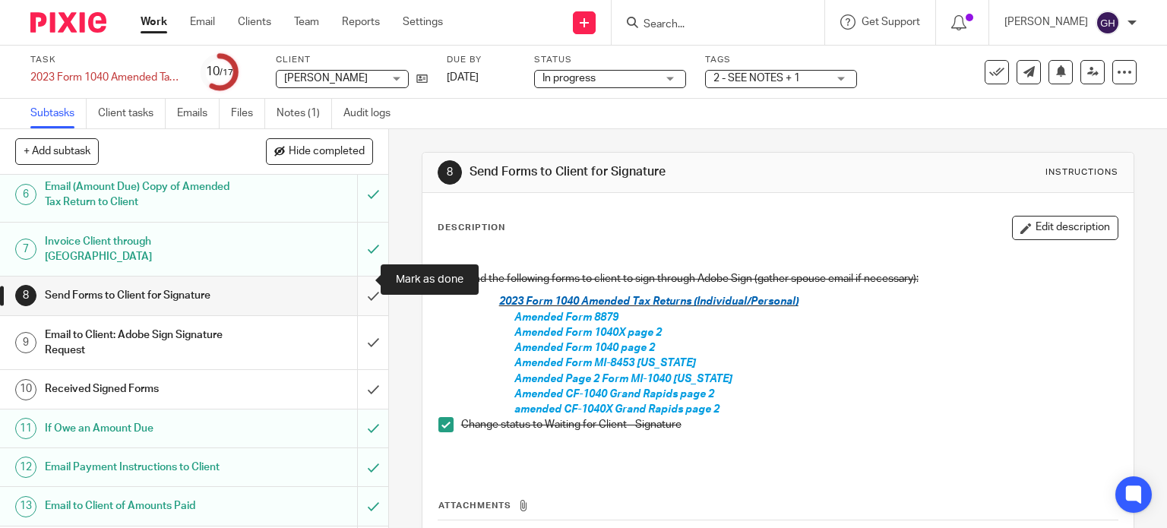
click at [358, 279] on input "submit" at bounding box center [194, 295] width 388 height 38
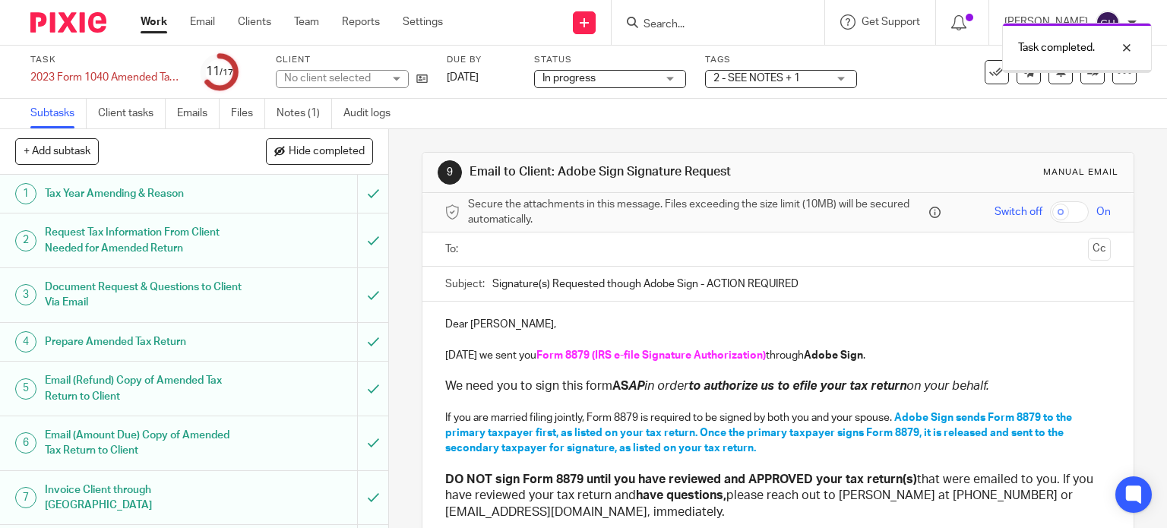
click at [489, 248] on input "text" at bounding box center [777, 249] width 608 height 17
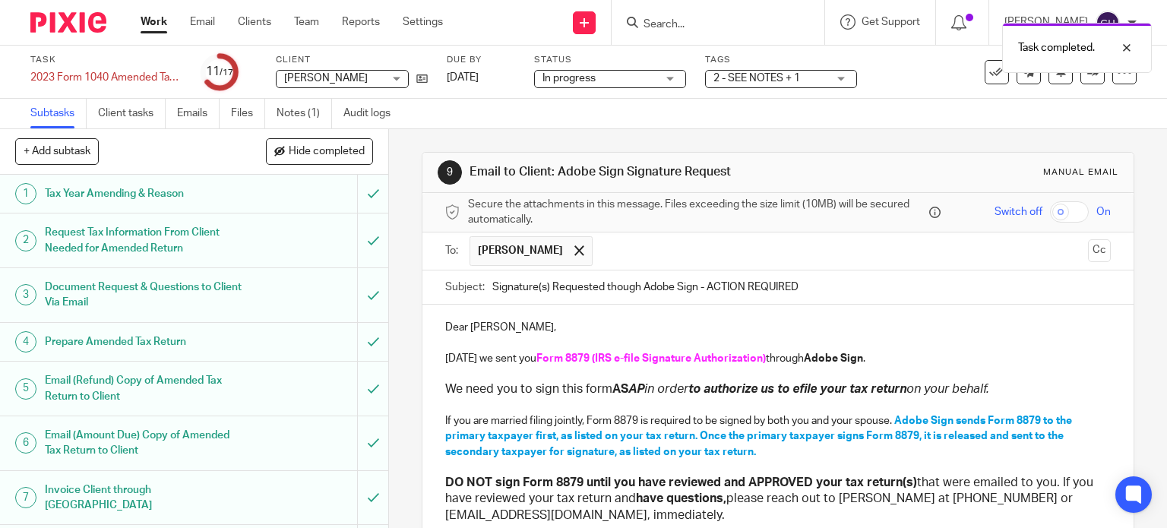
click at [634, 282] on input "Signature(s) Requested though Adobe Sign - ACTION REQUIRED" at bounding box center [801, 287] width 619 height 34
click at [650, 283] on input "Signature(s) Requested though Adobe Sign - ACTION REQUIRED" at bounding box center [801, 287] width 619 height 34
type input "Signature(s) Requested though jSign - ACTION REQUIRED"
click at [813, 360] on strong "Adobe Sign" at bounding box center [833, 358] width 59 height 11
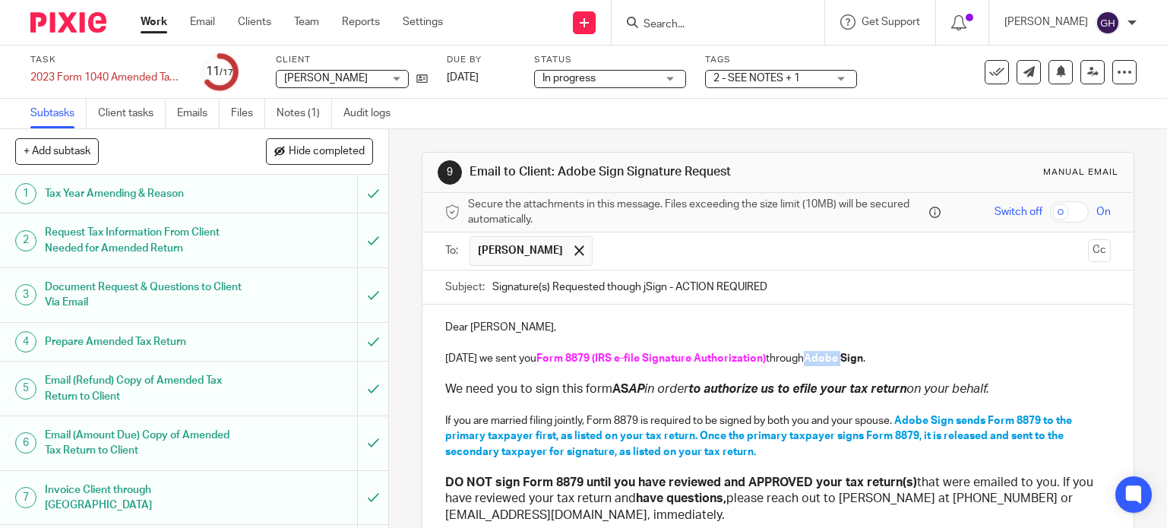
click at [813, 360] on strong "Adobe Sign" at bounding box center [833, 358] width 59 height 11
drag, startPoint x: 529, startPoint y: 356, endPoint x: 760, endPoint y: 362, distance: 230.9
click at [760, 362] on p "Today we sent you Form 8879 (IRS e-file Signature Authorization) through jSign ." at bounding box center [778, 358] width 666 height 15
drag, startPoint x: 535, startPoint y: 359, endPoint x: 660, endPoint y: 359, distance: 125.3
click at [660, 359] on p "Today we sent your 2023 Amended Tax Return through jSign ." at bounding box center [778, 358] width 666 height 15
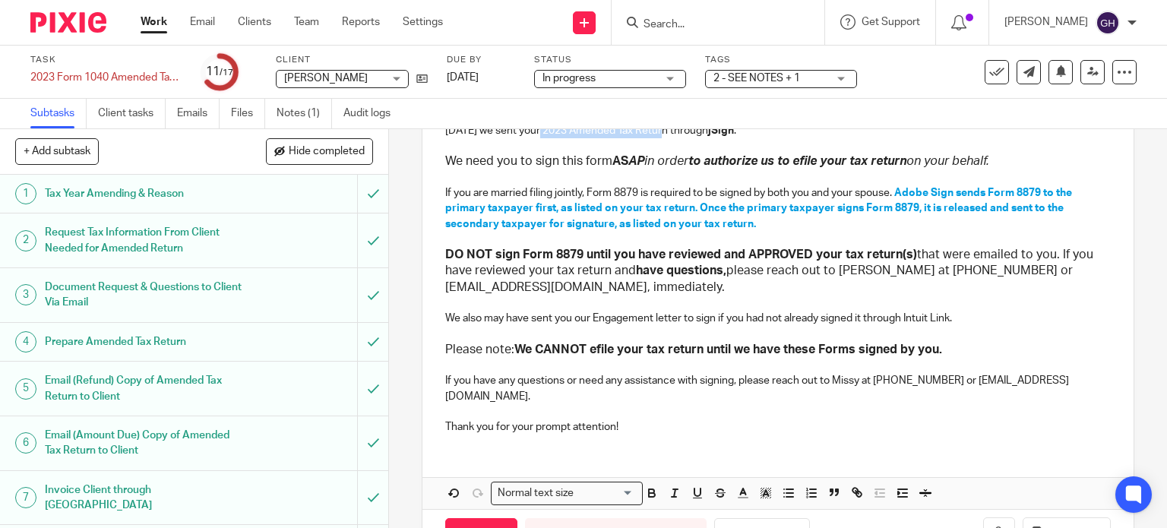
scroll to position [264, 0]
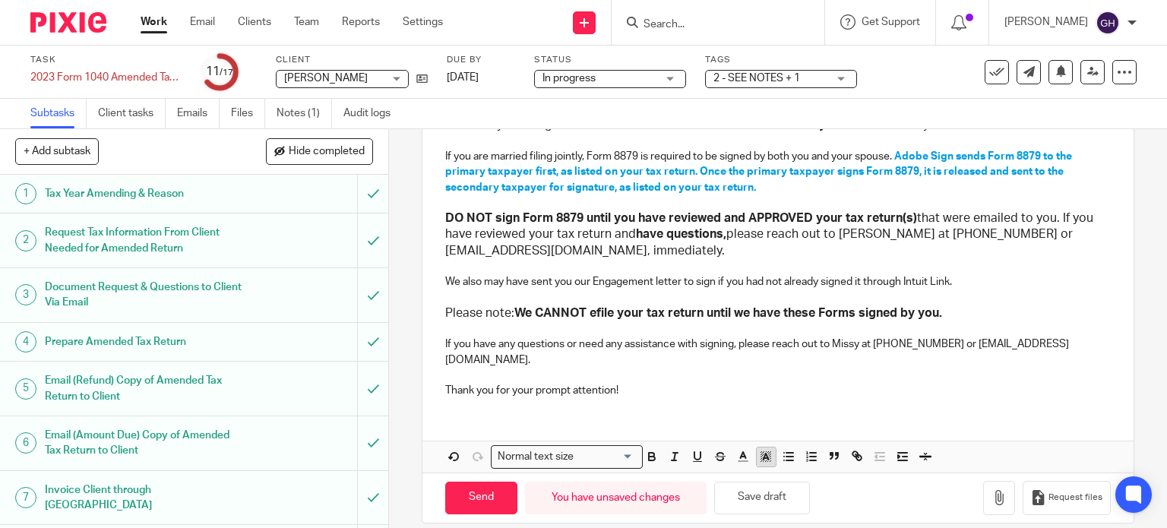
click at [763, 453] on polyline "button" at bounding box center [765, 456] width 5 height 6
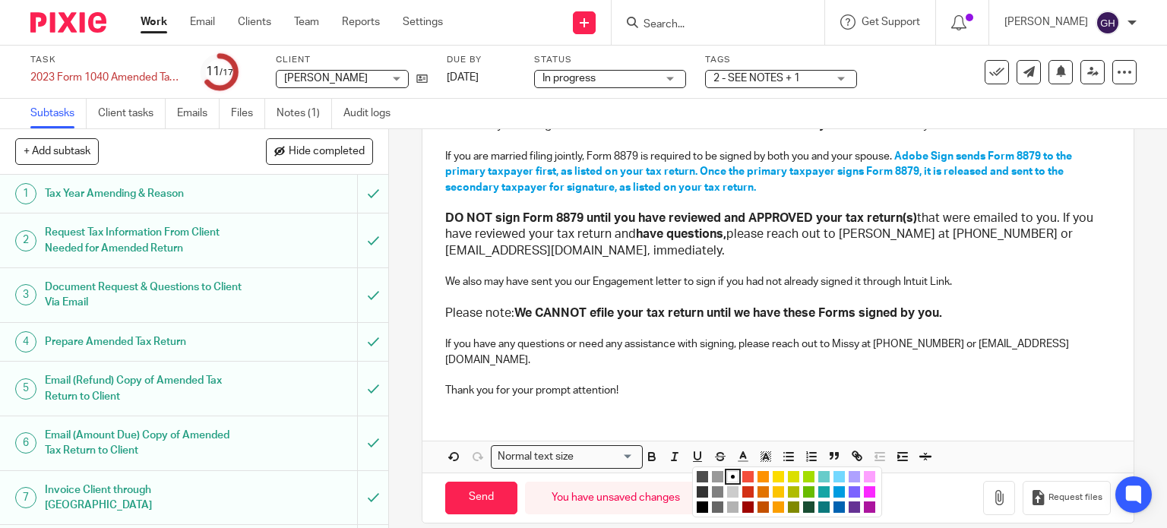
click at [864, 486] on li "color:#FA28FF" at bounding box center [869, 491] width 11 height 11
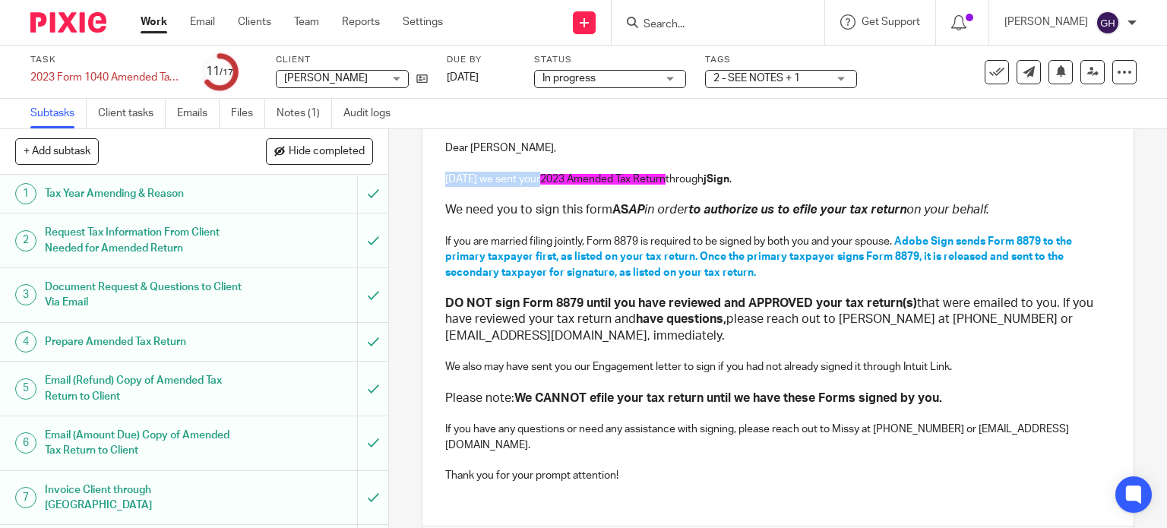
scroll to position [36, 0]
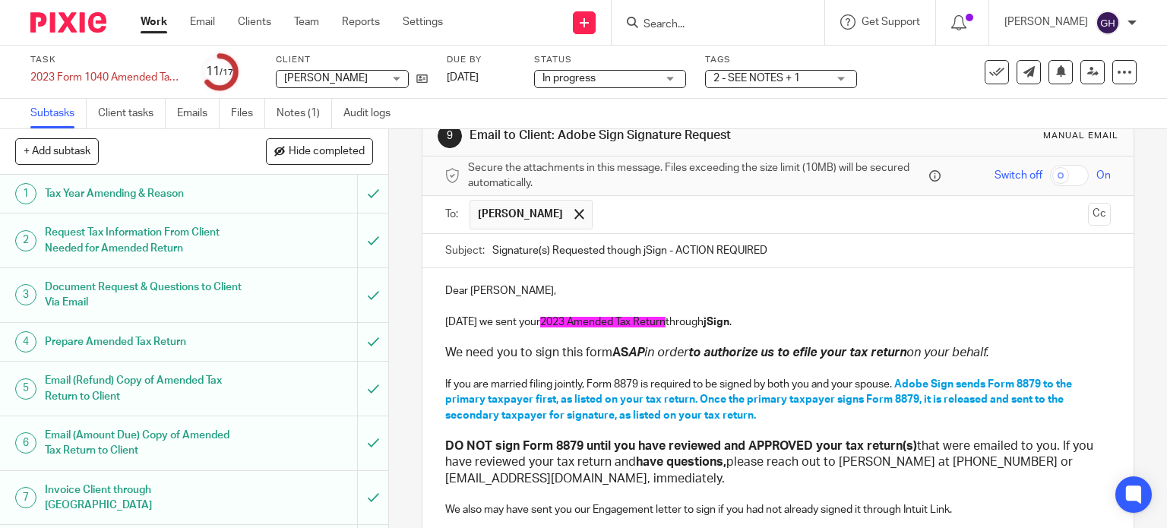
click at [751, 352] on em "to authorize us to efile your tax return" at bounding box center [797, 352] width 218 height 12
click at [632, 324] on span "2023 Amended Tax Return" at bounding box center [602, 322] width 125 height 11
click at [640, 324] on span "2023 Amended Tax Return" at bounding box center [602, 322] width 125 height 11
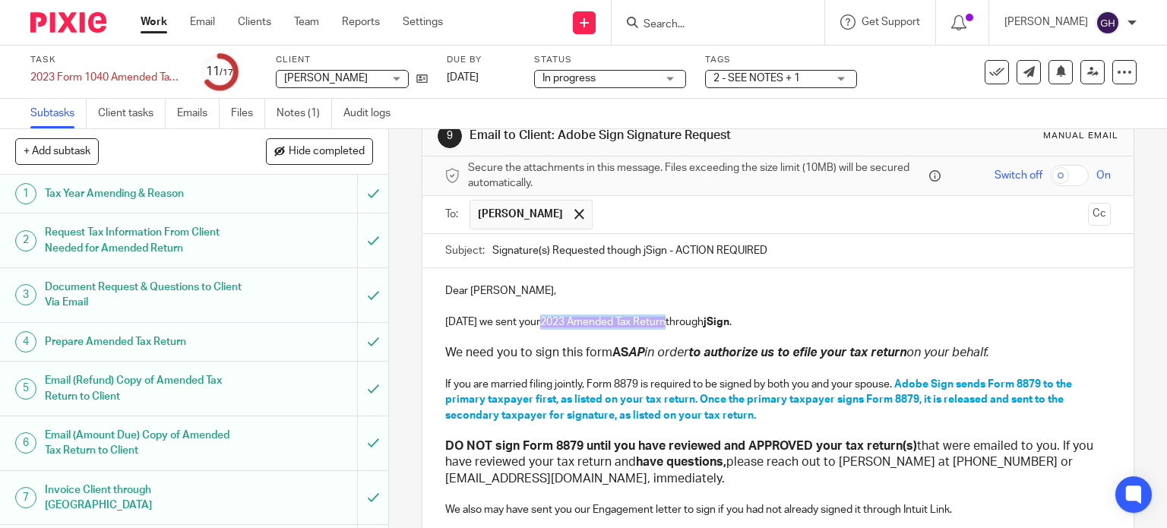
drag, startPoint x: 658, startPoint y: 321, endPoint x: 535, endPoint y: 329, distance: 123.3
click at [535, 329] on div "Dear Teresa Snoap, Today we sent your 2023 Amended Tax Return through jSign . W…" at bounding box center [778, 452] width 712 height 369
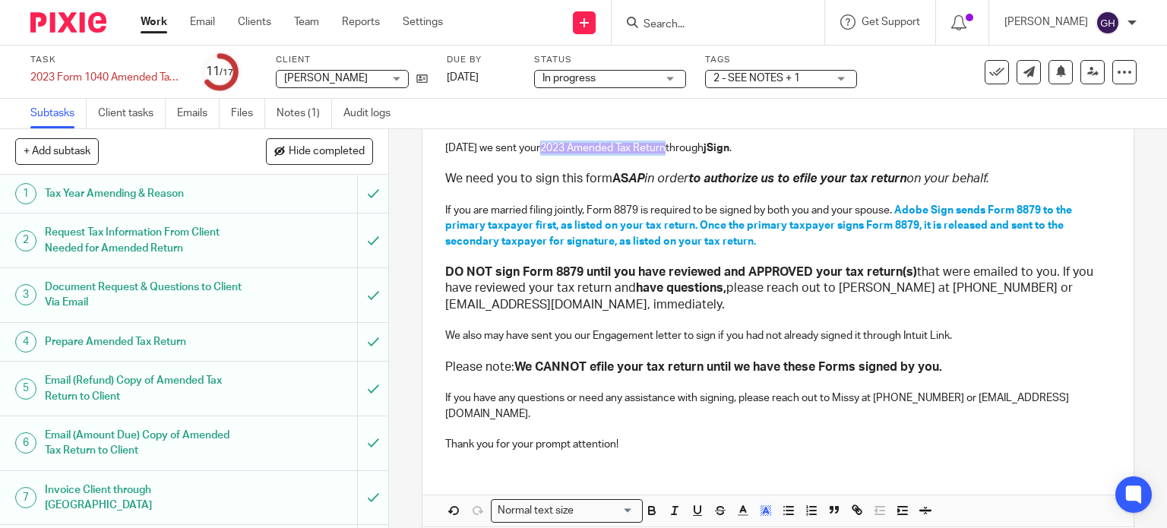
scroll to position [264, 0]
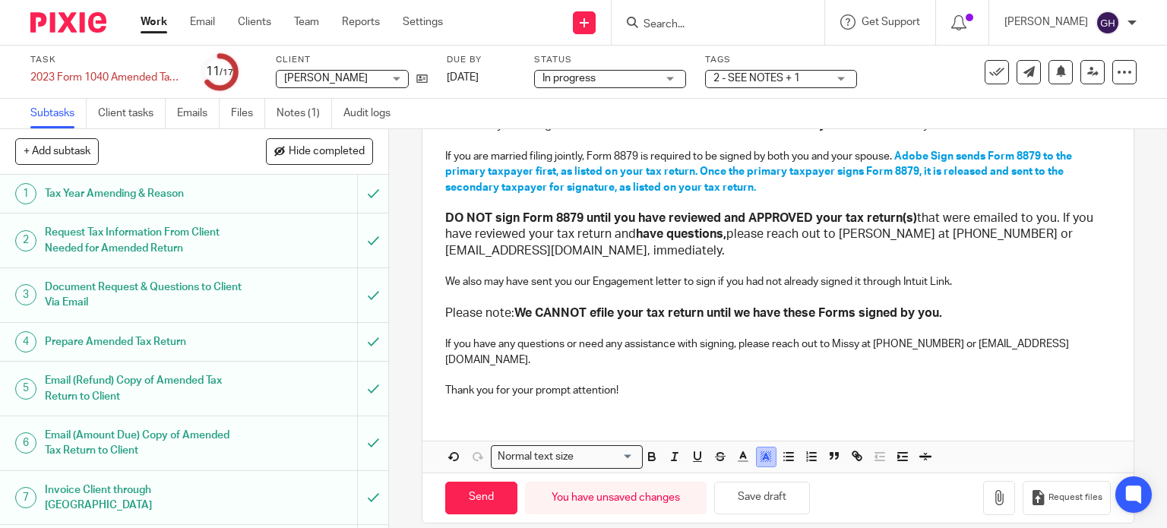
click at [763, 453] on polyline "button" at bounding box center [765, 456] width 5 height 6
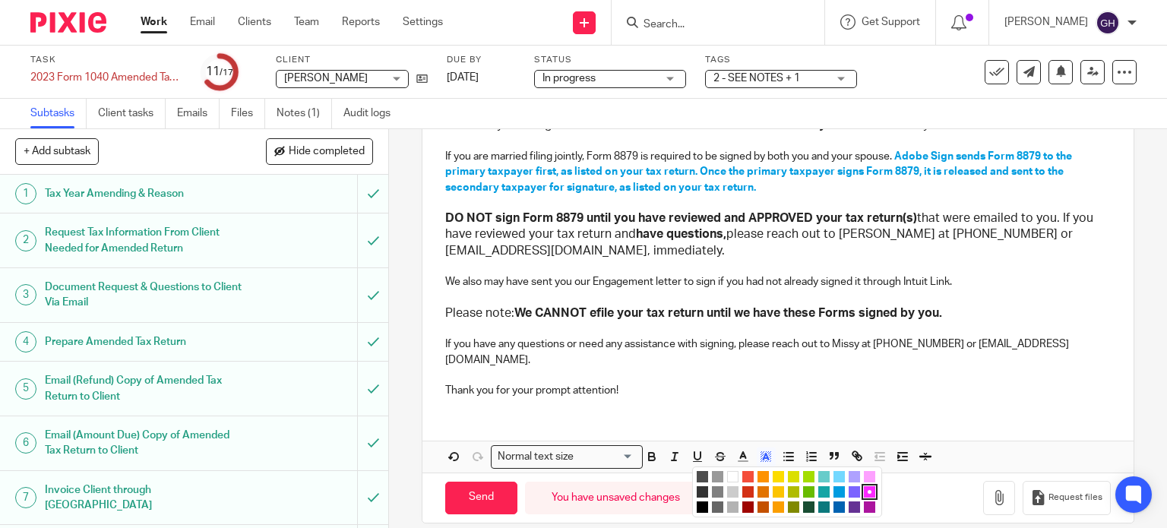
click at [727, 471] on li "color:#FFFFFF" at bounding box center [732, 476] width 11 height 11
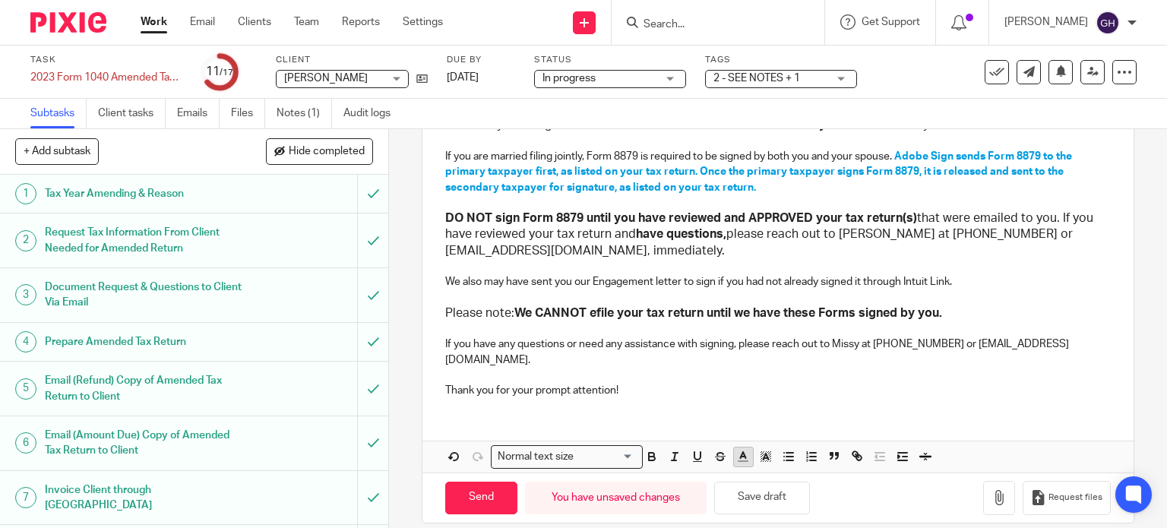
click at [741, 450] on icon "button" at bounding box center [743, 457] width 14 height 14
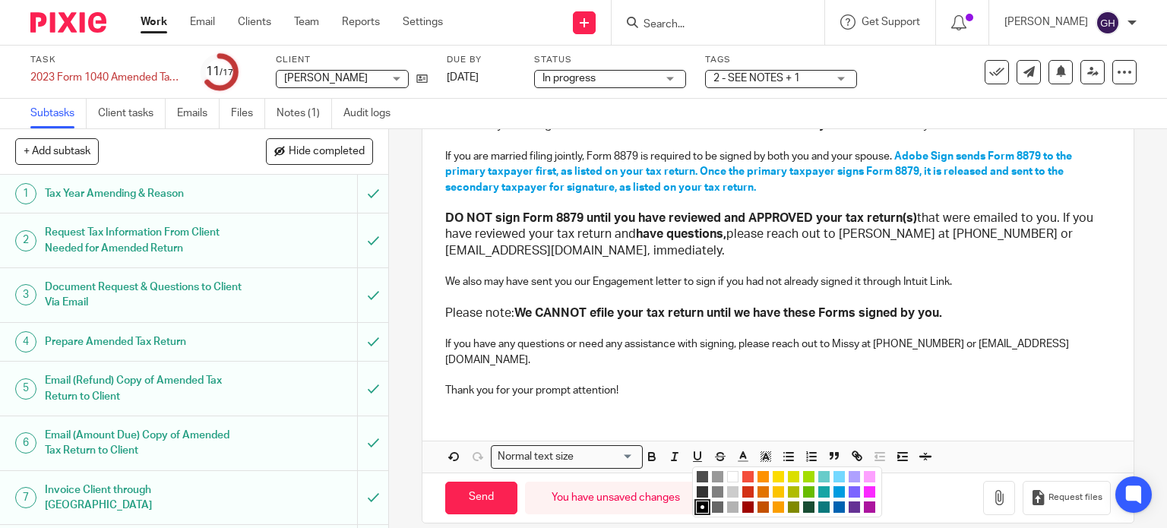
click at [868, 486] on li "color:#FA28FF" at bounding box center [869, 491] width 11 height 11
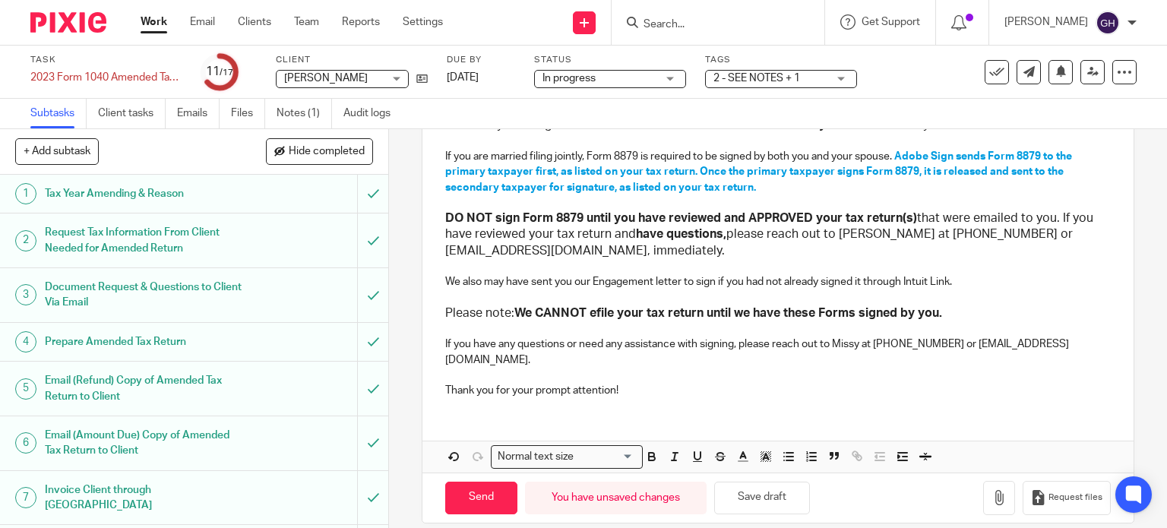
click at [797, 333] on p at bounding box center [778, 328] width 666 height 15
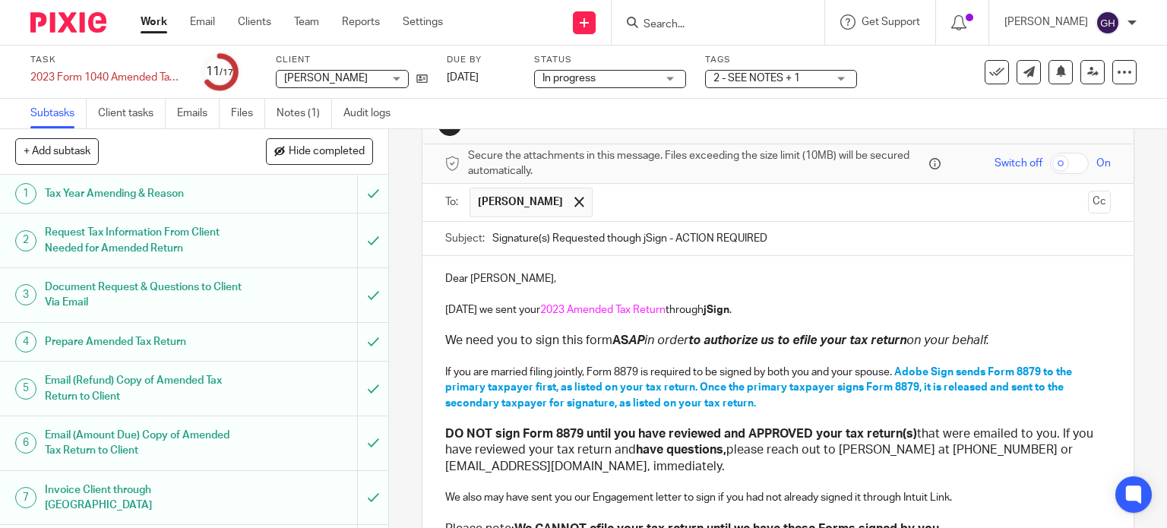
scroll to position [76, 0]
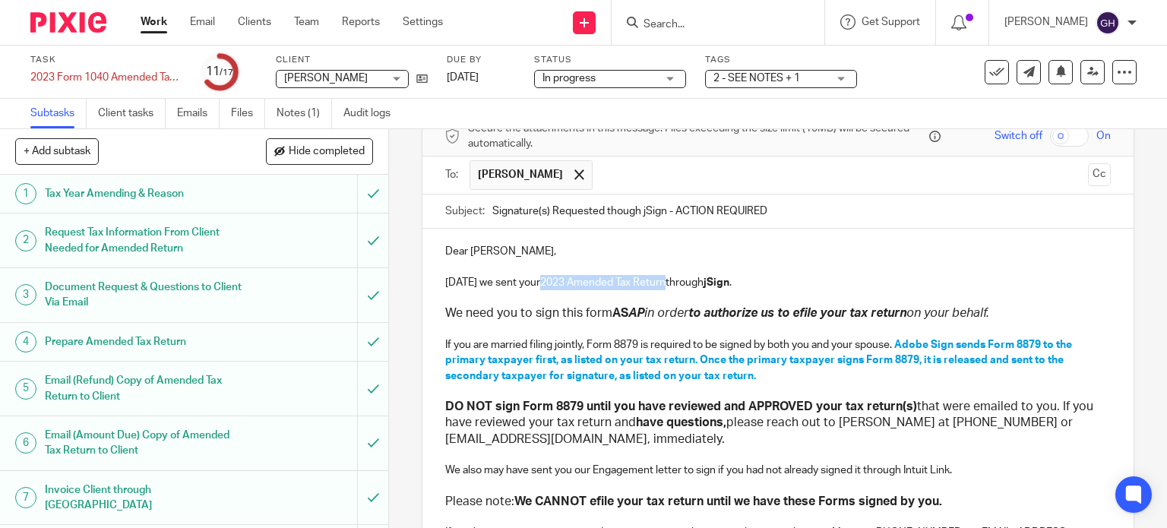
drag, startPoint x: 536, startPoint y: 282, endPoint x: 658, endPoint y: 285, distance: 121.6
click at [658, 285] on span "2023 Amended Tax Return" at bounding box center [602, 282] width 125 height 11
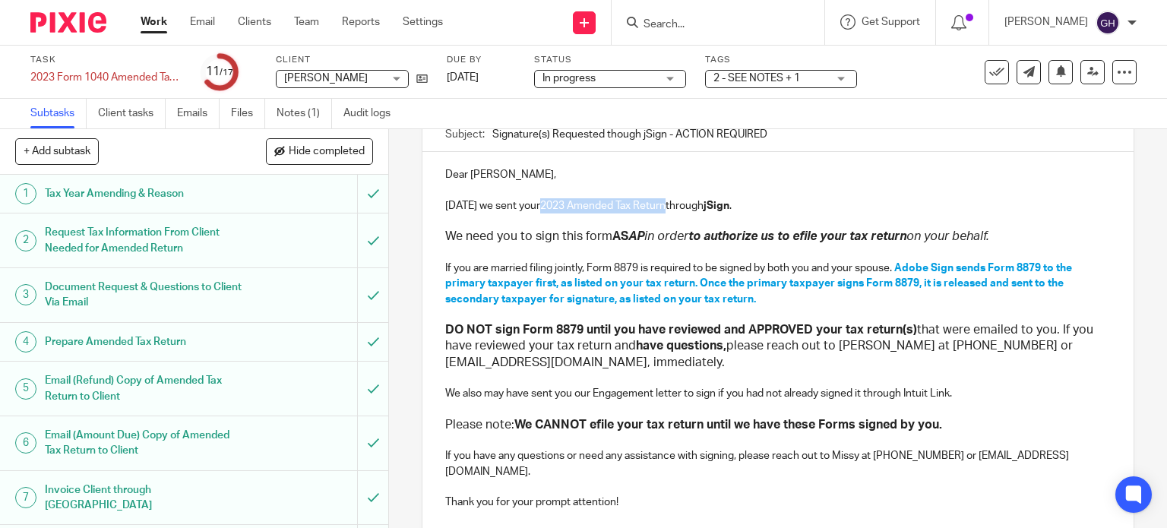
scroll to position [264, 0]
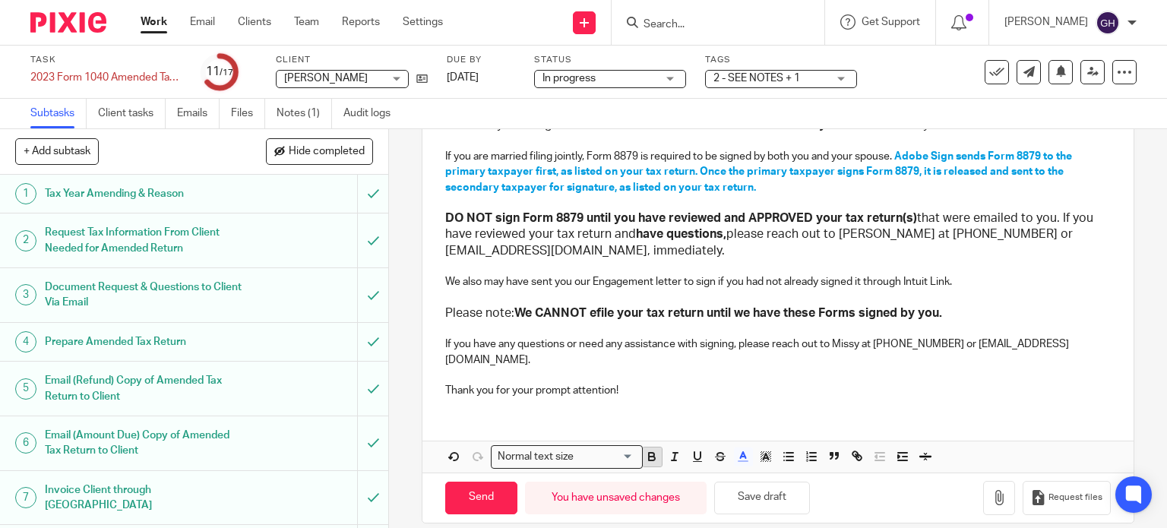
click at [653, 450] on icon "button" at bounding box center [652, 457] width 14 height 14
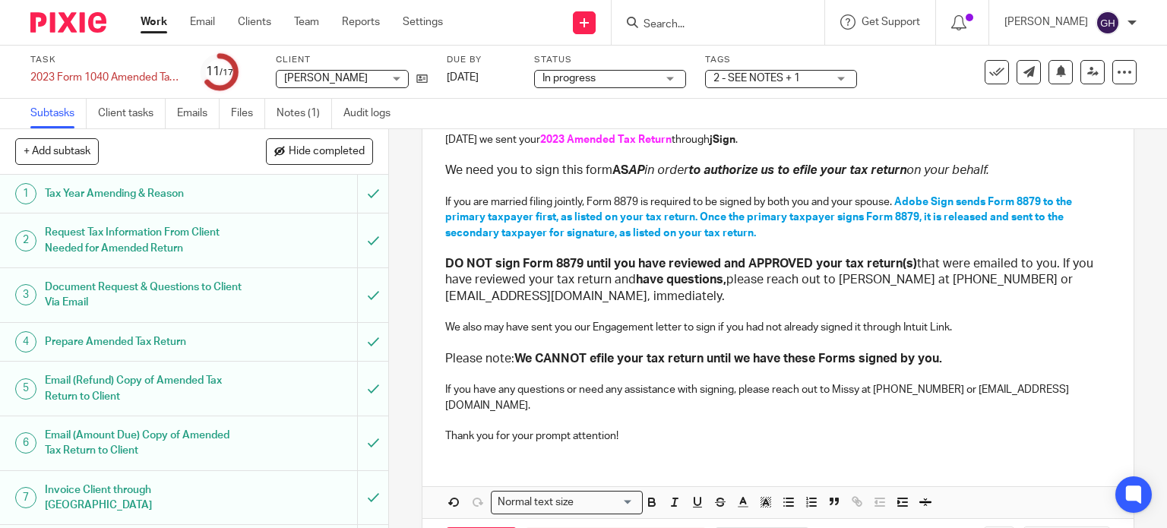
click at [705, 344] on p at bounding box center [778, 343] width 666 height 15
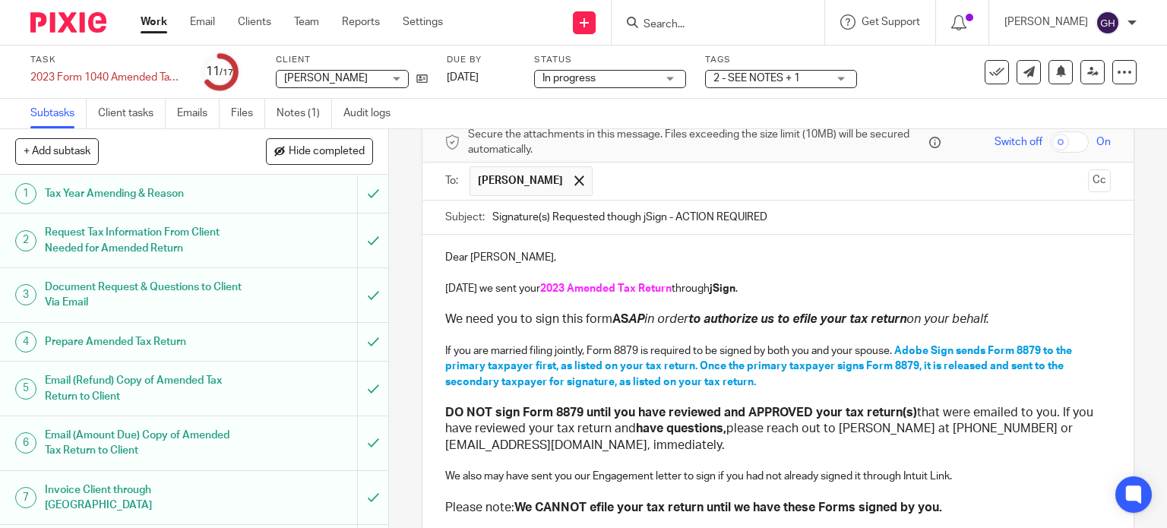
scroll to position [67, 0]
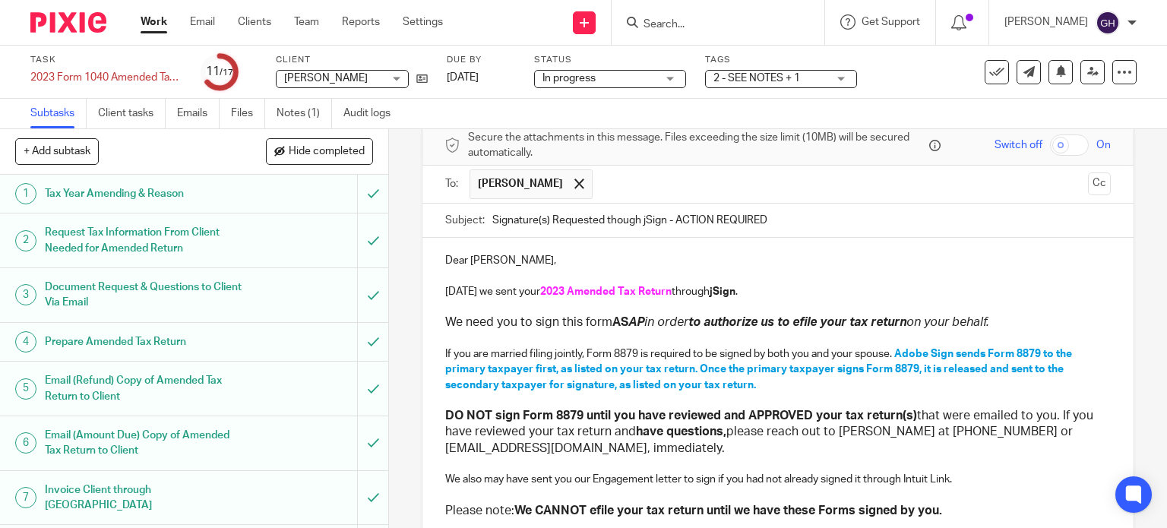
click at [897, 352] on span "Adobe Sign sends Form 8879 to the primary taxpayer first, as listed on your tax…" at bounding box center [759, 370] width 629 height 42
click at [902, 352] on span "Adobe Sign sends Form 8879 to the primary taxpayer first, as listed on your tax…" at bounding box center [759, 370] width 629 height 42
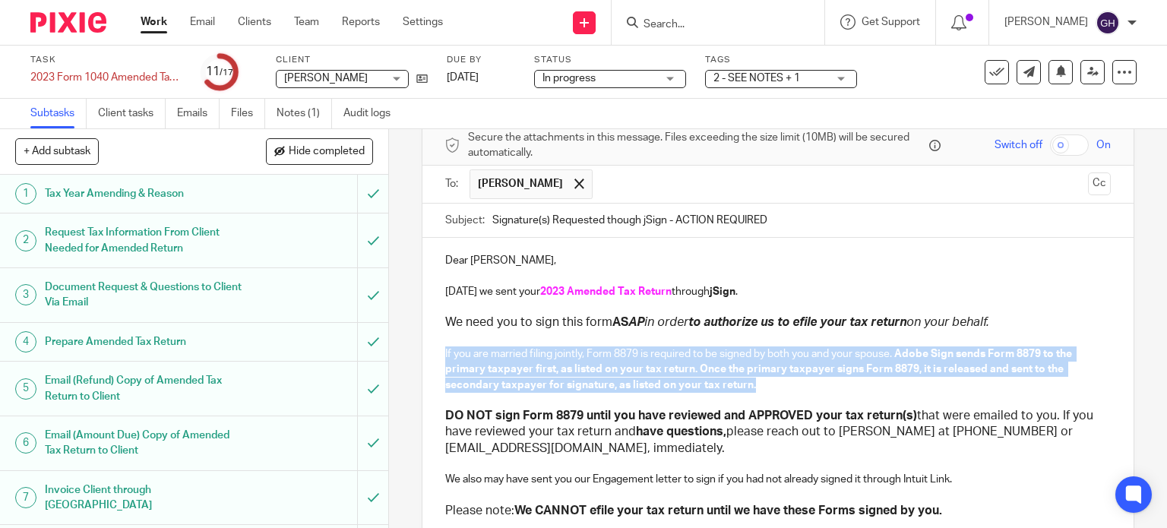
click at [902, 352] on span "Adobe Sign sends Form 8879 to the primary taxpayer first, as listed on your tax…" at bounding box center [759, 370] width 629 height 42
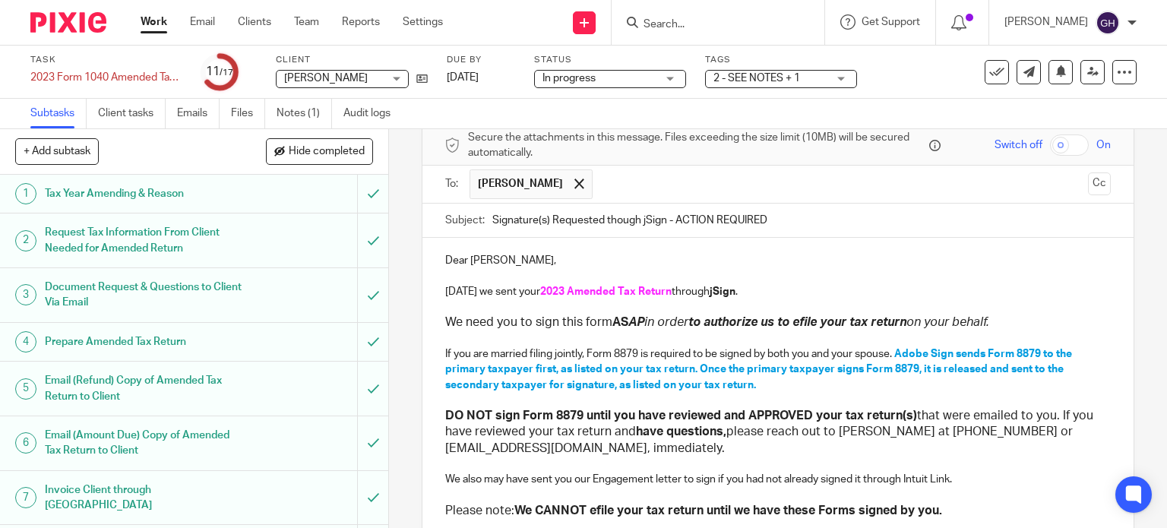
click at [917, 349] on span "Adobe Sign sends Form 8879 to the primary taxpayer first, as listed on your tax…" at bounding box center [759, 370] width 629 height 42
click at [919, 352] on span "Adobe Sign sends Form 8879 to the primary taxpayer first, as listed on your tax…" at bounding box center [759, 370] width 629 height 42
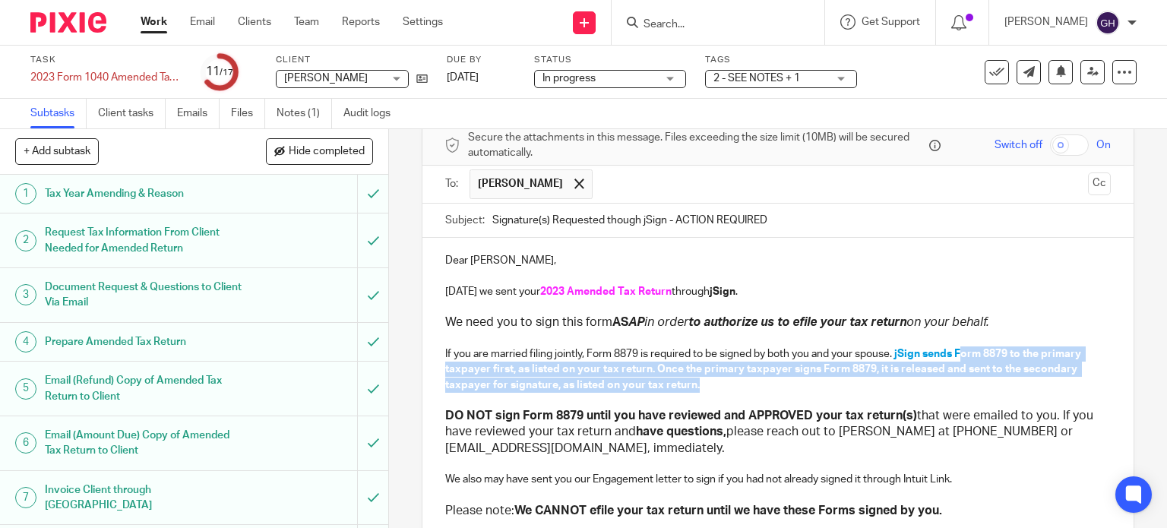
drag, startPoint x: 957, startPoint y: 349, endPoint x: 945, endPoint y: 384, distance: 37.7
click at [945, 384] on p "If you are married filing jointly, Form 8879 is required to be signed by both y…" at bounding box center [778, 369] width 666 height 46
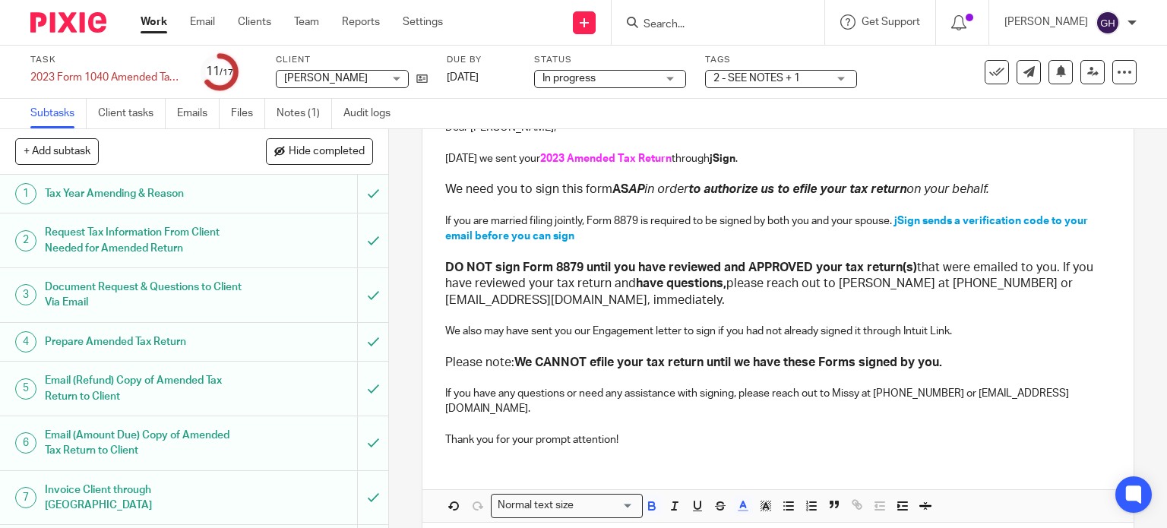
scroll to position [219, 0]
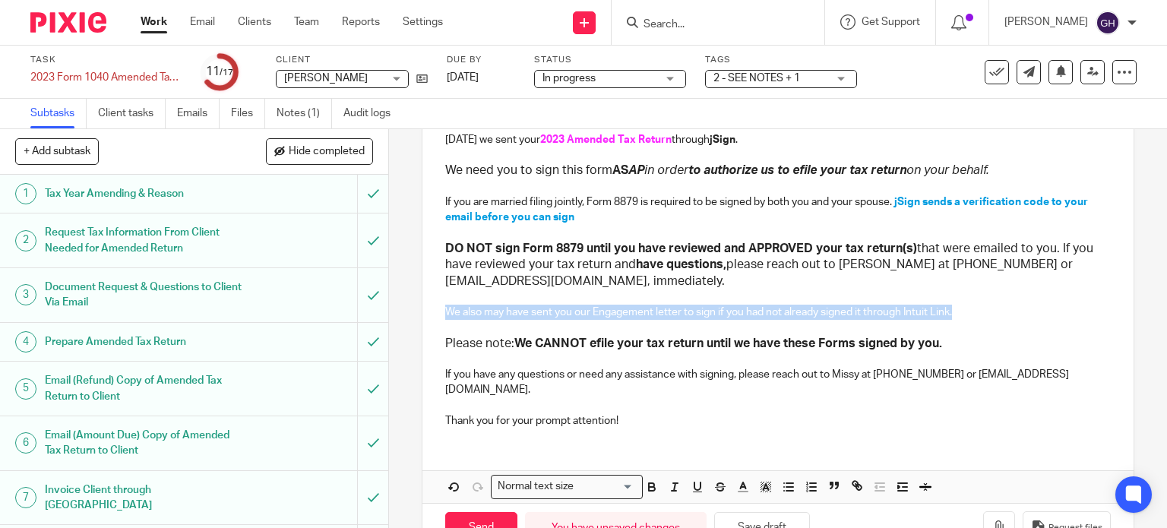
drag, startPoint x: 964, startPoint y: 314, endPoint x: 425, endPoint y: 311, distance: 538.5
click at [425, 311] on div "Dear Teresa Snoap, Today we sent your 2023 Amended Tax Return through jSign . W…" at bounding box center [778, 263] width 712 height 354
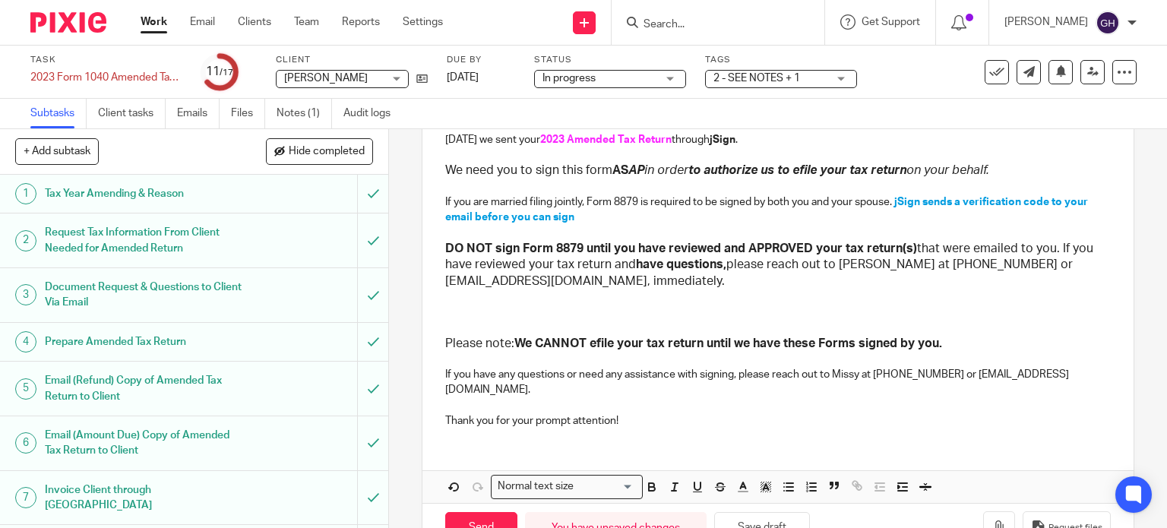
scroll to position [86, 0]
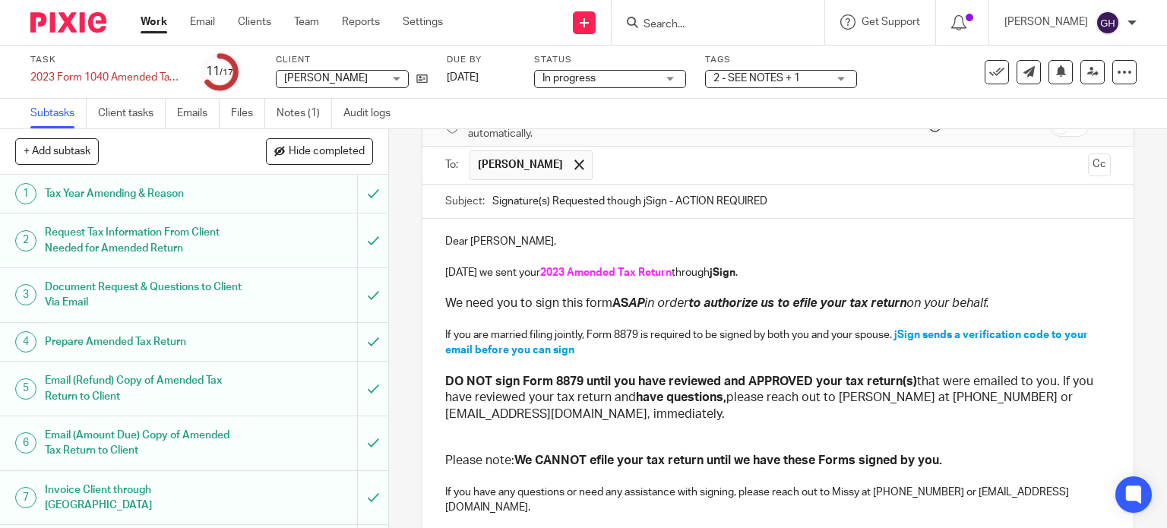
click at [848, 490] on p "If you have any questions or need any assistance with signing, please reach out…" at bounding box center [778, 500] width 666 height 31
click at [909, 485] on p "If you have any questions or need any assistance with signing, please reach out…" at bounding box center [778, 500] width 666 height 31
click at [946, 490] on p "If you have any questions or need any assistance with signing, please reach out…" at bounding box center [778, 500] width 666 height 31
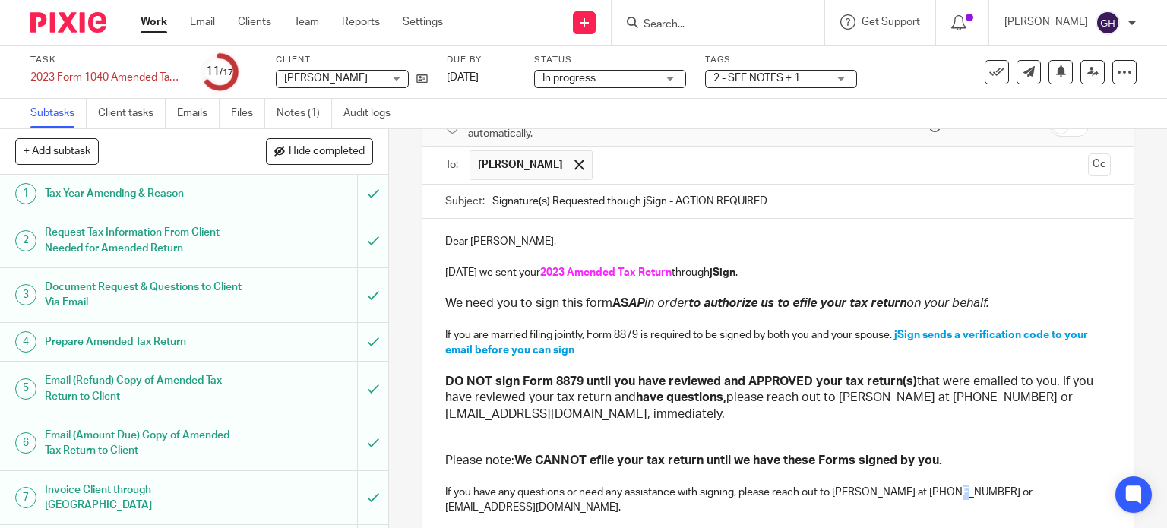
click at [946, 490] on p "If you have any questions or need any assistance with signing, please reach out…" at bounding box center [778, 500] width 666 height 31
click at [937, 485] on p "If you have any questions or need any assistance with signing, please reach out…" at bounding box center [778, 500] width 666 height 31
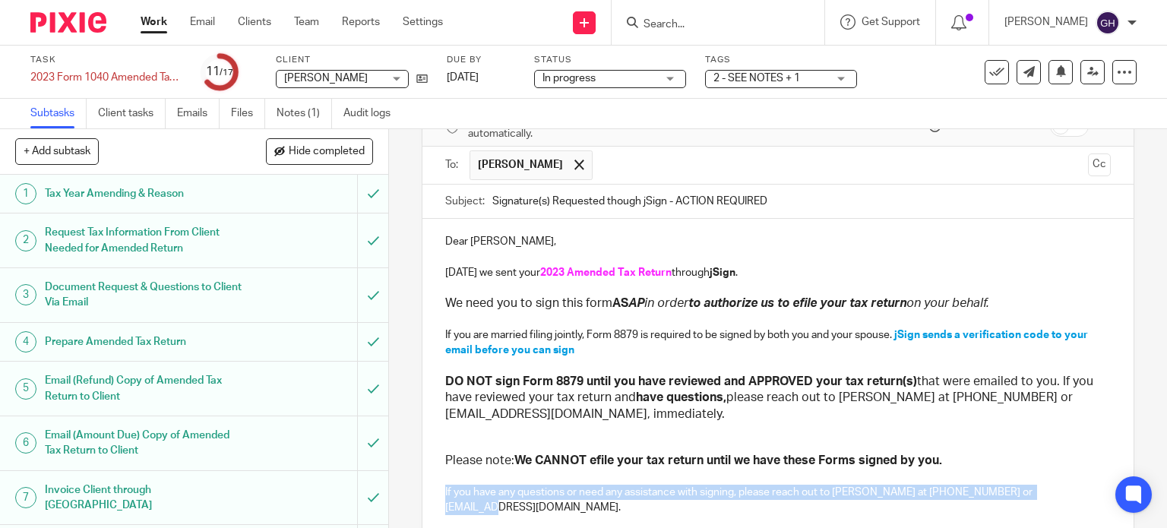
click at [937, 485] on p "If you have any questions or need any assistance with signing, please reach out…" at bounding box center [778, 500] width 666 height 31
click at [942, 486] on p "If you have any questions or need any assistance with signing, please reach out…" at bounding box center [778, 500] width 666 height 31
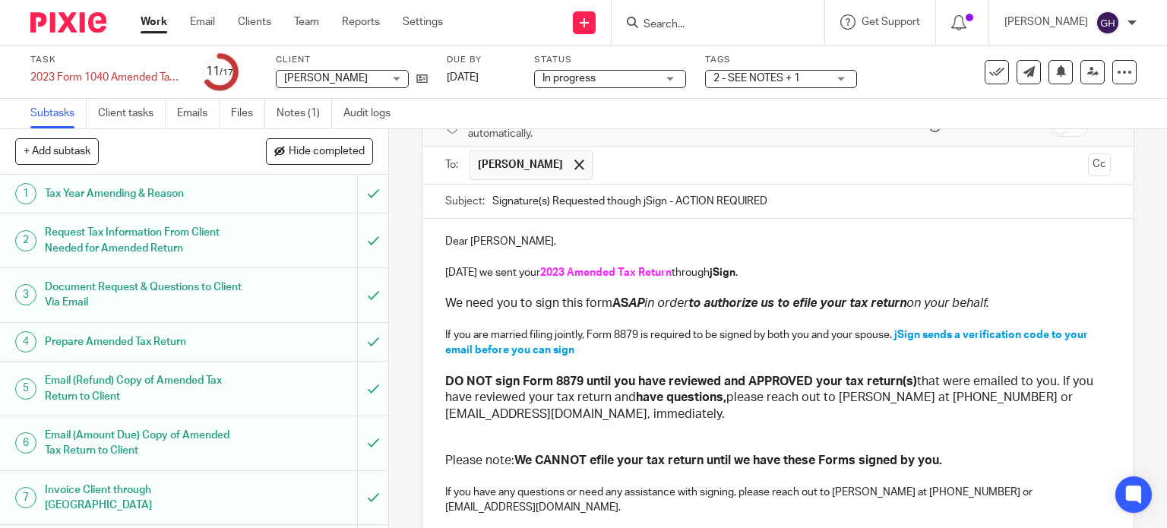
click at [938, 492] on p "If you have any questions or need any assistance with signing, please reach out…" at bounding box center [778, 500] width 666 height 31
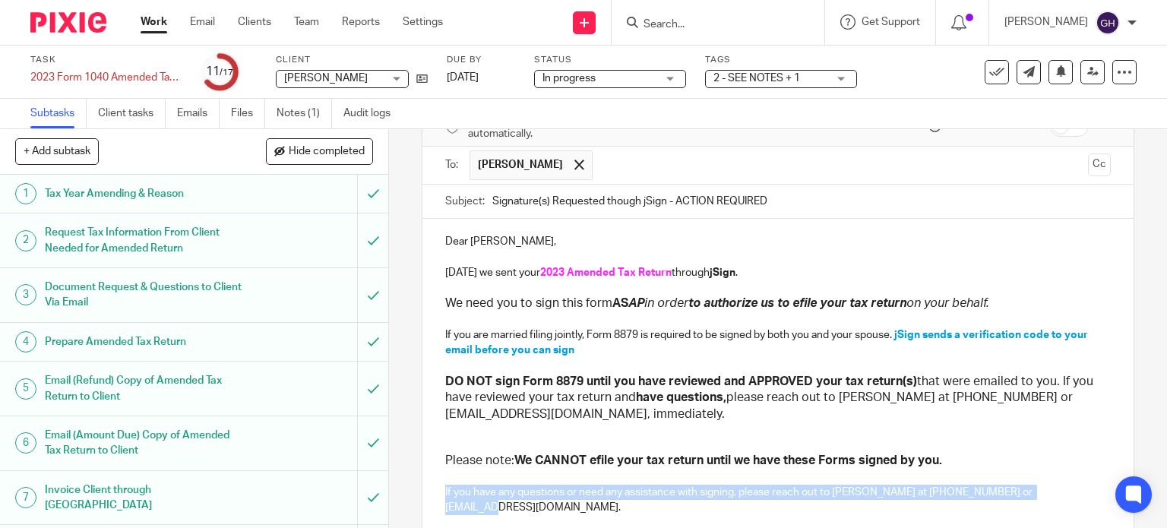
click at [938, 492] on p "If you have any questions or need any assistance with signing, please reach out…" at bounding box center [778, 500] width 666 height 31
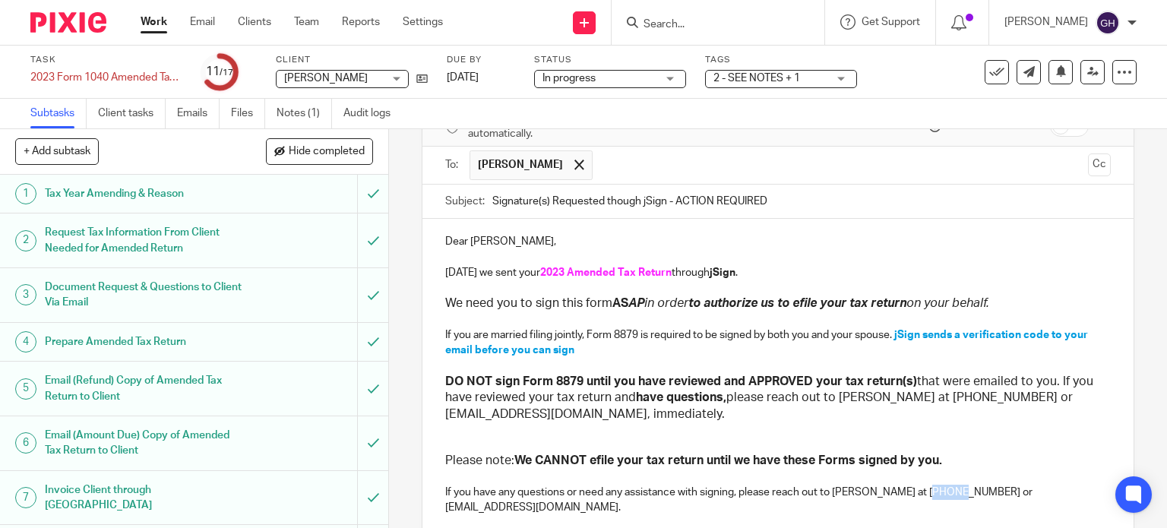
click at [938, 492] on p "If you have any questions or need any assistance with signing, please reach out…" at bounding box center [778, 500] width 666 height 31
click at [968, 490] on p "If you have any questions or need any assistance with signing, please reach out…" at bounding box center [778, 500] width 666 height 31
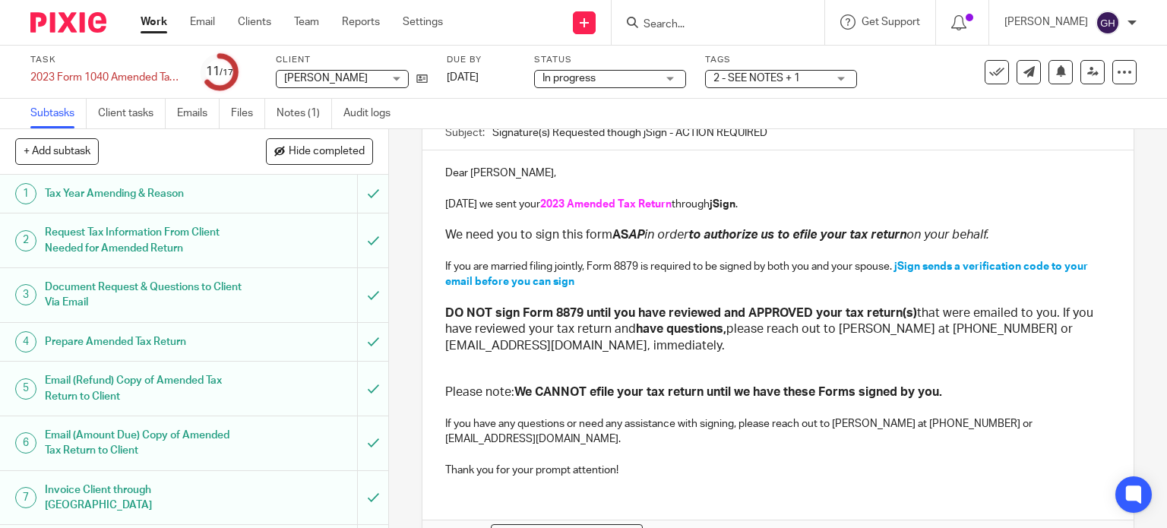
scroll to position [234, 0]
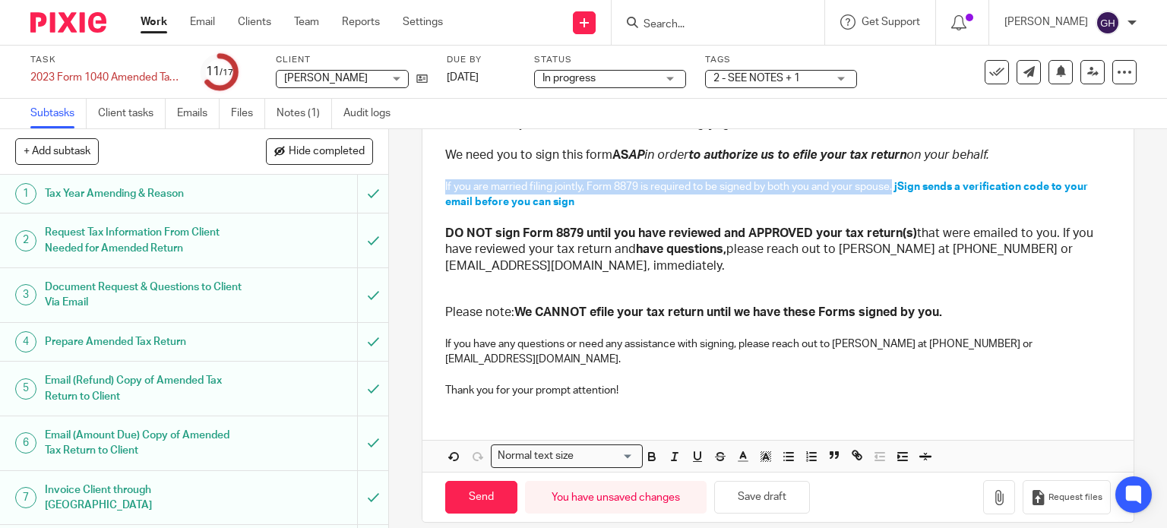
drag, startPoint x: 892, startPoint y: 187, endPoint x: 406, endPoint y: 188, distance: 486.8
click at [406, 188] on div "9 Email to Client: Adobe Sign Signature Request Manual email Secure the attachm…" at bounding box center [778, 328] width 778 height 399
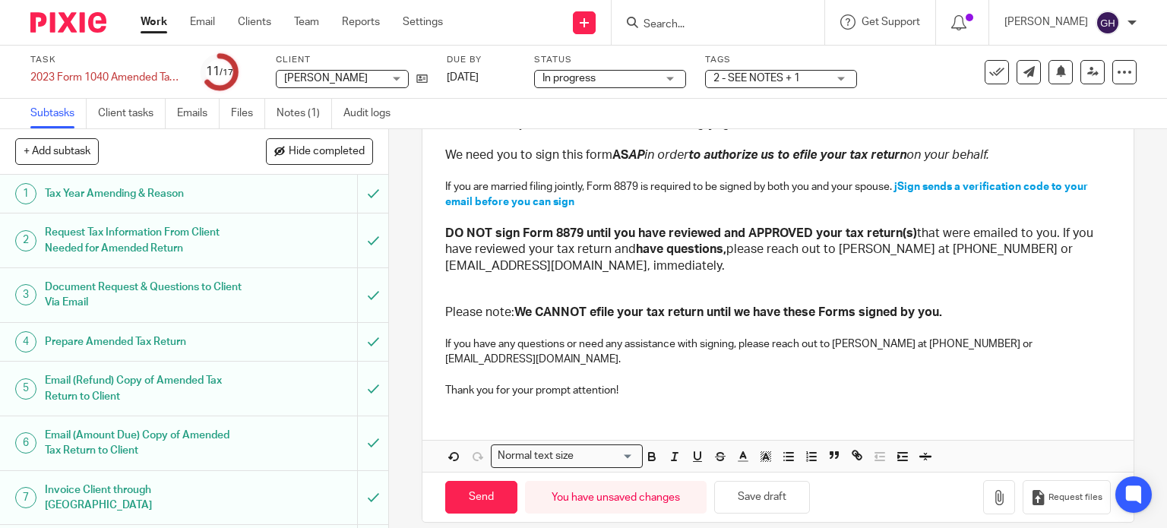
scroll to position [218, 0]
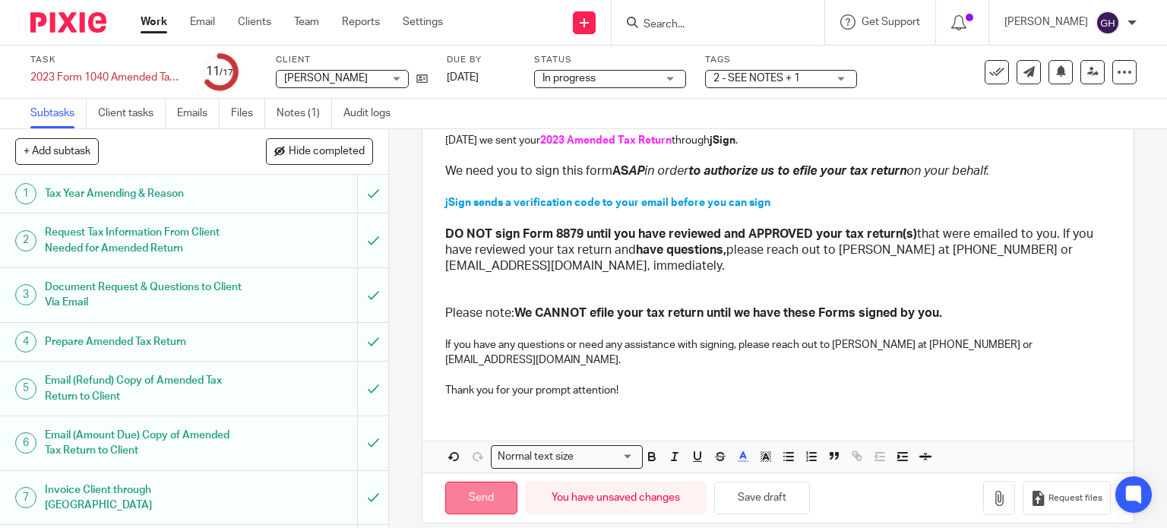
click at [468, 482] on input "Send" at bounding box center [481, 498] width 72 height 33
type input "Sent"
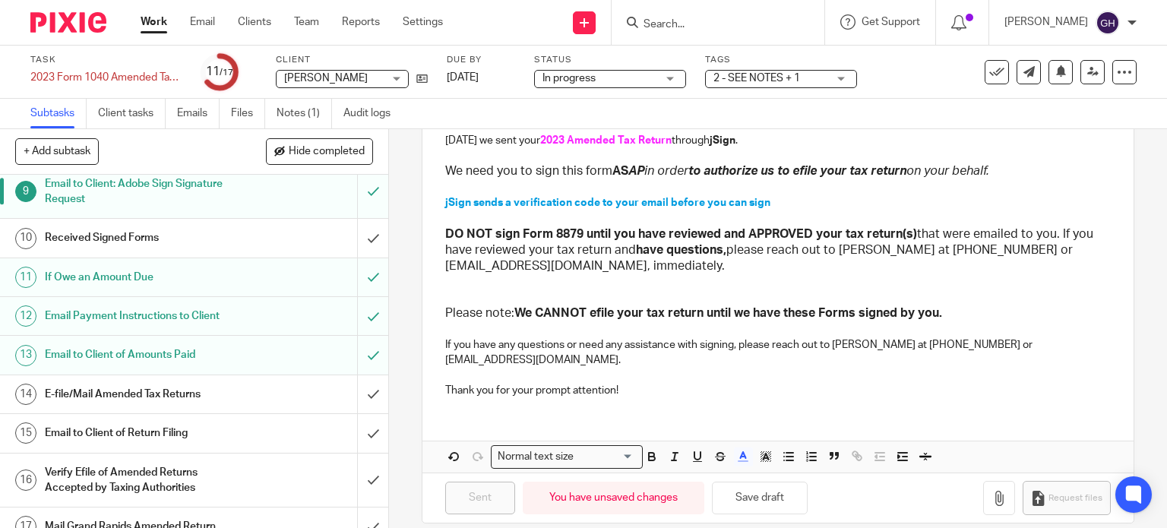
scroll to position [0, 0]
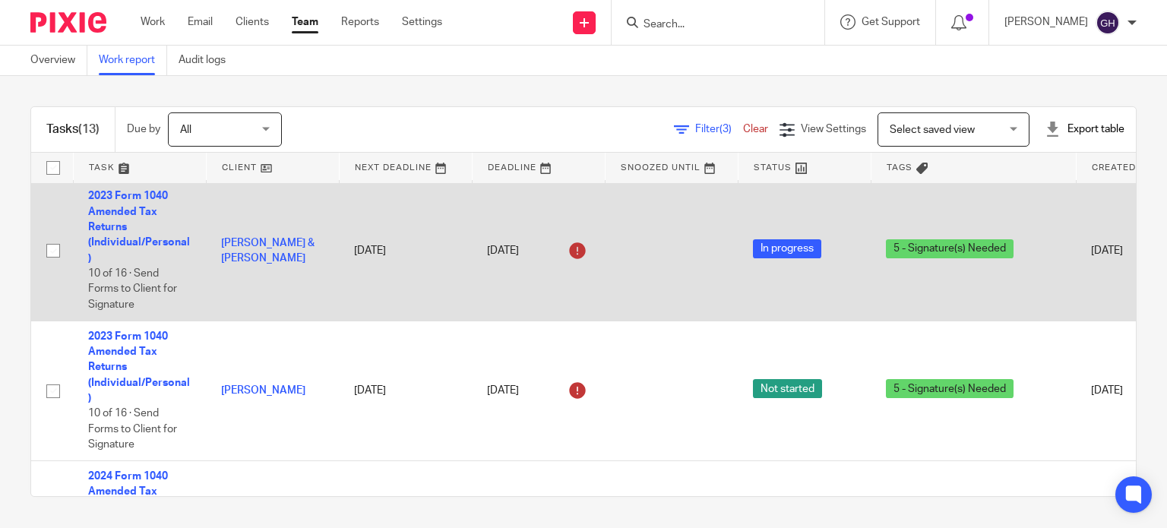
scroll to position [579, 0]
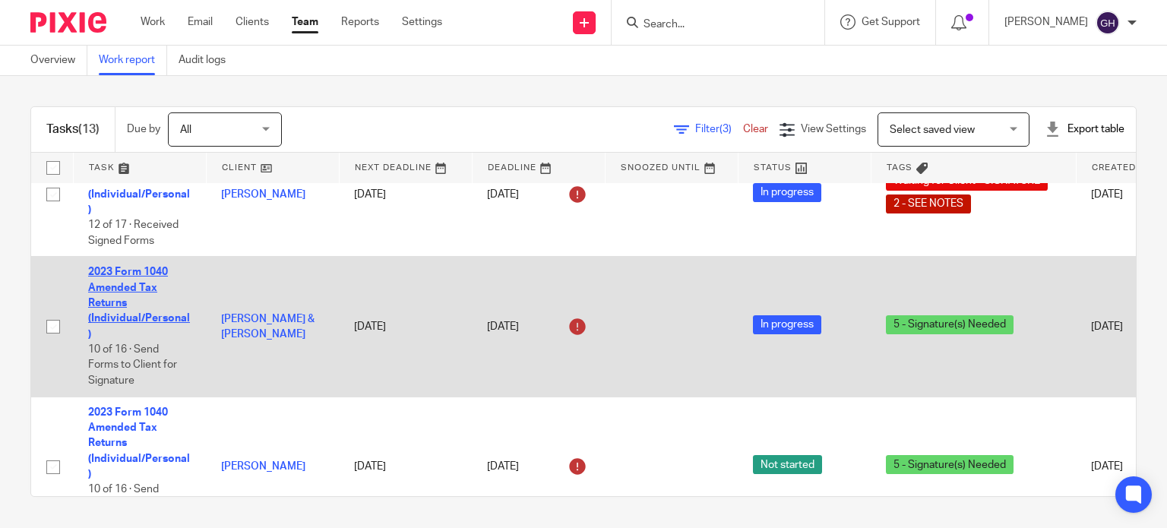
click at [147, 317] on link "2023 Form 1040 Amended Tax Returns (Individual/Personal)" at bounding box center [139, 303] width 102 height 72
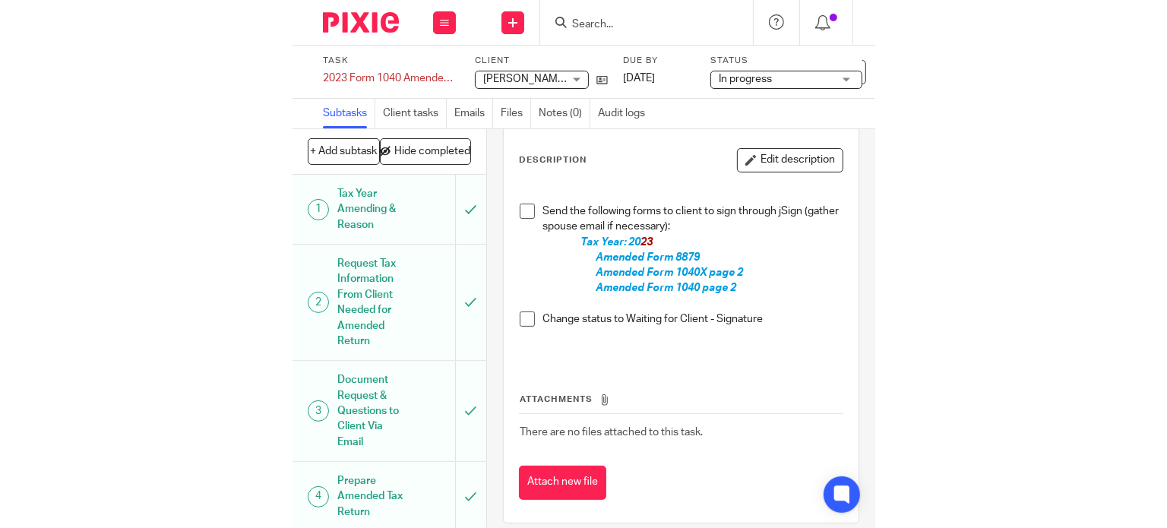
scroll to position [84, 0]
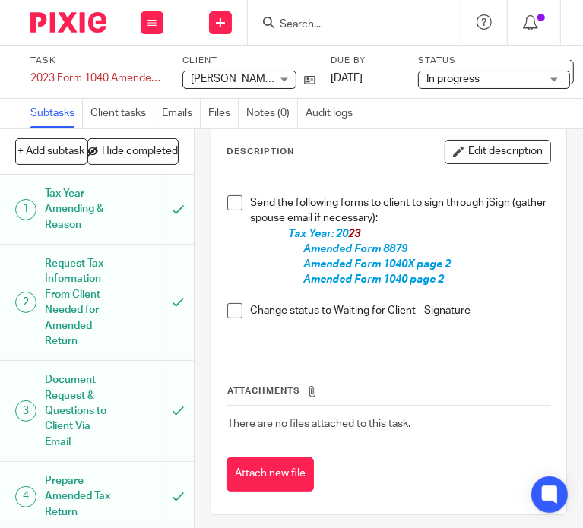
click at [286, 77] on div "[PERSON_NAME] & [PERSON_NAME] [PERSON_NAME] & [PERSON_NAME]" at bounding box center [239, 80] width 114 height 18
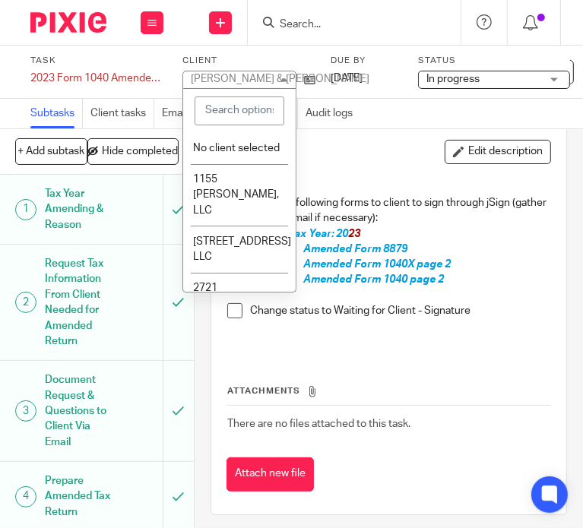
click at [283, 81] on div "[PERSON_NAME] & [PERSON_NAME]" at bounding box center [280, 79] width 178 height 11
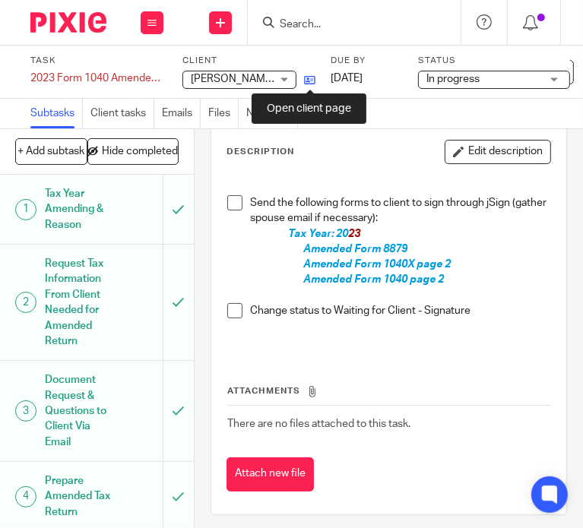
click at [314, 75] on icon at bounding box center [309, 79] width 11 height 11
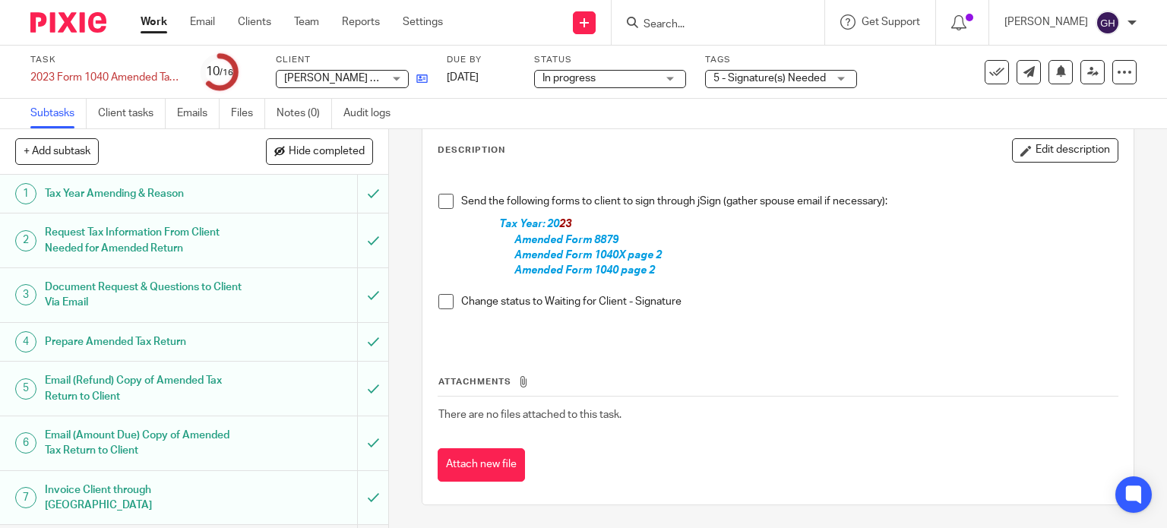
scroll to position [76, 0]
click at [726, 77] on span "5 - Signature(s) Needed" at bounding box center [769, 78] width 112 height 11
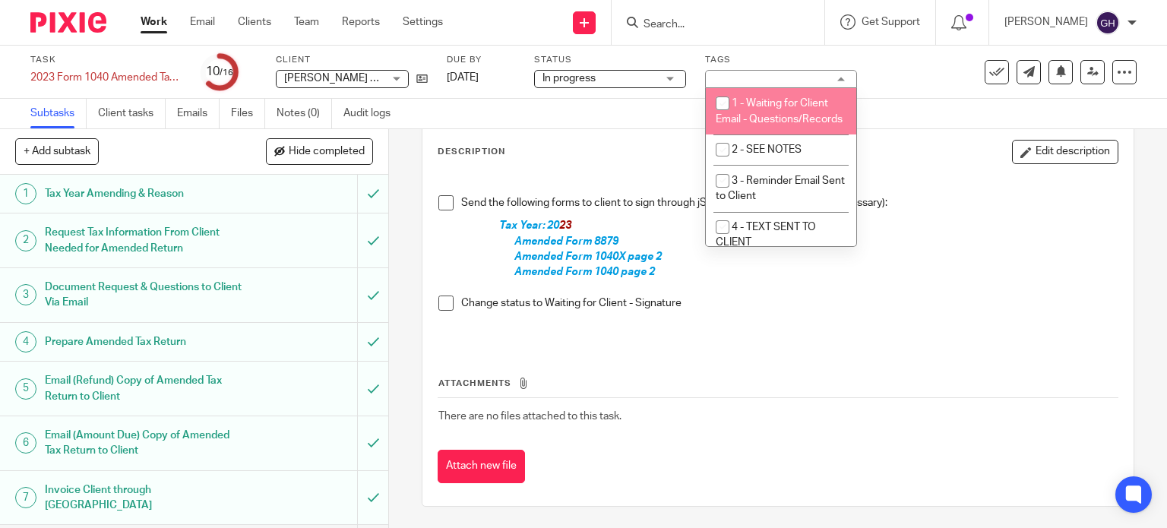
scroll to position [152, 0]
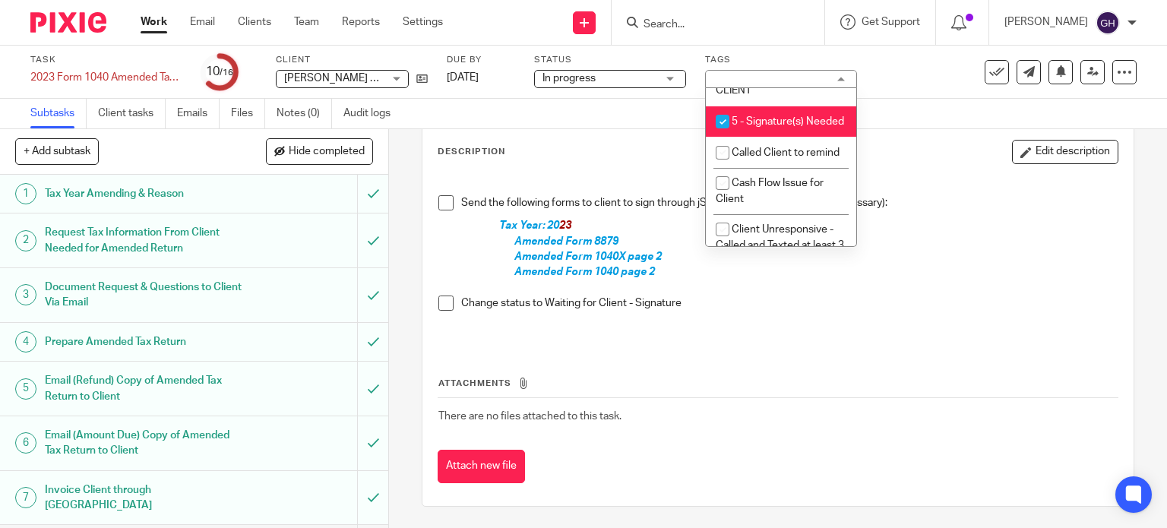
click at [744, 137] on li "5 - Signature(s) Needed" at bounding box center [781, 121] width 150 height 31
checkbox input "false"
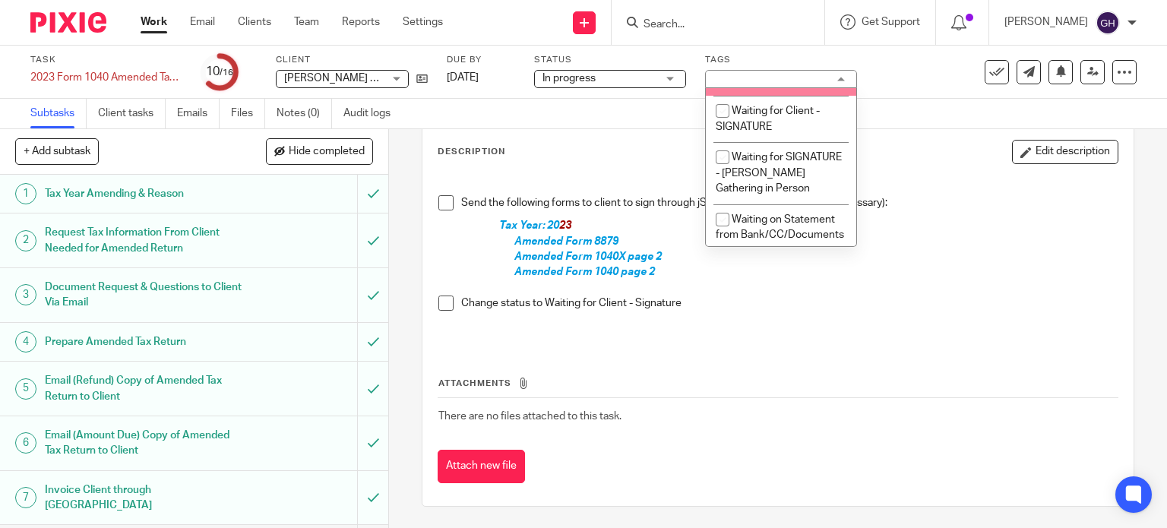
scroll to position [1367, 0]
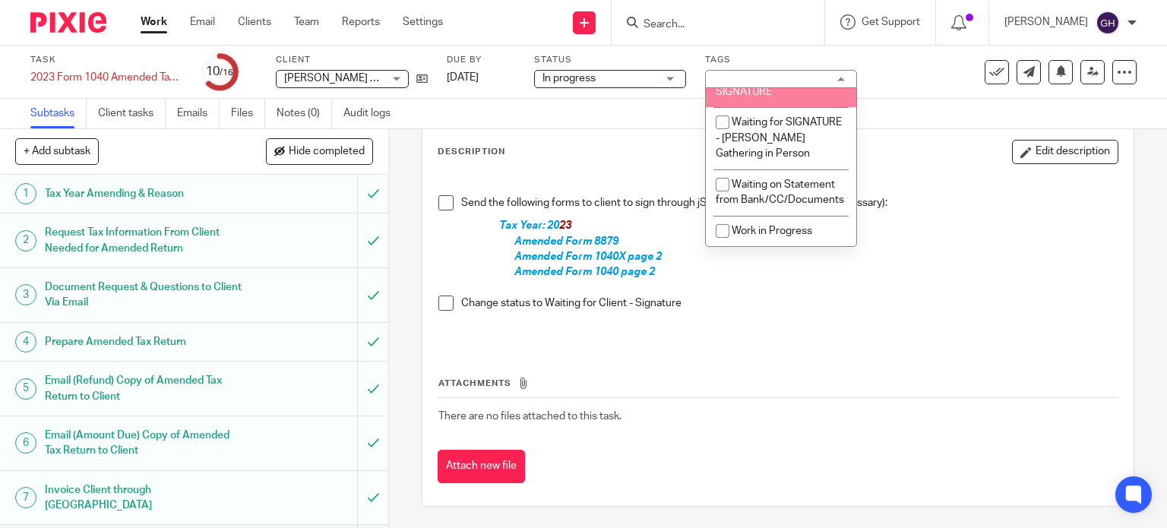
click at [774, 107] on li "Waiting for Client - SIGNATURE" at bounding box center [781, 84] width 150 height 46
checkbox input "true"
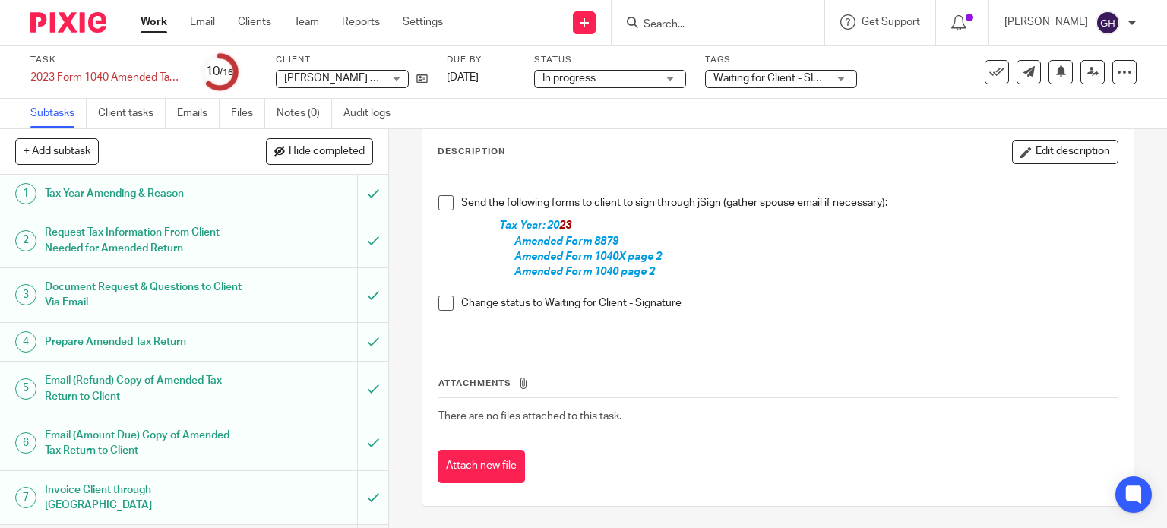
click at [440, 200] on span at bounding box center [445, 202] width 15 height 15
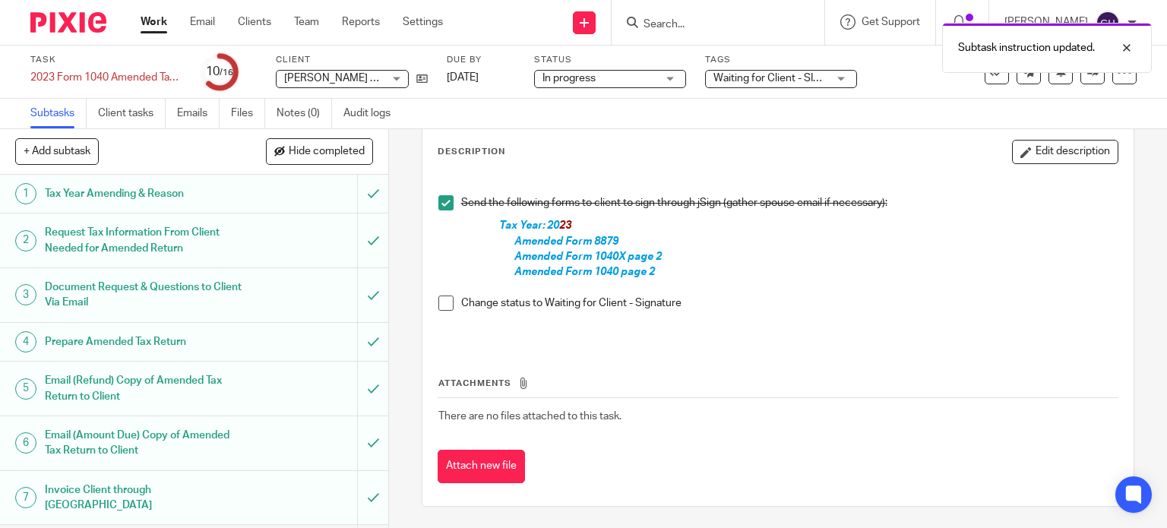
click at [443, 299] on span at bounding box center [445, 302] width 15 height 15
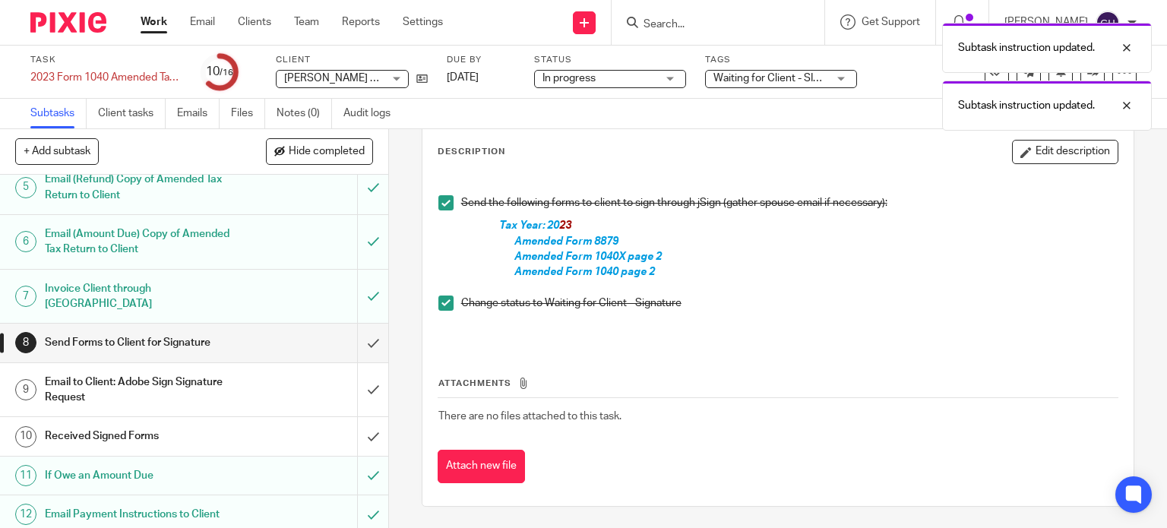
scroll to position [228, 0]
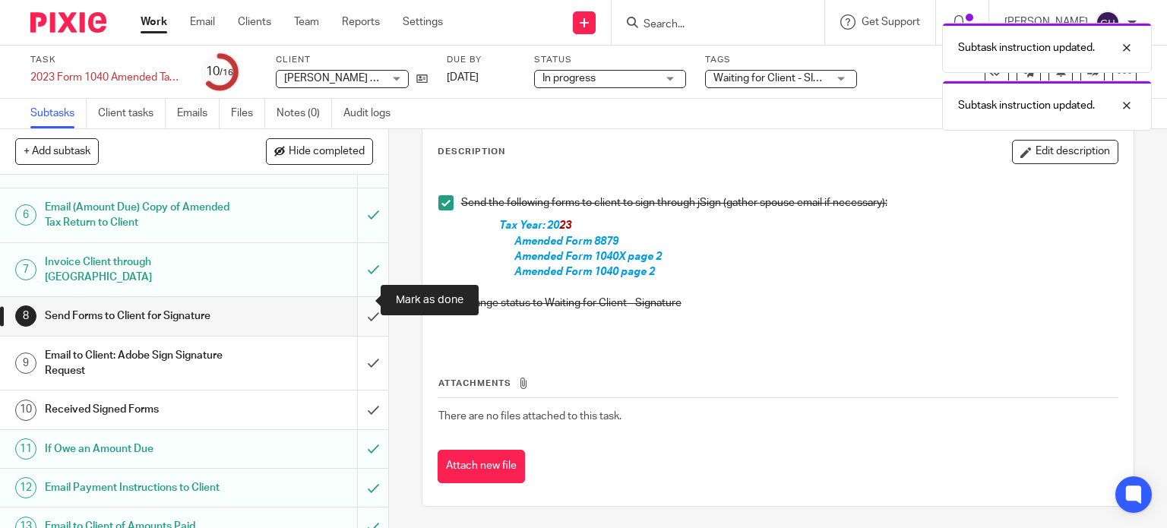
click at [363, 297] on input "submit" at bounding box center [194, 316] width 388 height 38
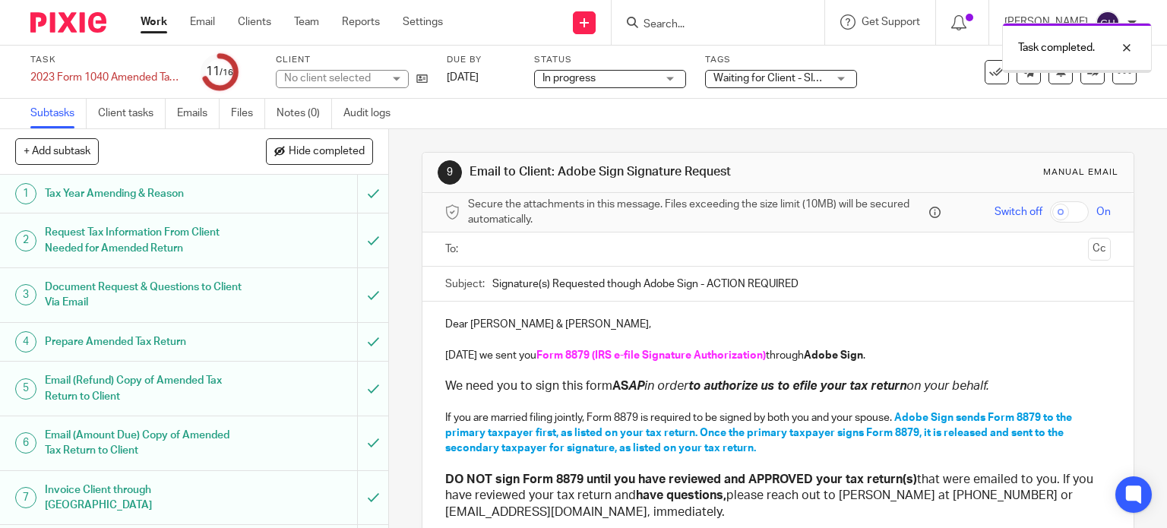
click at [479, 239] on ul at bounding box center [778, 249] width 619 height 25
click at [523, 251] on input "text" at bounding box center [777, 249] width 608 height 17
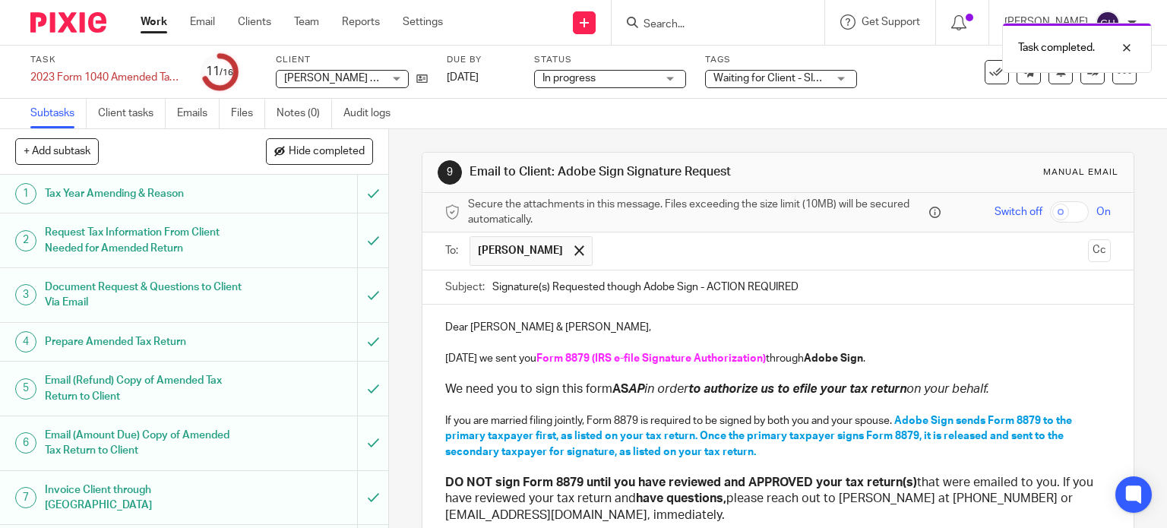
click at [565, 245] on ul "Marlene Fry" at bounding box center [778, 250] width 619 height 37
click at [600, 259] on input "text" at bounding box center [841, 251] width 482 height 30
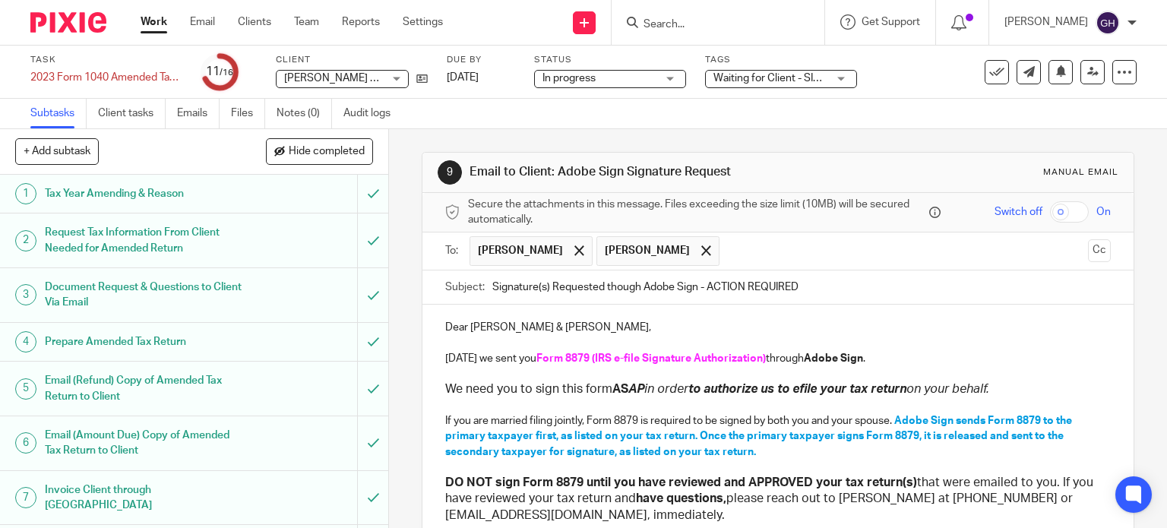
click at [548, 321] on p "Dear Larry & Marlene Fry," at bounding box center [778, 327] width 666 height 15
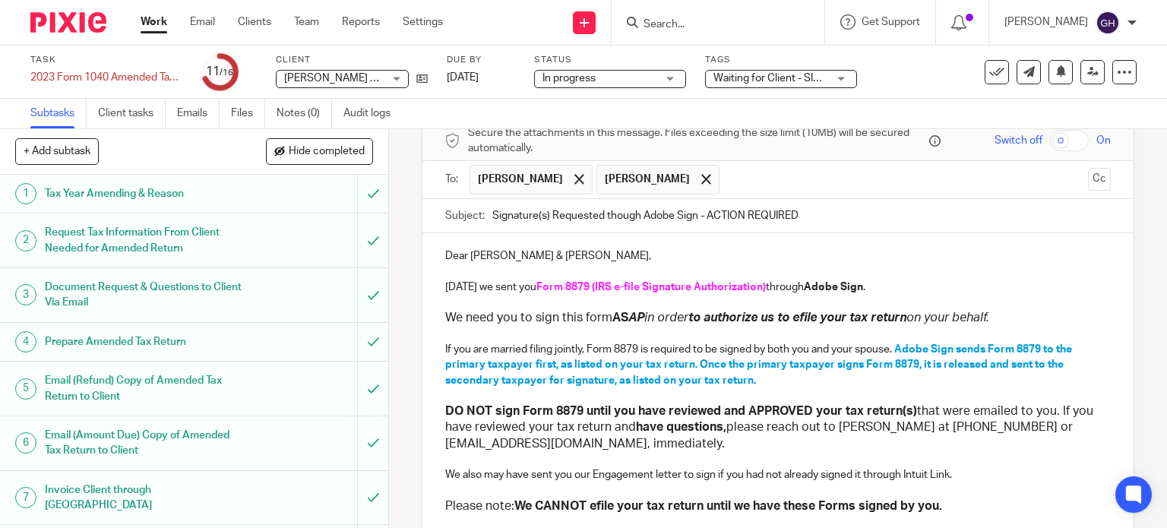
scroll to position [152, 0]
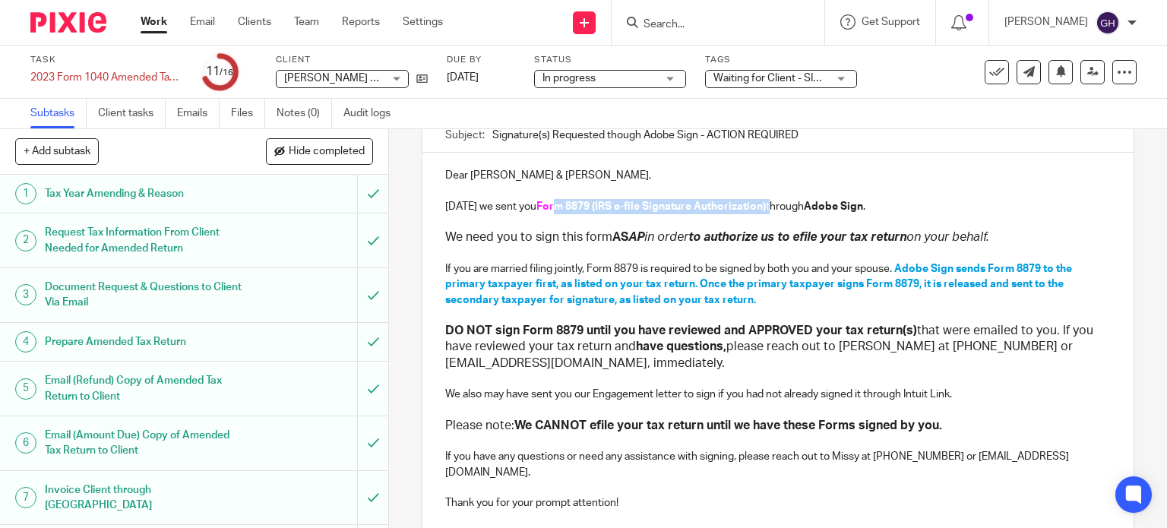
drag, startPoint x: 761, startPoint y: 201, endPoint x: 539, endPoint y: 210, distance: 221.9
click at [545, 210] on p "Today we sent you Form 8879 (IRS e-file Signature Authorization) through Adobe …" at bounding box center [778, 206] width 666 height 15
click at [539, 210] on span "Form 8879 (IRS e-file Signature Authorization)" at bounding box center [650, 206] width 229 height 11
drag, startPoint x: 557, startPoint y: 204, endPoint x: 732, endPoint y: 201, distance: 174.7
click at [732, 201] on span "Form 8879 (IRS e-file Signature Authorization)" at bounding box center [650, 206] width 229 height 11
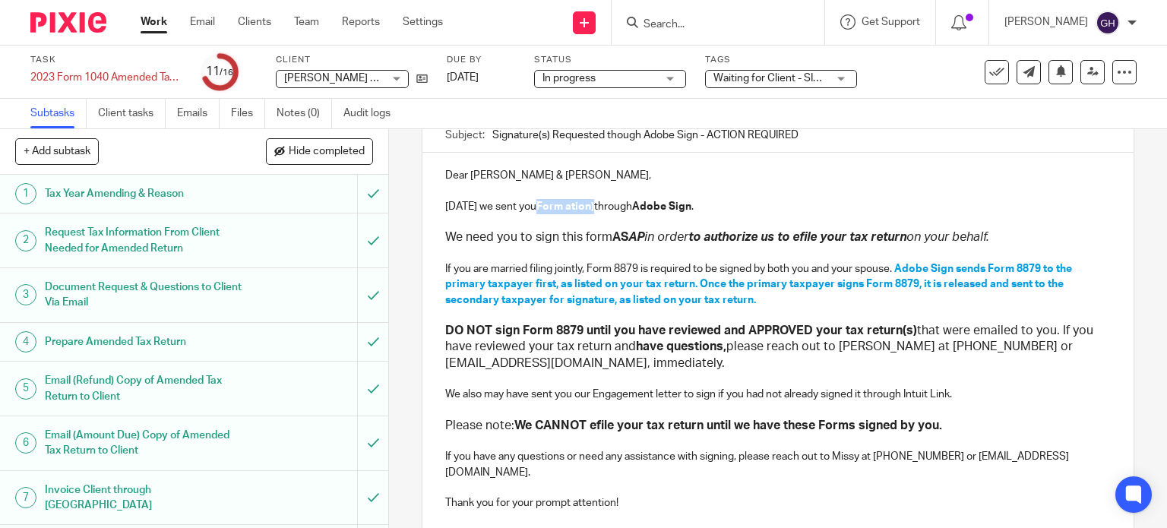
drag, startPoint x: 588, startPoint y: 203, endPoint x: 532, endPoint y: 205, distance: 55.5
click at [532, 205] on p "Today we sent you Form ation) through Adobe Sign ." at bounding box center [778, 206] width 666 height 15
click at [723, 204] on strong "Adobe Sign" at bounding box center [735, 206] width 59 height 11
click at [654, 135] on input "Signature(s) Requested though Adobe Sign - ACTION REQUIRED" at bounding box center [801, 135] width 619 height 34
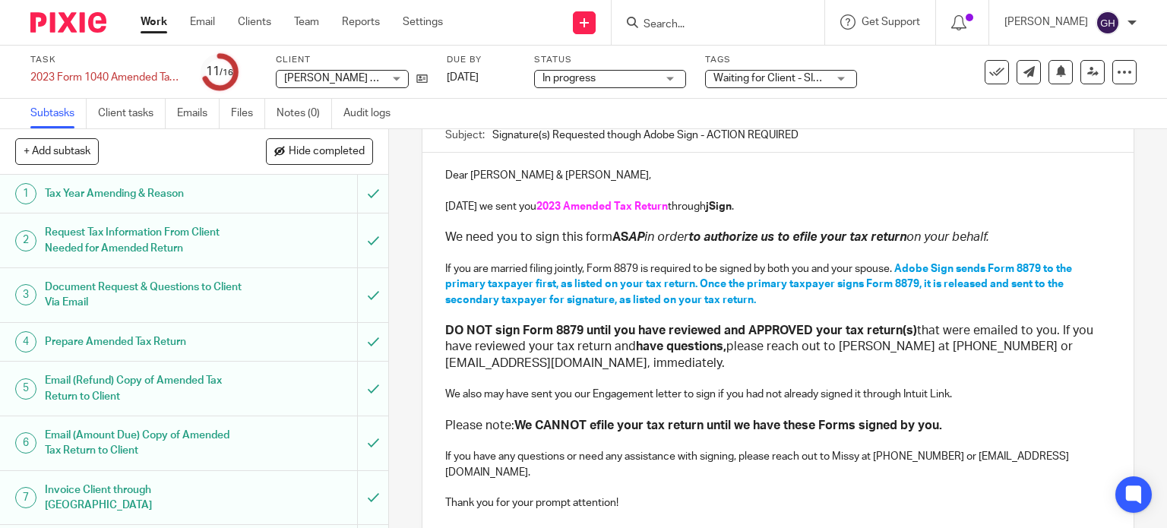
click at [654, 135] on input "Signature(s) Requested though Adobe Sign - ACTION REQUIRED" at bounding box center [801, 135] width 619 height 34
type input "Signature(s) Requested though jSign - ACTION REQUIRED"
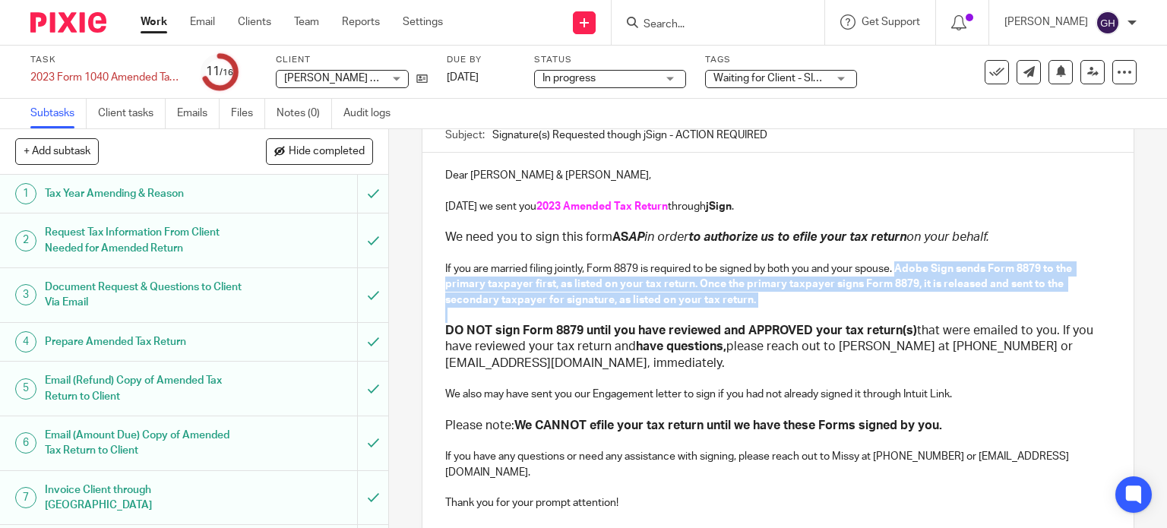
drag, startPoint x: 810, startPoint y: 311, endPoint x: 899, endPoint y: 270, distance: 98.6
click at [893, 272] on div "Dear Larry & Marlene, Today we sent you 2023 Amended Tax Return through jSign .…" at bounding box center [778, 337] width 712 height 369
click at [899, 270] on span "Adobe Sign sends Form 8879 to the primary taxpayer first, as listed on your tax…" at bounding box center [759, 285] width 629 height 42
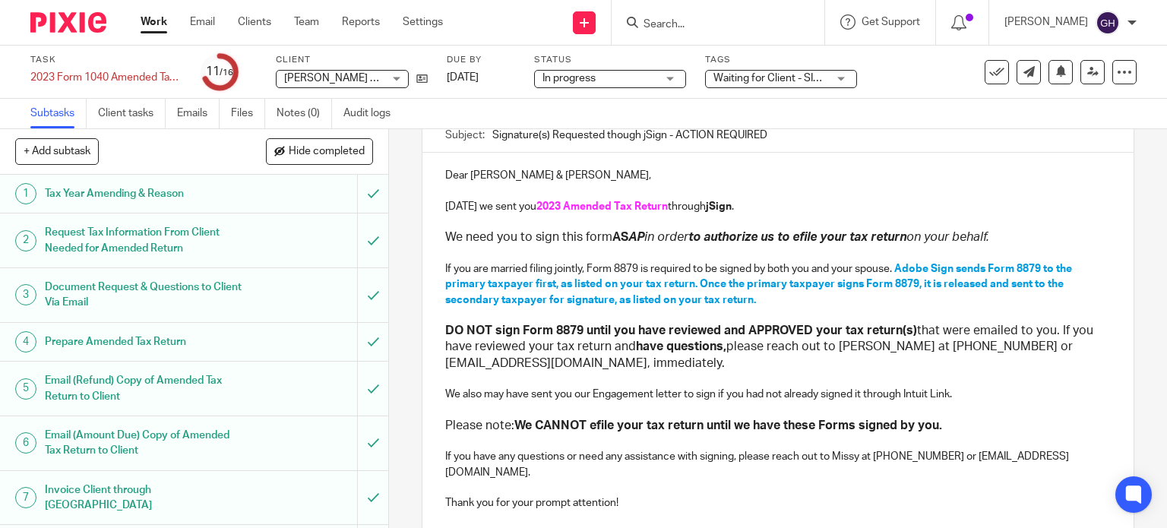
click at [905, 264] on span "Adobe Sign sends Form 8879 to the primary taxpayer first, as listed on your tax…" at bounding box center [759, 285] width 629 height 42
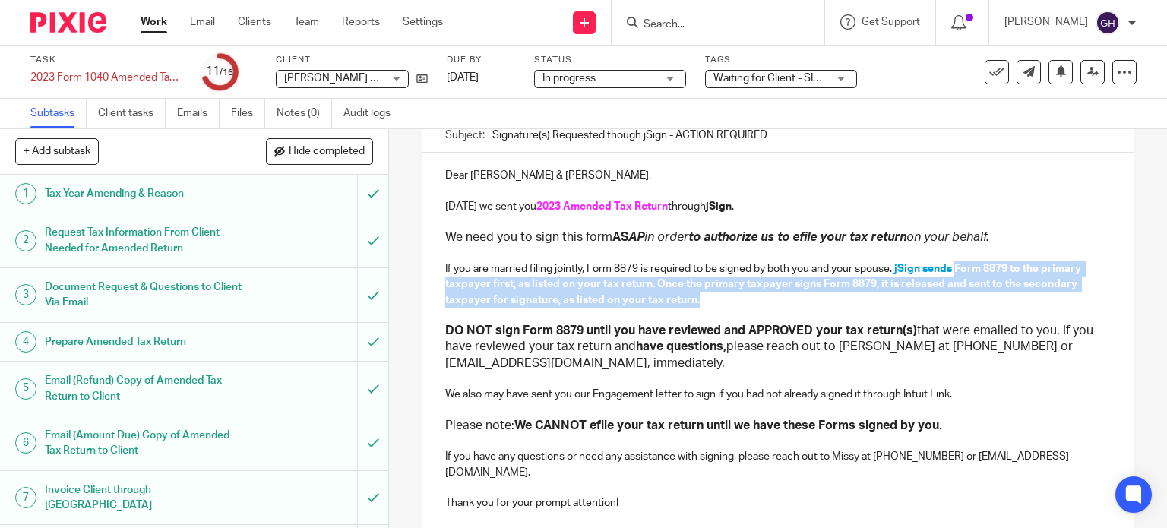
drag, startPoint x: 955, startPoint y: 264, endPoint x: 956, endPoint y: 292, distance: 28.1
click at [956, 292] on p "If you are married filing jointly, Form 8879 is required to be signed by both y…" at bounding box center [778, 284] width 666 height 46
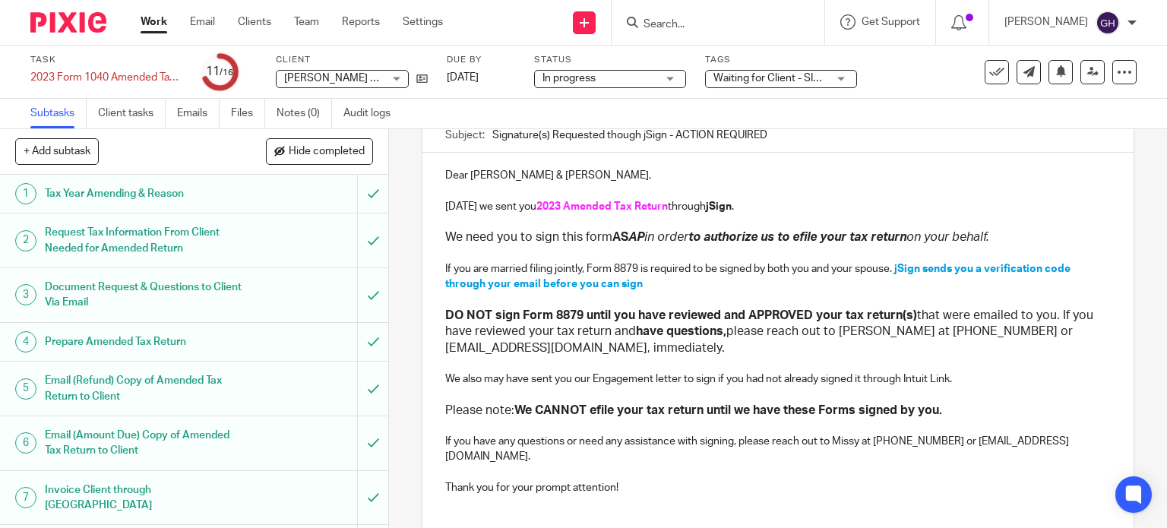
click at [851, 440] on p "If you have any questions or need any assistance with signing, please reach out…" at bounding box center [778, 449] width 666 height 31
click at [907, 438] on p "If you have any questions or need any assistance with signing, please reach out…" at bounding box center [778, 449] width 666 height 31
click at [928, 443] on p "If you have any questions or need any assistance with signing, please reach out…" at bounding box center [778, 449] width 666 height 31
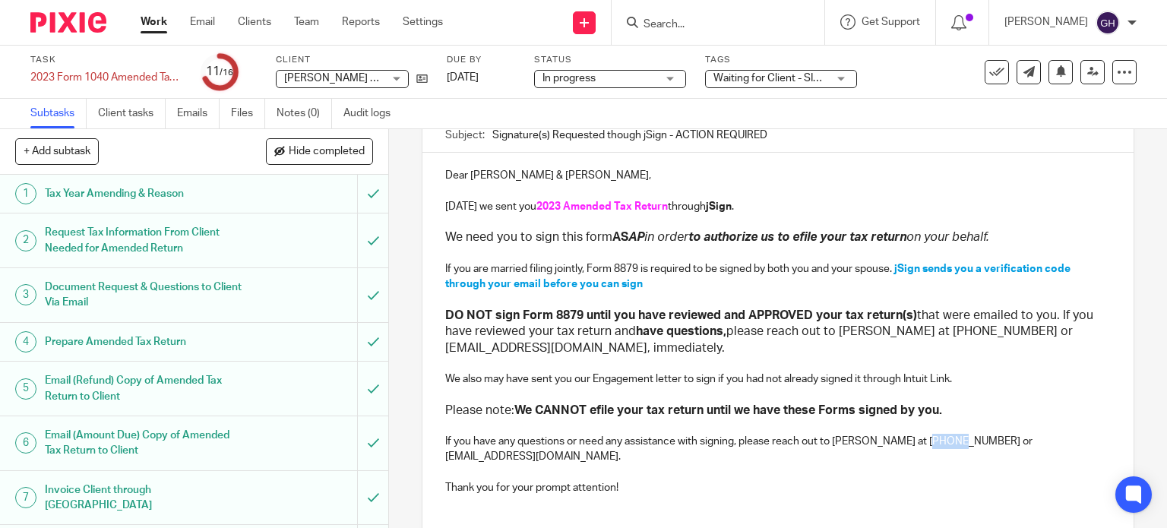
click at [928, 443] on p "If you have any questions or need any assistance with signing, please reach out…" at bounding box center [778, 449] width 666 height 31
click at [975, 440] on p "If you have any questions or need any assistance with signing, please reach out…" at bounding box center [778, 449] width 666 height 31
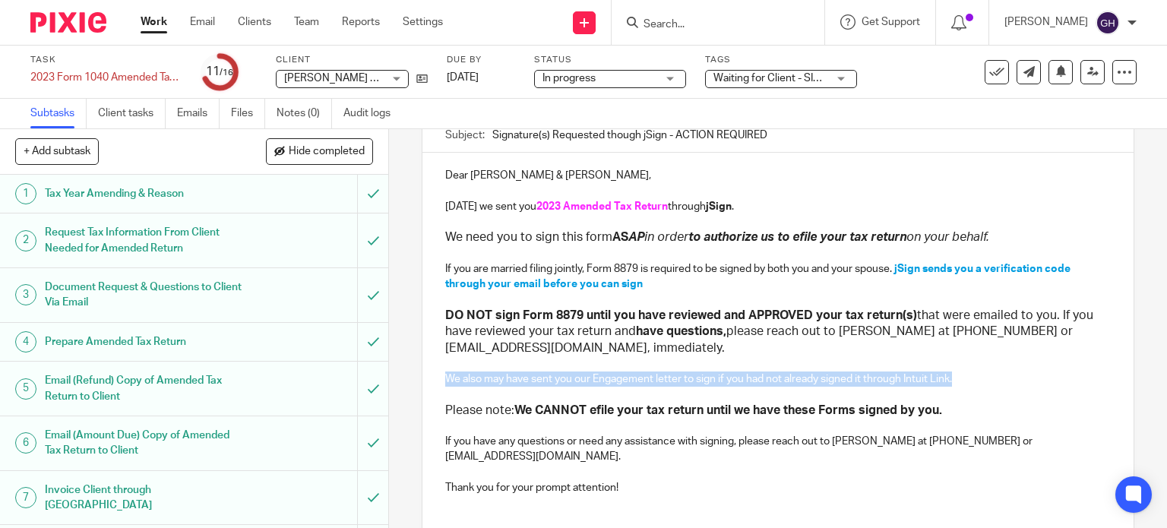
drag, startPoint x: 957, startPoint y: 376, endPoint x: 262, endPoint y: 377, distance: 694.9
click at [262, 377] on div "+ Add subtask Hide completed Cancel + Add 1 Tax Year Amending & Reason 2 Reques…" at bounding box center [583, 328] width 1167 height 399
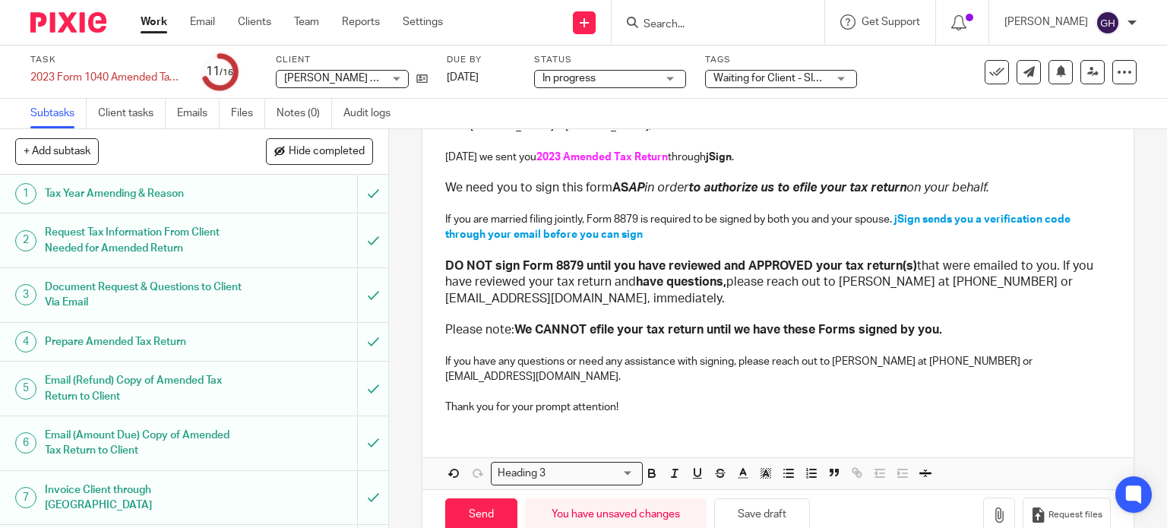
scroll to position [218, 0]
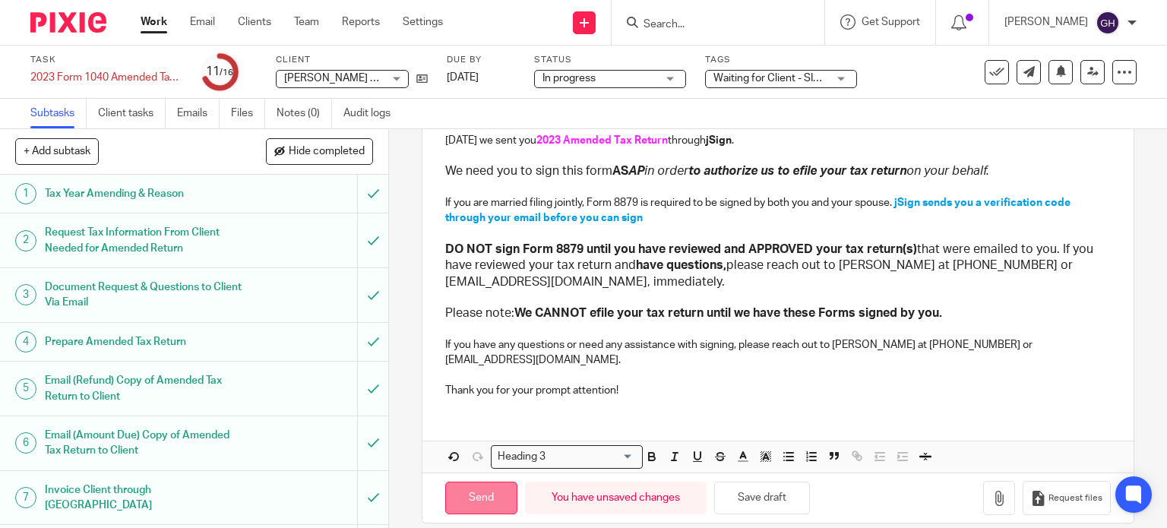
click at [504, 482] on input "Send" at bounding box center [481, 498] width 72 height 33
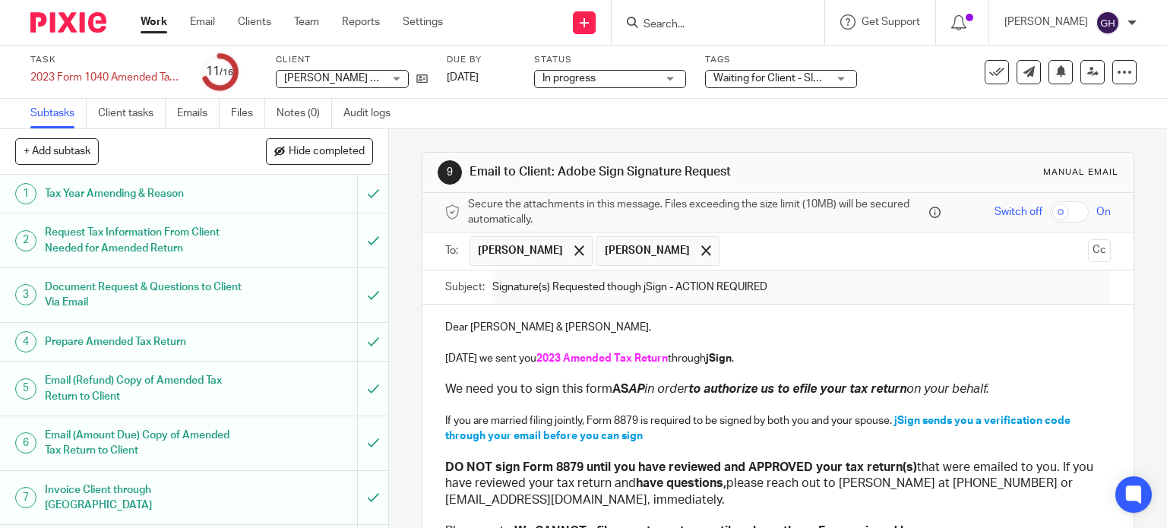
scroll to position [0, 0]
type input "Sent"
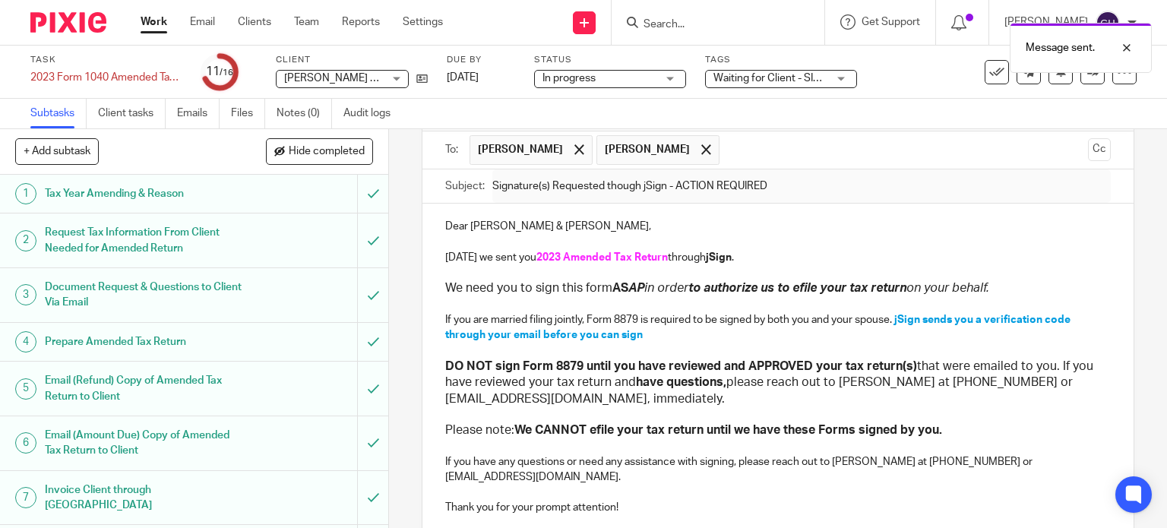
scroll to position [218, 0]
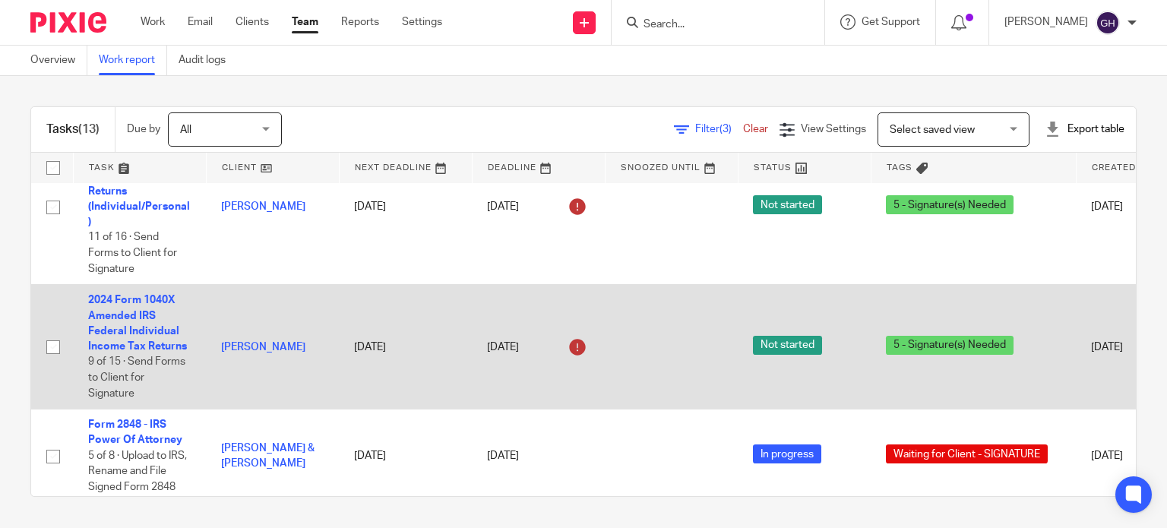
scroll to position [1246, 0]
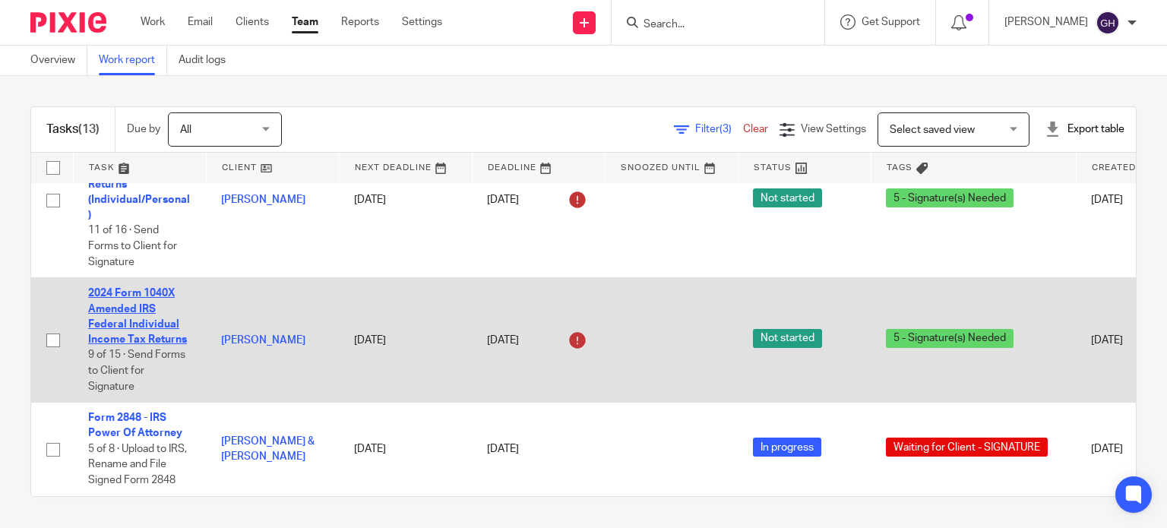
click at [117, 321] on link "2024 Form 1040X Amended IRS Federal Individual Income Tax Returns" at bounding box center [137, 316] width 99 height 57
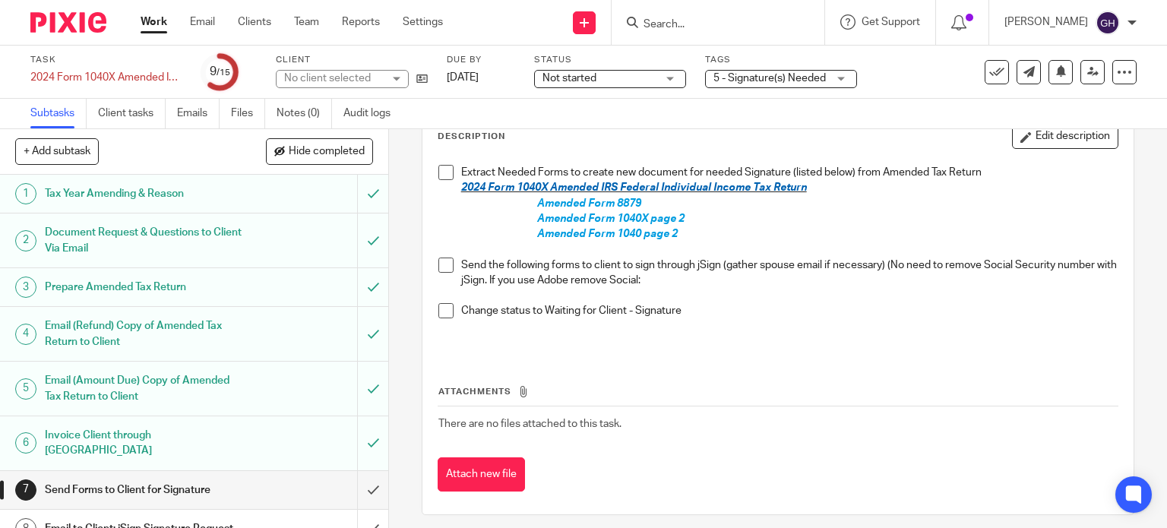
scroll to position [99, 0]
